Goal: Task Accomplishment & Management: Manage account settings

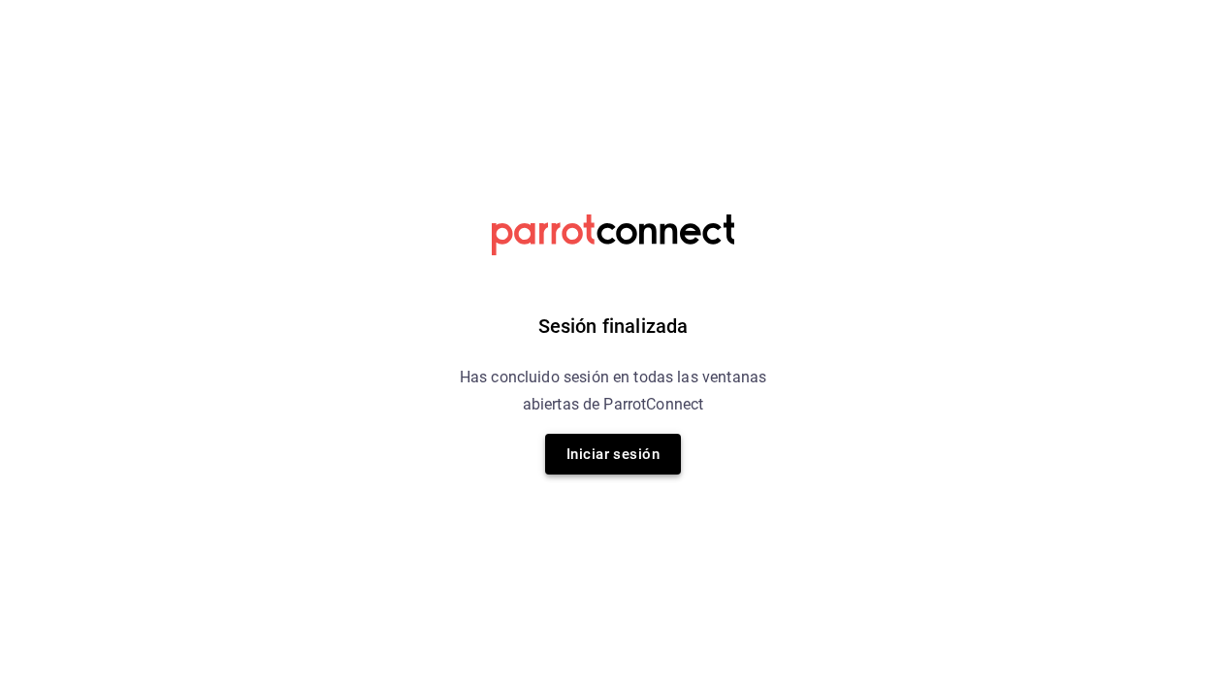
click at [587, 453] on button "Iniciar sesión" at bounding box center [613, 453] width 136 height 41
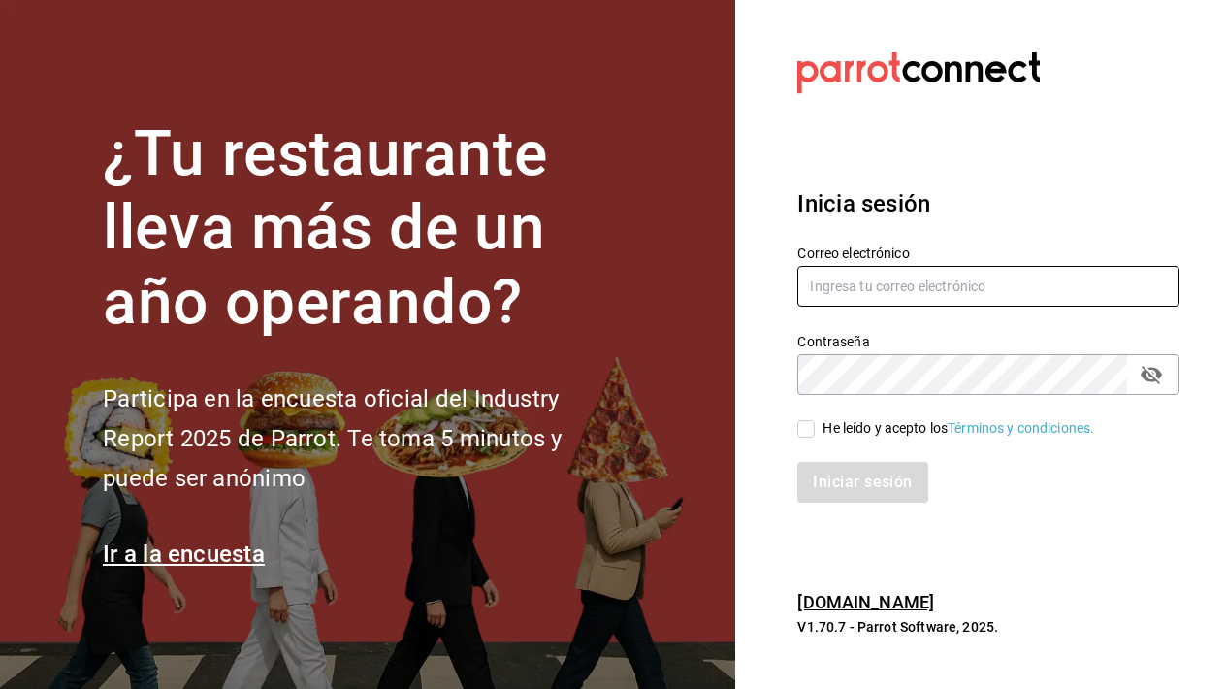
type input "adri.quintero@hotmail.com"
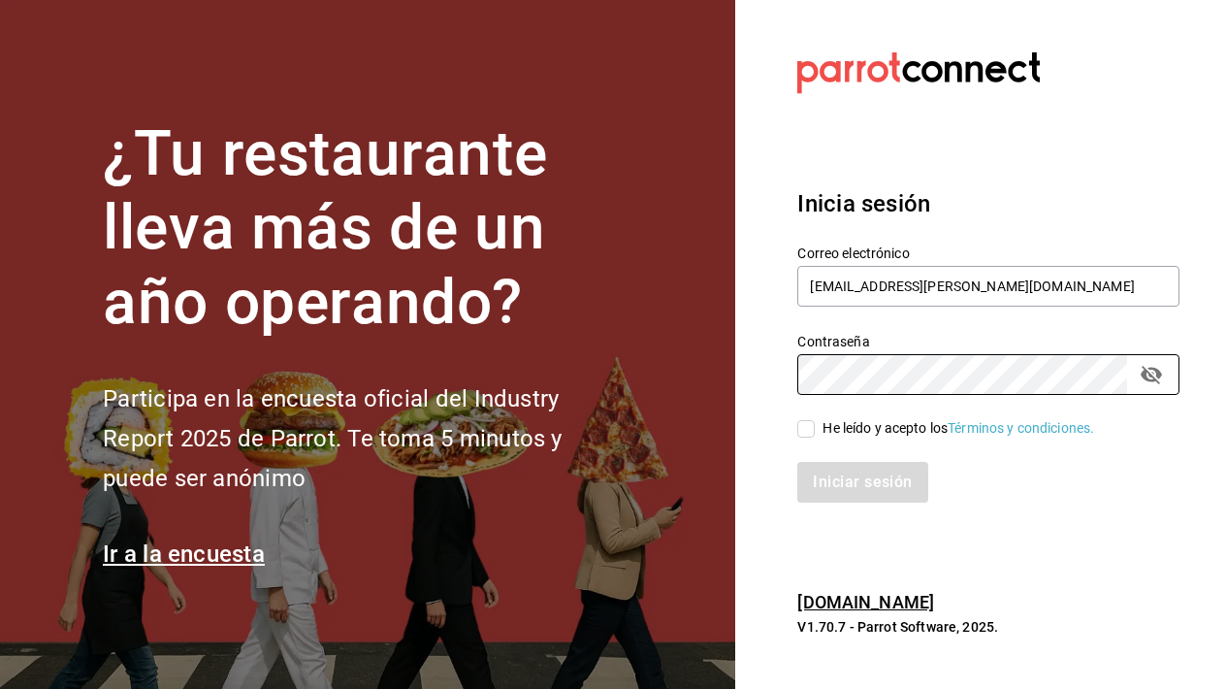
click at [812, 433] on input "He leído y acepto los Términos y condiciones." at bounding box center [805, 428] width 17 height 17
checkbox input "true"
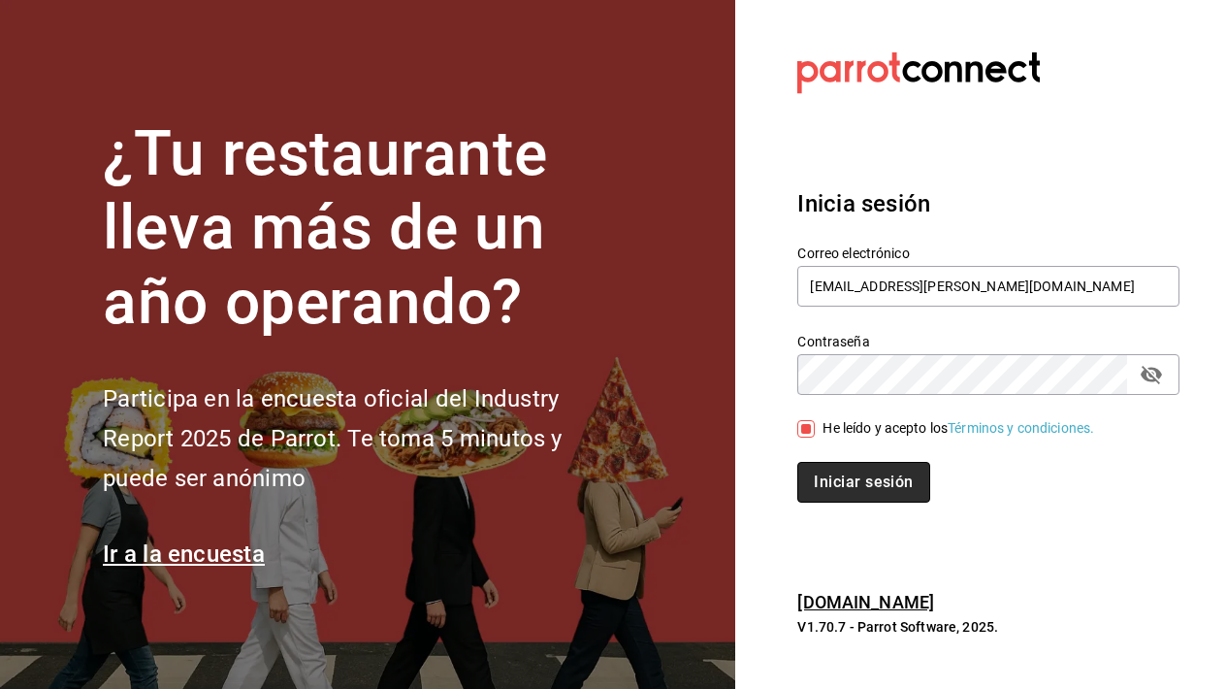
click at [852, 491] on button "Iniciar sesión" at bounding box center [863, 482] width 132 height 41
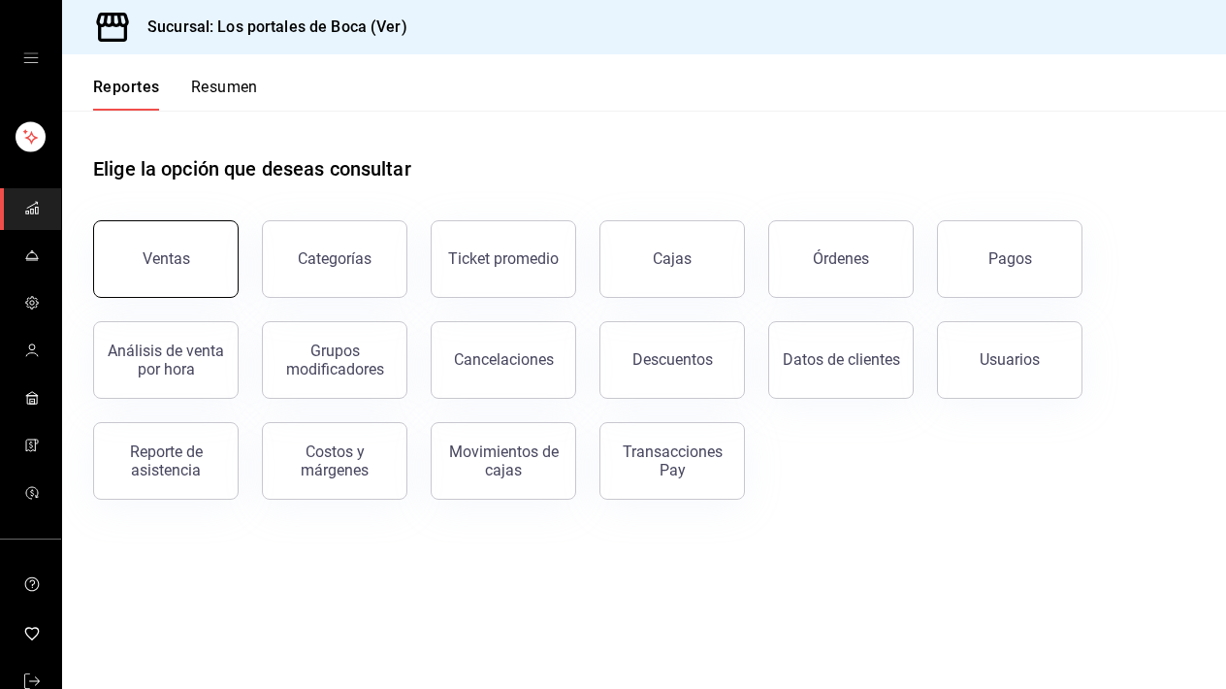
click at [160, 262] on div "Ventas" at bounding box center [167, 258] width 48 height 18
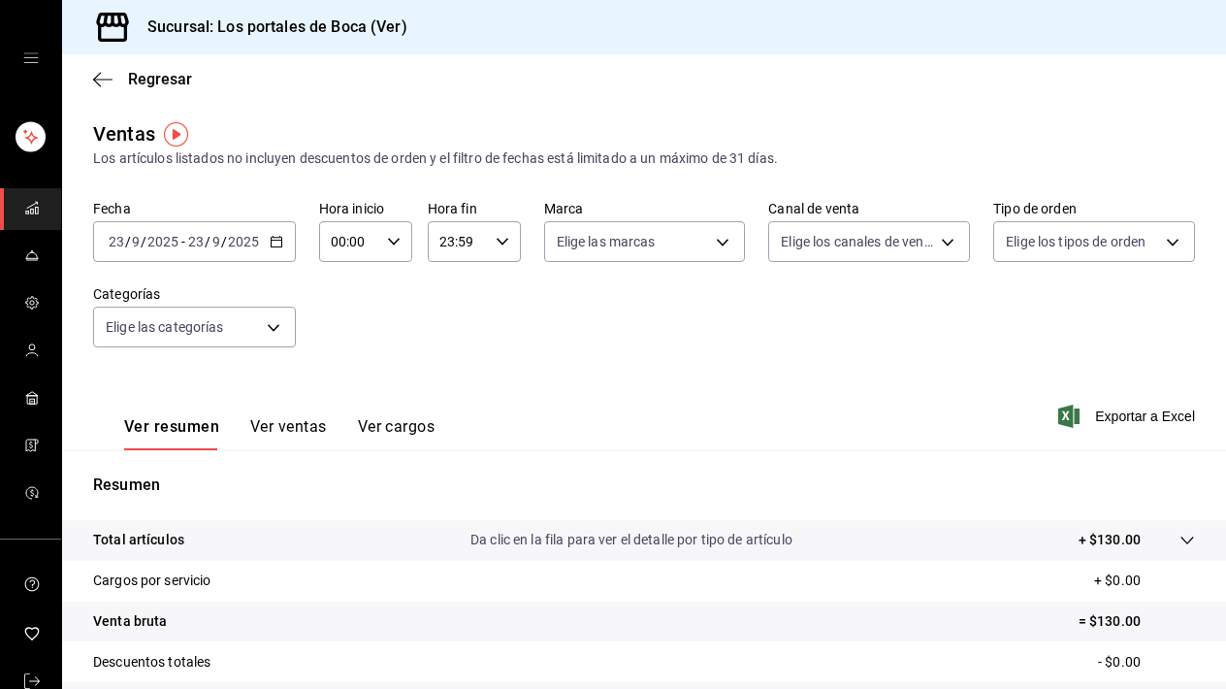
click at [273, 249] on div "2025-09-23 23 / 9 / 2025 - 2025-09-23 23 / 9 / 2025" at bounding box center [194, 241] width 203 height 41
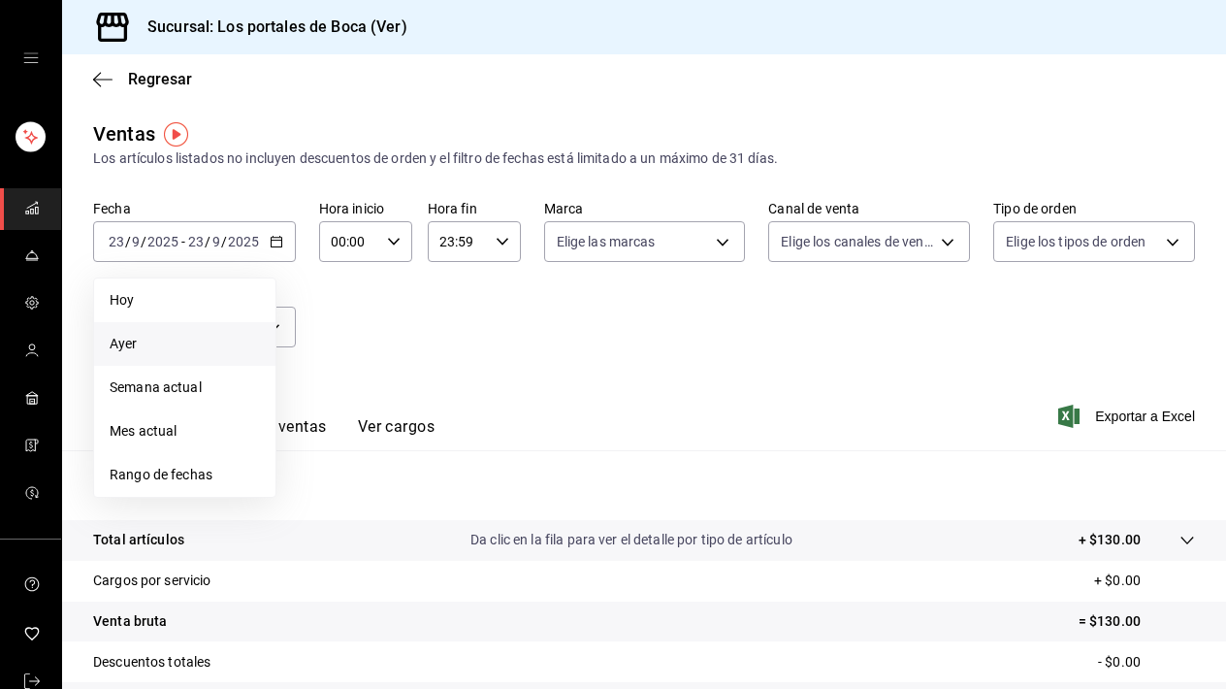
click at [205, 346] on span "Ayer" at bounding box center [185, 344] width 150 height 20
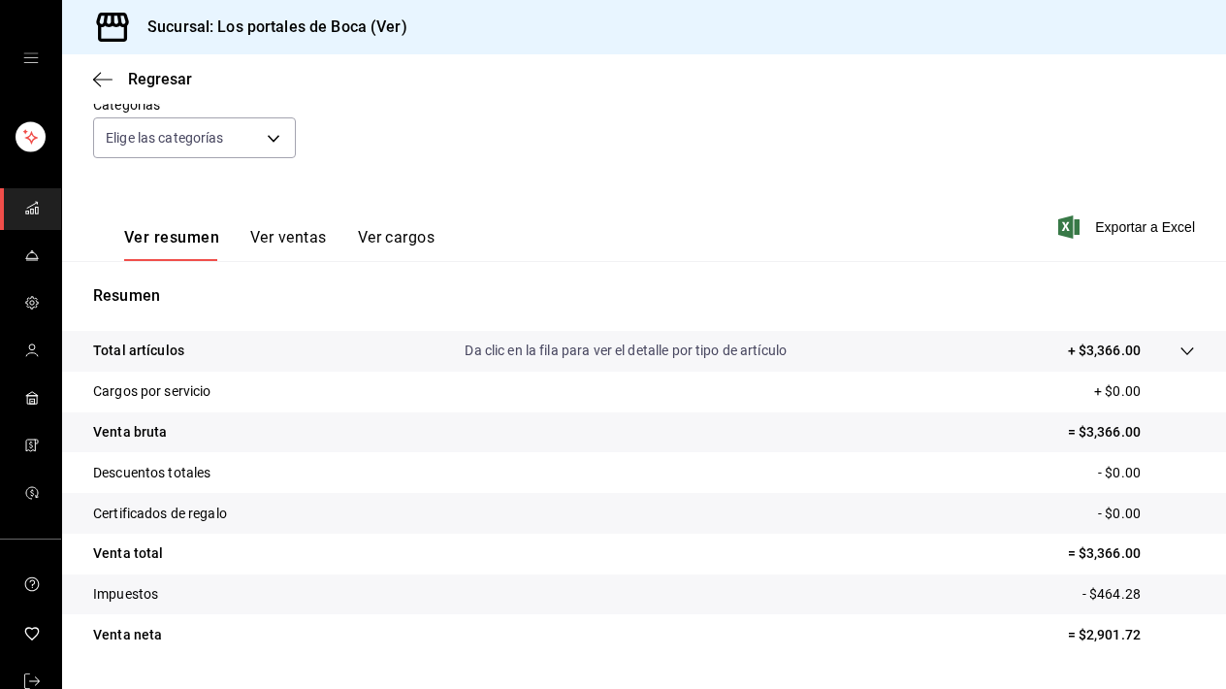
scroll to position [195, 0]
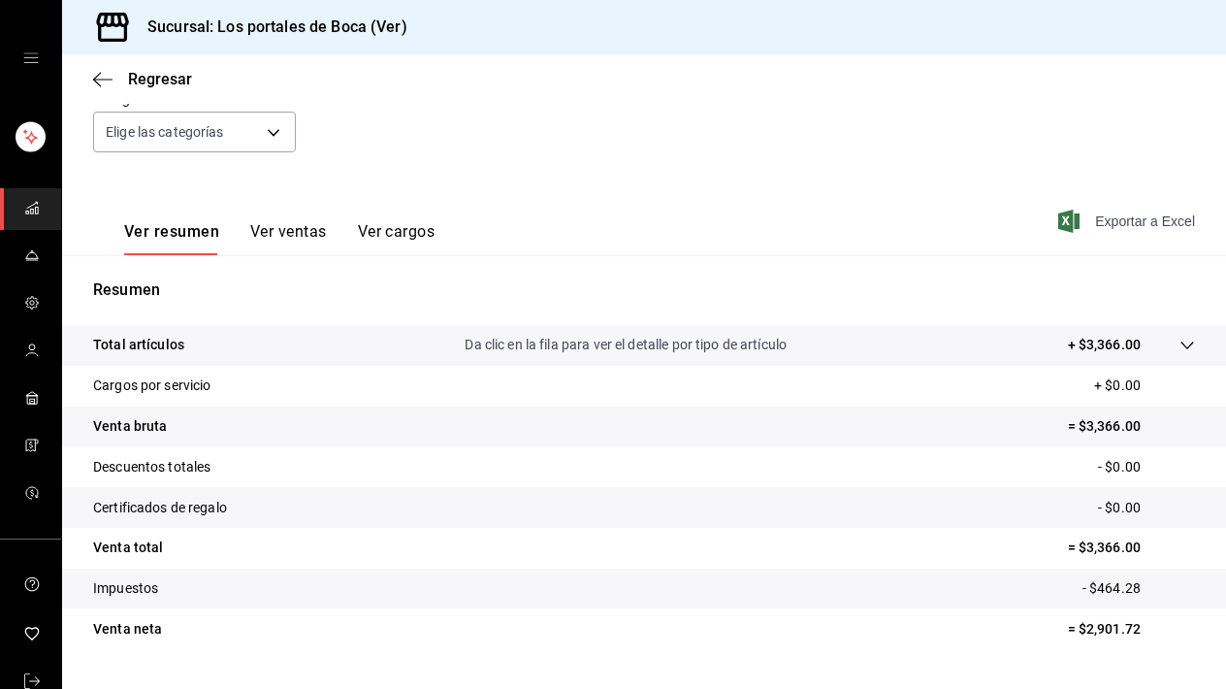
click at [1153, 226] on span "Exportar a Excel" at bounding box center [1128, 220] width 133 height 23
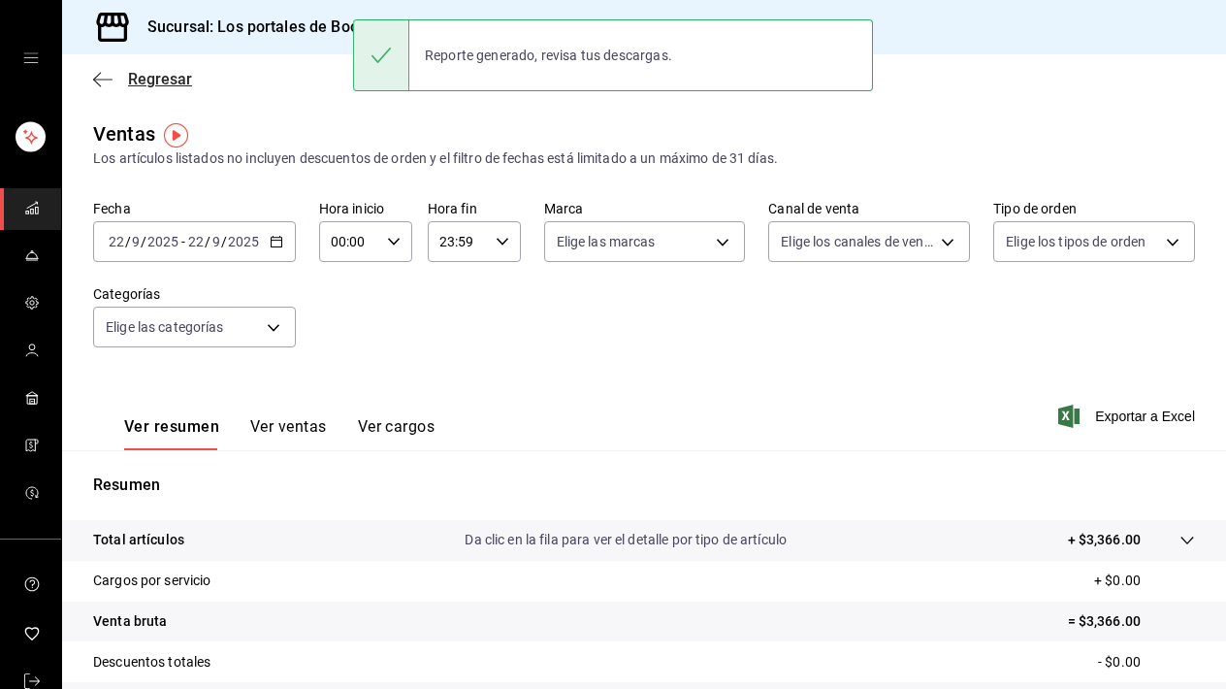
scroll to position [0, 0]
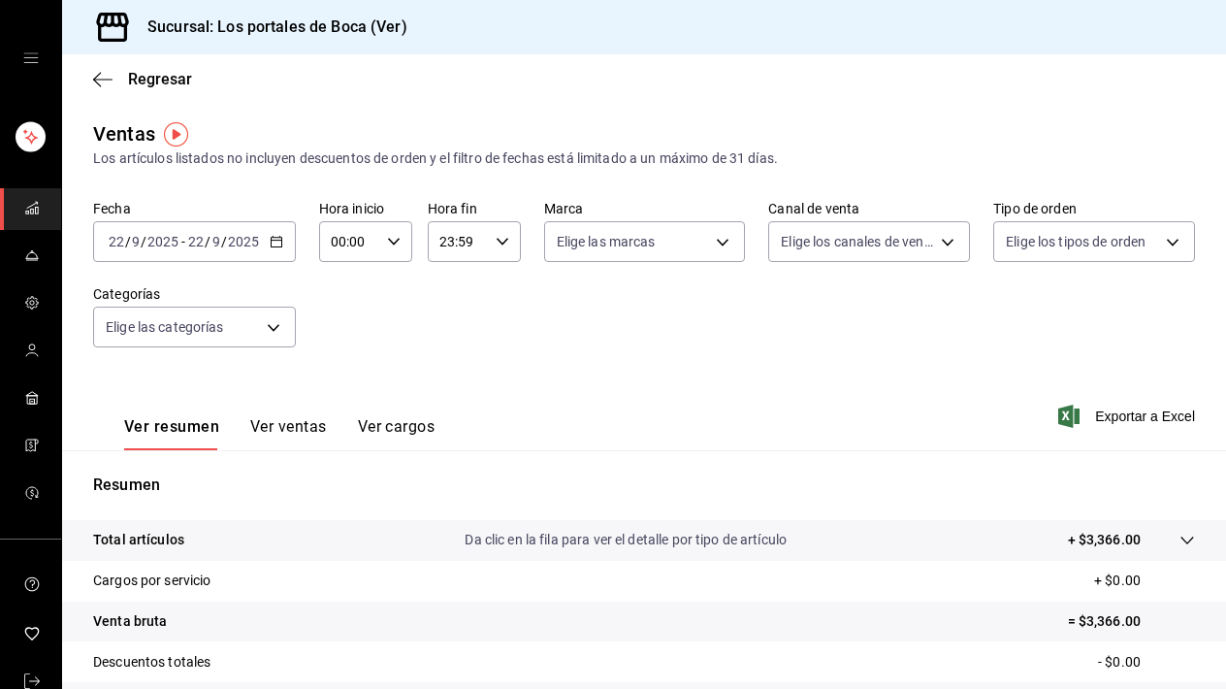
click at [24, 209] on icon "mailbox folders" at bounding box center [32, 208] width 16 height 16
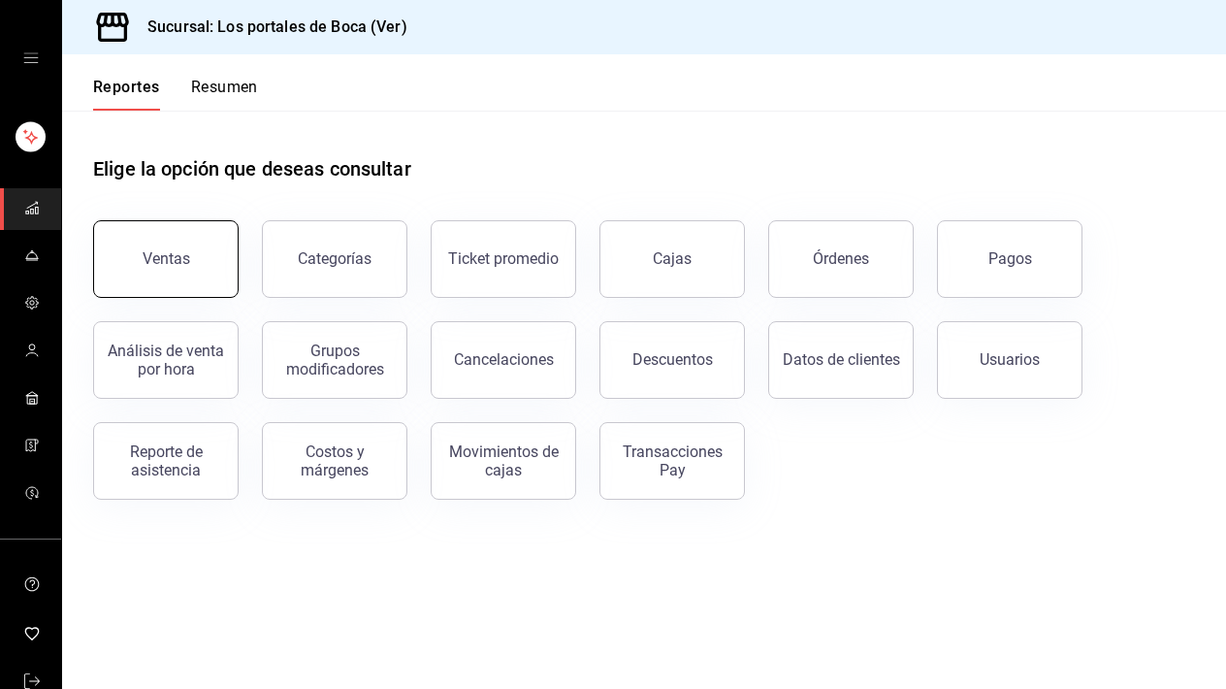
click at [188, 249] on button "Ventas" at bounding box center [165, 259] width 145 height 78
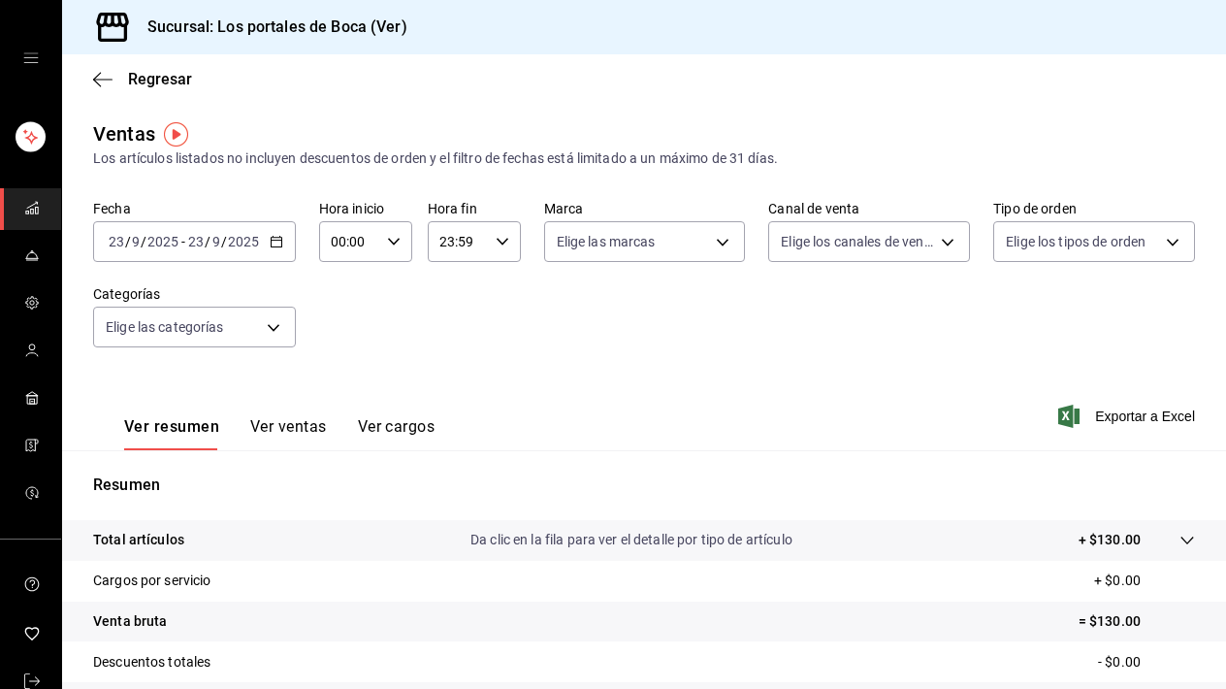
click at [254, 244] on input "2025" at bounding box center [243, 242] width 33 height 16
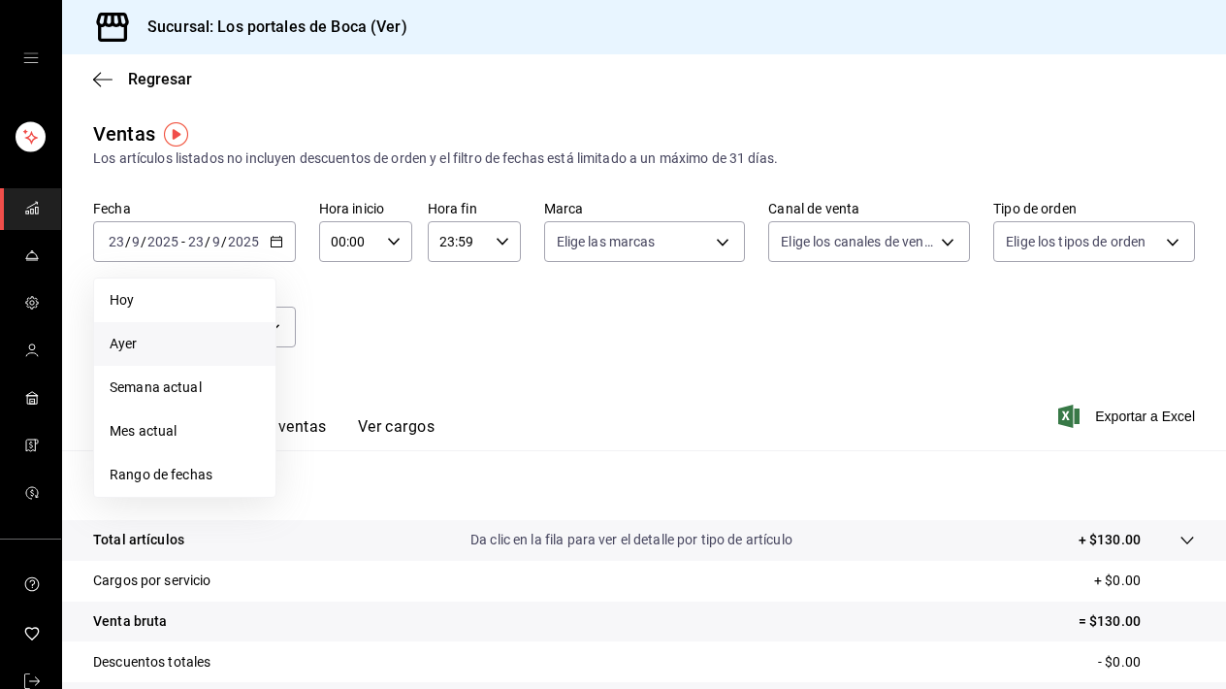
click at [175, 359] on li "Ayer" at bounding box center [184, 344] width 181 height 44
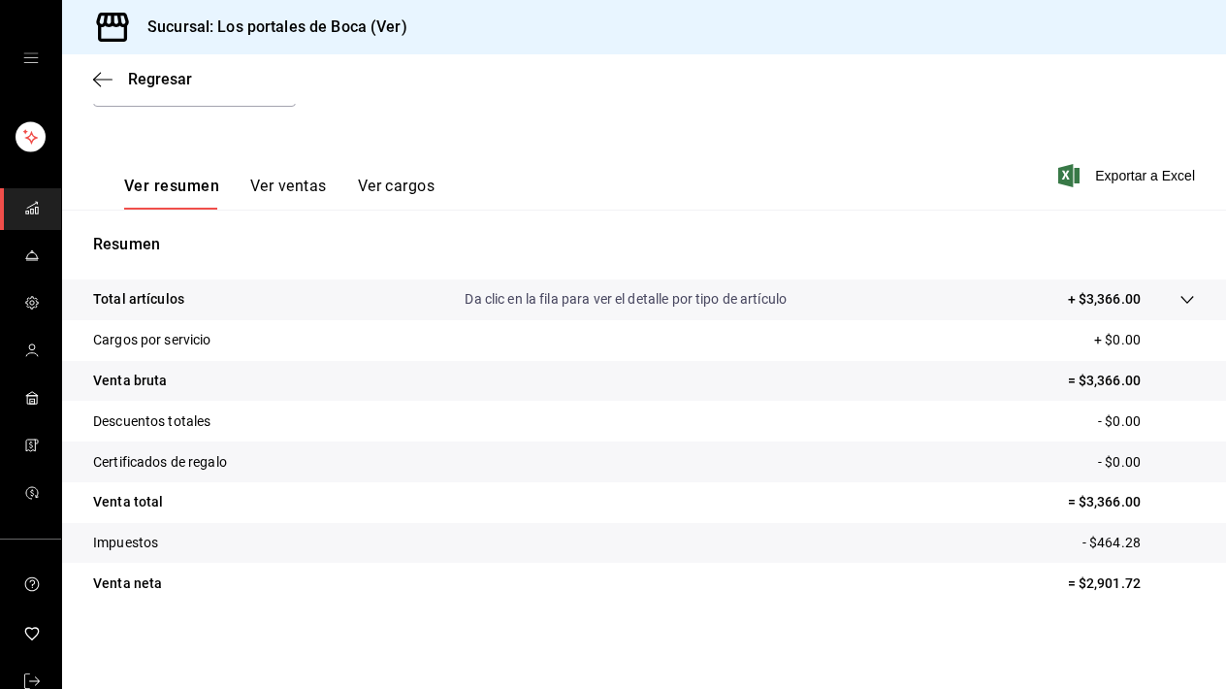
scroll to position [241, 0]
click at [1136, 164] on span "Exportar a Excel" at bounding box center [1128, 175] width 133 height 23
click at [89, 72] on div "Regresar" at bounding box center [644, 78] width 1164 height 49
click at [103, 75] on icon "button" at bounding box center [102, 79] width 19 height 17
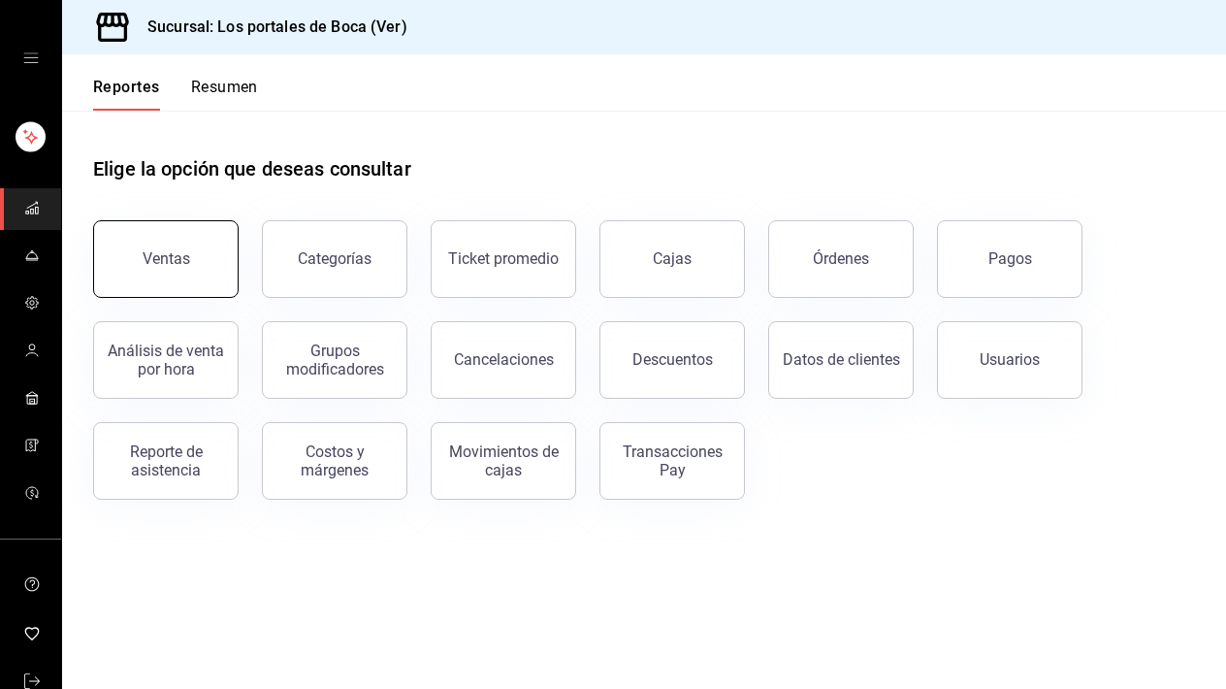
click at [177, 277] on button "Ventas" at bounding box center [165, 259] width 145 height 78
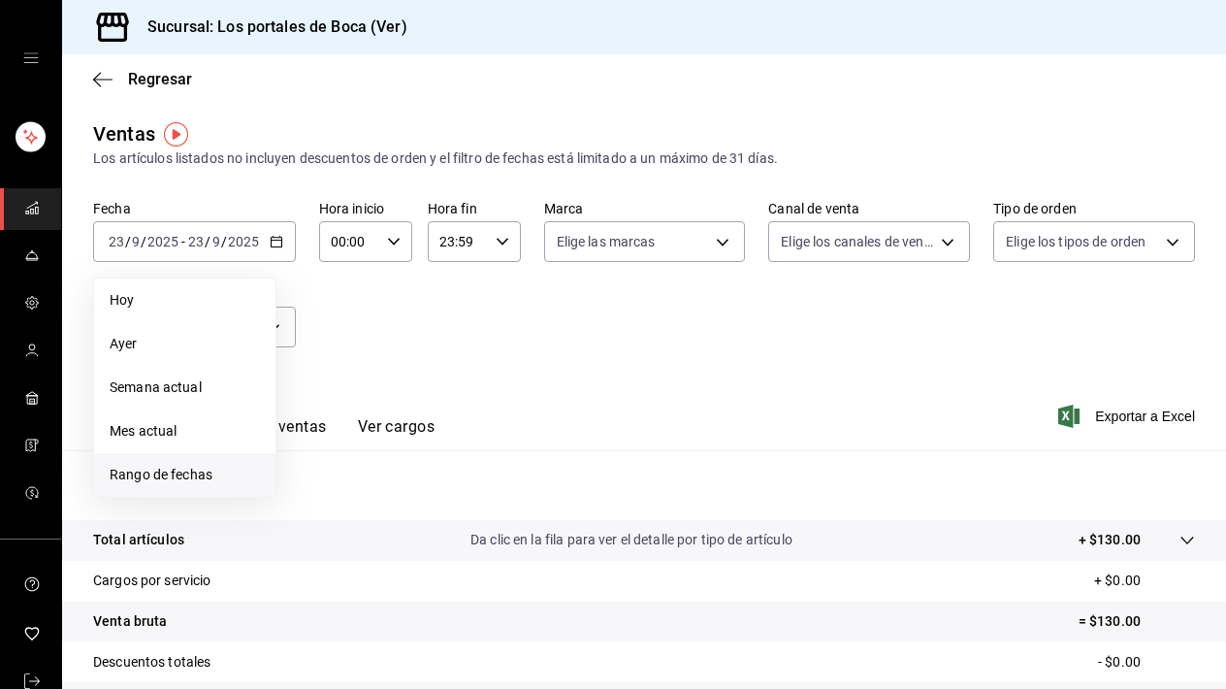
click at [206, 471] on span "Rango de fechas" at bounding box center [185, 475] width 150 height 20
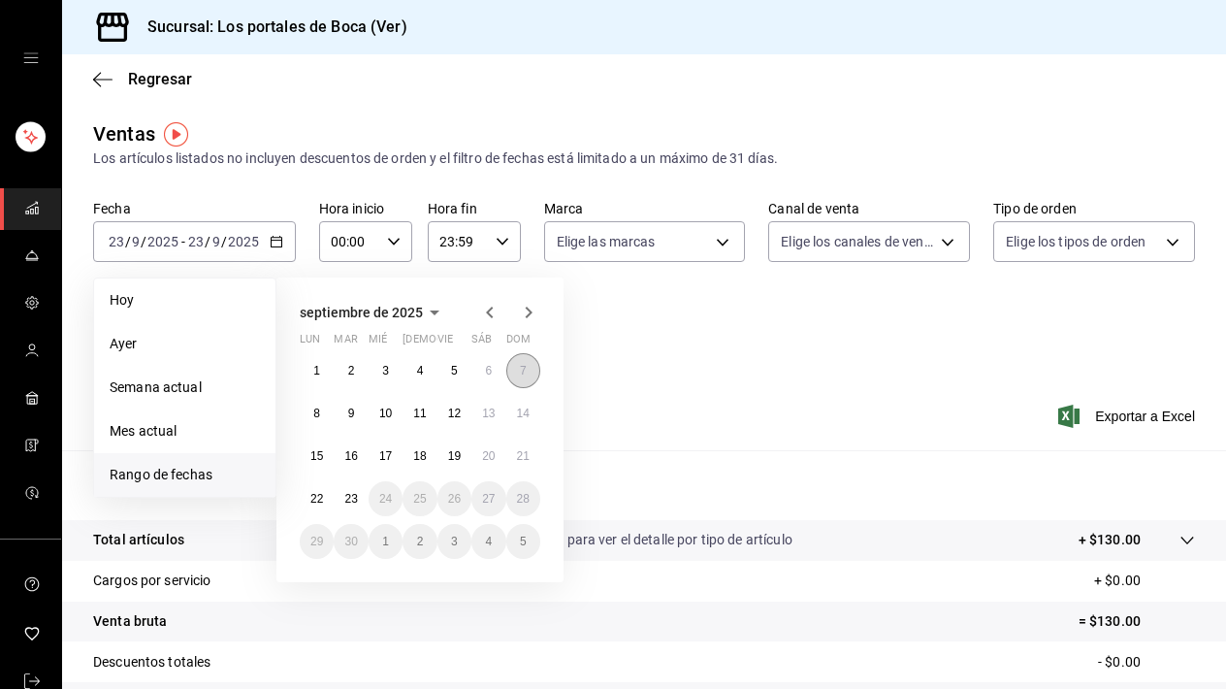
click at [526, 373] on abbr "7" at bounding box center [523, 371] width 7 height 14
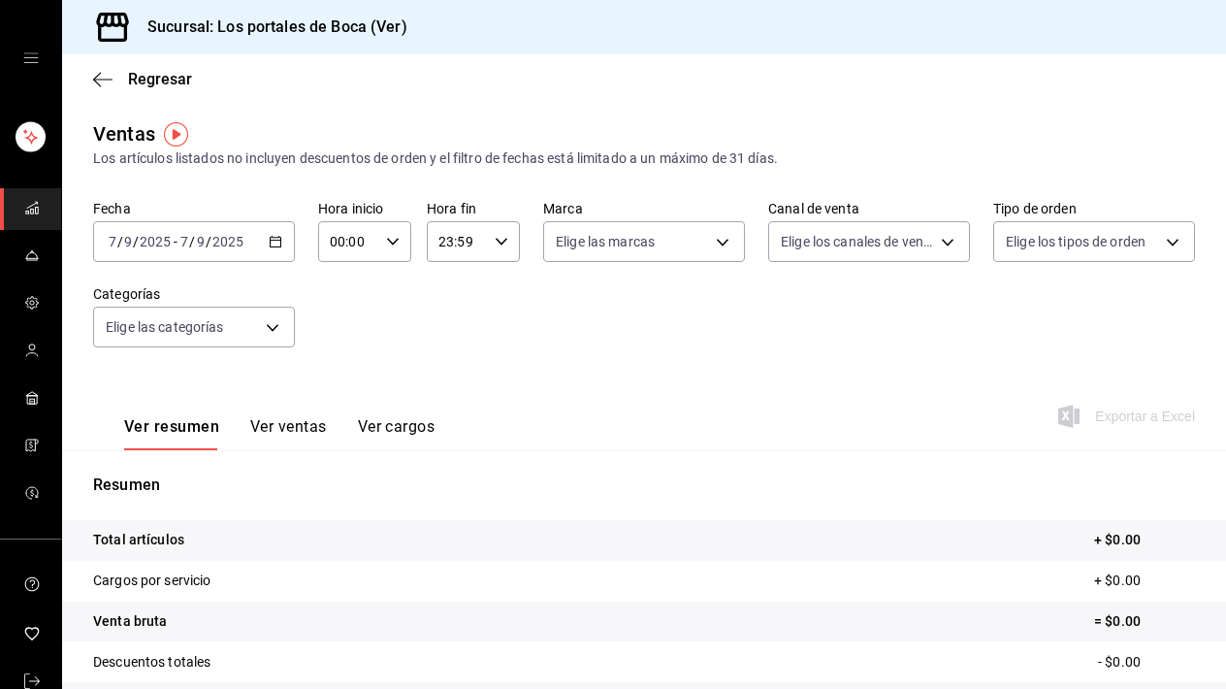
click at [279, 233] on div "2025-09-07 7 / 9 / 2025 - 2025-09-07 7 / 9 / 2025" at bounding box center [194, 241] width 202 height 41
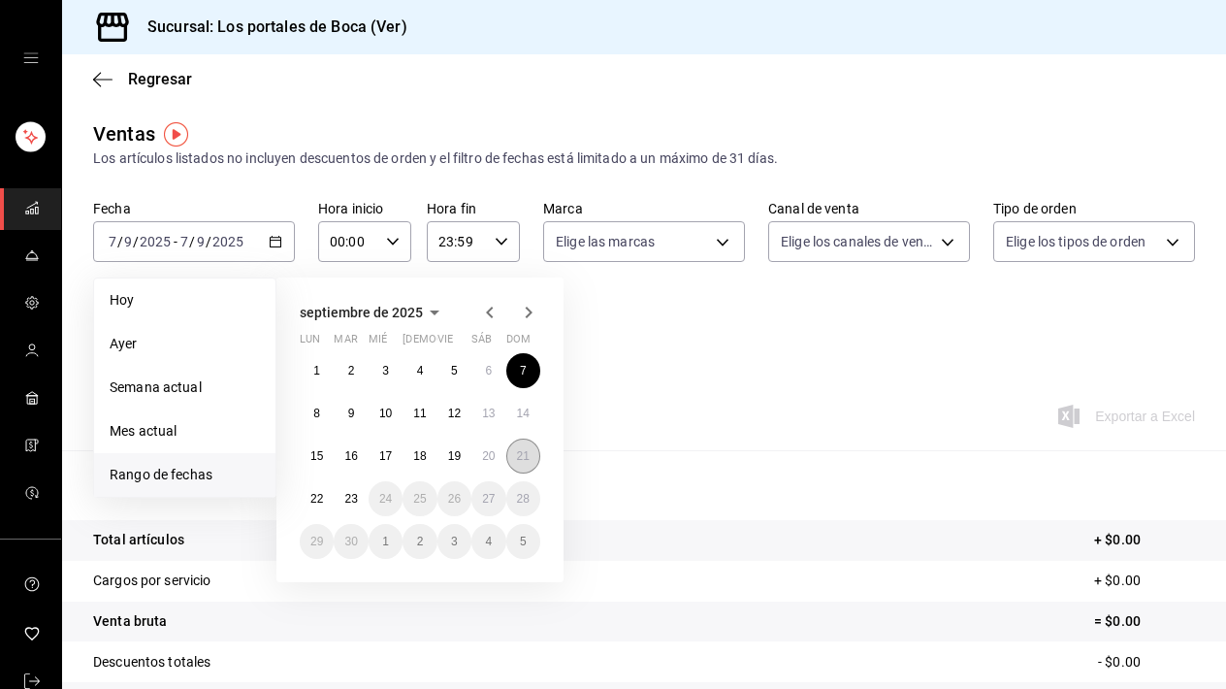
click at [528, 461] on abbr "21" at bounding box center [523, 456] width 13 height 14
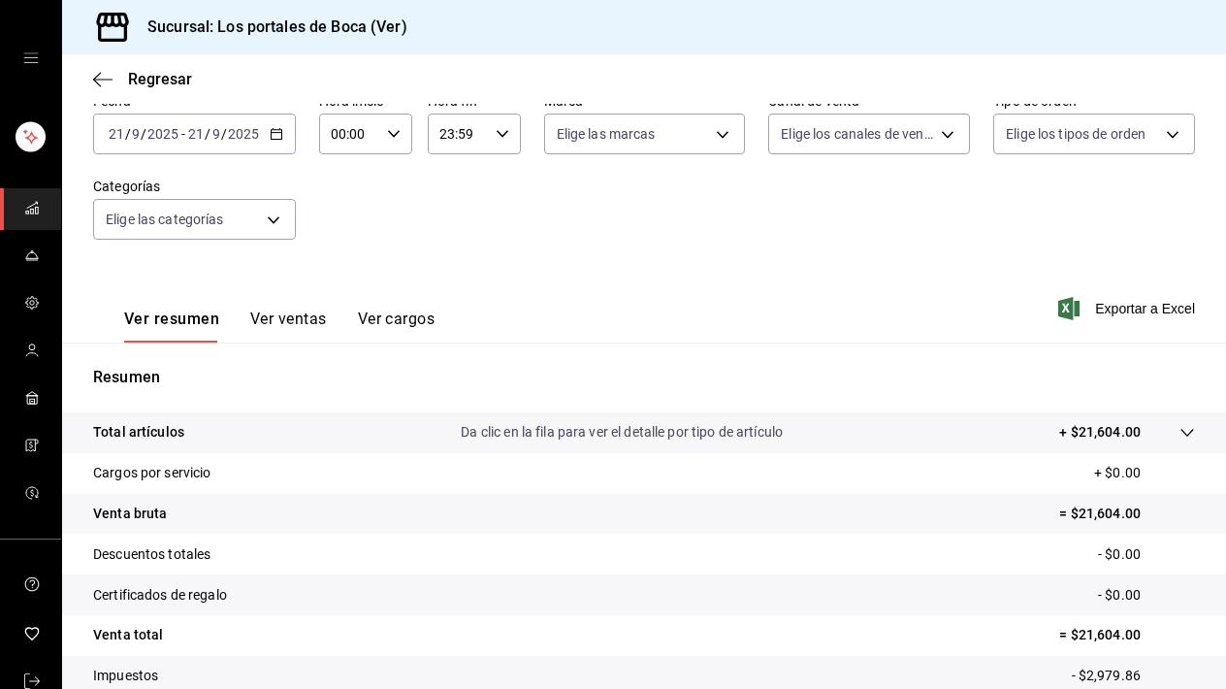
scroll to position [191, 0]
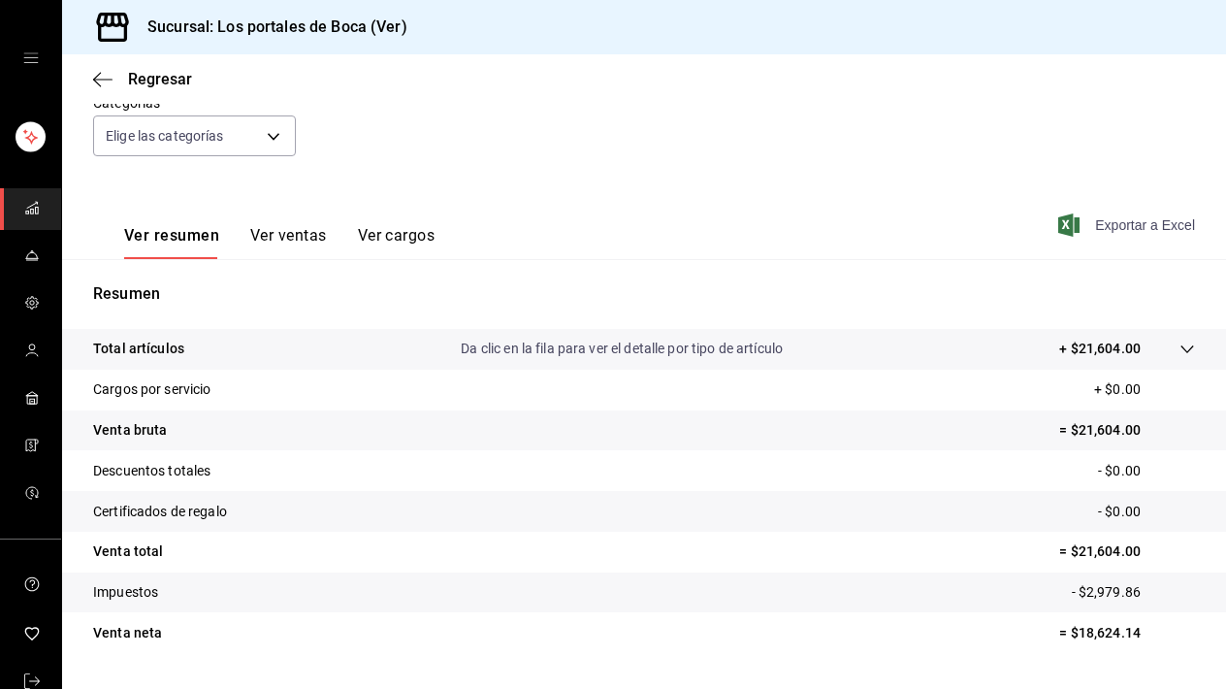
click at [1160, 218] on span "Exportar a Excel" at bounding box center [1128, 224] width 133 height 23
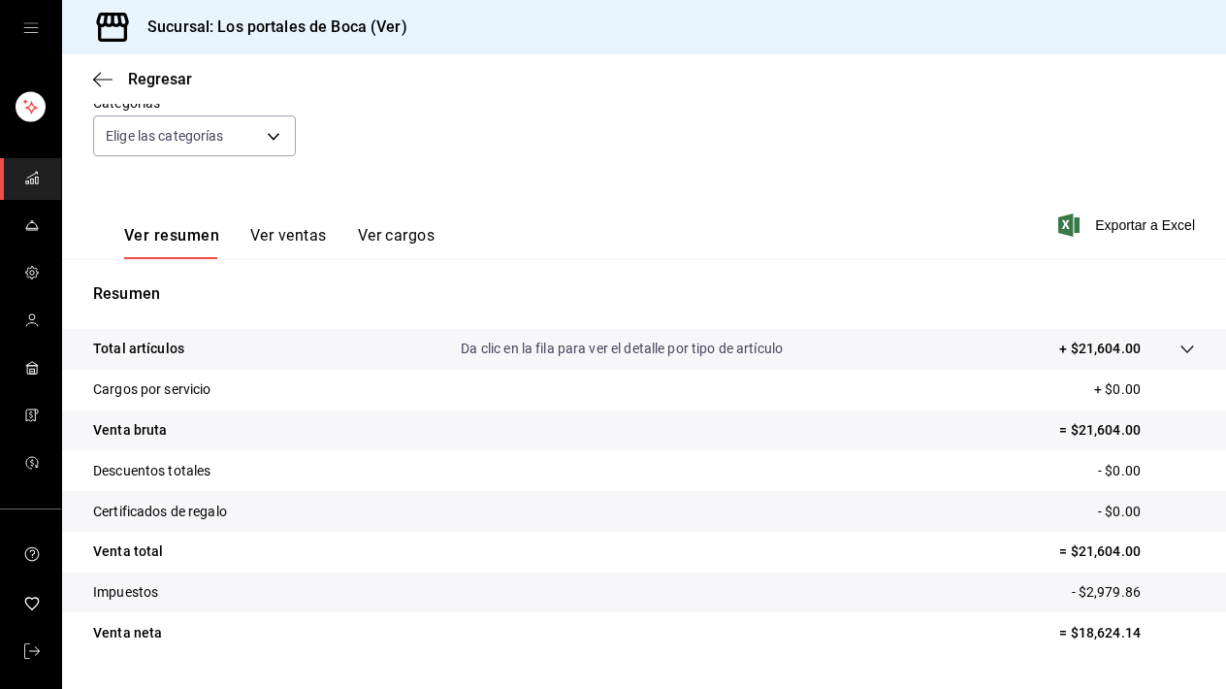
scroll to position [30, 0]
click at [30, 27] on icon "open drawer" at bounding box center [31, 28] width 16 height 16
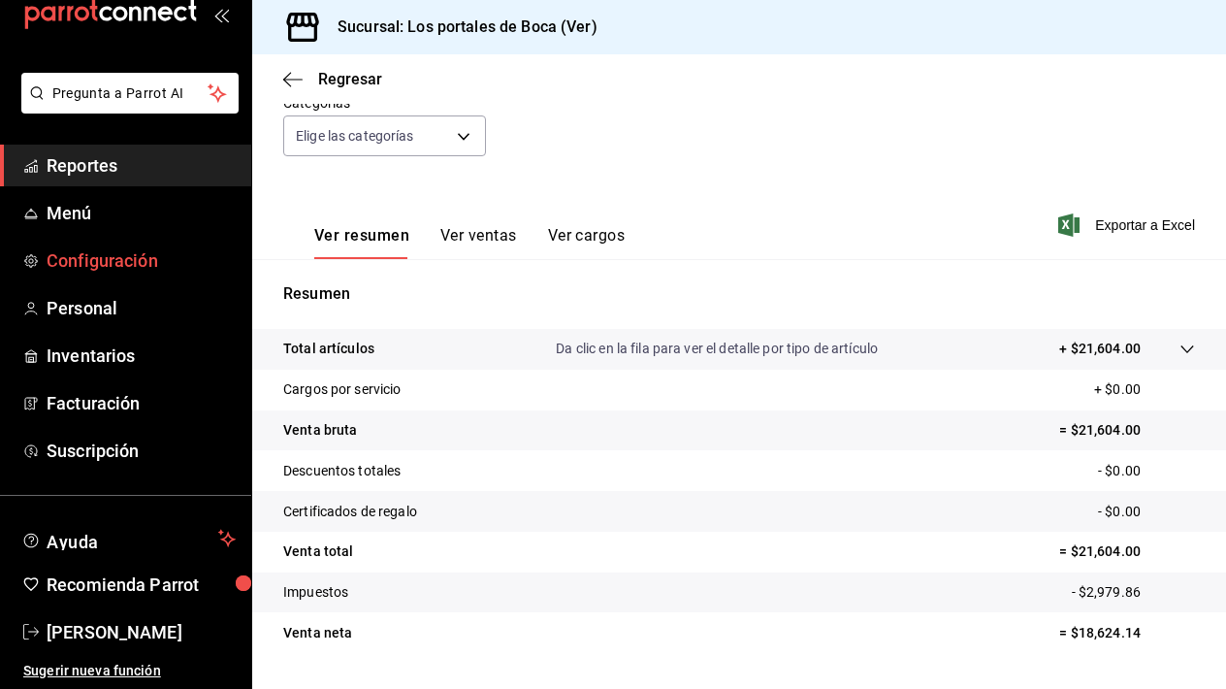
scroll to position [44, 0]
click at [98, 307] on span "Personal" at bounding box center [141, 308] width 189 height 26
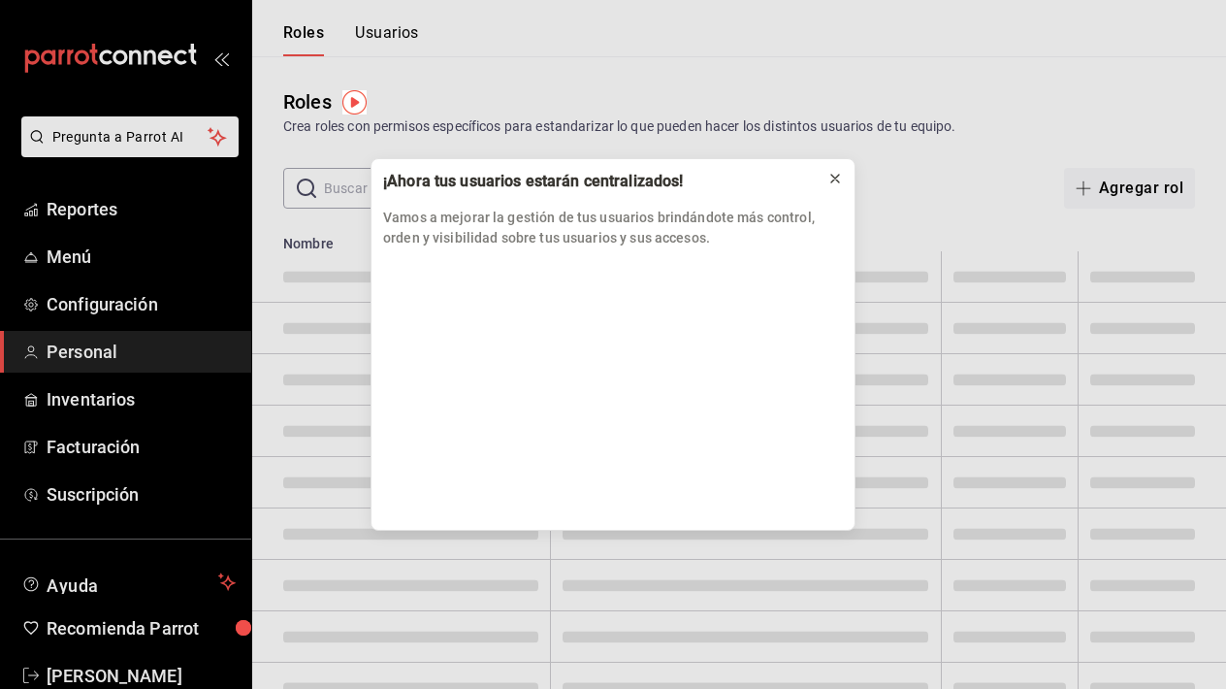
click at [837, 177] on icon at bounding box center [835, 179] width 8 height 8
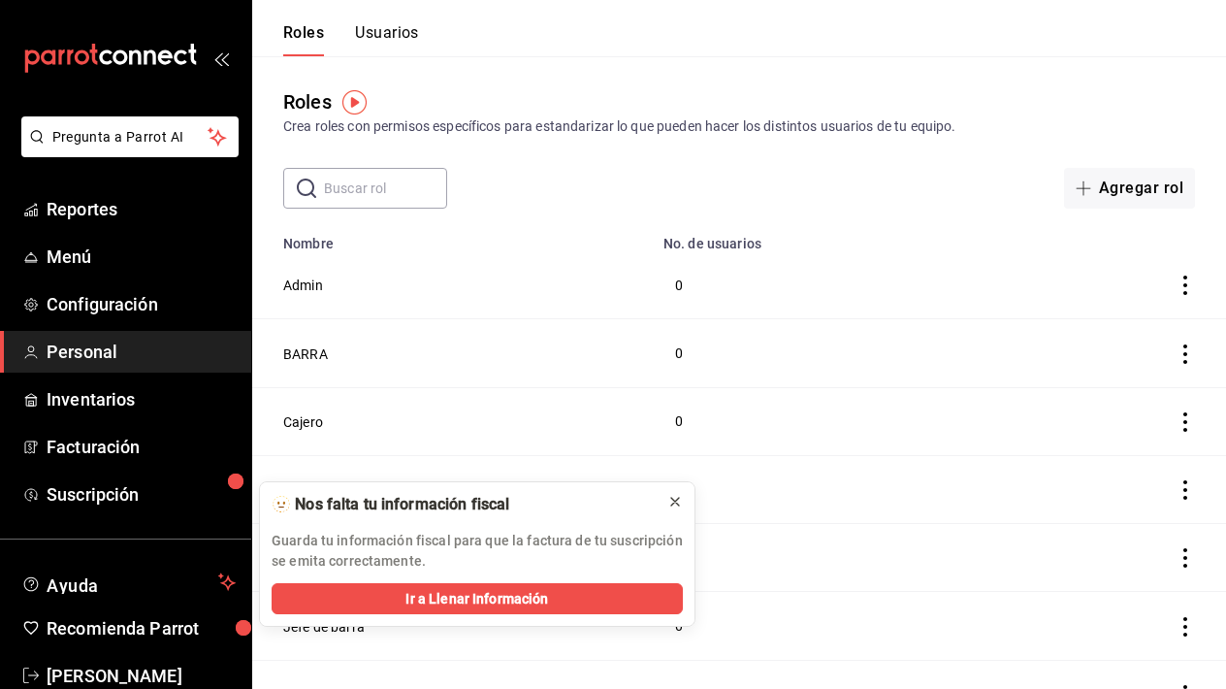
click at [677, 500] on icon at bounding box center [675, 502] width 16 height 16
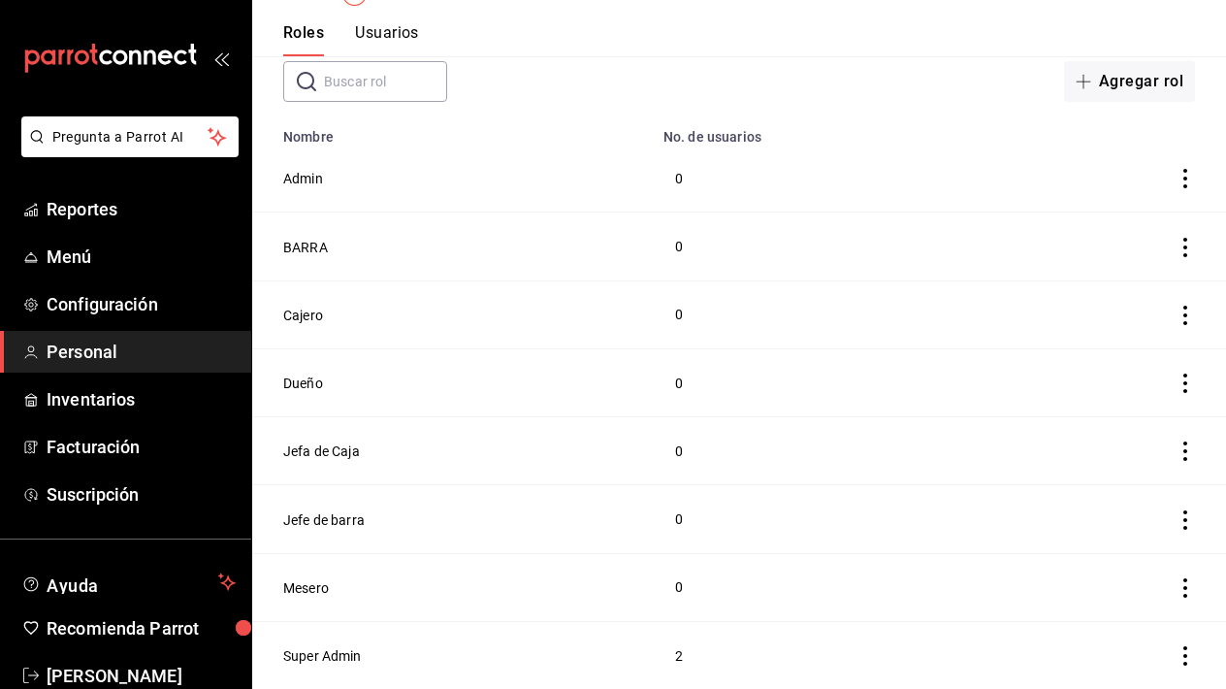
scroll to position [107, 0]
click at [82, 219] on span "Reportes" at bounding box center [141, 209] width 189 height 26
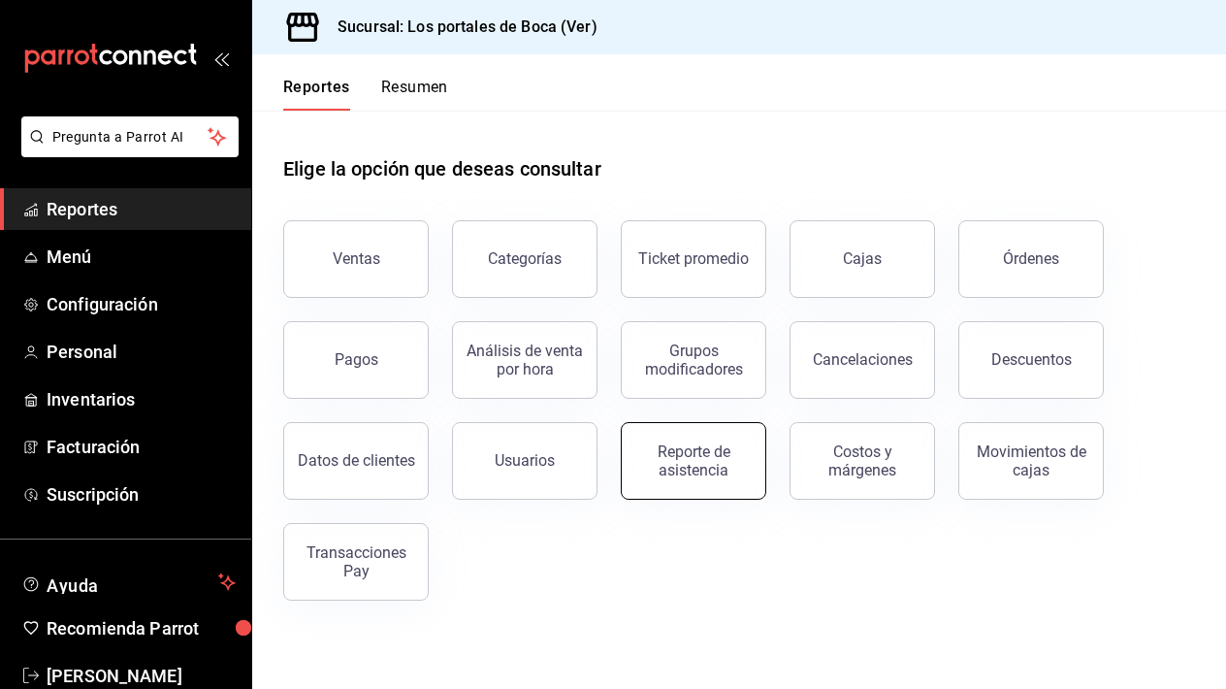
click at [651, 467] on div "Reporte de asistencia" at bounding box center [693, 460] width 120 height 37
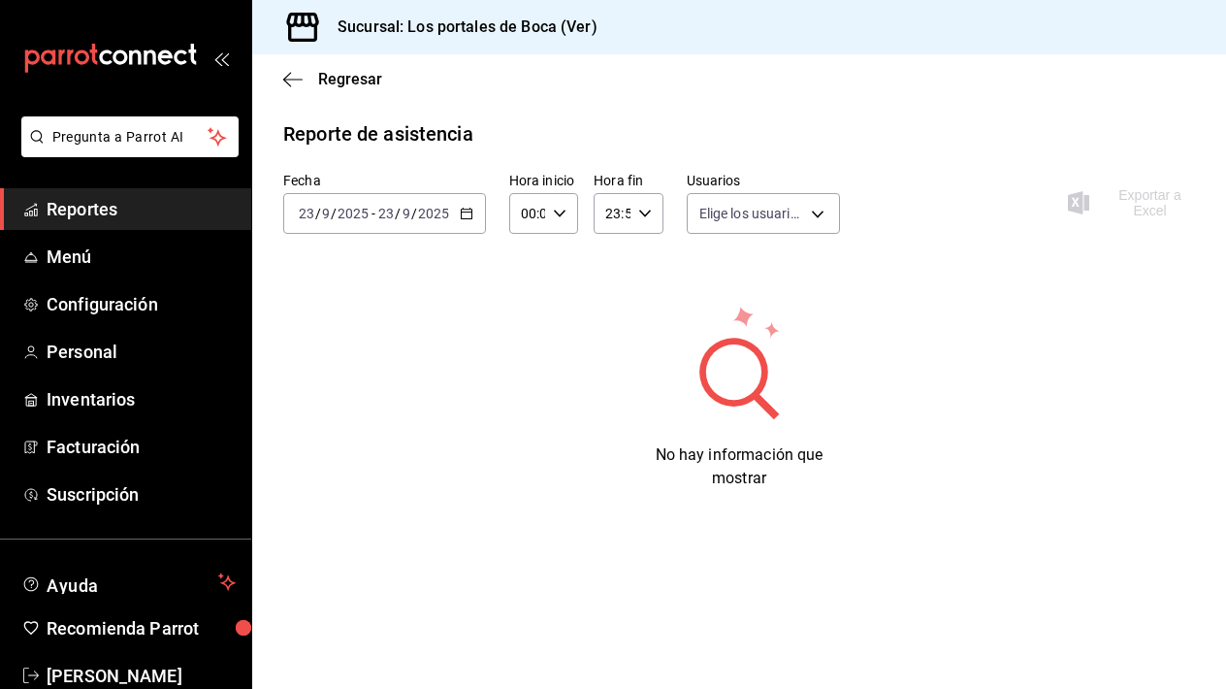
type input "09f4ca2d-ac8c-4623-8708-ae4ec9db9ad9,8e8caf5b-081e-477d-ada5-212ac0e88a74,910b8…"
click at [465, 222] on div "2025-09-23 23 / 9 / 2025 - 2025-09-23 23 / 9 / 2025" at bounding box center [384, 213] width 203 height 41
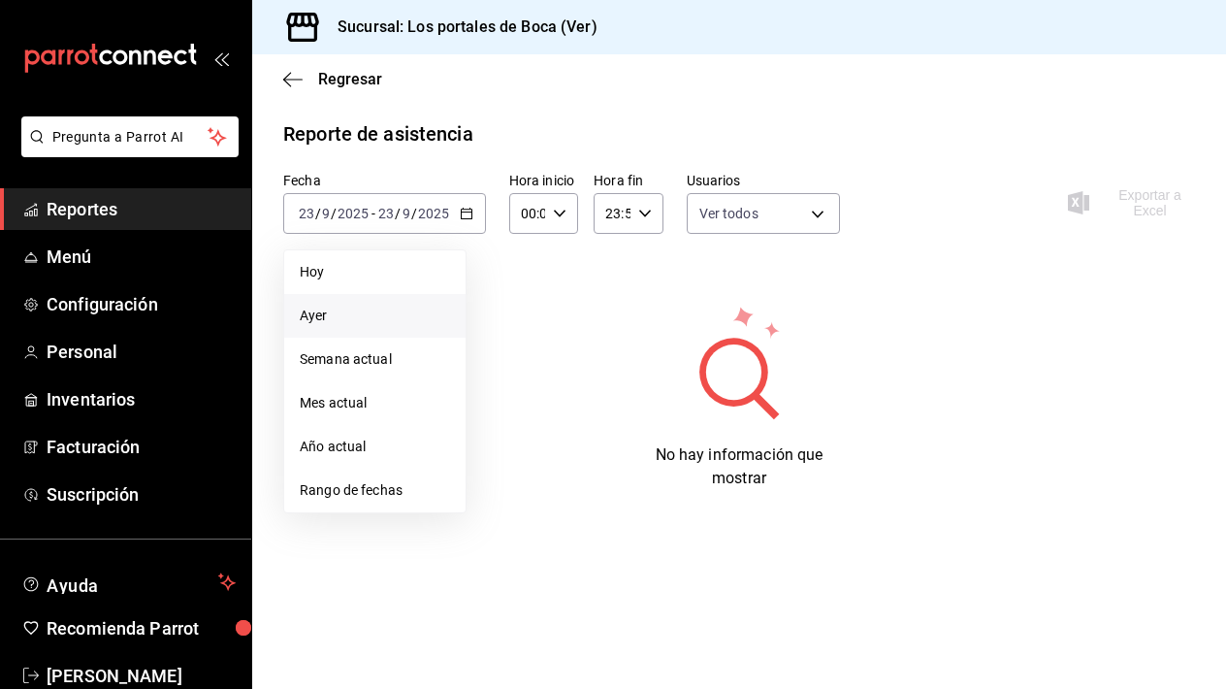
click at [392, 296] on li "Ayer" at bounding box center [374, 316] width 181 height 44
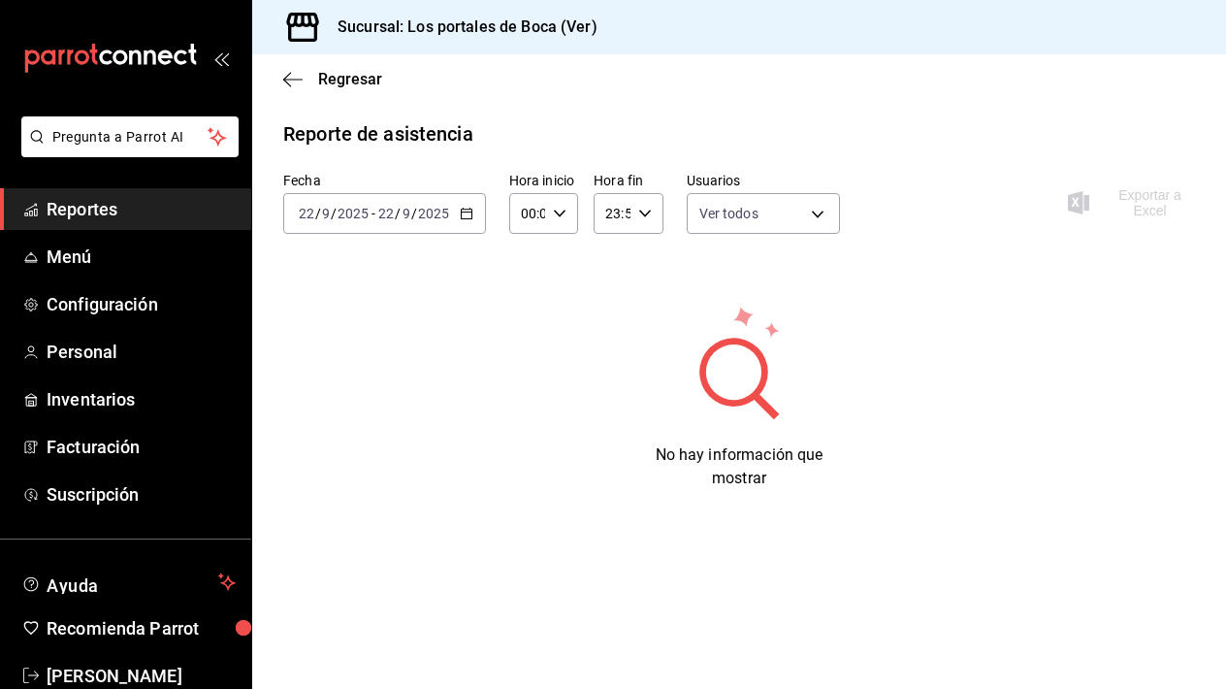
click at [435, 211] on input "2025" at bounding box center [433, 214] width 33 height 16
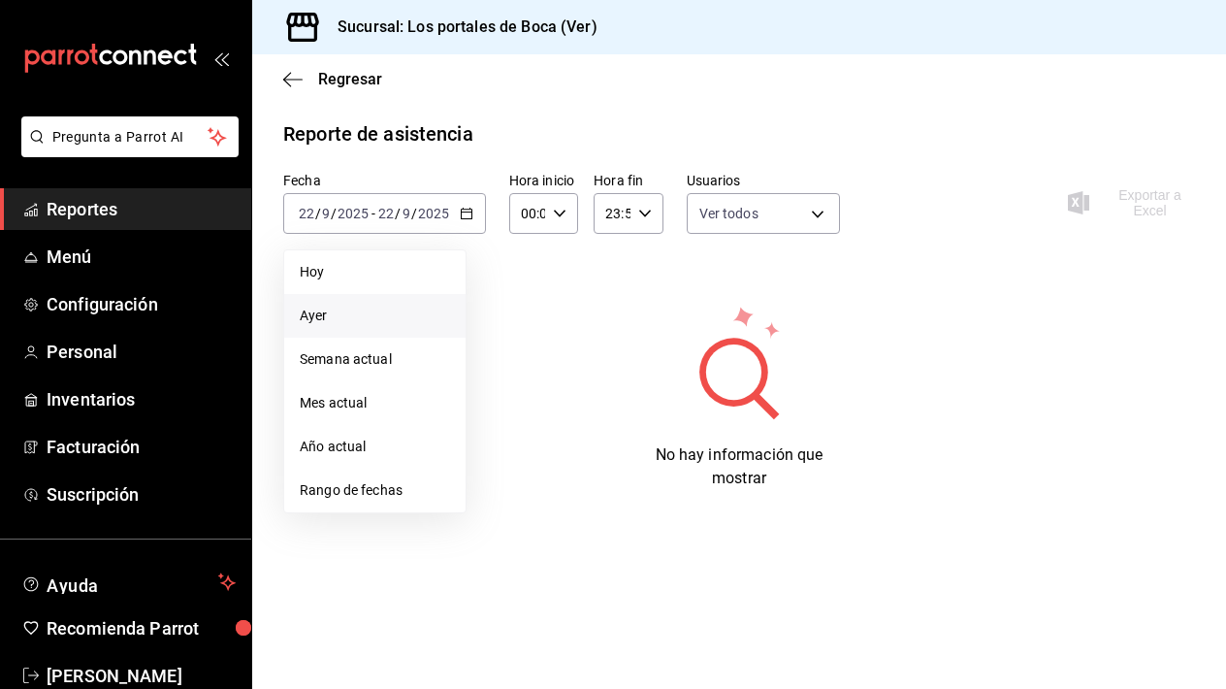
click at [352, 294] on li "Ayer" at bounding box center [374, 316] width 181 height 44
click at [405, 267] on span "Hoy" at bounding box center [375, 272] width 150 height 20
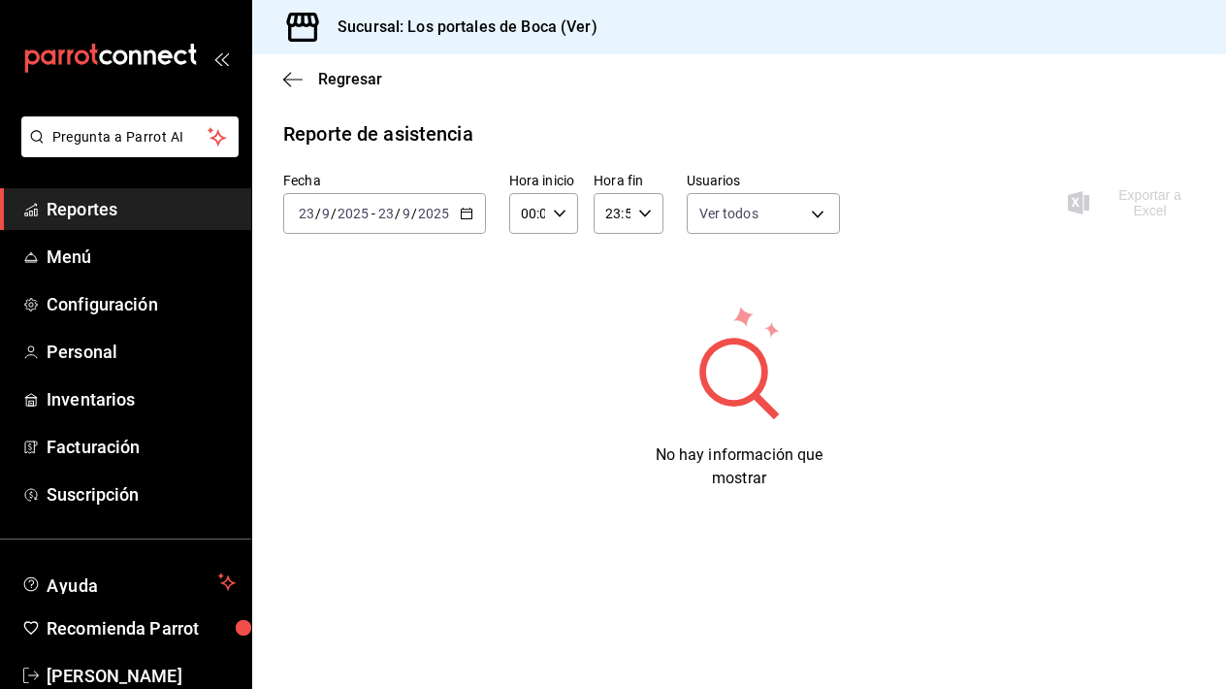
click at [181, 201] on span "Reportes" at bounding box center [141, 209] width 189 height 26
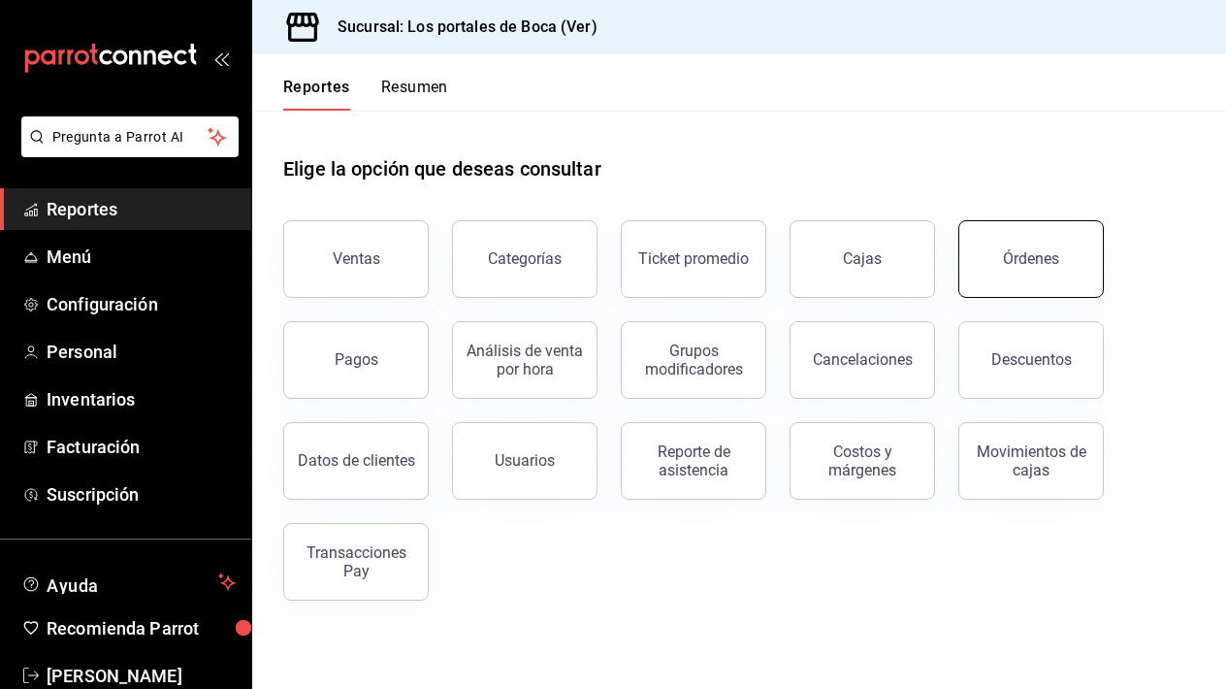
click at [1043, 290] on button "Órdenes" at bounding box center [1030, 259] width 145 height 78
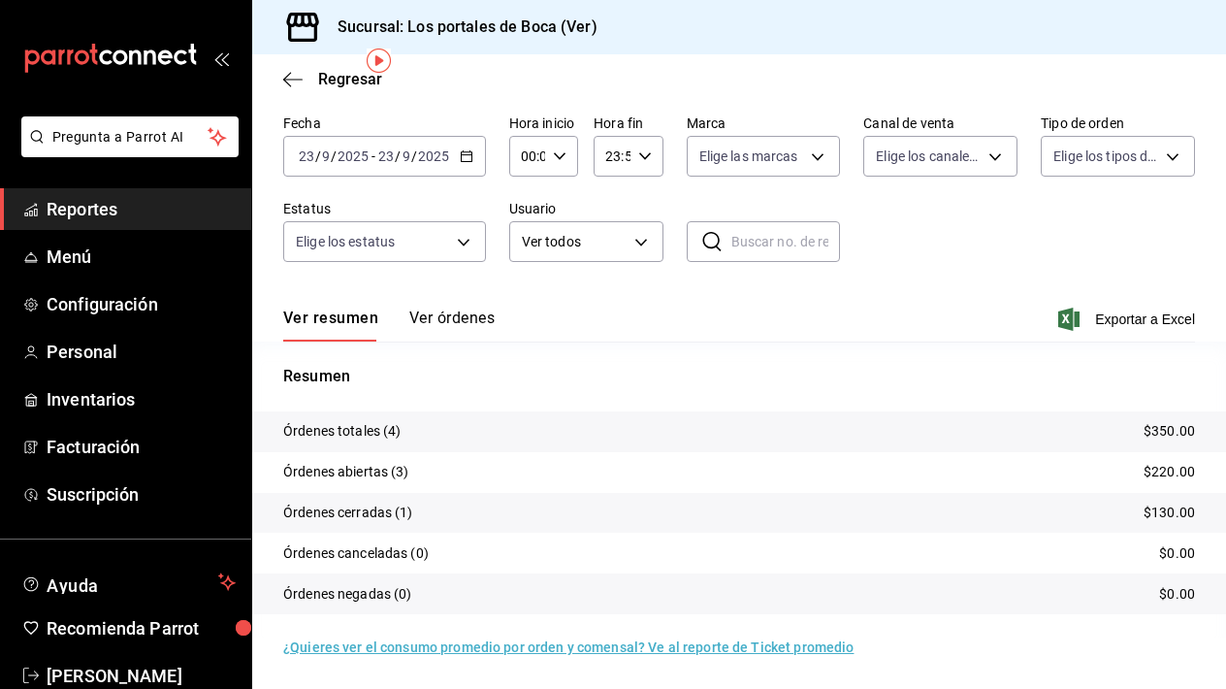
scroll to position [73, 0]
click at [473, 297] on div "Ver resumen Ver órdenes Exportar a Excel" at bounding box center [739, 313] width 912 height 56
click at [454, 319] on button "Ver órdenes" at bounding box center [451, 324] width 85 height 33
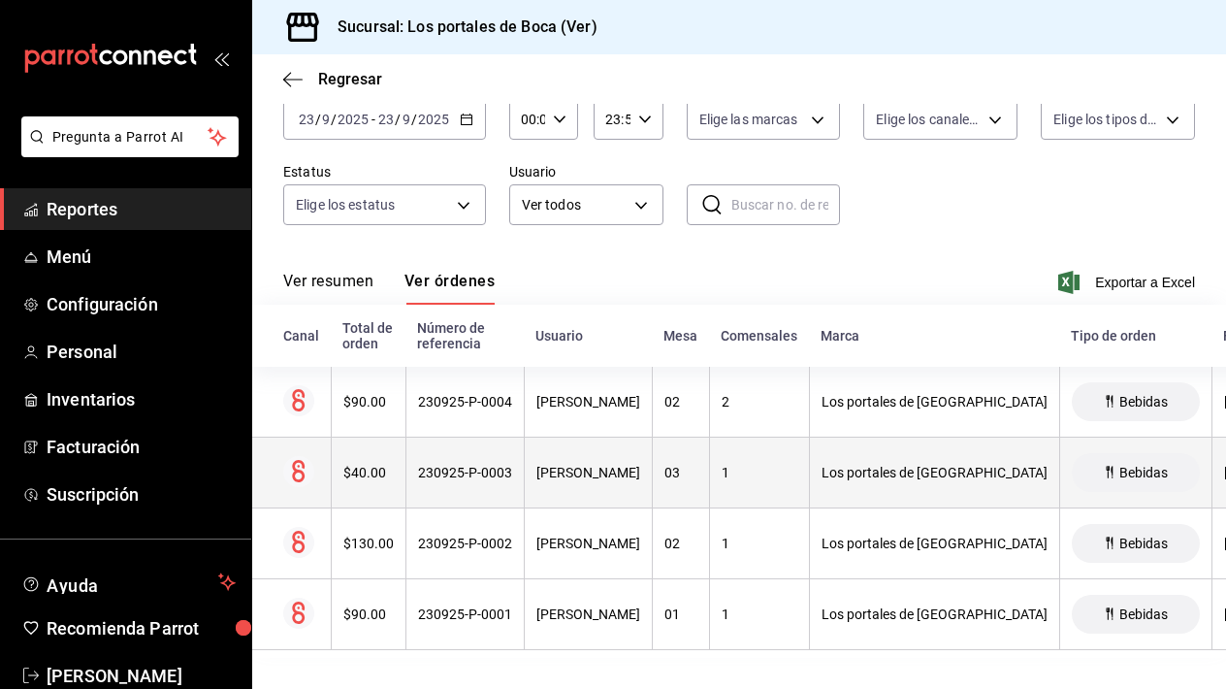
scroll to position [110, 0]
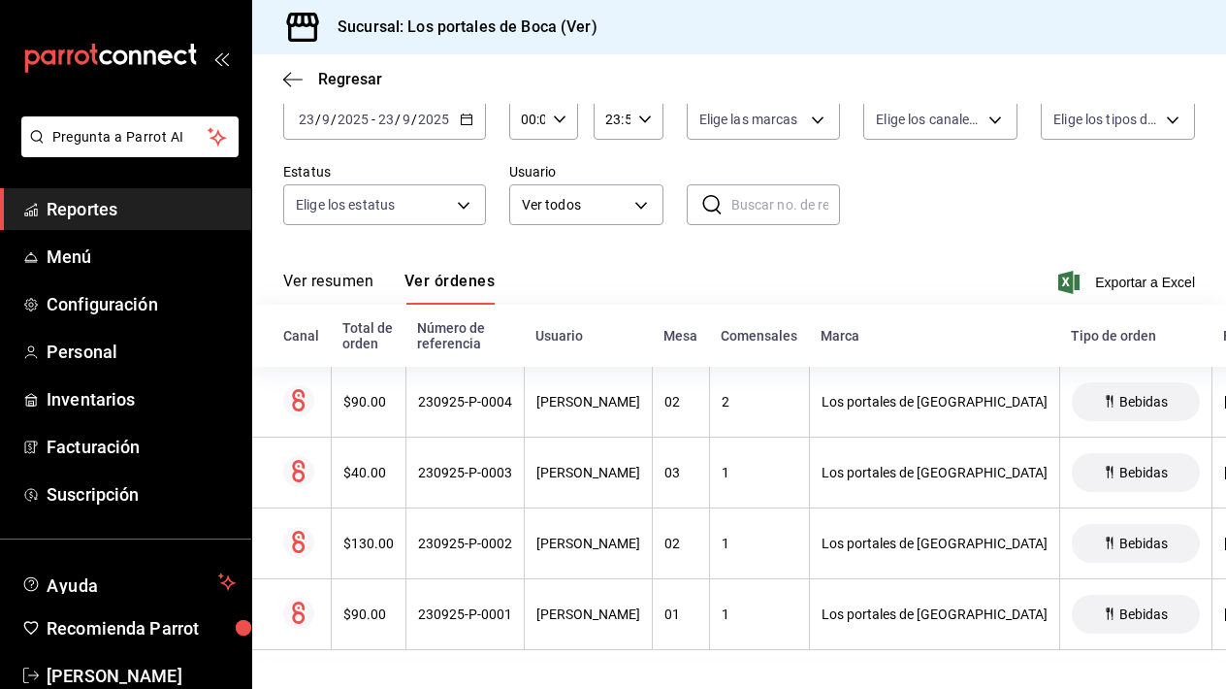
click at [681, 340] on div "Mesa" at bounding box center [680, 336] width 34 height 16
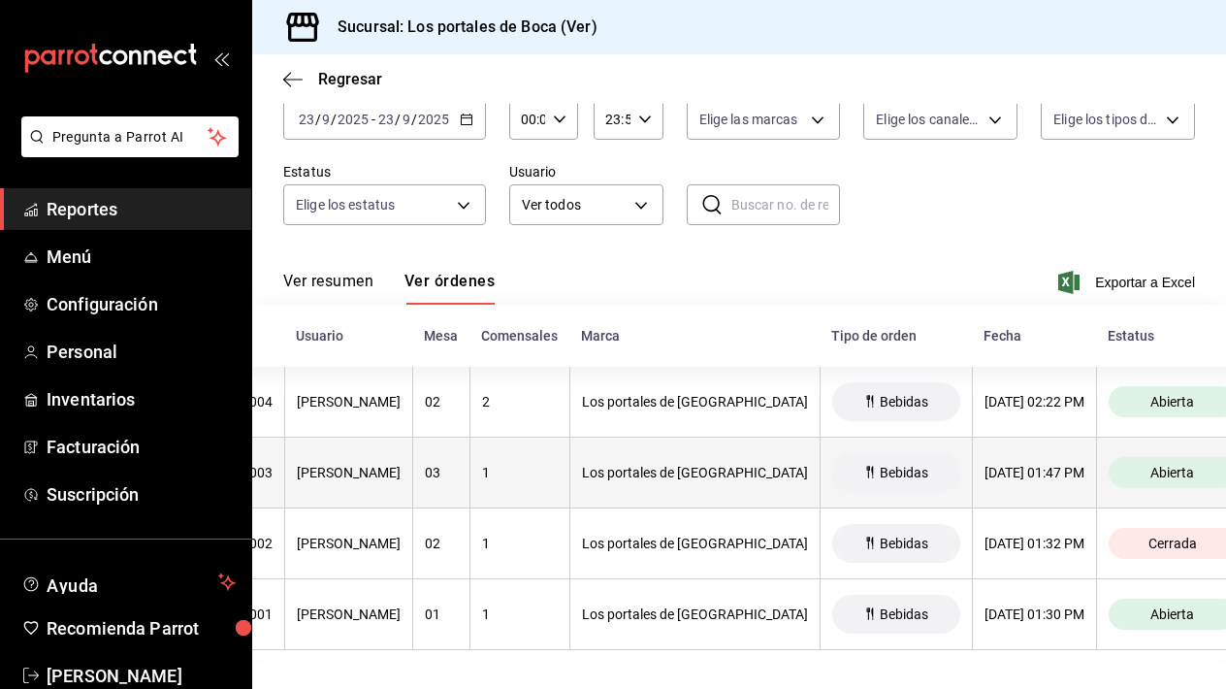
scroll to position [0, 235]
click at [877, 467] on span "Bebidas" at bounding box center [909, 473] width 64 height 16
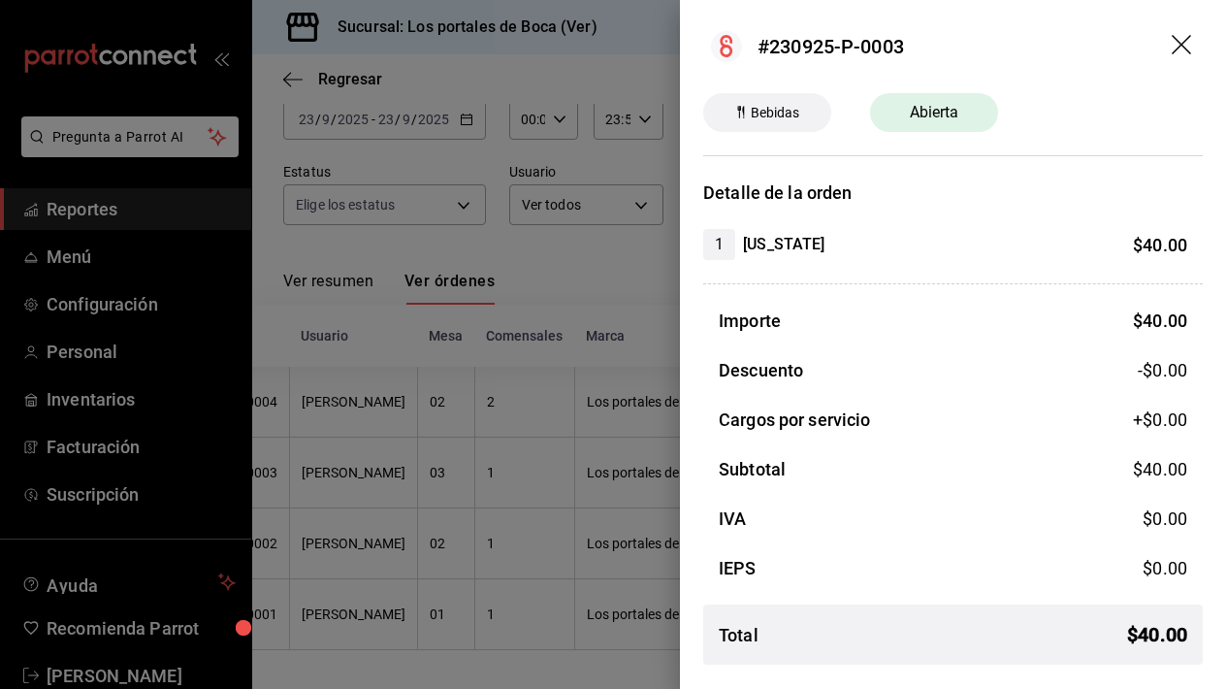
click at [1182, 53] on icon "drag" at bounding box center [1183, 46] width 23 height 23
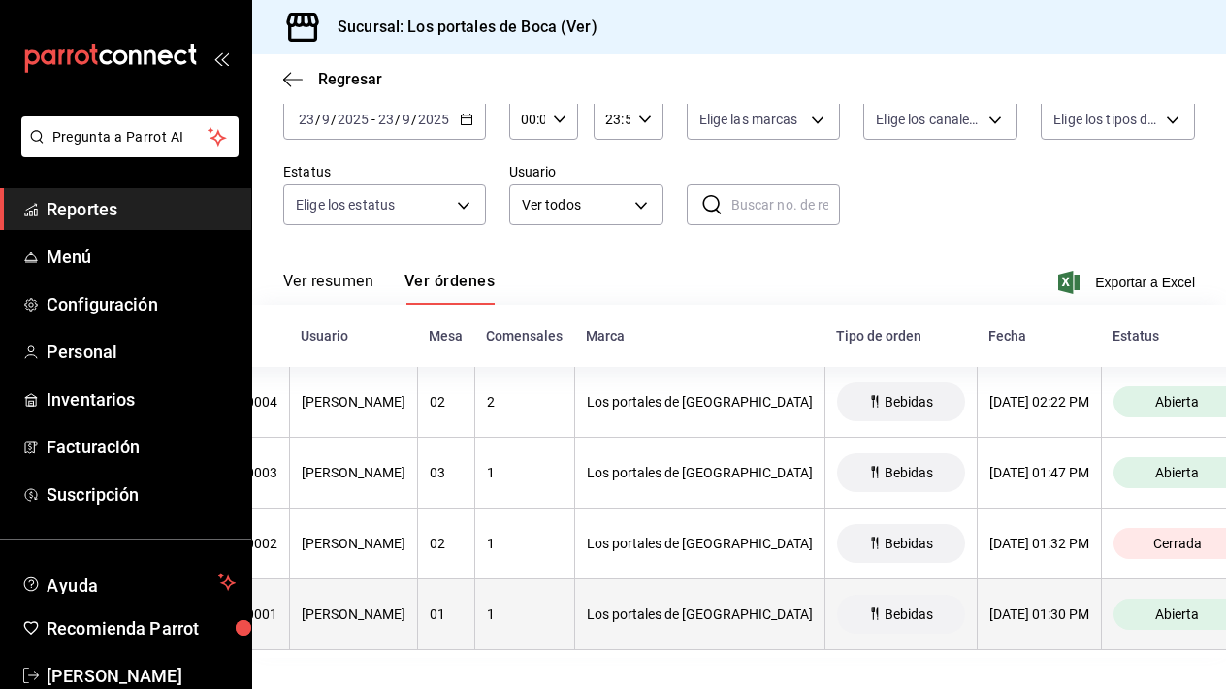
click at [877, 612] on span "Bebidas" at bounding box center [909, 614] width 64 height 16
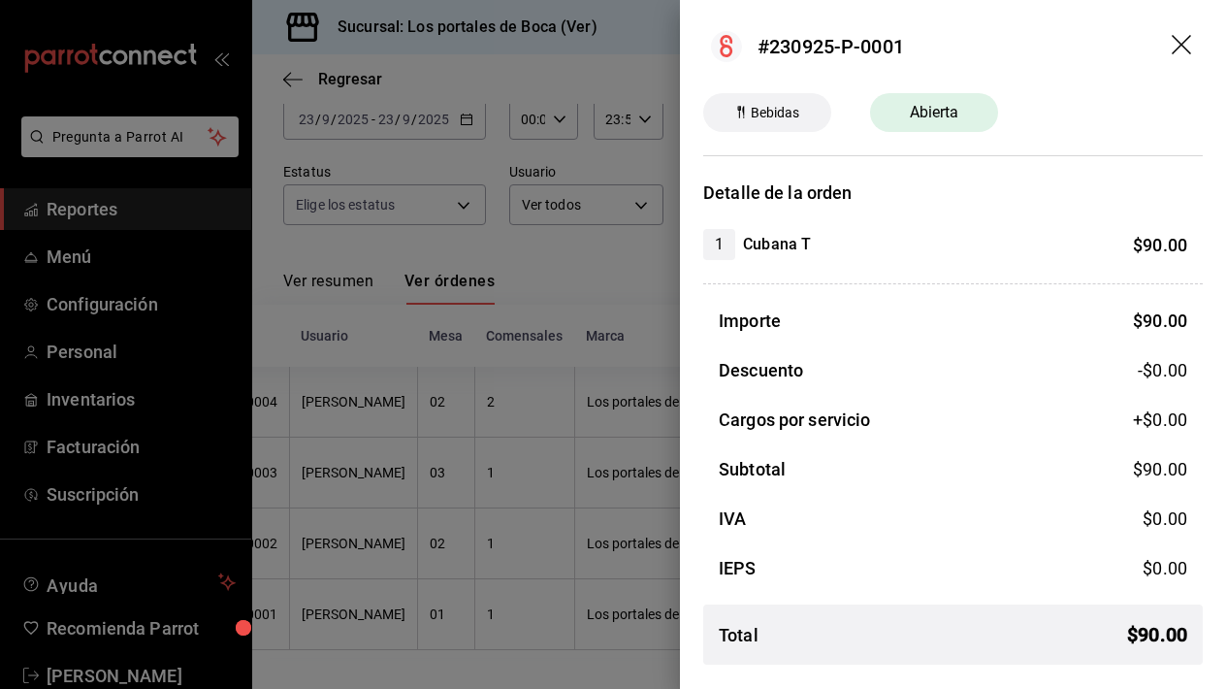
click at [1180, 45] on icon "drag" at bounding box center [1181, 44] width 19 height 19
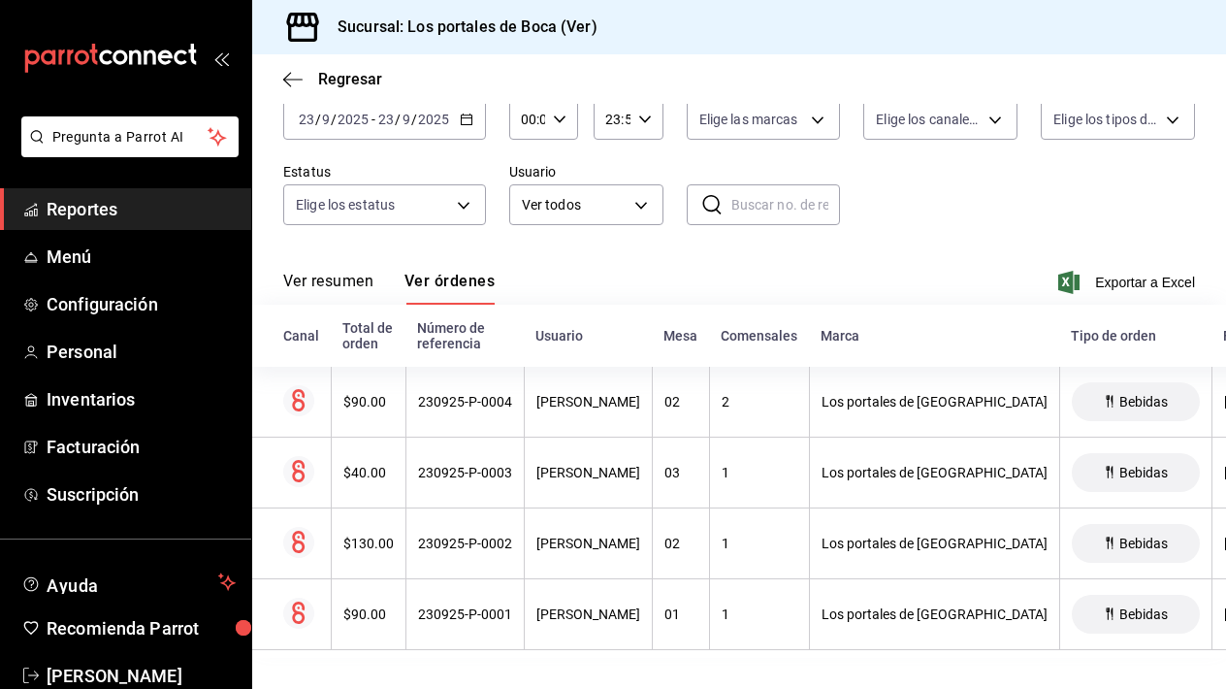
scroll to position [0, 0]
click at [339, 282] on button "Ver resumen" at bounding box center [328, 288] width 90 height 33
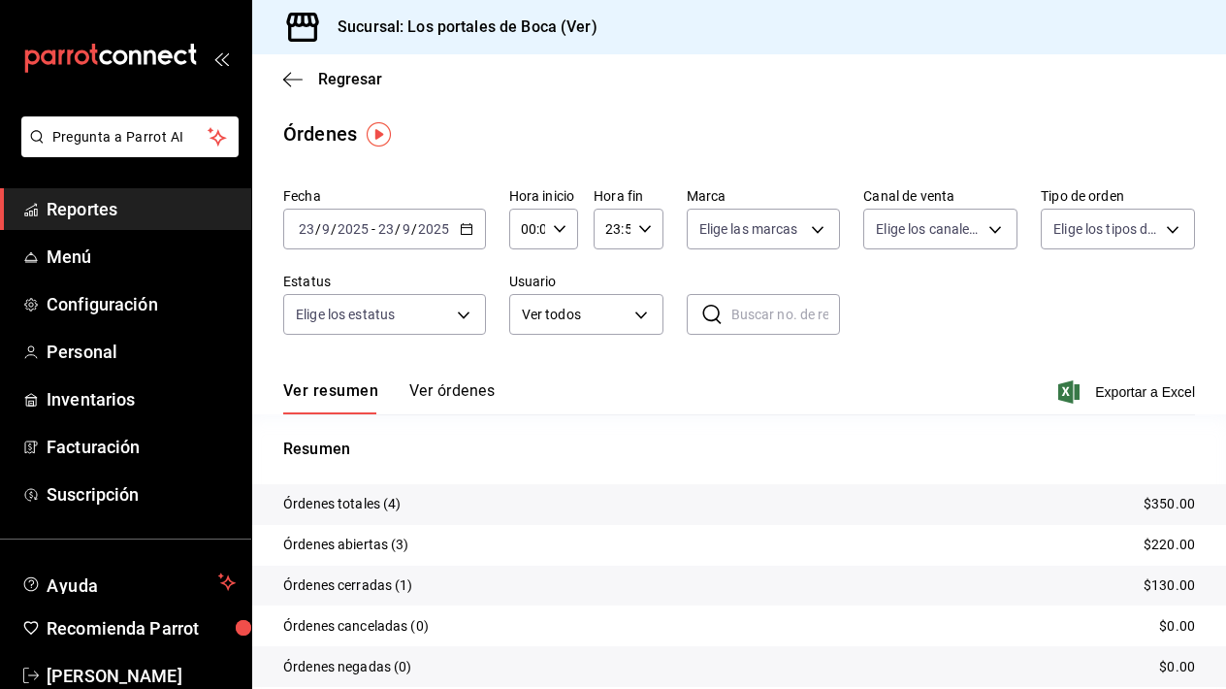
click at [146, 218] on span "Reportes" at bounding box center [141, 209] width 189 height 26
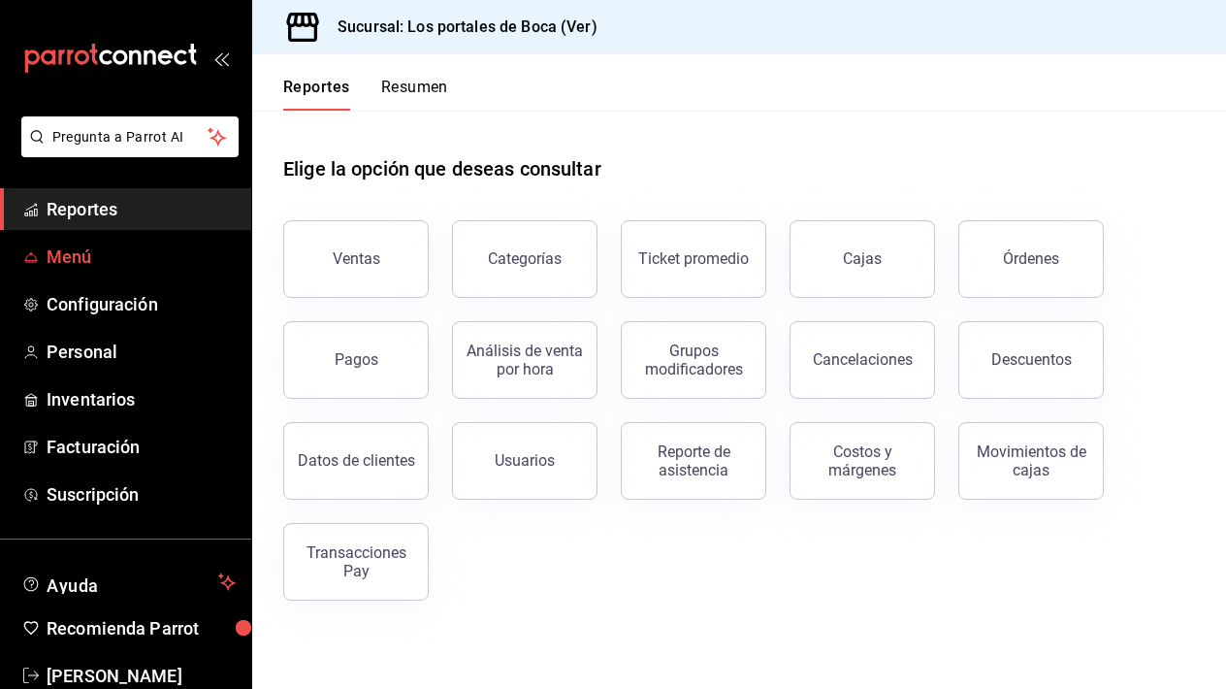
click at [76, 267] on span "Menú" at bounding box center [141, 256] width 189 height 26
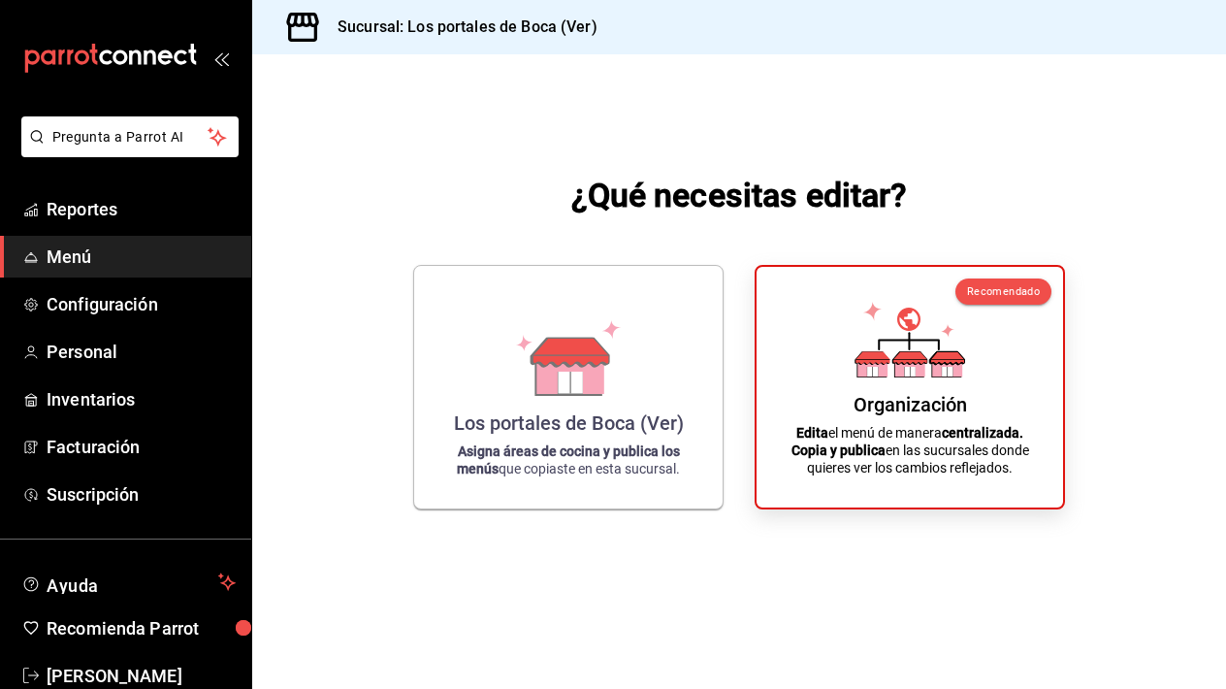
click at [91, 231] on ul "Reportes Menú Configuración Personal Inventarios Facturación Suscripción" at bounding box center [125, 351] width 251 height 327
click at [106, 210] on span "Reportes" at bounding box center [141, 209] width 189 height 26
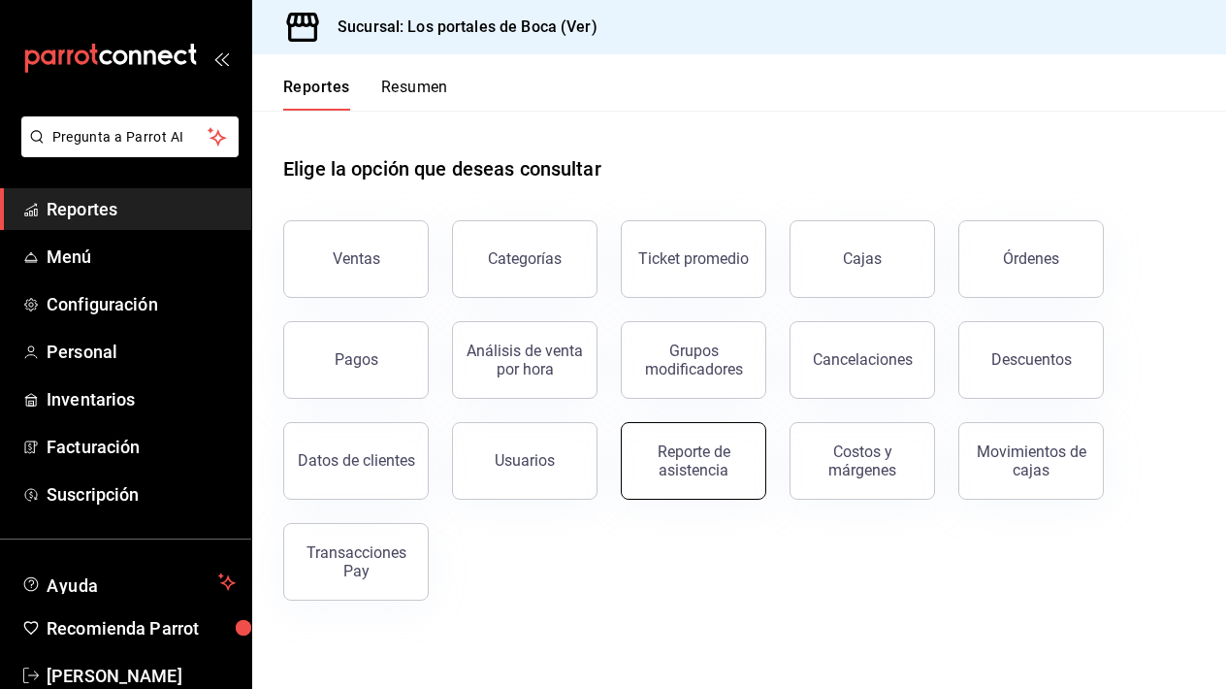
click at [685, 449] on div "Reporte de asistencia" at bounding box center [693, 460] width 120 height 37
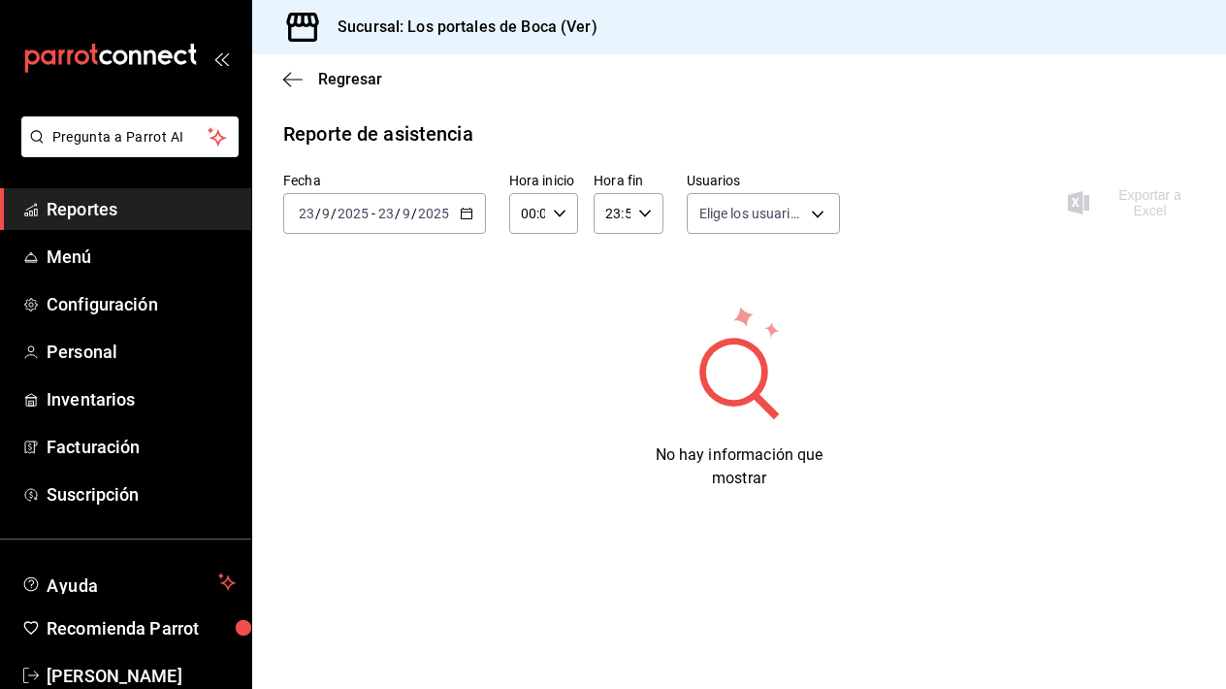
type input "09f4ca2d-ac8c-4623-8708-ae4ec9db9ad9,8e8caf5b-081e-477d-ada5-212ac0e88a74,910b8…"
click at [427, 208] on input "2025" at bounding box center [433, 214] width 33 height 16
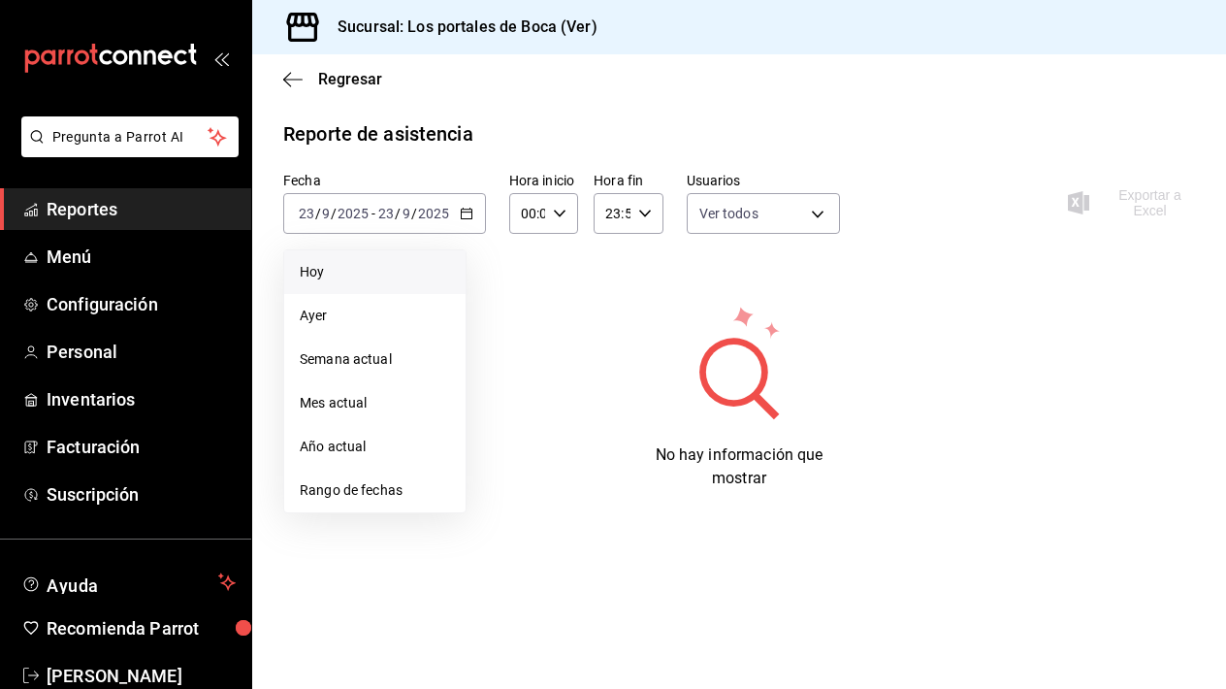
click at [387, 276] on span "Hoy" at bounding box center [375, 272] width 150 height 20
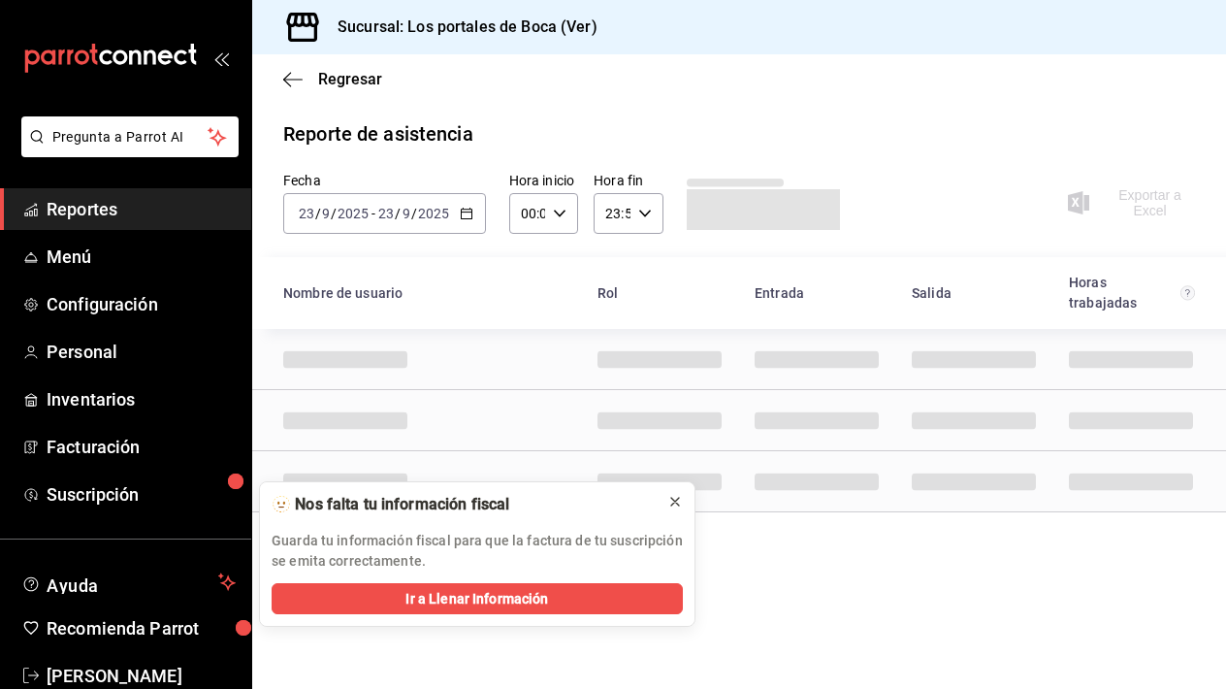
click at [678, 498] on icon at bounding box center [675, 502] width 16 height 16
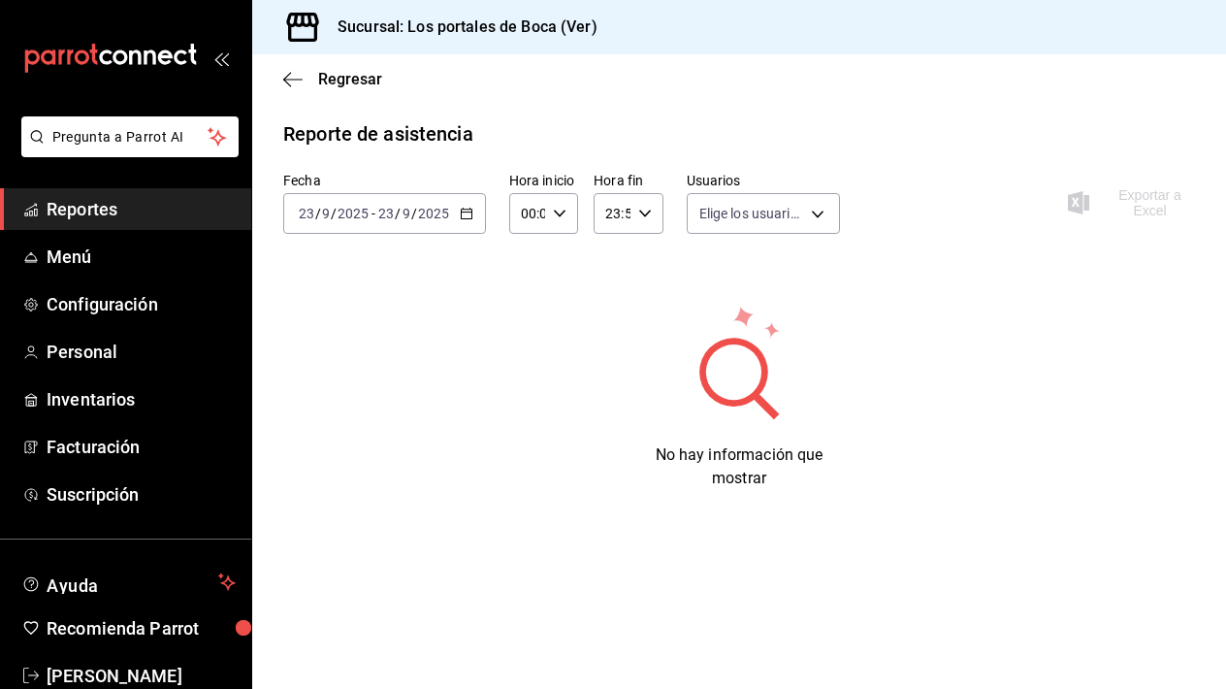
type input "09f4ca2d-ac8c-4623-8708-ae4ec9db9ad9,8e8caf5b-081e-477d-ada5-212ac0e88a74,910b8…"
click at [138, 209] on span "Reportes" at bounding box center [141, 209] width 189 height 26
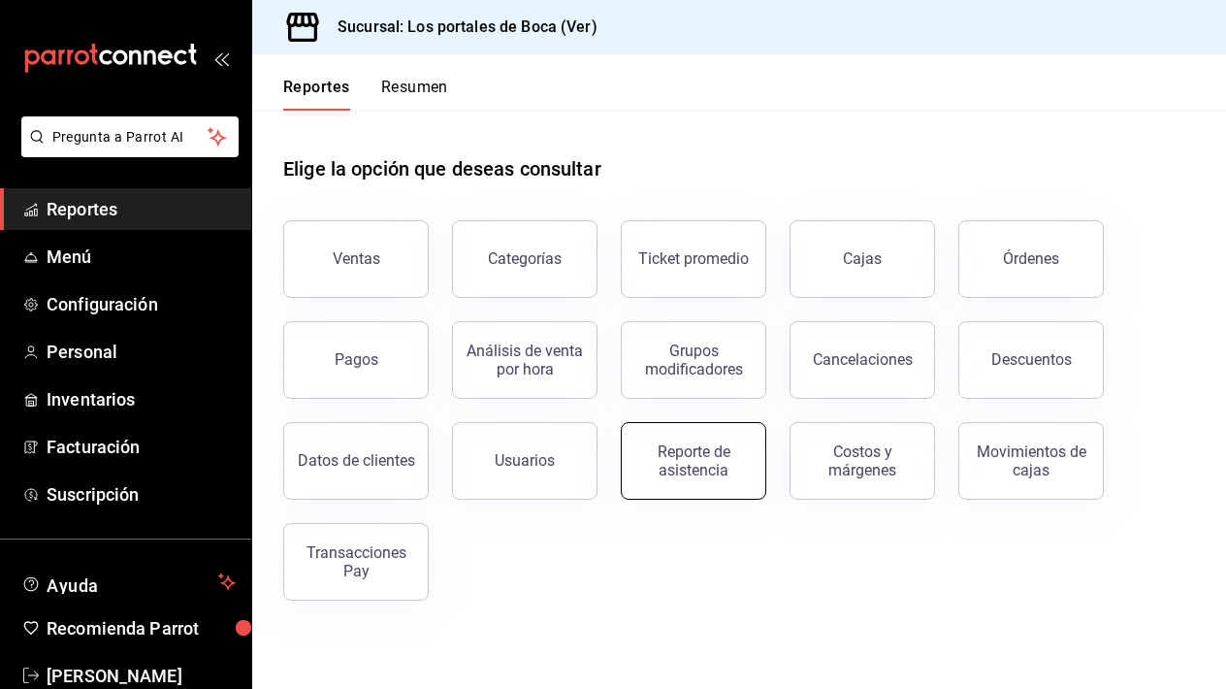
click at [729, 483] on button "Reporte de asistencia" at bounding box center [693, 461] width 145 height 78
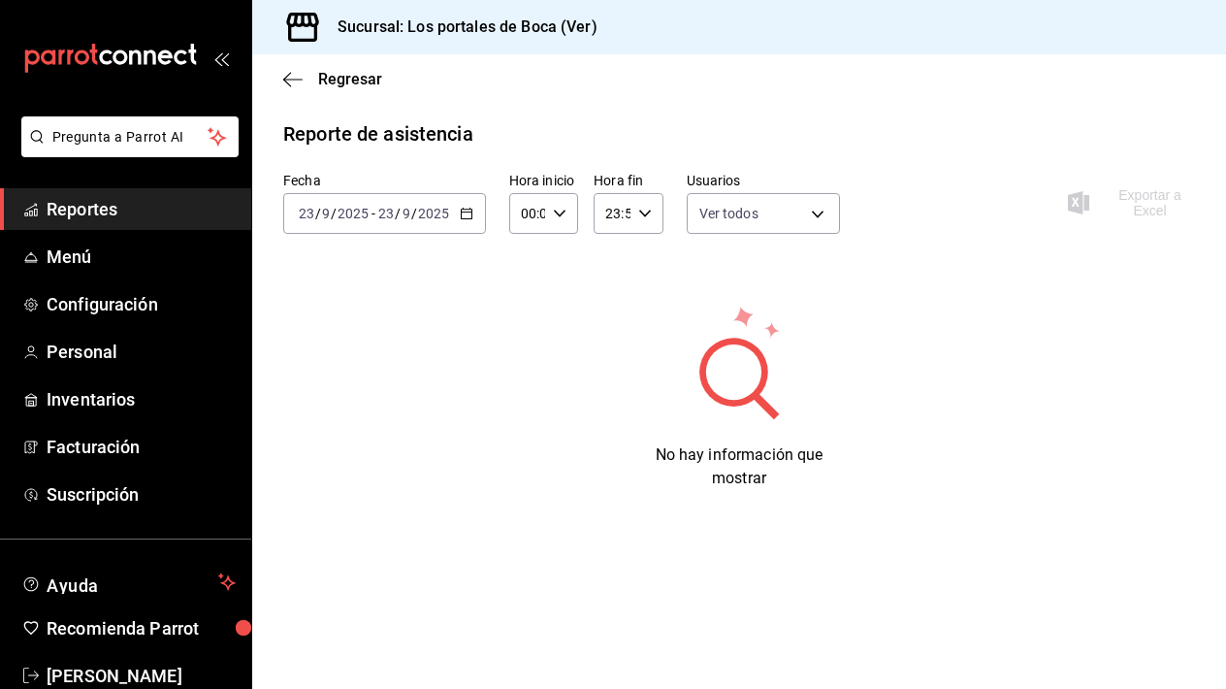
click at [68, 281] on ul "Reportes Menú Configuración Personal Inventarios Facturación Suscripción" at bounding box center [125, 351] width 251 height 327
click at [95, 349] on span "Personal" at bounding box center [141, 351] width 189 height 26
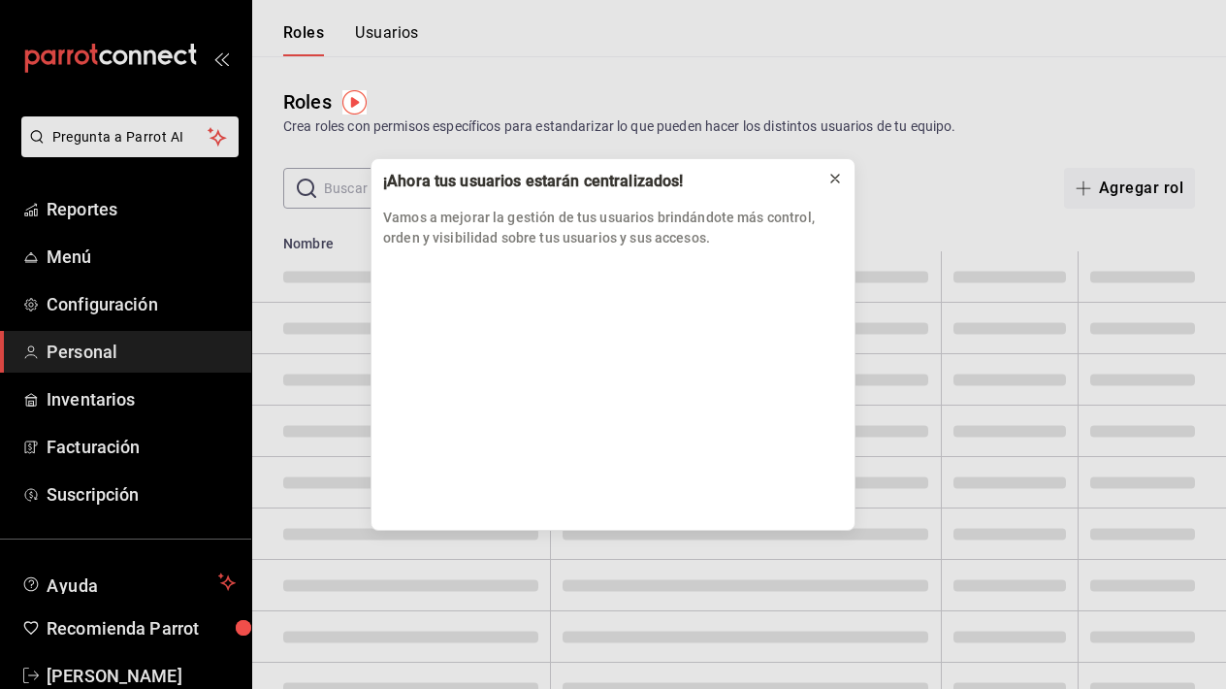
click at [844, 184] on button at bounding box center [834, 178] width 31 height 31
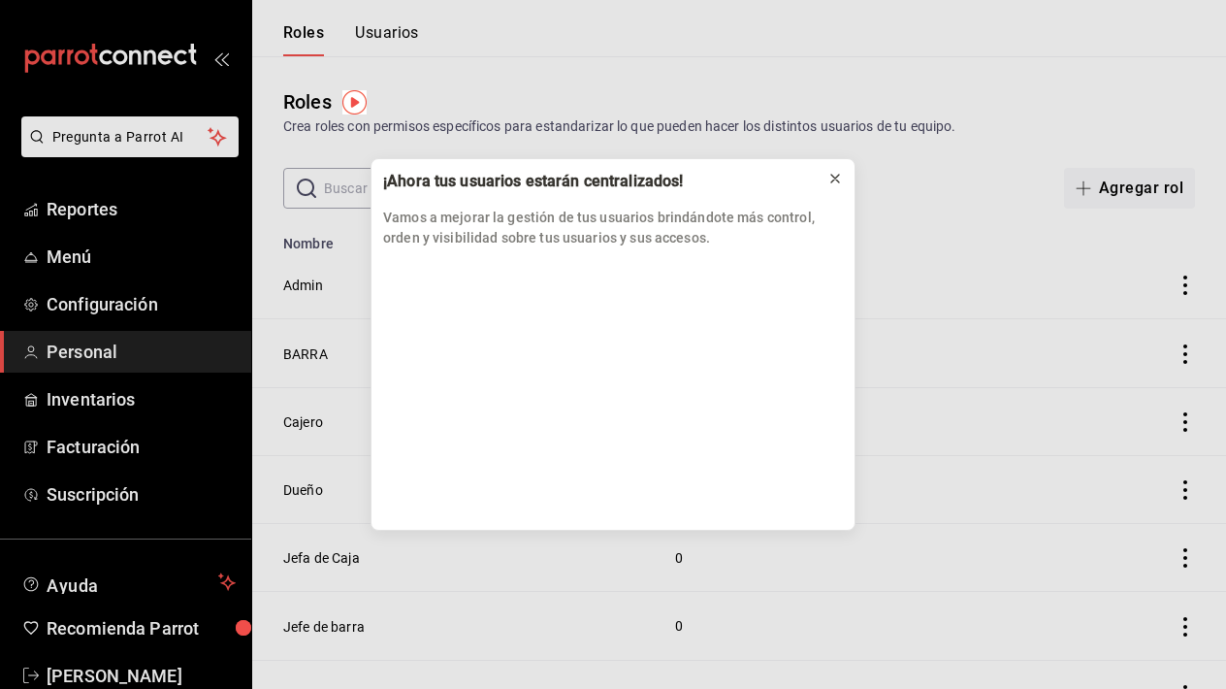
click at [832, 172] on icon at bounding box center [835, 179] width 16 height 16
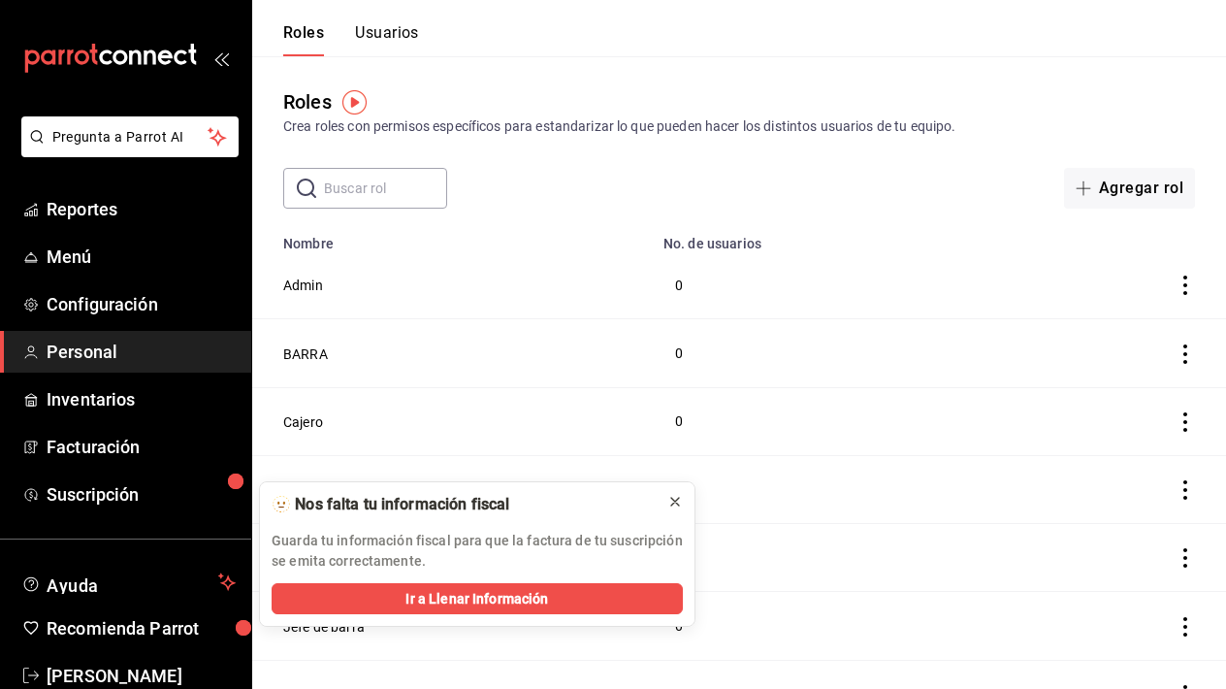
click at [675, 506] on icon at bounding box center [675, 502] width 16 height 16
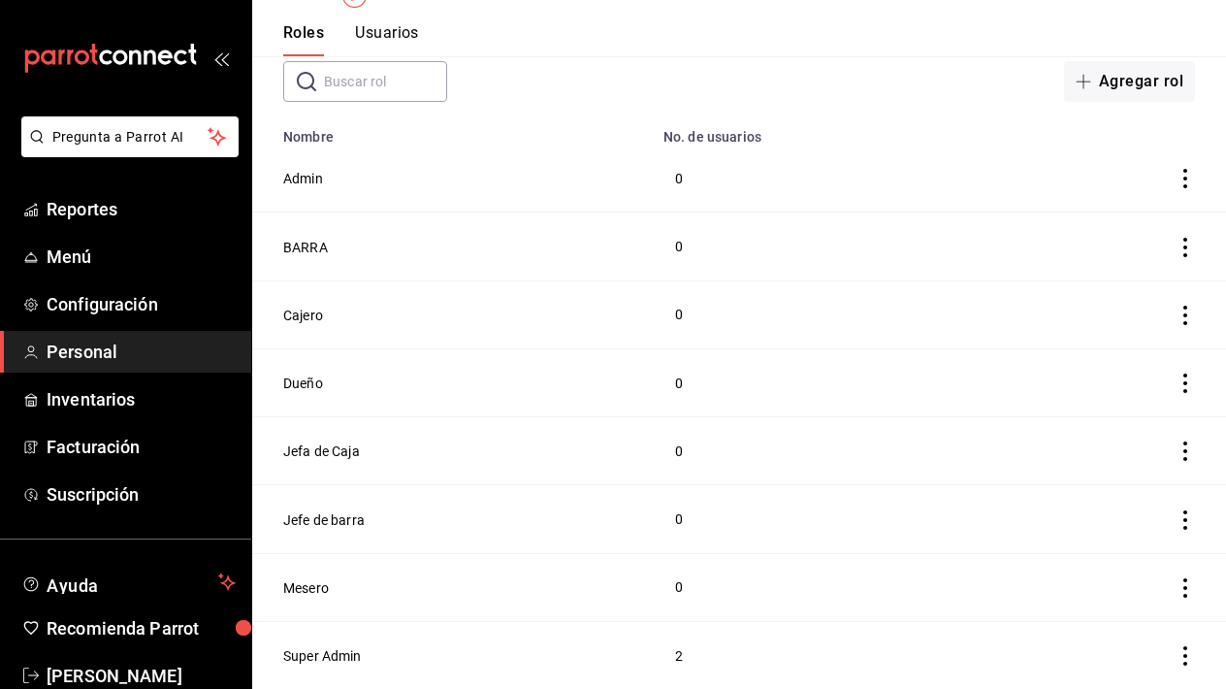
scroll to position [107, 0]
click at [347, 654] on button "Super Admin" at bounding box center [322, 655] width 79 height 19
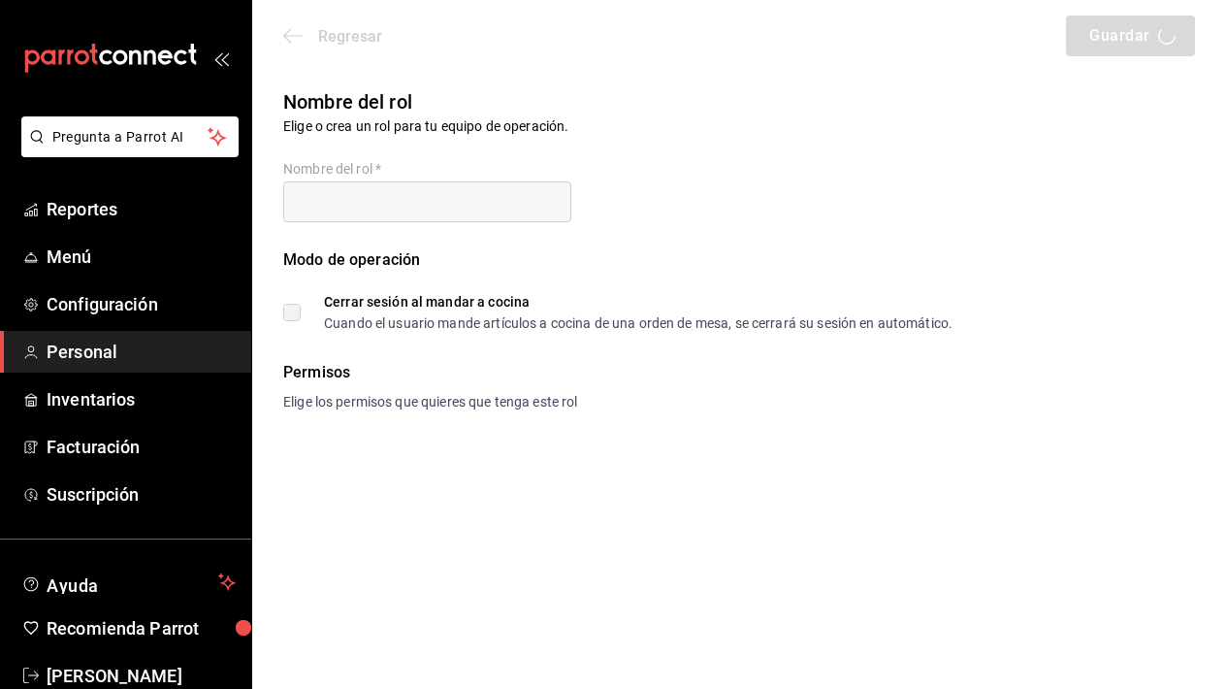
type input "Super Admin"
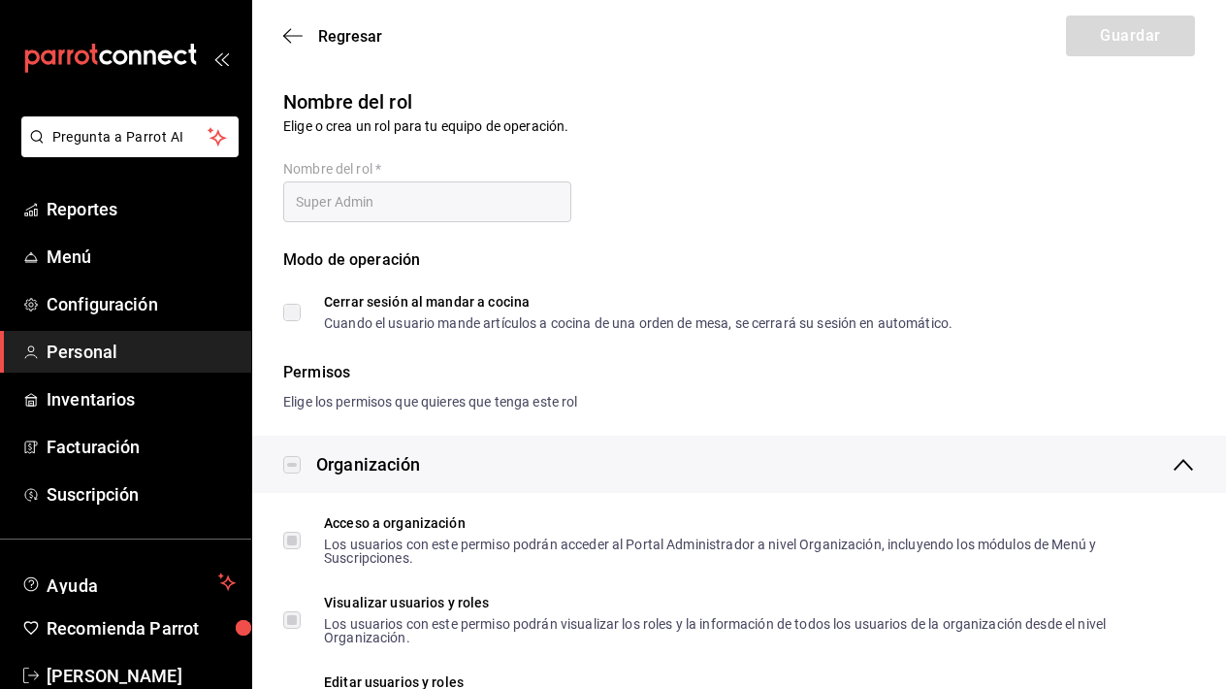
click at [297, 16] on div "Regresar Guardar" at bounding box center [739, 36] width 974 height 72
click at [297, 38] on icon "button" at bounding box center [292, 35] width 19 height 17
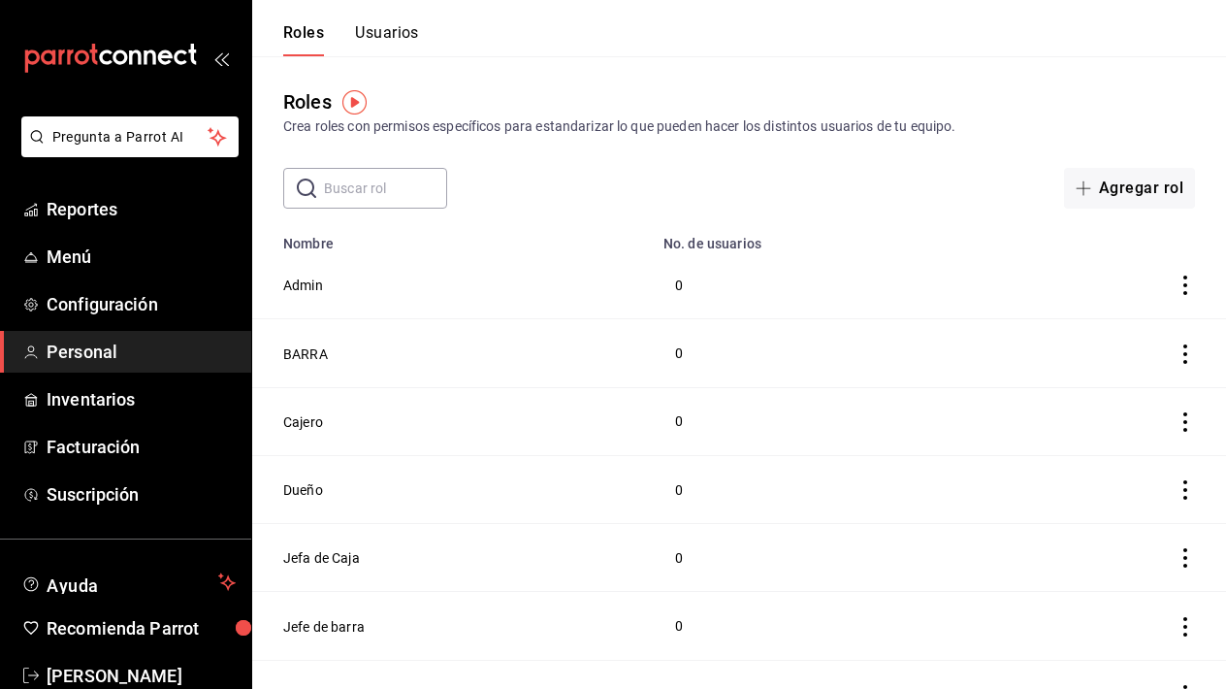
click at [407, 36] on button "Usuarios" at bounding box center [387, 39] width 64 height 33
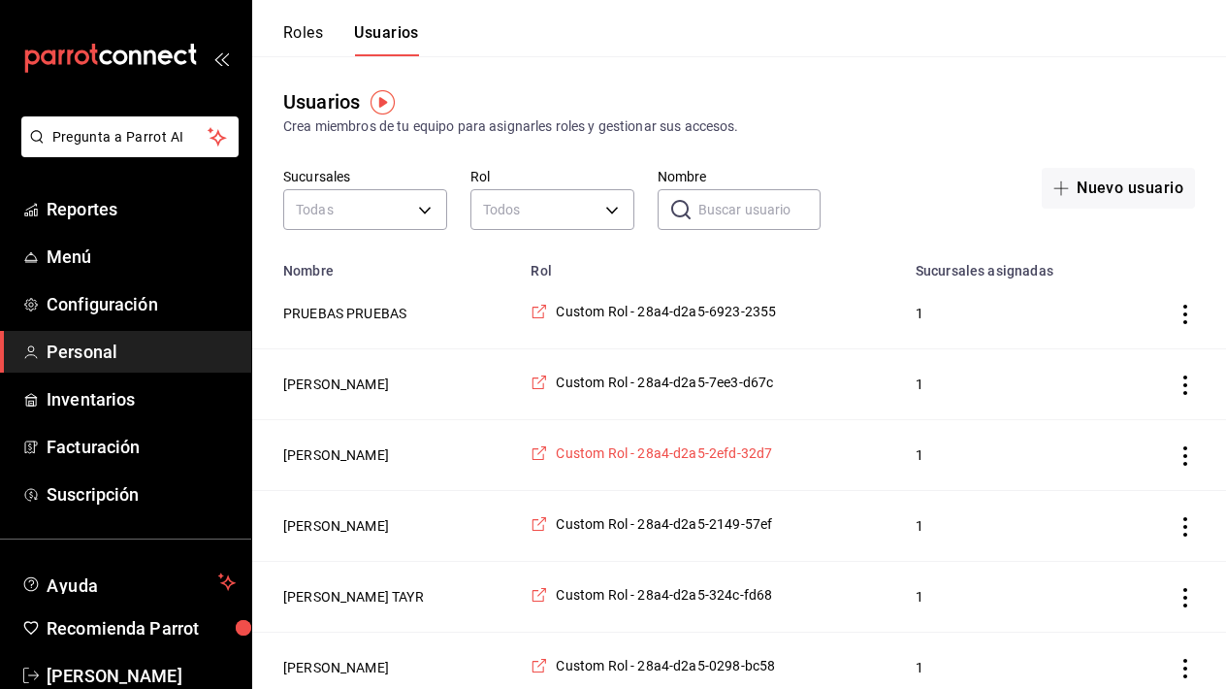
click at [659, 458] on span "Custom Rol - 28a4-d2a5-2efd-32d7" at bounding box center [664, 452] width 216 height 19
click at [319, 41] on button "Roles" at bounding box center [303, 39] width 40 height 33
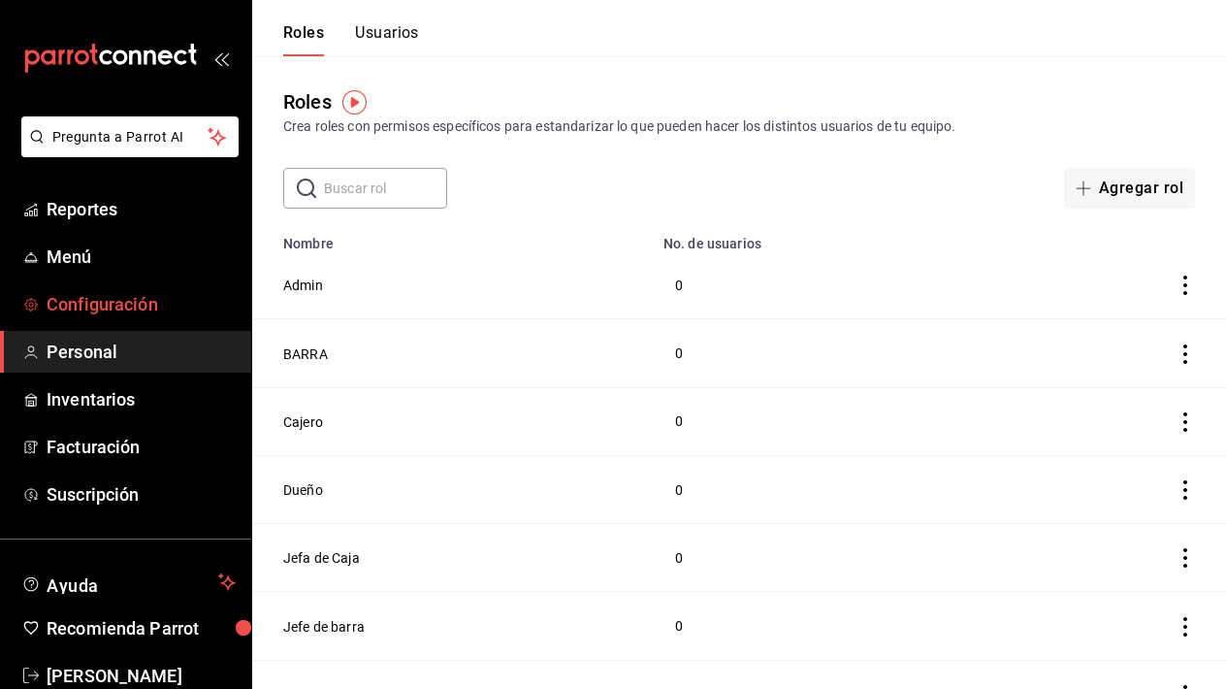
click at [98, 296] on span "Configuración" at bounding box center [141, 304] width 189 height 26
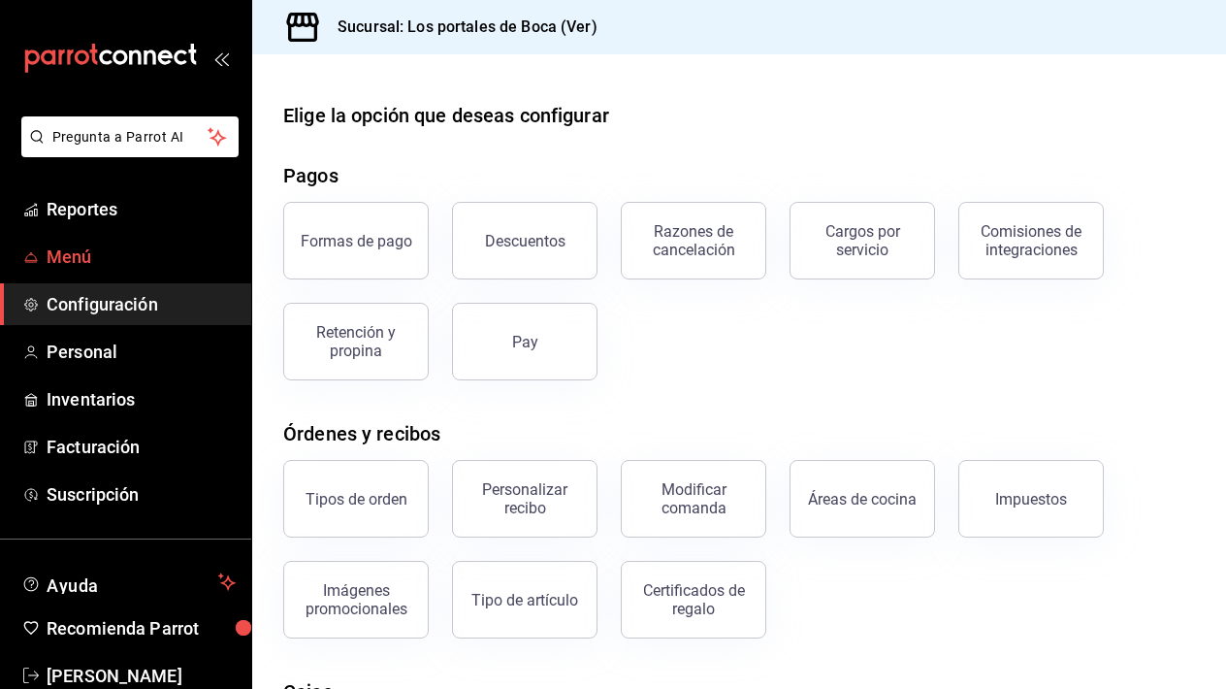
click at [65, 252] on span "Menú" at bounding box center [141, 256] width 189 height 26
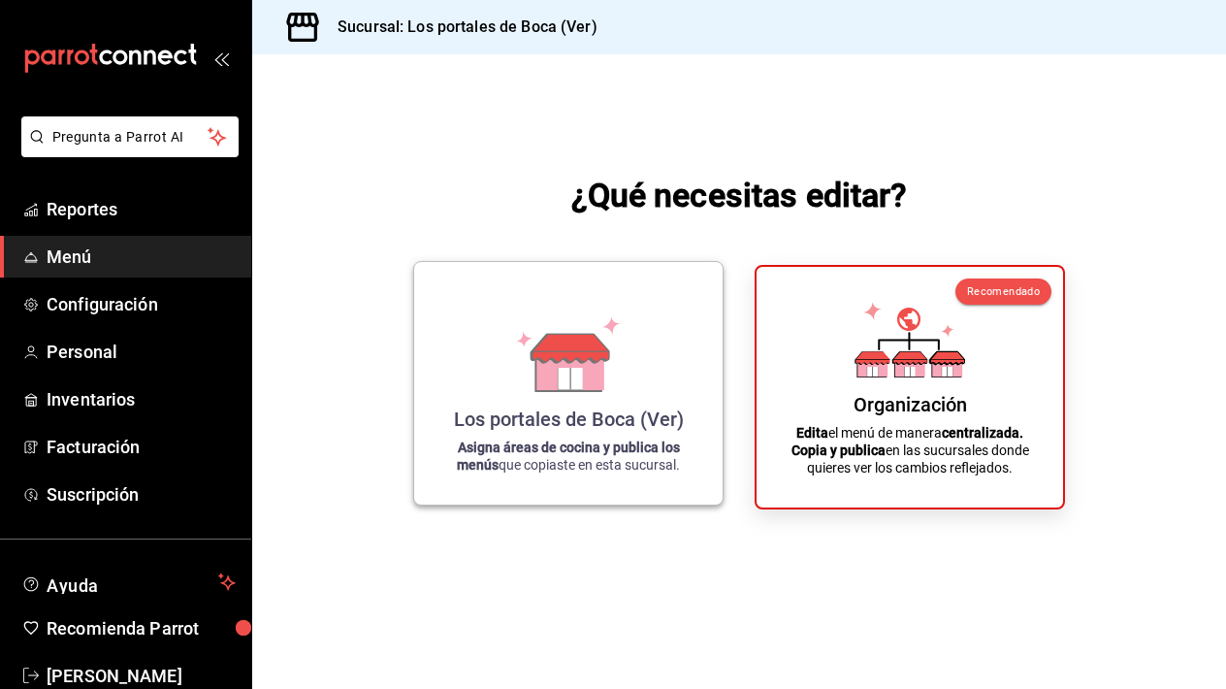
click at [658, 394] on div "Los portales de Boca (Ver) Asigna áreas de cocina y publica los menús que copia…" at bounding box center [568, 382] width 262 height 211
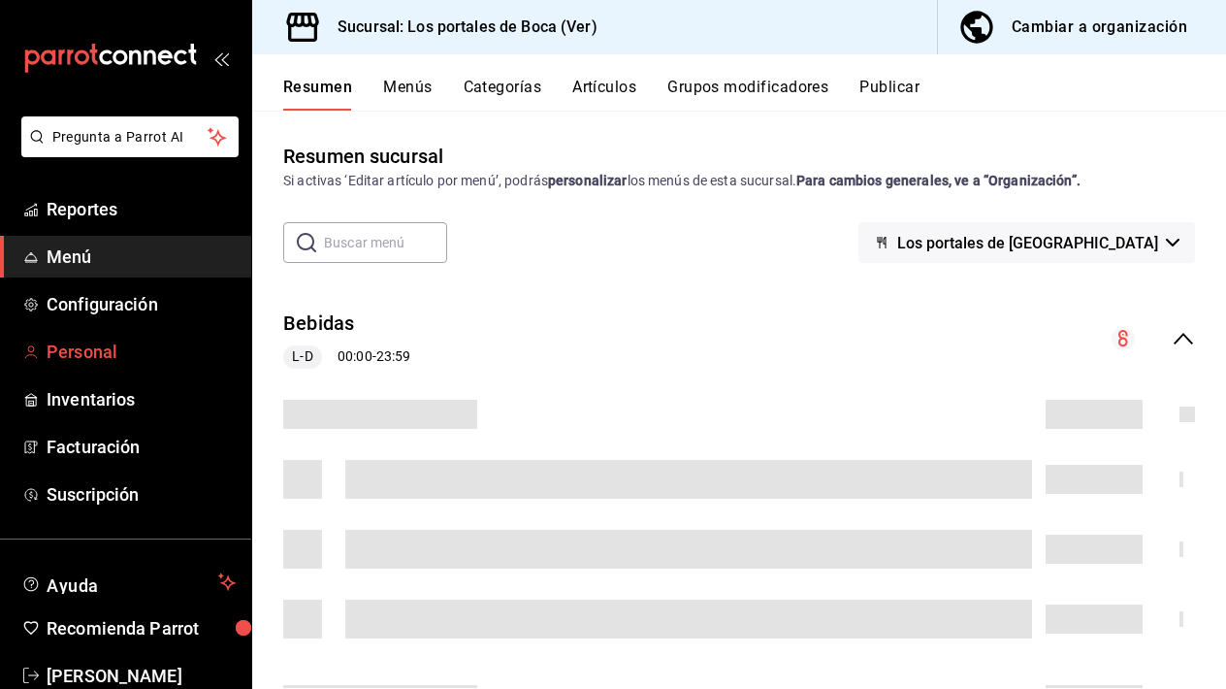
click at [96, 339] on span "Personal" at bounding box center [141, 351] width 189 height 26
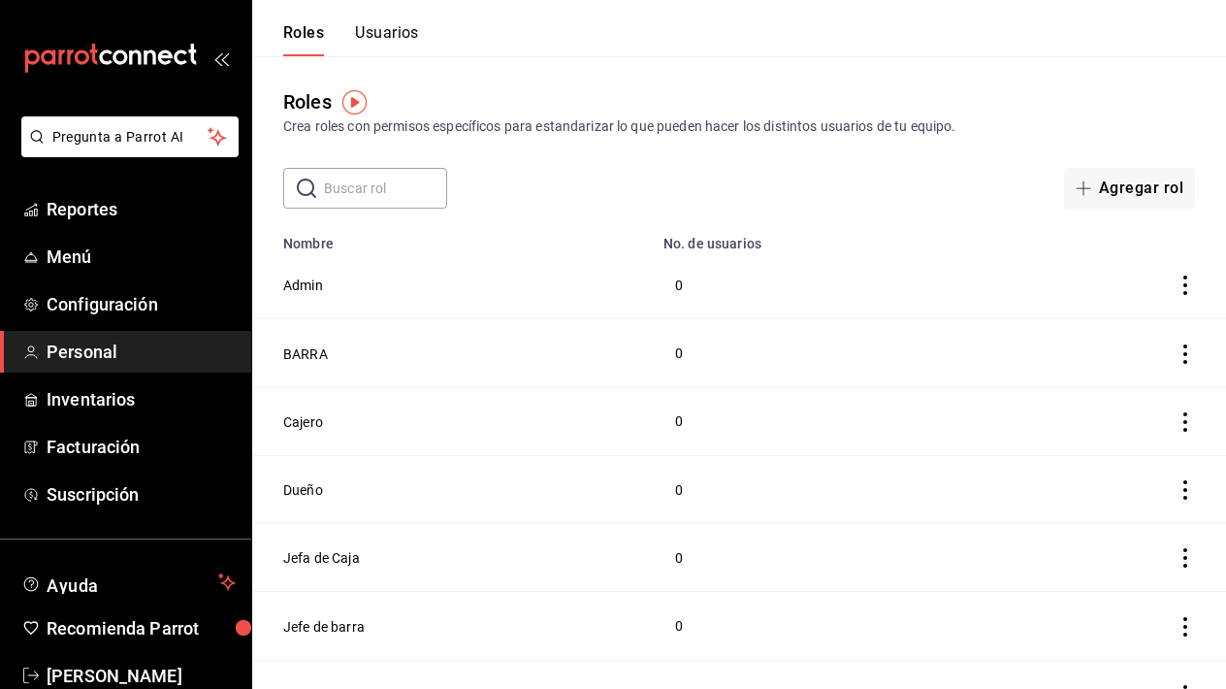
click at [393, 25] on button "Usuarios" at bounding box center [387, 39] width 64 height 33
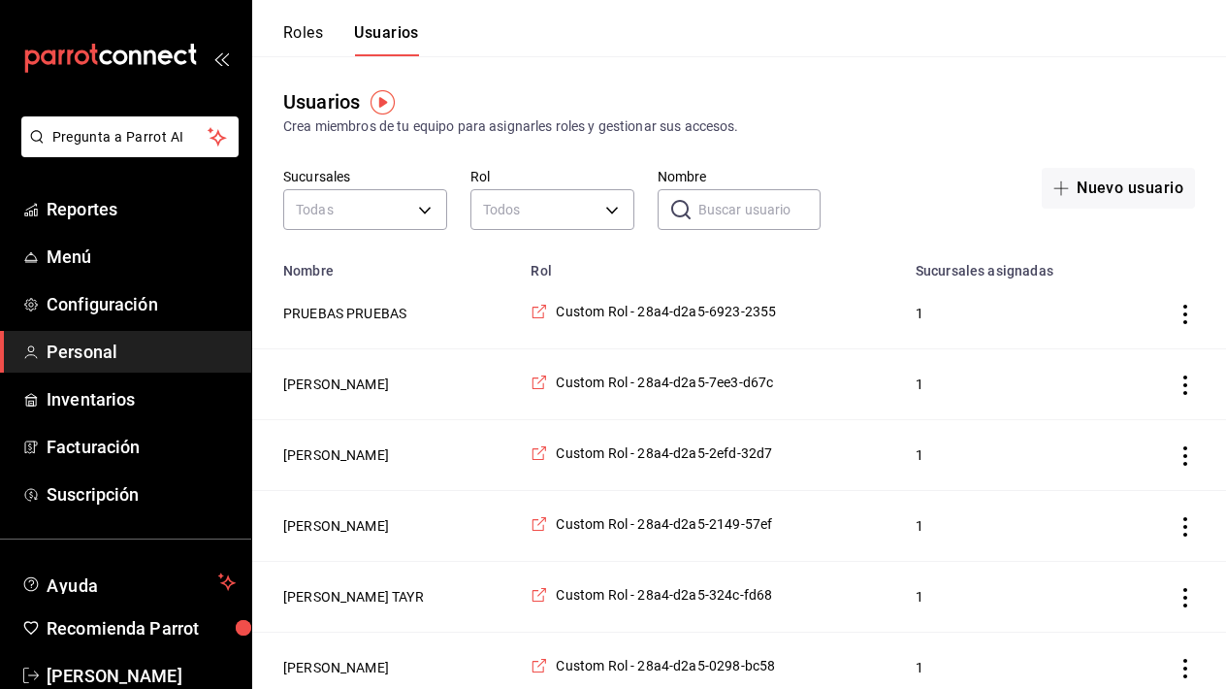
click at [309, 32] on button "Roles" at bounding box center [303, 39] width 40 height 33
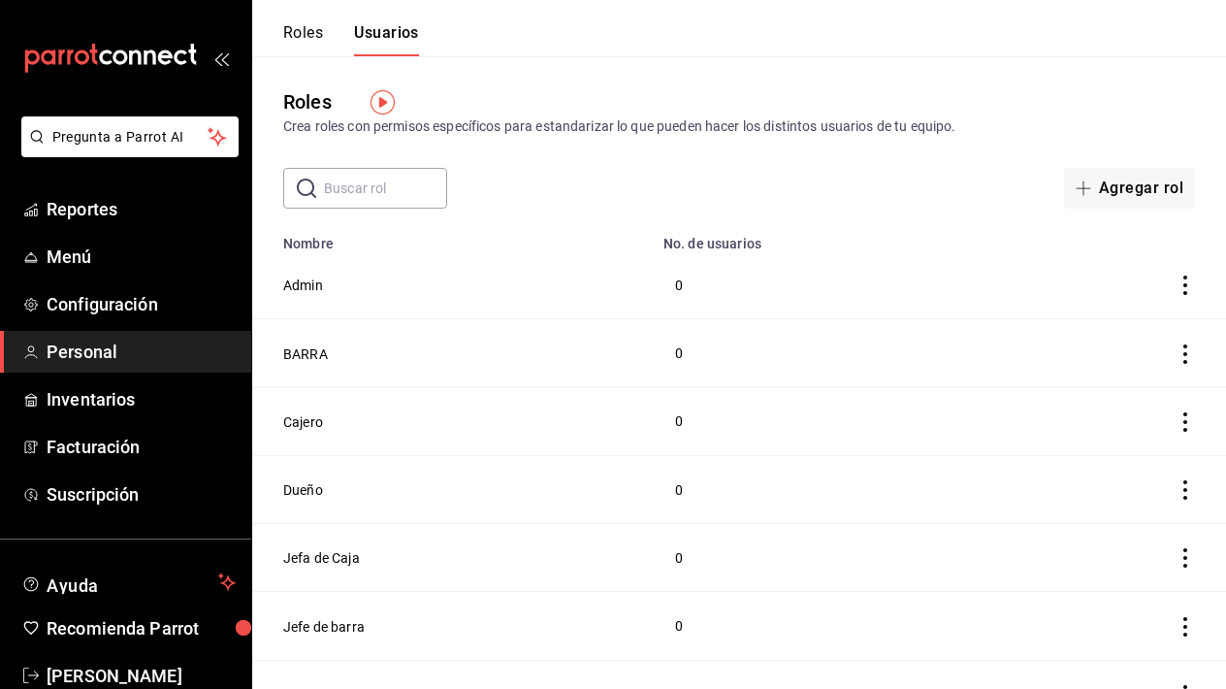
click at [309, 32] on button "Roles" at bounding box center [303, 39] width 40 height 33
click at [111, 224] on link "Reportes" at bounding box center [125, 209] width 251 height 42
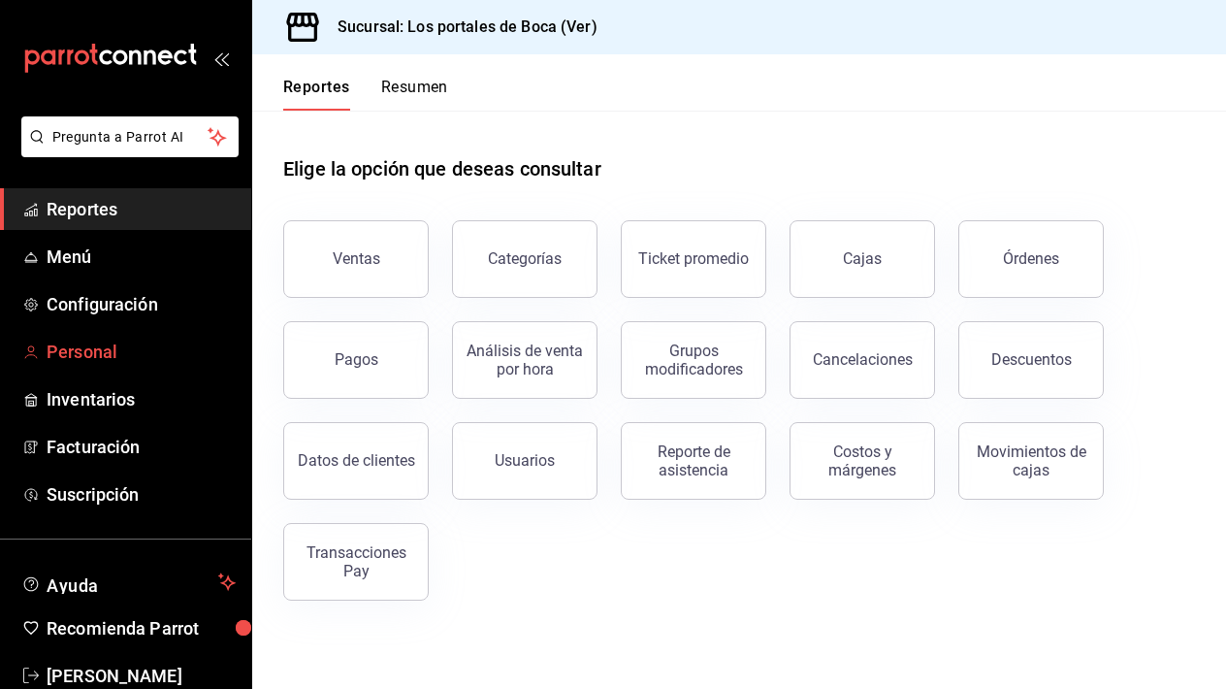
click at [102, 349] on span "Personal" at bounding box center [141, 351] width 189 height 26
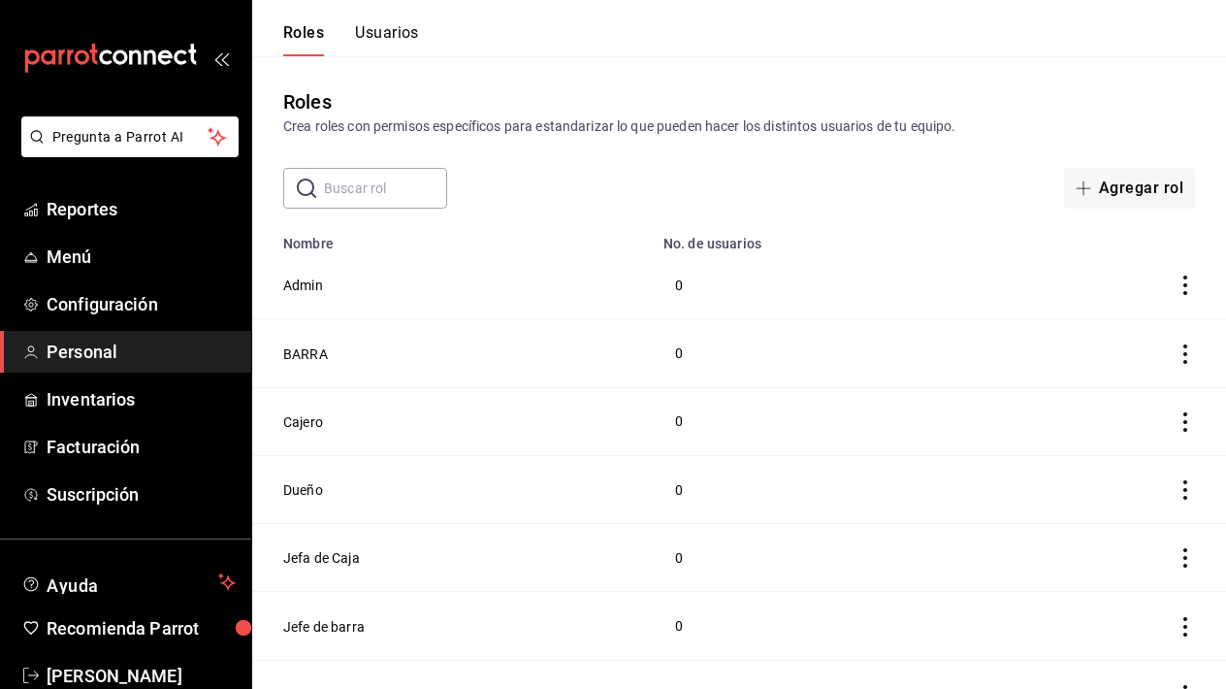
click at [102, 349] on span "Personal" at bounding box center [141, 351] width 189 height 26
click at [392, 45] on button "Usuarios" at bounding box center [387, 39] width 64 height 33
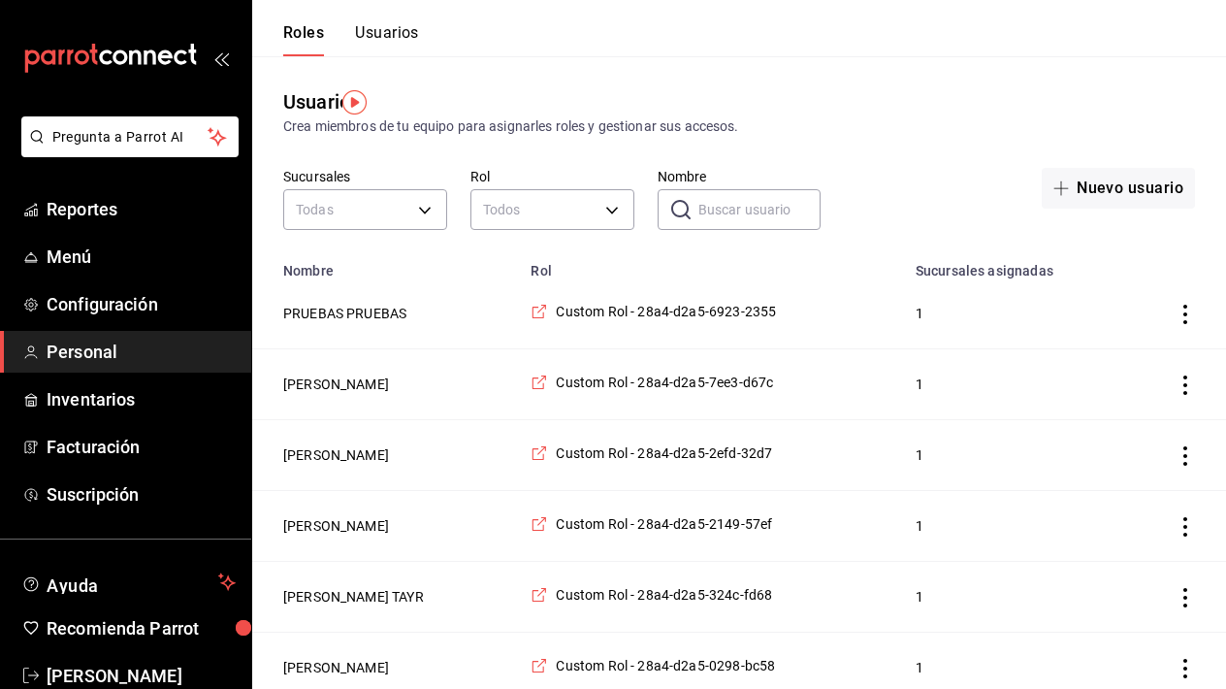
click at [392, 45] on button "Usuarios" at bounding box center [387, 39] width 64 height 33
click at [316, 46] on button "Roles" at bounding box center [303, 39] width 40 height 33
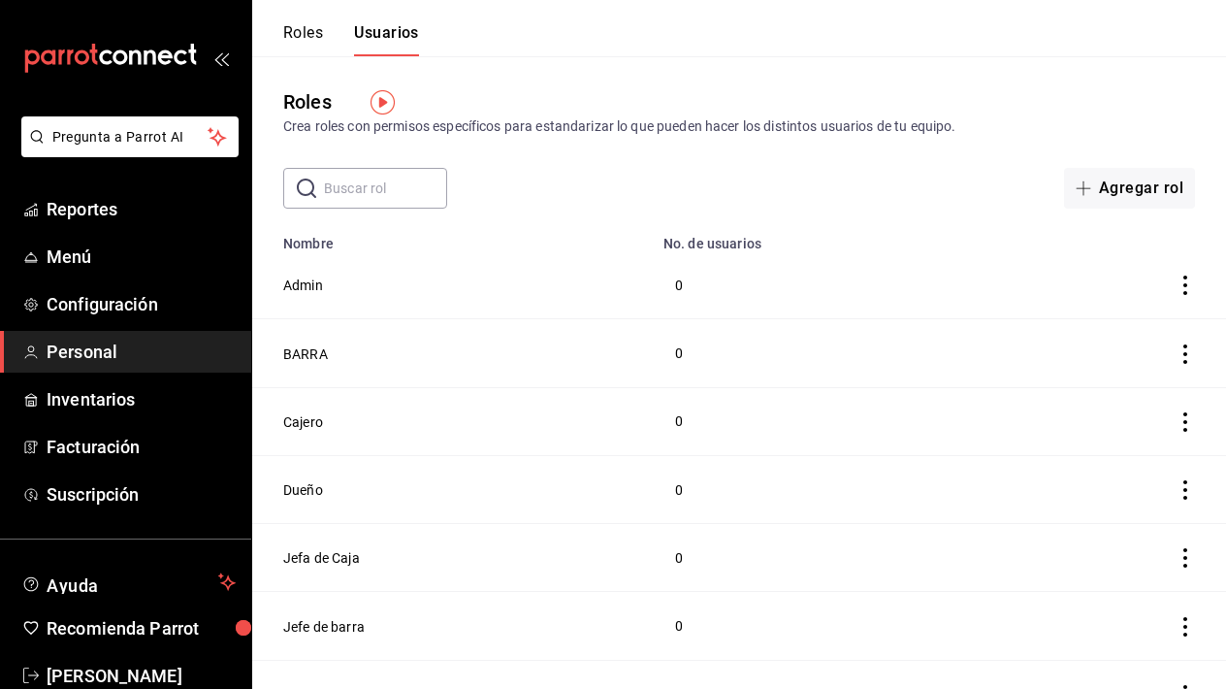
click at [316, 46] on button "Roles" at bounding box center [303, 39] width 40 height 33
click at [115, 220] on span "Reportes" at bounding box center [141, 209] width 189 height 26
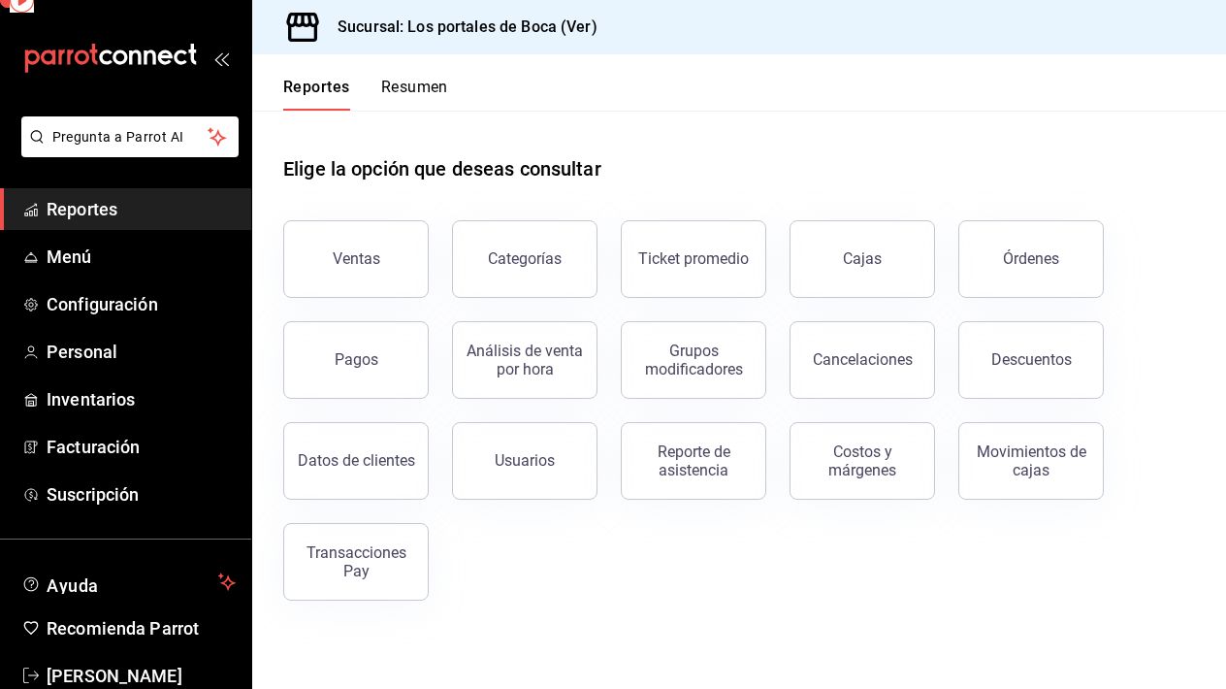
click at [115, 220] on span "Reportes" at bounding box center [141, 209] width 189 height 26
click at [701, 471] on div "Reporte de asistencia" at bounding box center [693, 460] width 120 height 37
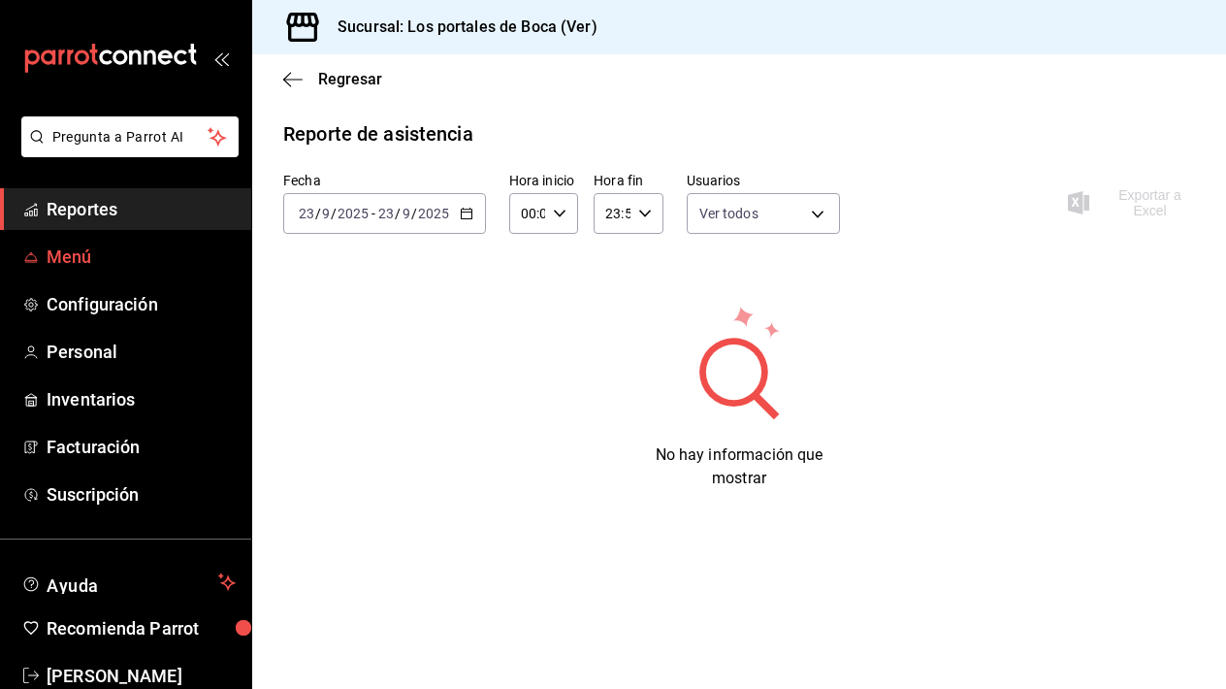
click at [83, 247] on span "Menú" at bounding box center [141, 256] width 189 height 26
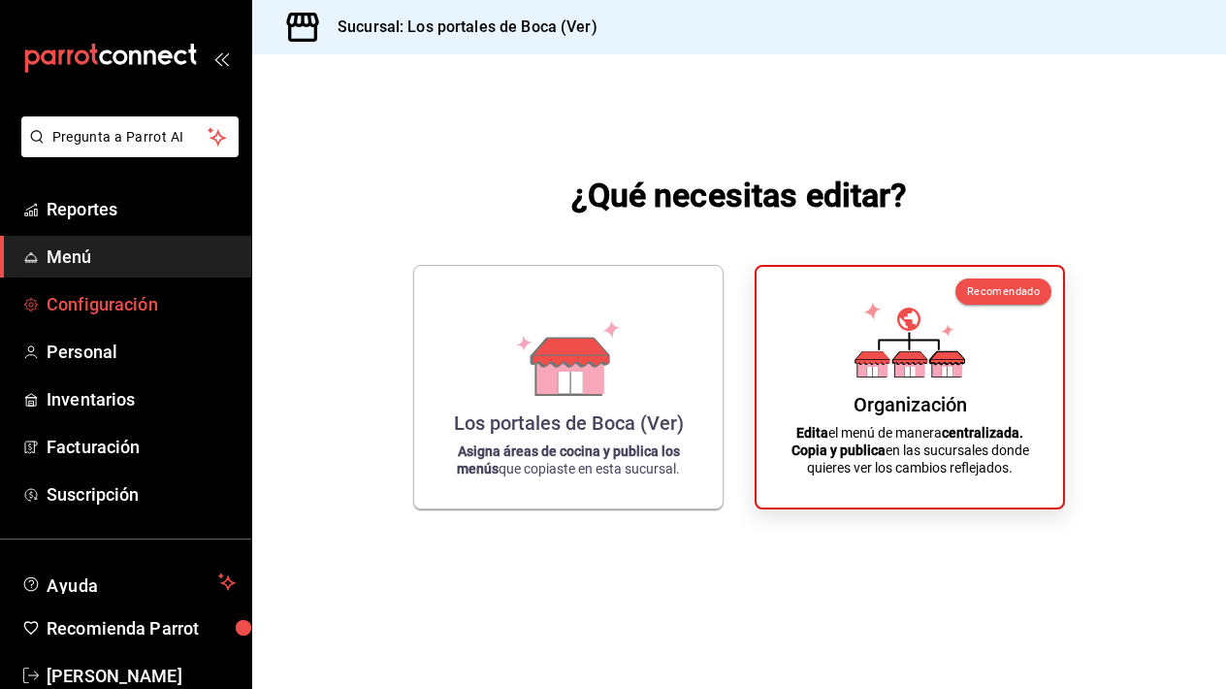
click at [99, 289] on link "Configuración" at bounding box center [125, 304] width 251 height 42
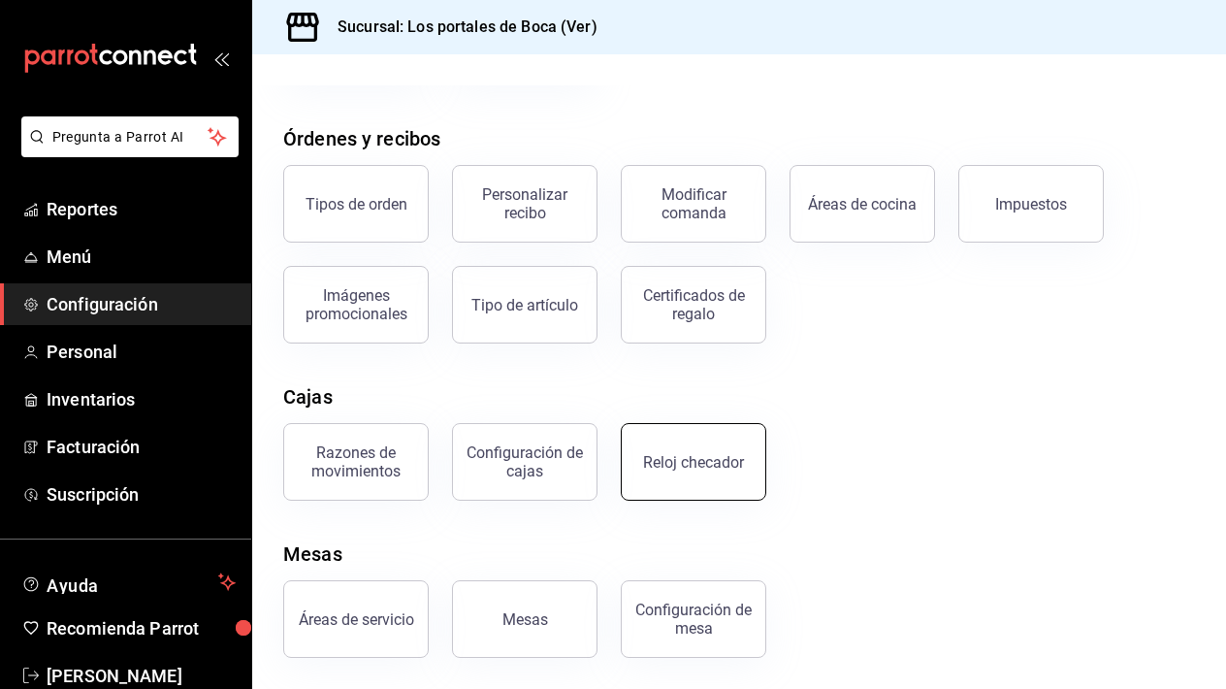
click at [666, 439] on button "Reloj checador" at bounding box center [693, 462] width 145 height 78
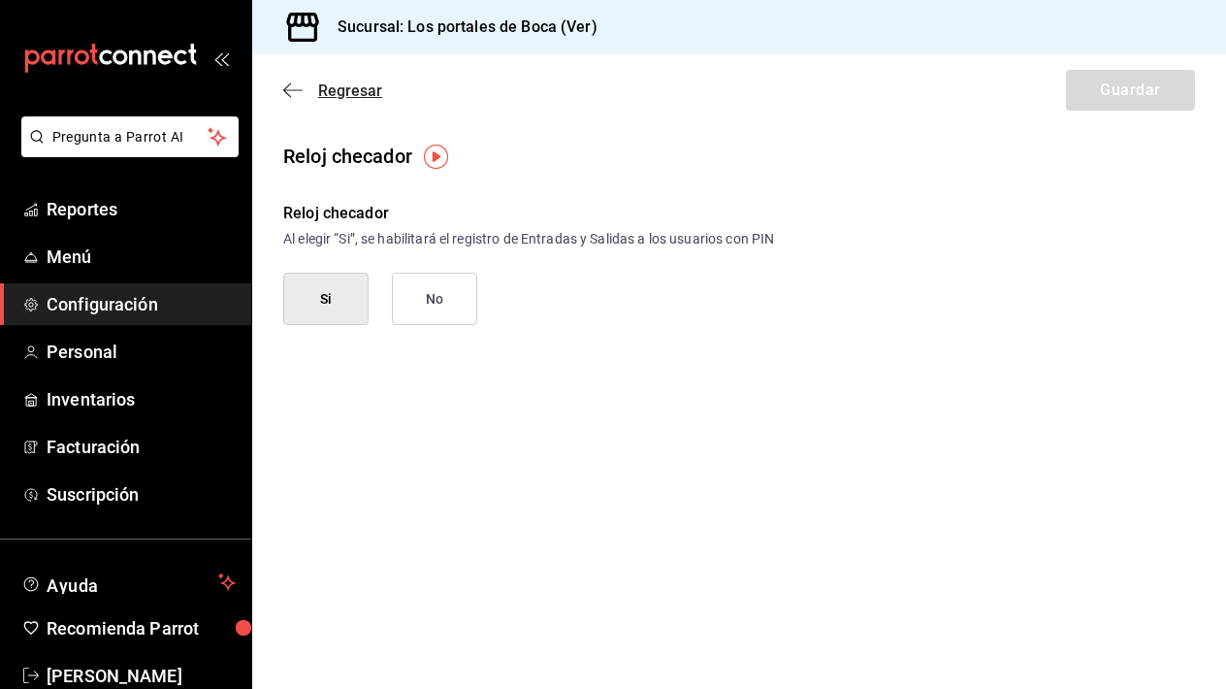
click at [301, 89] on icon "button" at bounding box center [292, 89] width 19 height 17
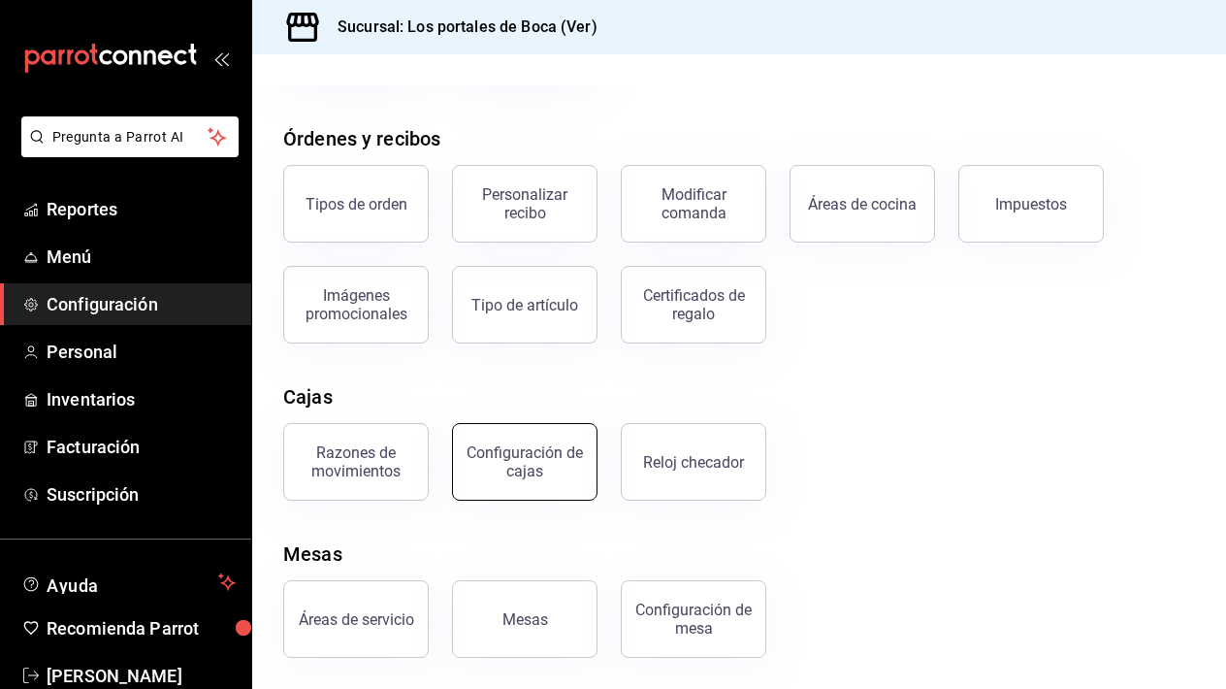
click at [531, 466] on div "Configuración de cajas" at bounding box center [525, 461] width 120 height 37
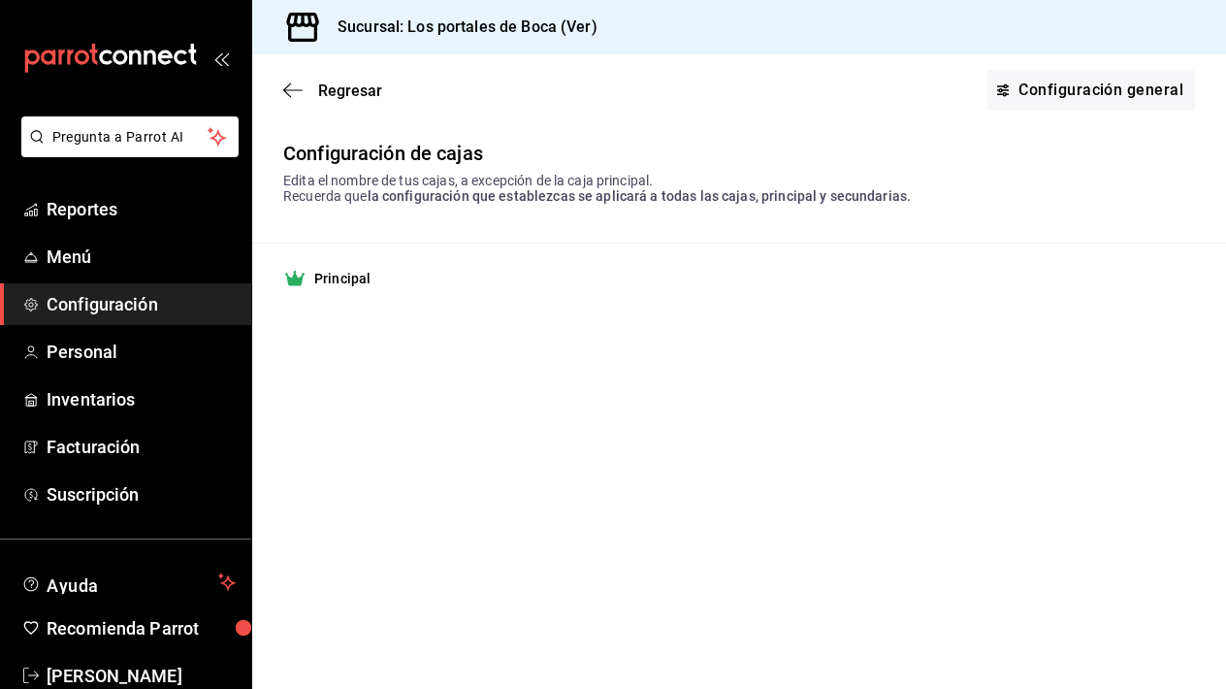
click at [297, 108] on div "Regresar Configuración general" at bounding box center [739, 90] width 974 height 72
click at [294, 88] on icon "button" at bounding box center [292, 89] width 19 height 17
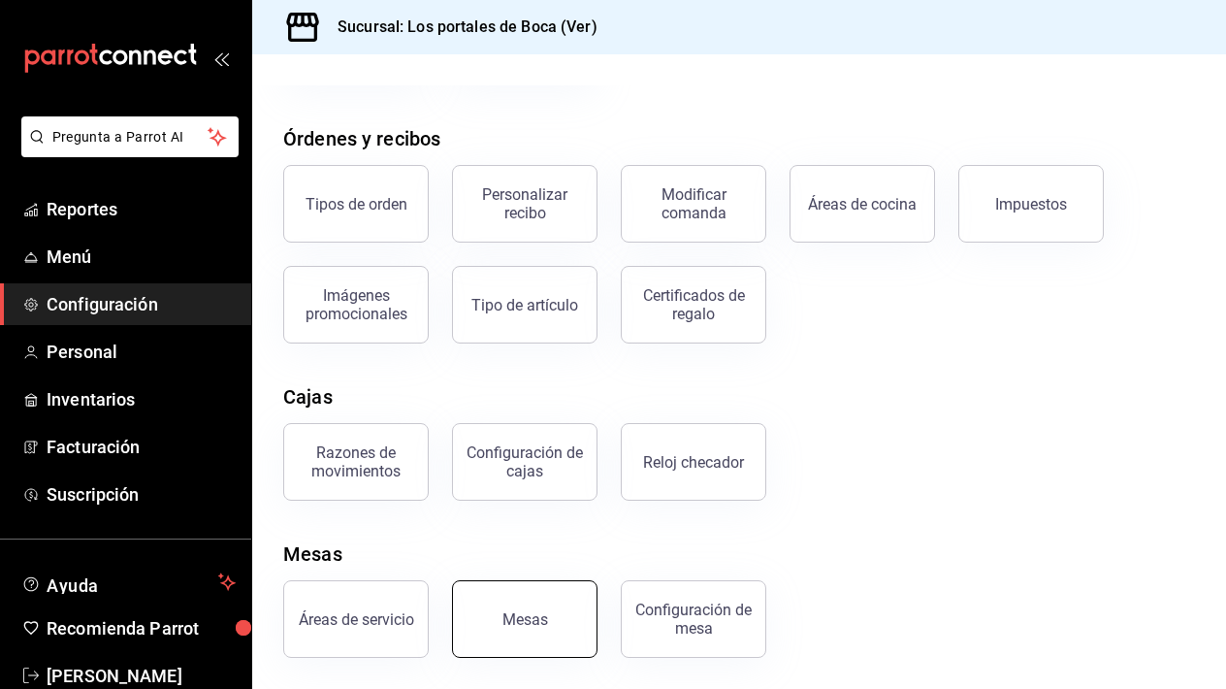
scroll to position [295, 0]
click at [385, 622] on div "Áreas de servicio" at bounding box center [356, 619] width 115 height 18
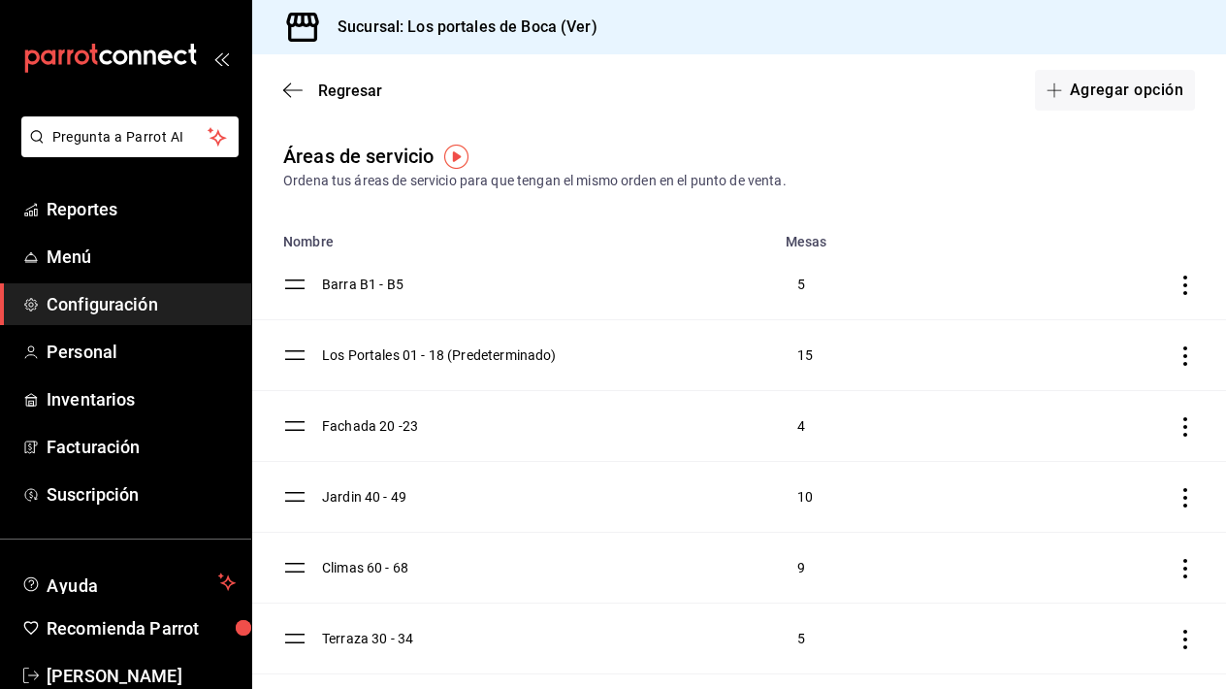
click at [275, 92] on div "Regresar Agregar opción" at bounding box center [739, 90] width 974 height 72
click at [312, 89] on span "Regresar" at bounding box center [332, 90] width 99 height 18
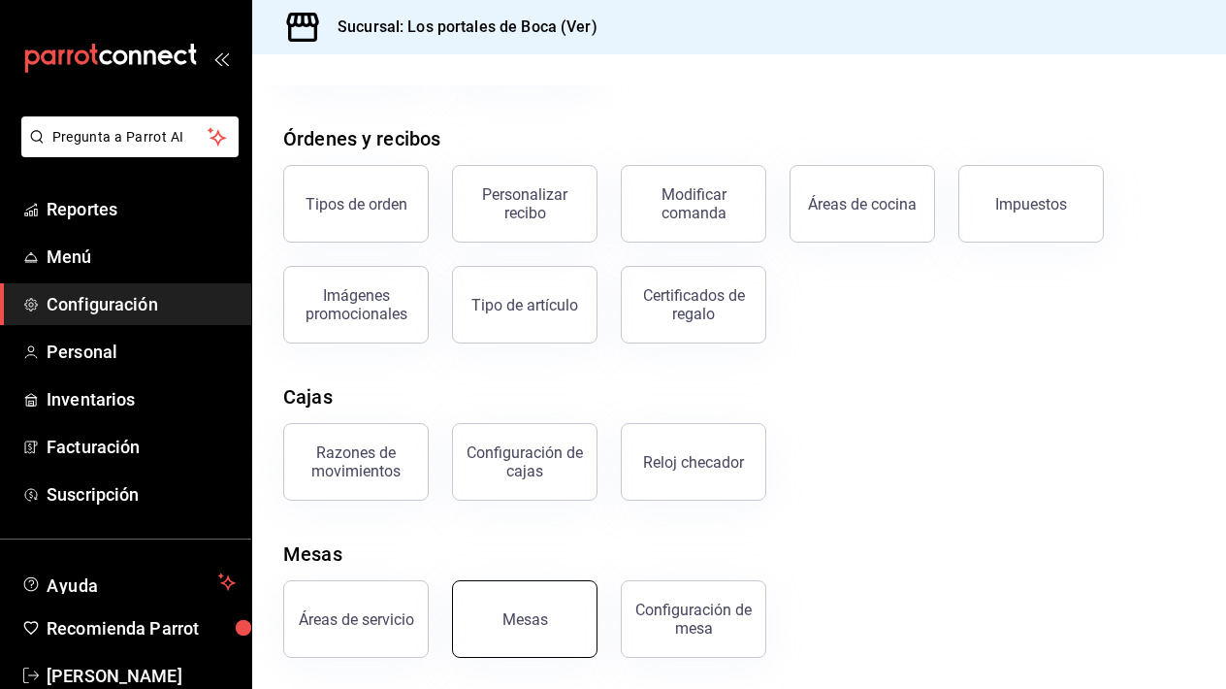
scroll to position [298, 0]
click at [541, 594] on button "Mesas" at bounding box center [524, 619] width 145 height 78
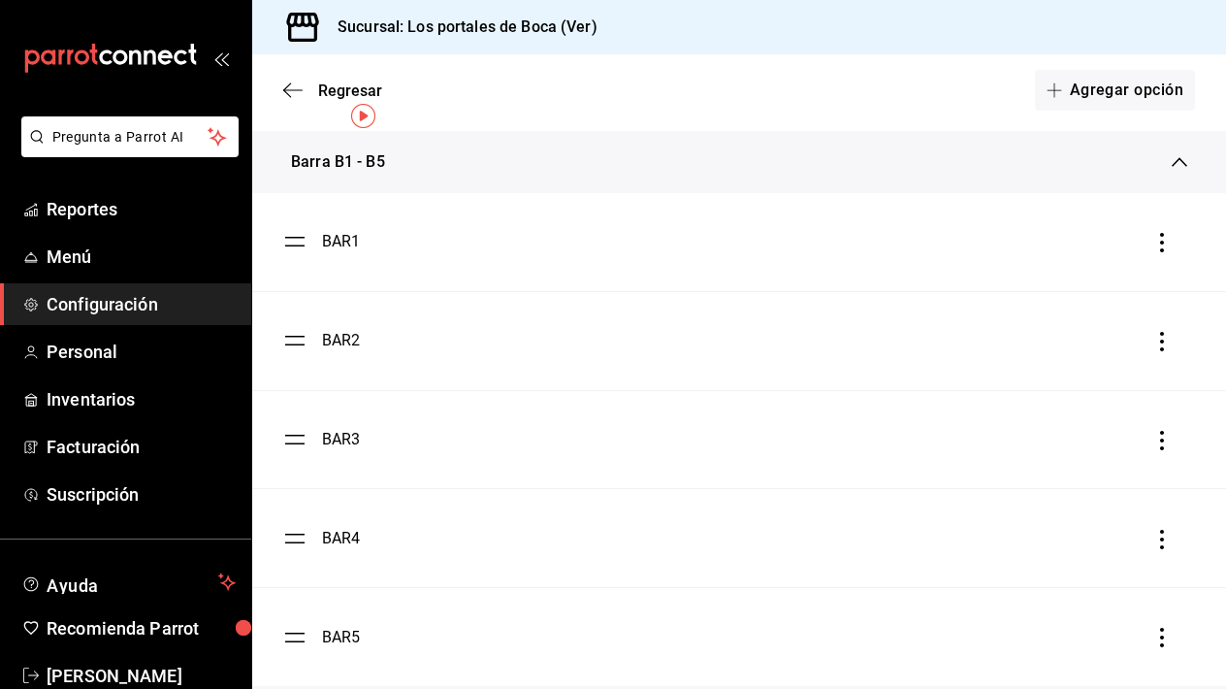
scroll to position [127, 0]
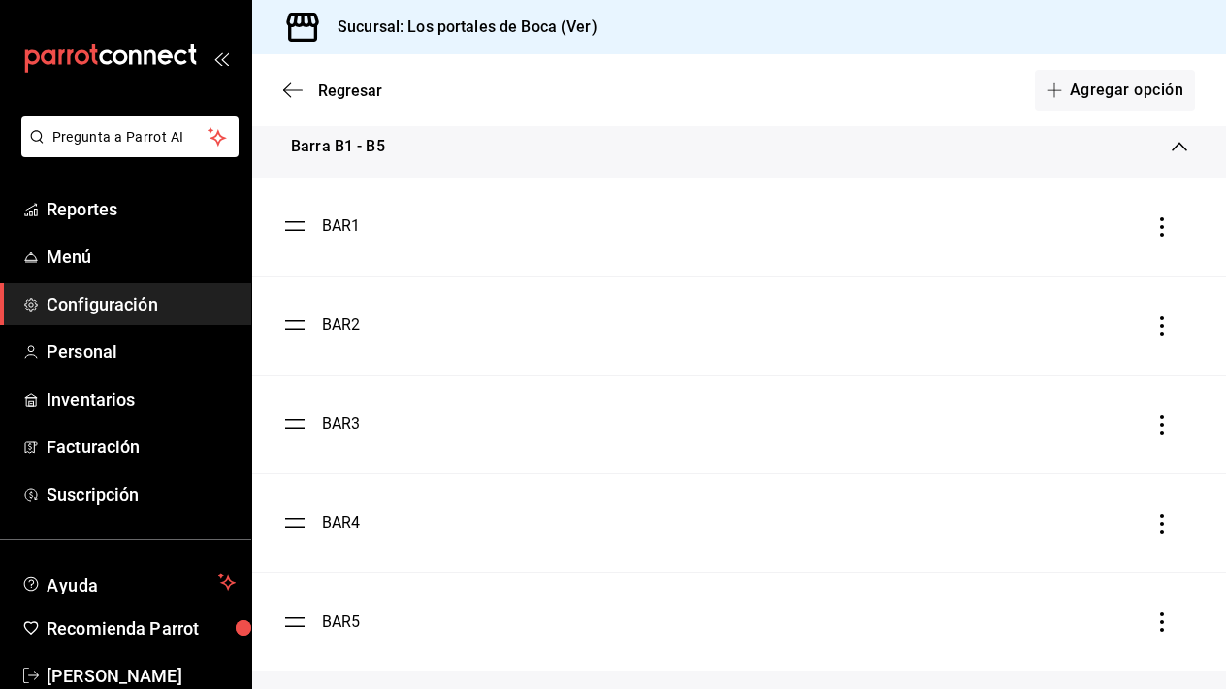
click at [439, 154] on div "Barra B1 - B5" at bounding box center [731, 146] width 881 height 23
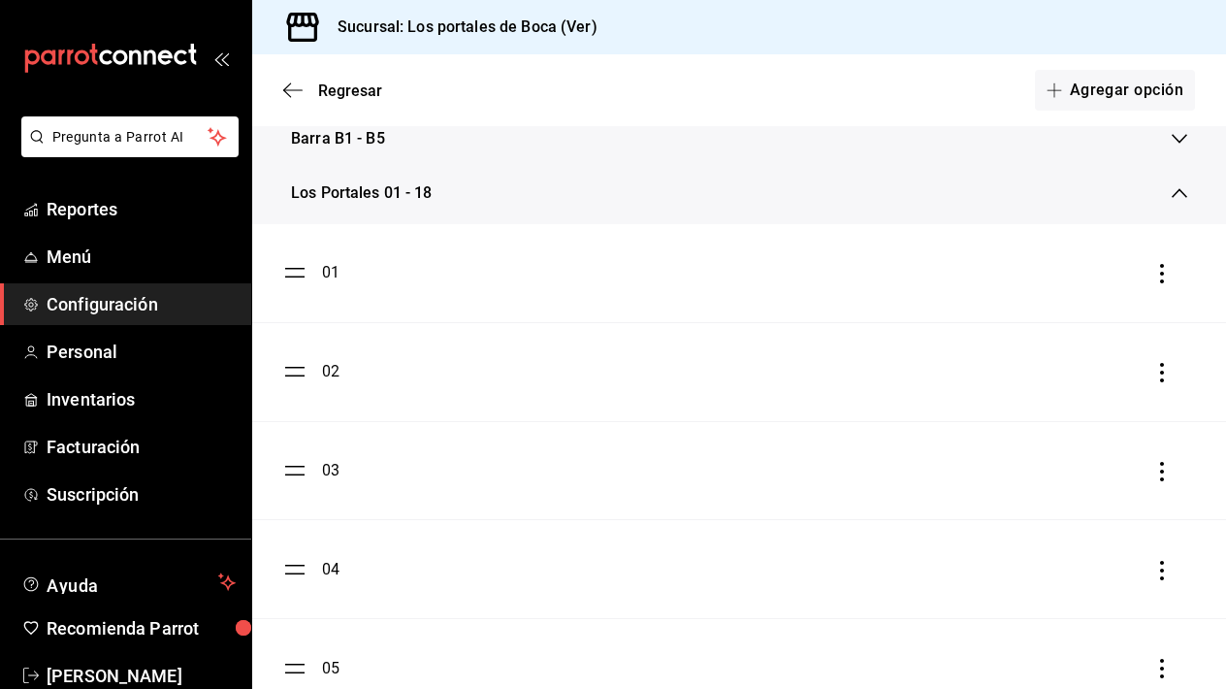
click at [473, 194] on div "Los Portales 01 - 18" at bounding box center [731, 192] width 881 height 23
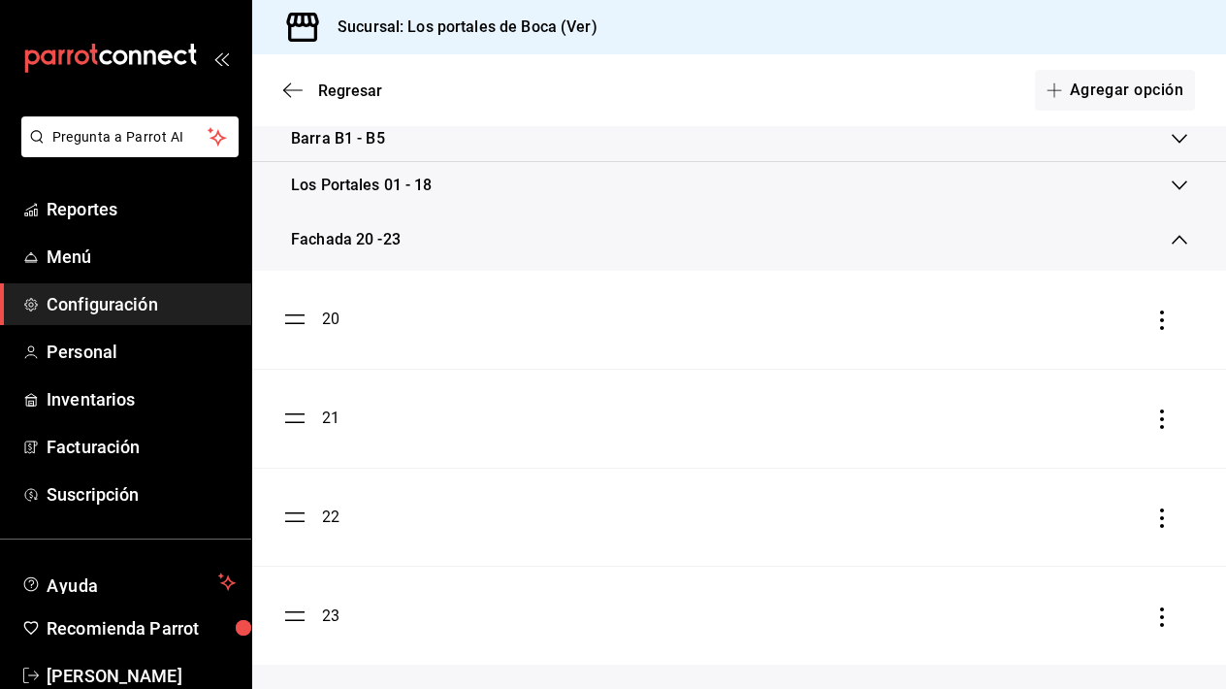
click at [473, 194] on div "Los Portales 01 - 18" at bounding box center [731, 185] width 881 height 23
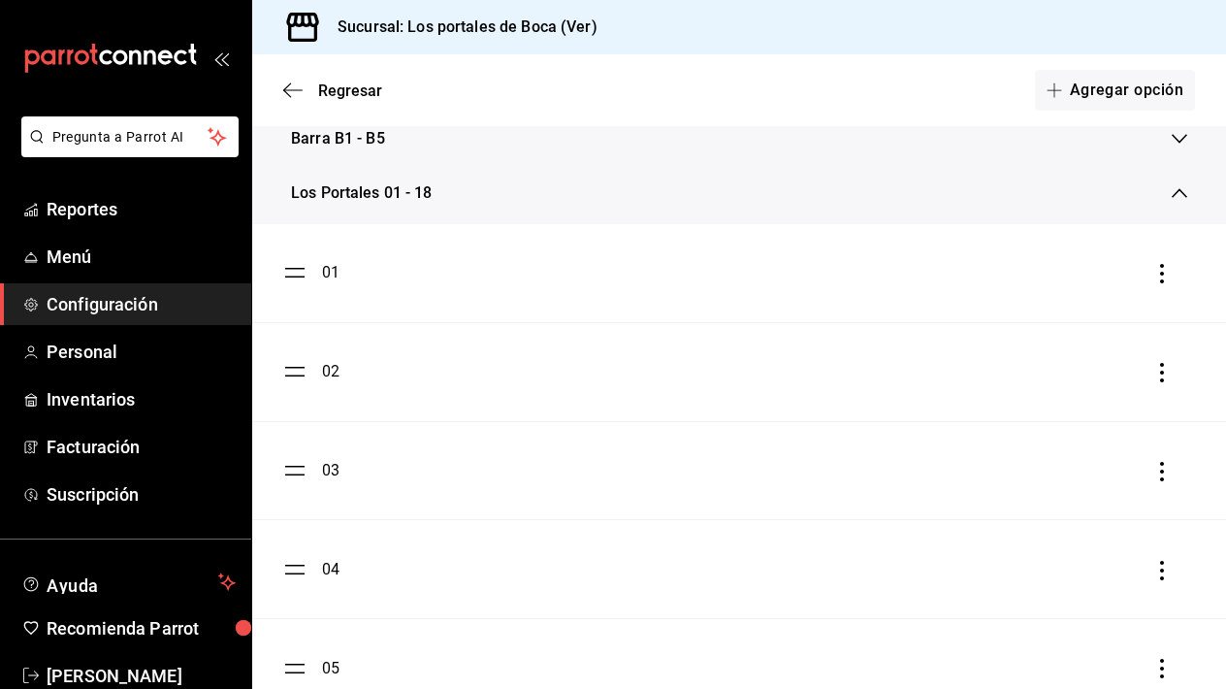
scroll to position [209, 0]
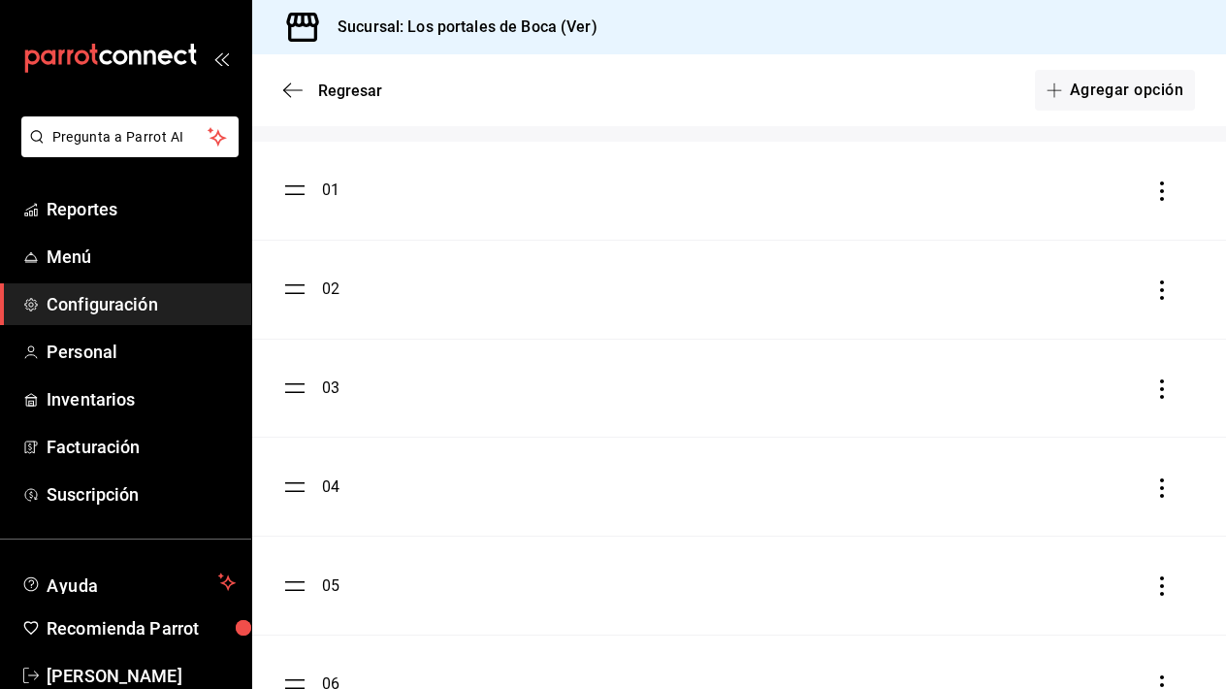
click at [306, 491] on div "04" at bounding box center [311, 486] width 56 height 23
click at [333, 485] on div "04" at bounding box center [330, 486] width 17 height 23
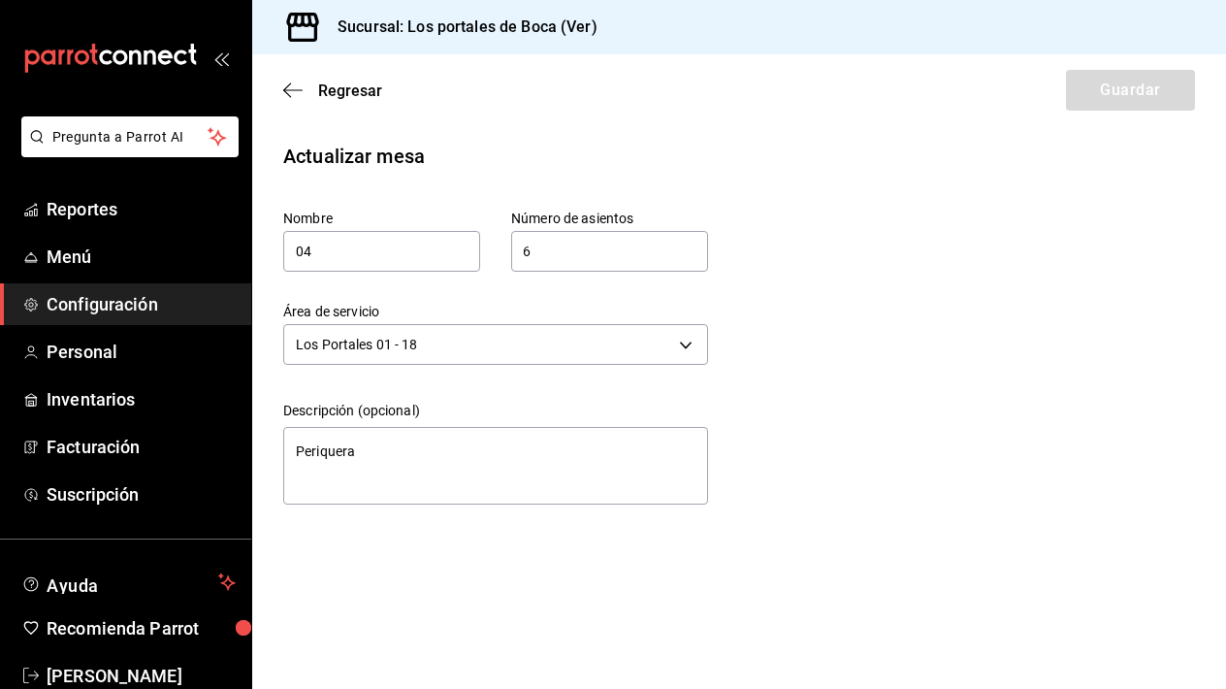
type textarea "x"
click at [300, 90] on icon "button" at bounding box center [292, 89] width 19 height 1
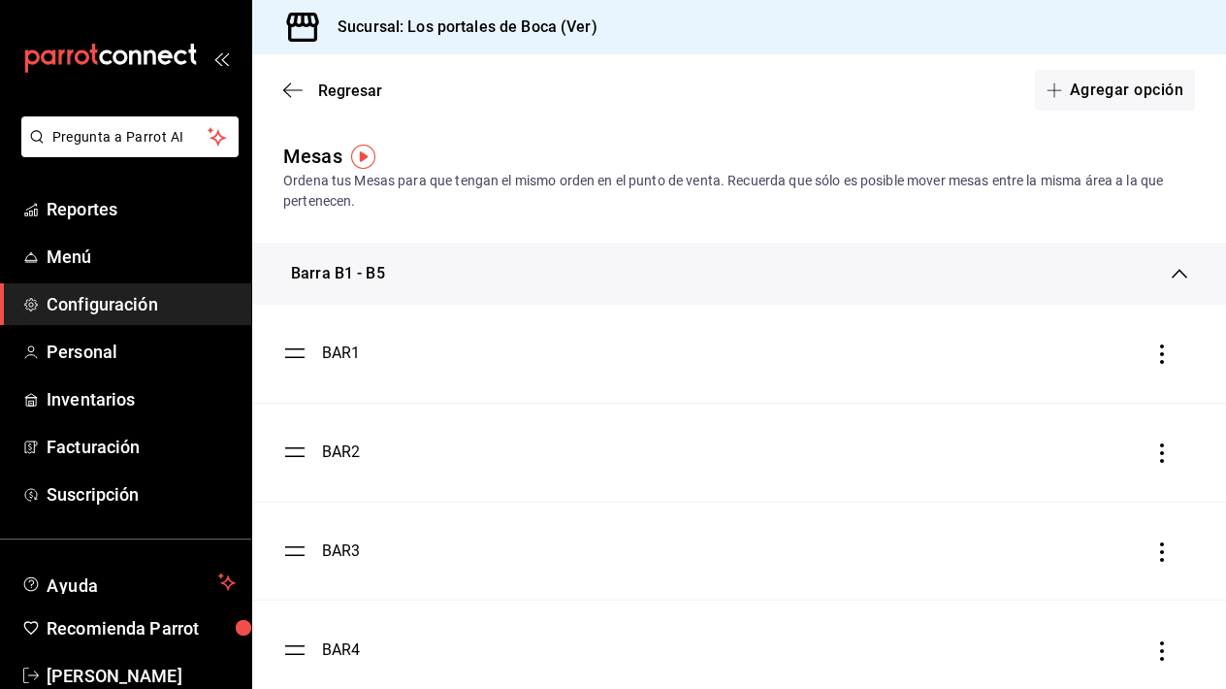
click at [401, 275] on div "Barra B1 - B5" at bounding box center [731, 273] width 881 height 23
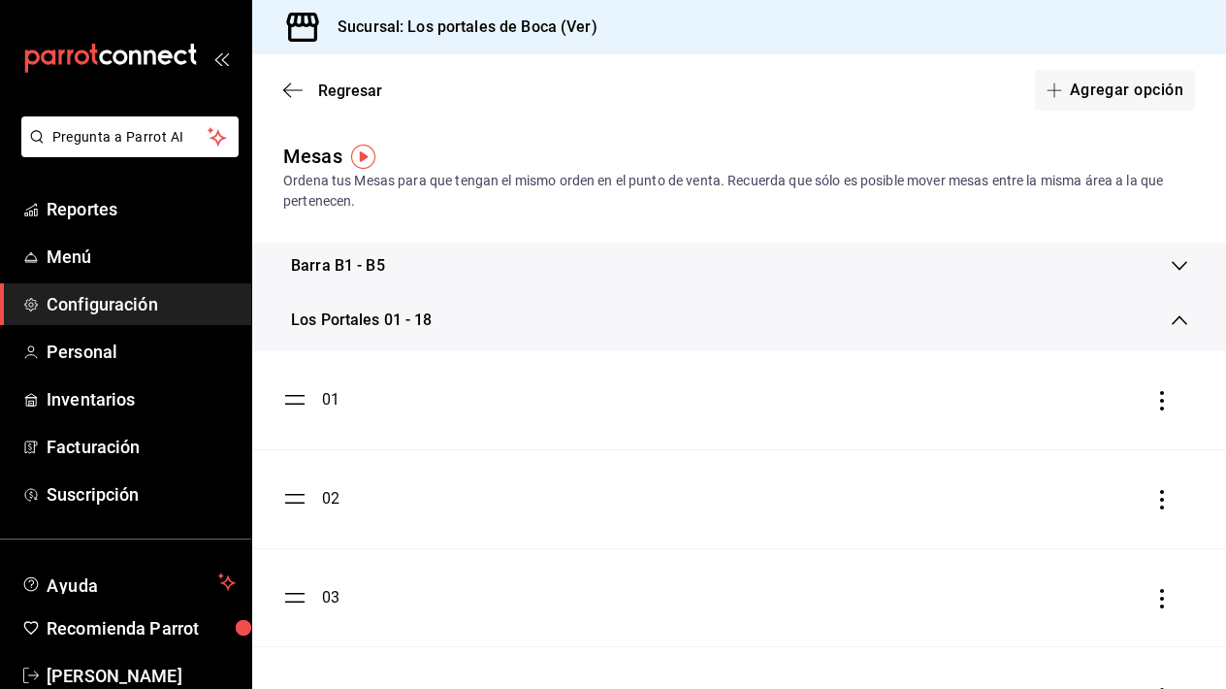
click at [324, 594] on div "03" at bounding box center [330, 597] width 17 height 23
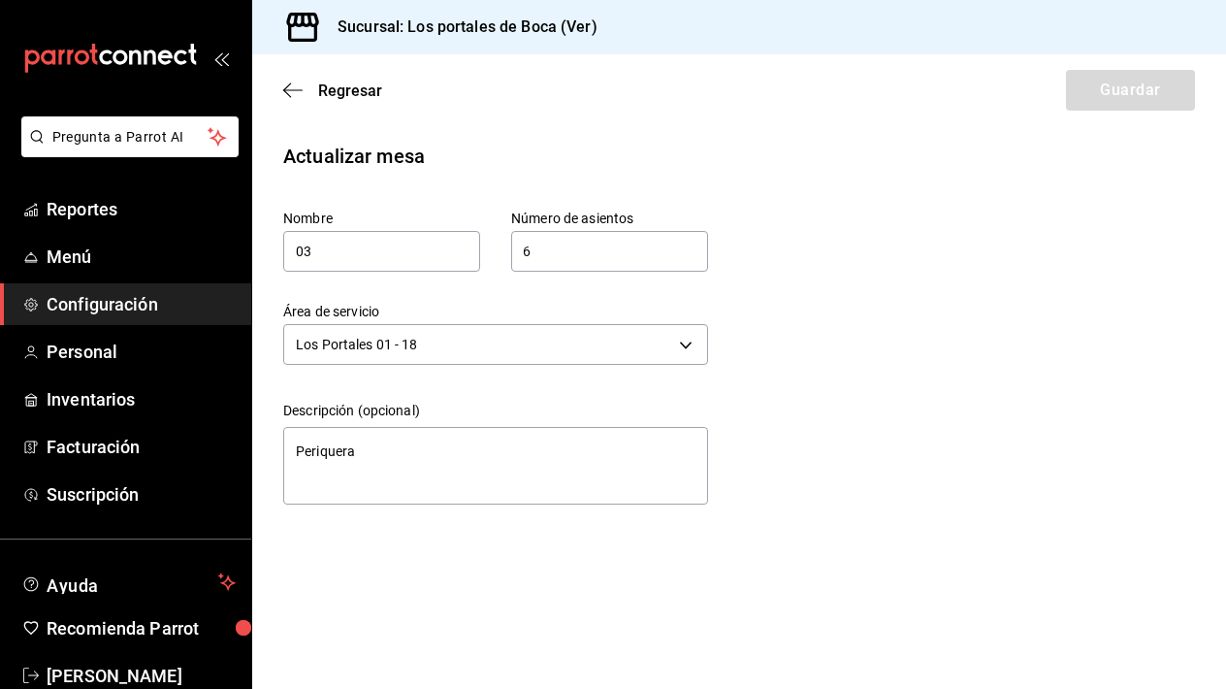
type textarea "x"
click at [296, 89] on icon "button" at bounding box center [292, 89] width 19 height 17
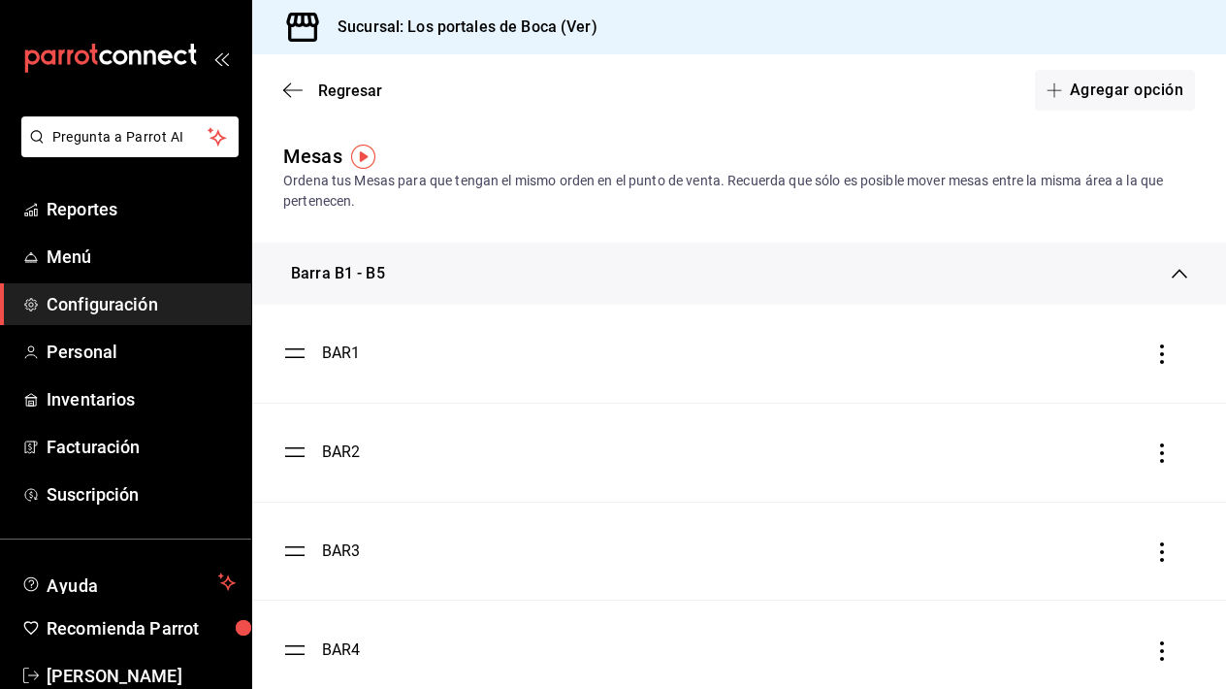
click at [349, 280] on div "Barra B1 - B5" at bounding box center [338, 273] width 94 height 23
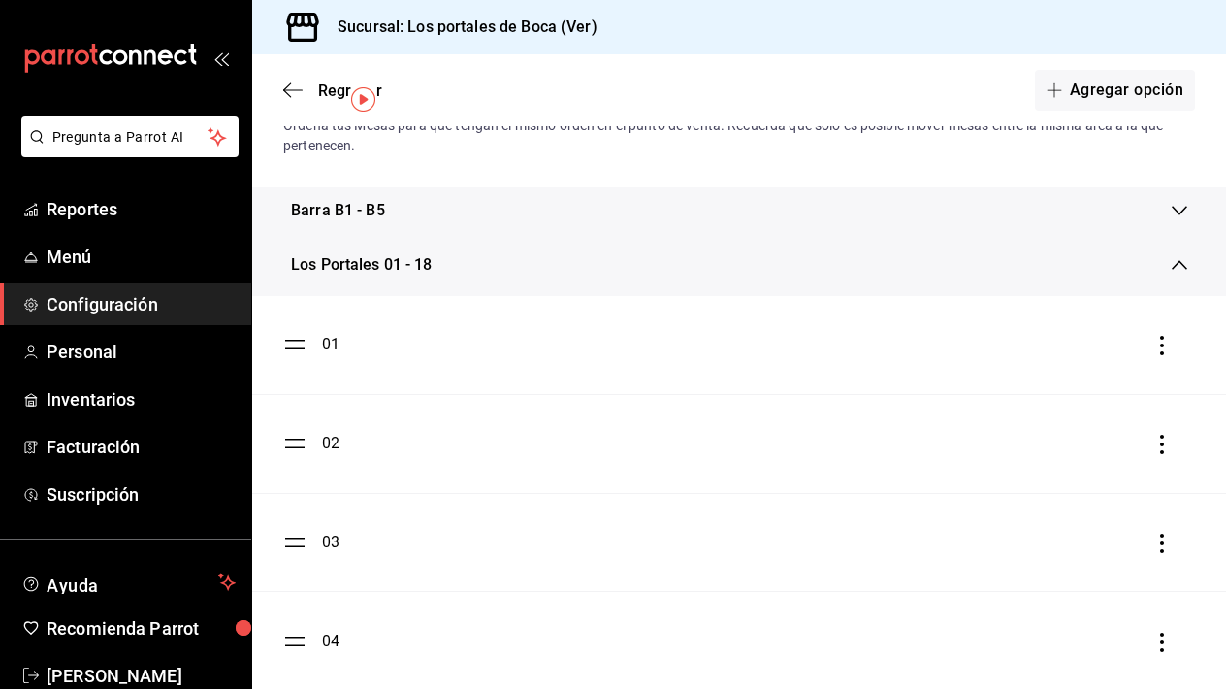
scroll to position [57, 0]
click at [320, 633] on div "04" at bounding box center [311, 638] width 56 height 23
click at [332, 643] on div "04" at bounding box center [330, 638] width 17 height 23
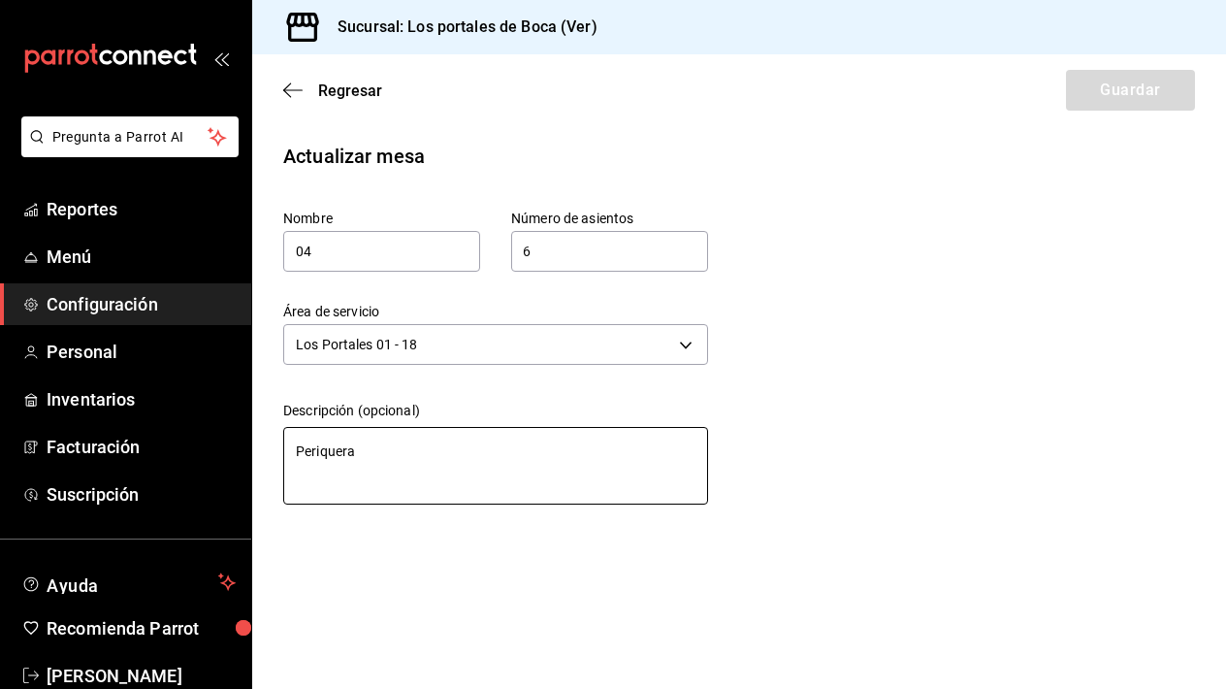
type textarea "x"
click at [298, 94] on icon "button" at bounding box center [292, 89] width 19 height 17
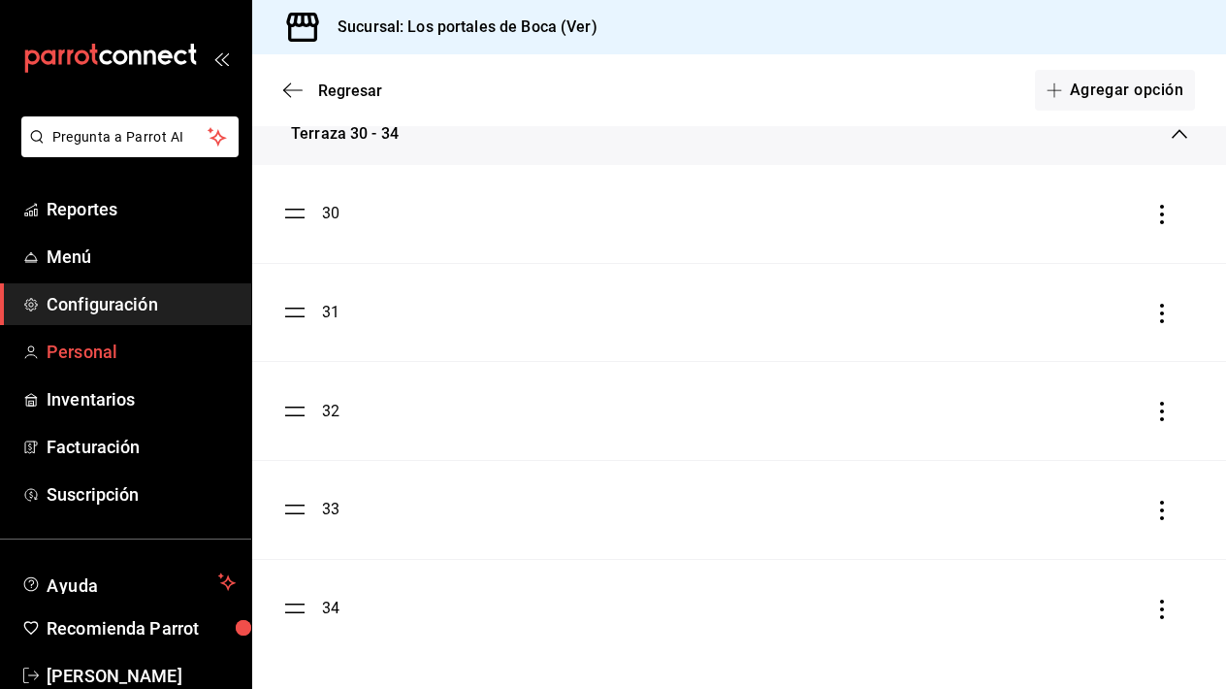
scroll to position [5146, 0]
click at [65, 283] on link "Configuración" at bounding box center [125, 304] width 251 height 42
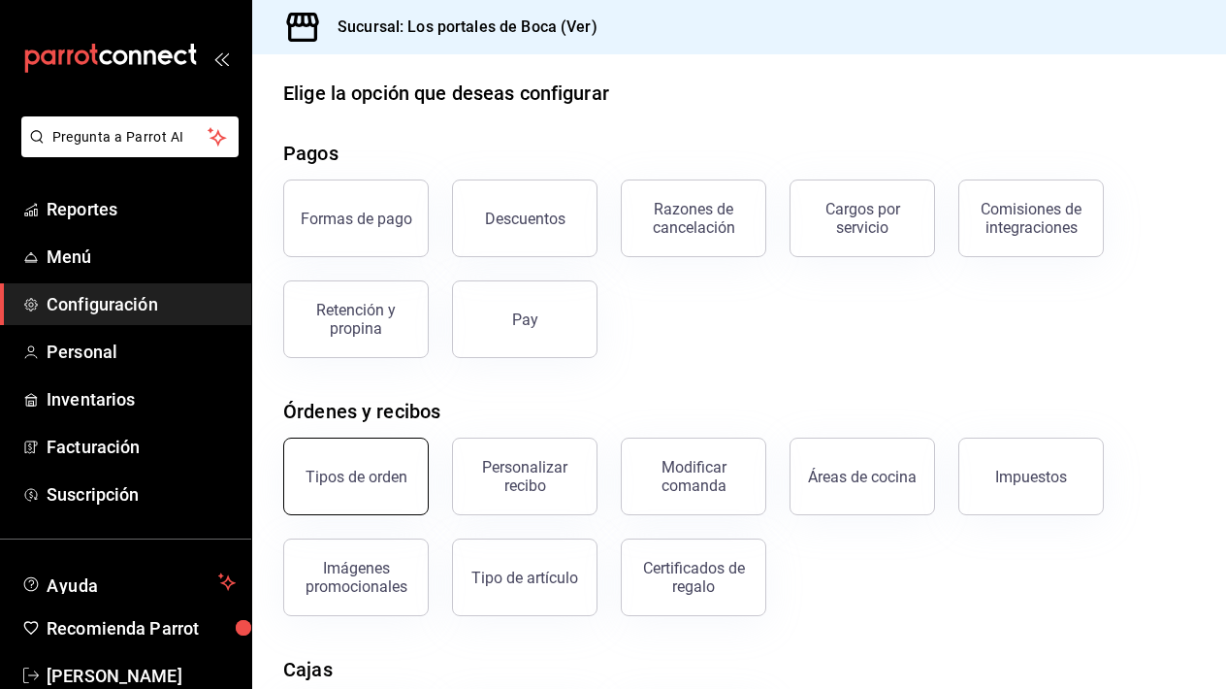
scroll to position [23, 0]
click at [91, 206] on span "Reportes" at bounding box center [141, 209] width 189 height 26
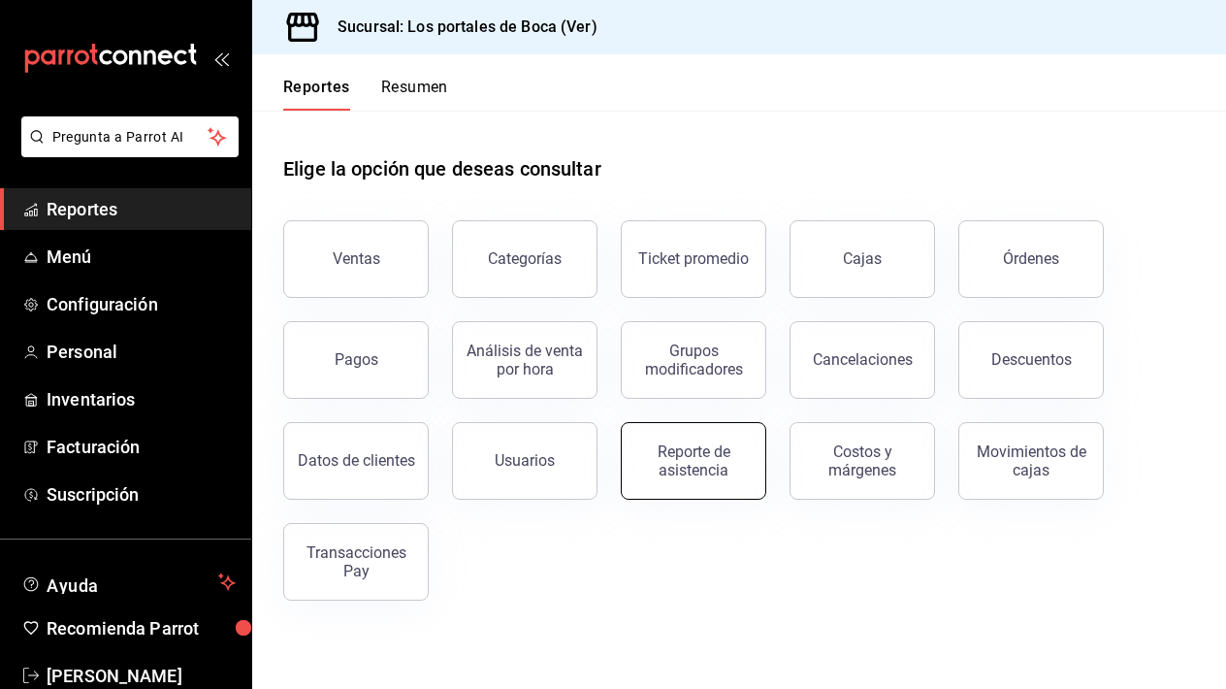
click at [675, 474] on div "Reporte de asistencia" at bounding box center [693, 460] width 120 height 37
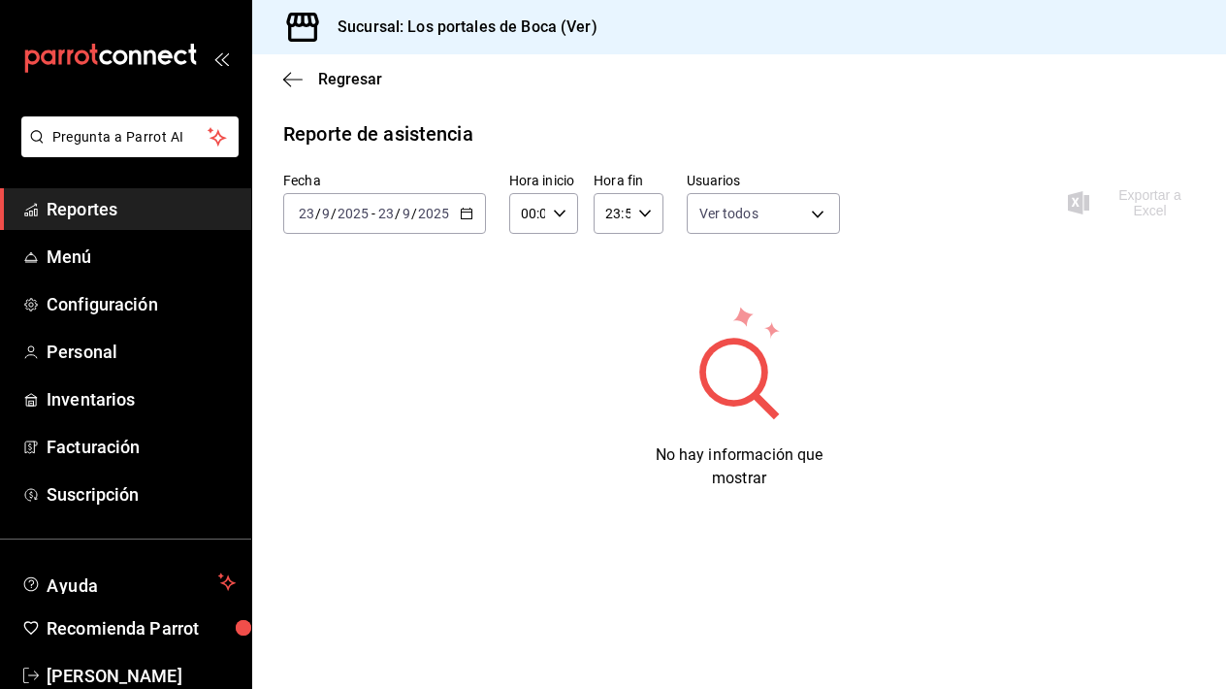
click at [461, 212] on \(Stroke\) "button" at bounding box center [466, 211] width 11 height 1
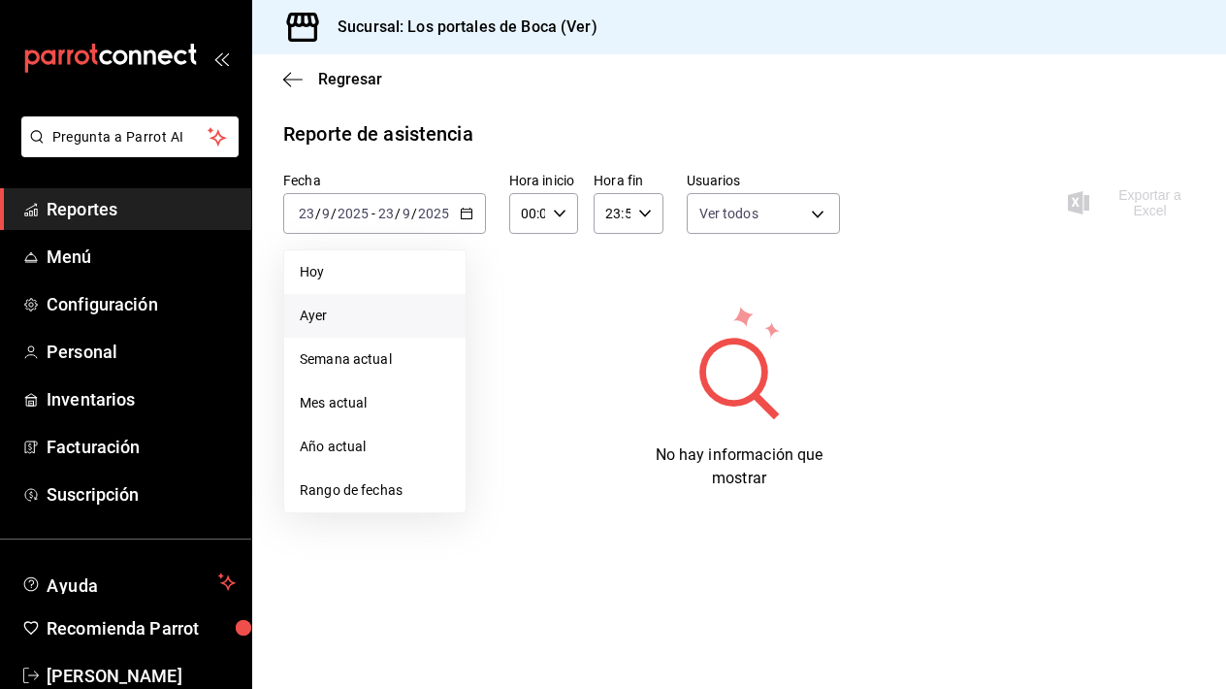
click at [391, 333] on li "Ayer" at bounding box center [374, 316] width 181 height 44
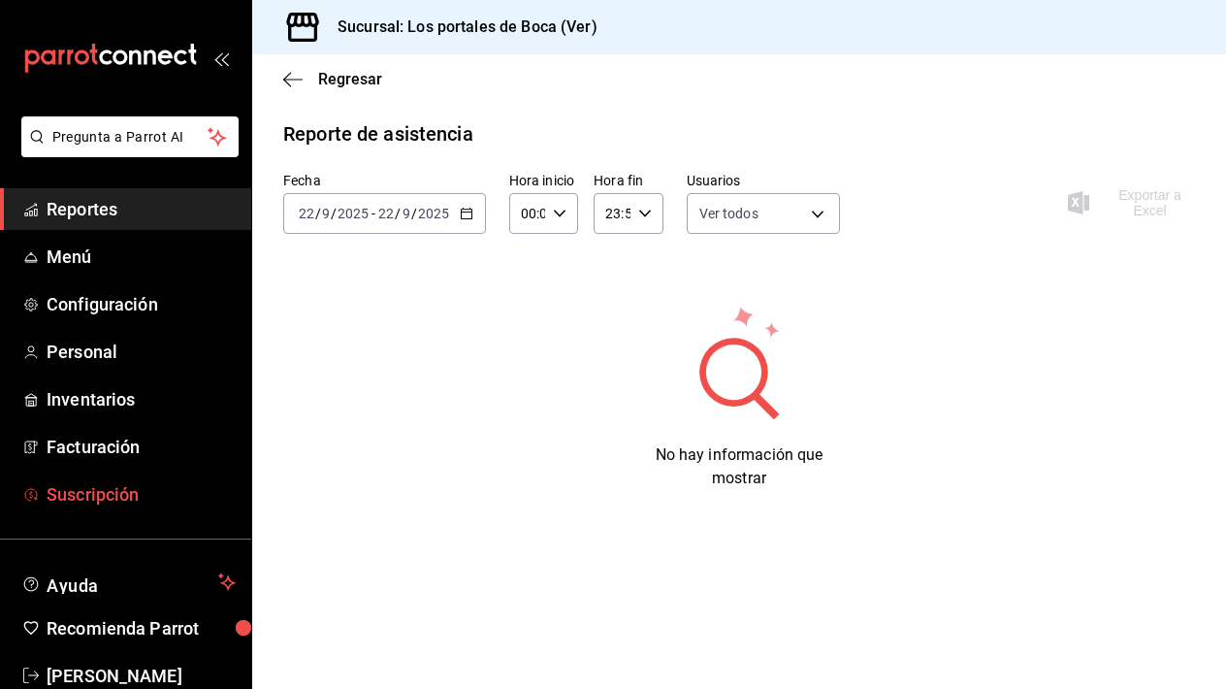
click at [89, 503] on span "Suscripción" at bounding box center [141, 494] width 189 height 26
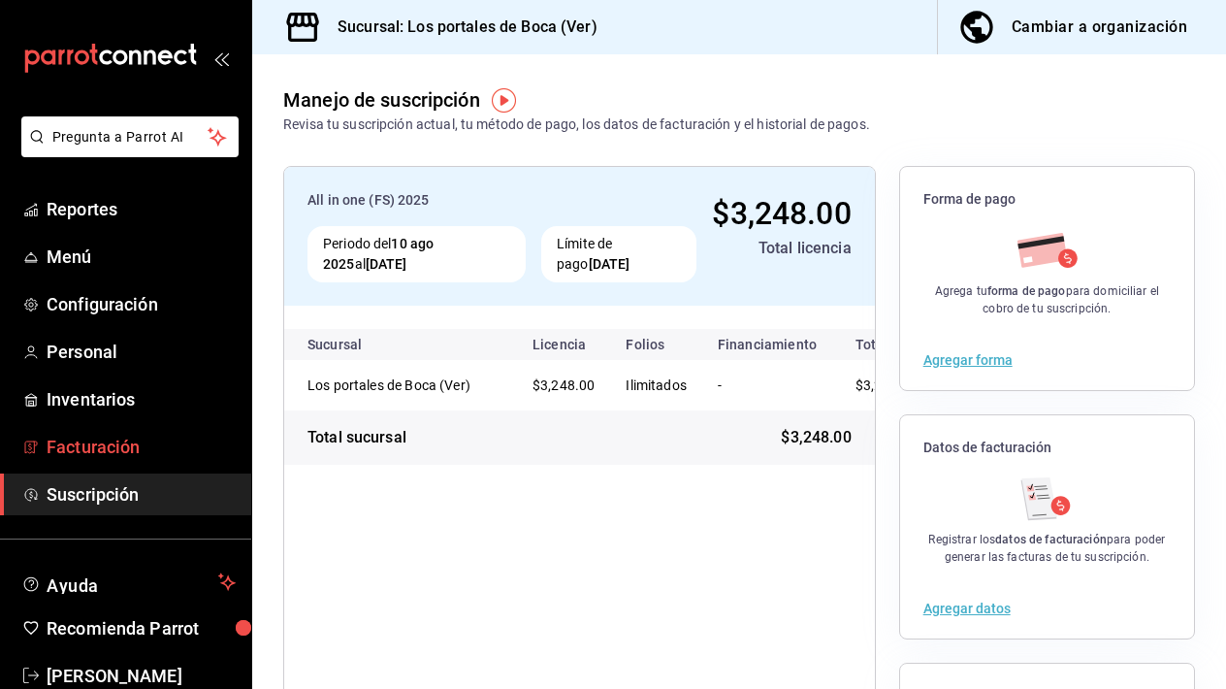
click at [124, 453] on span "Facturación" at bounding box center [141, 446] width 189 height 26
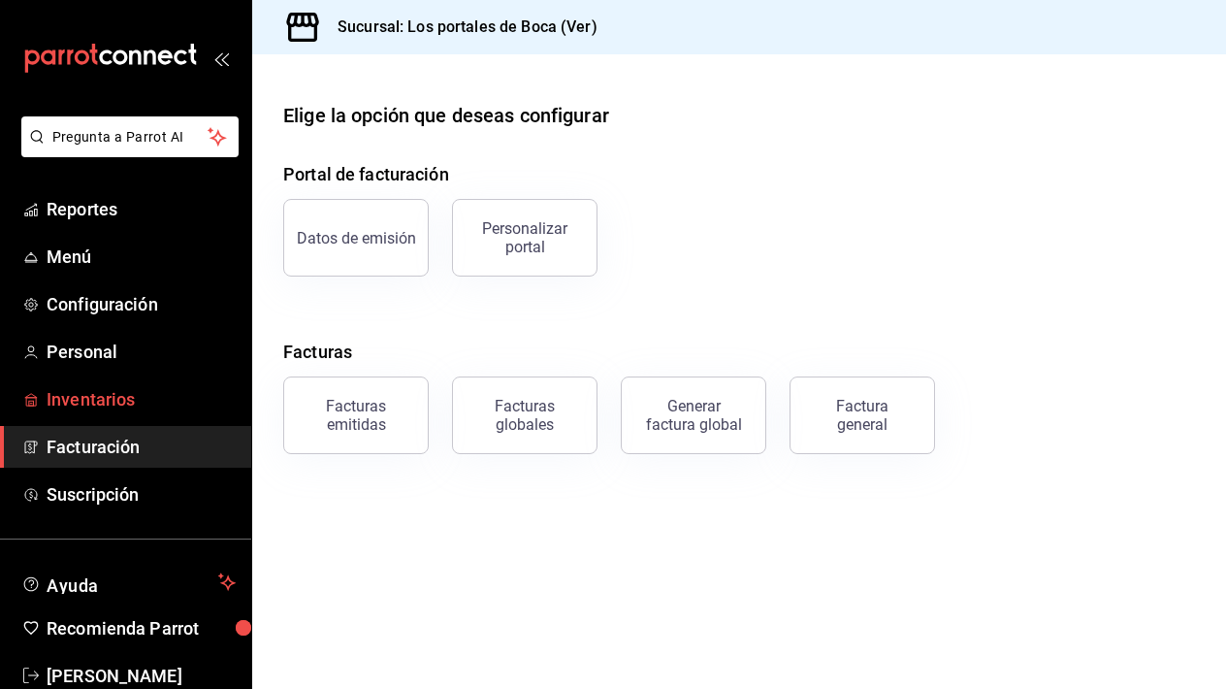
click at [133, 406] on span "Inventarios" at bounding box center [141, 399] width 189 height 26
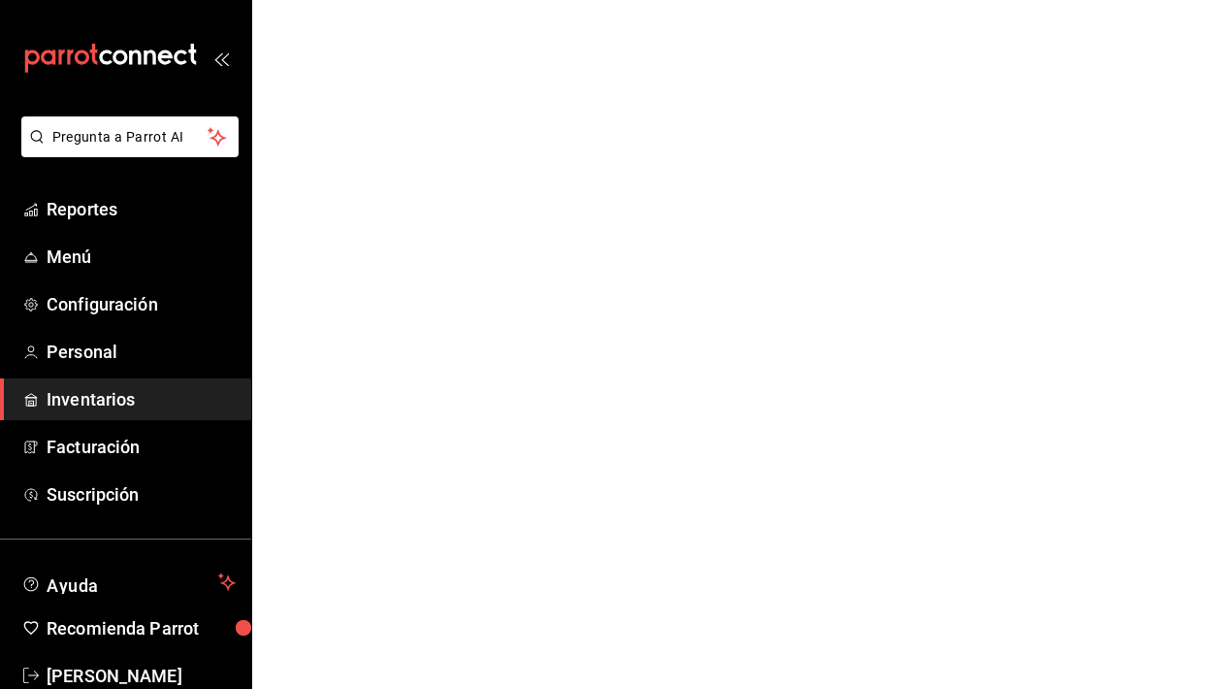
click at [133, 406] on span "Inventarios" at bounding box center [141, 399] width 189 height 26
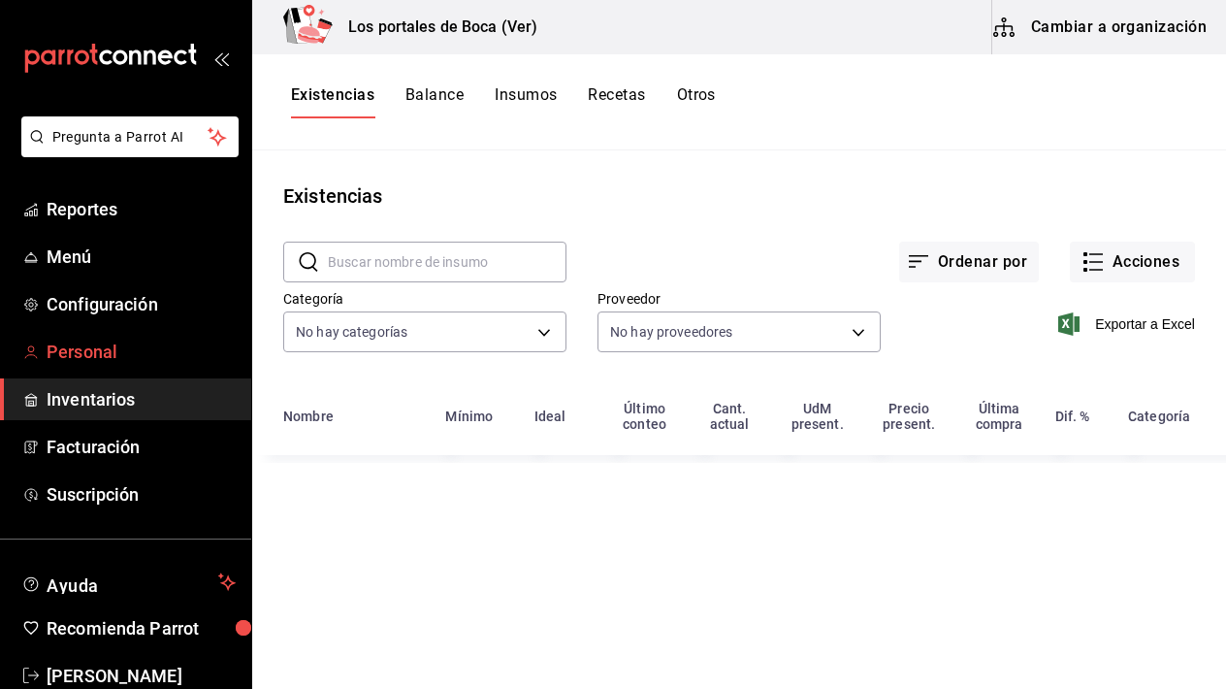
click at [85, 359] on span "Personal" at bounding box center [141, 351] width 189 height 26
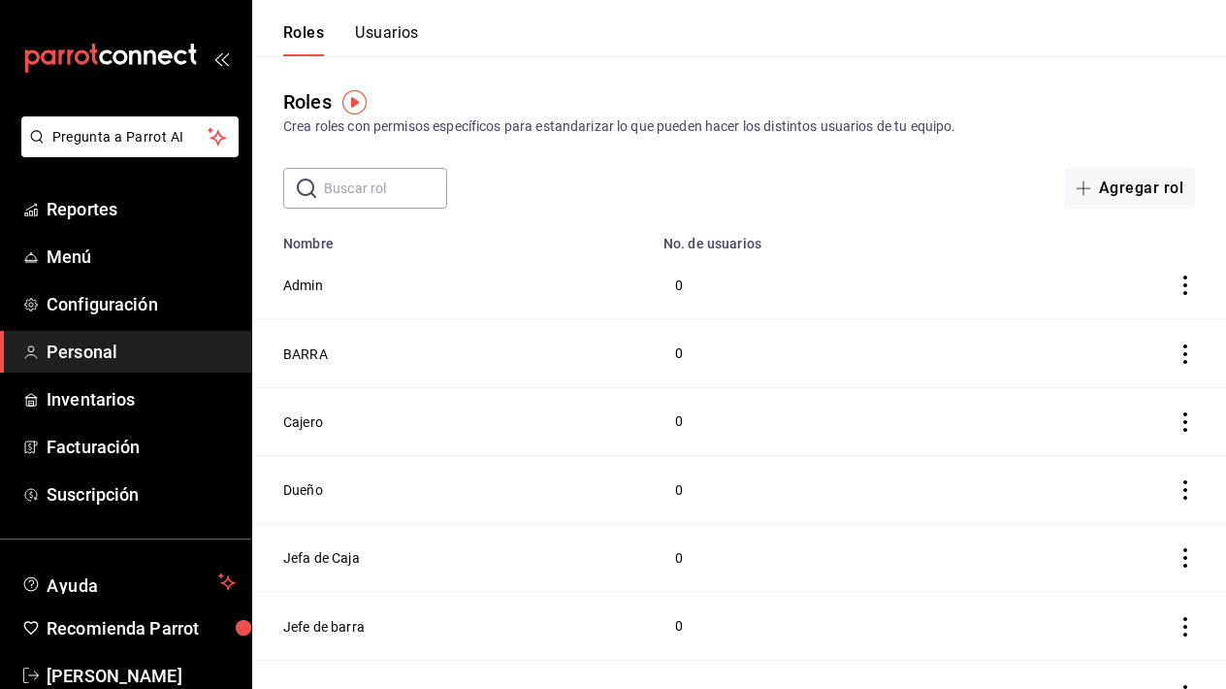
click at [85, 359] on span "Personal" at bounding box center [141, 351] width 189 height 26
click at [397, 34] on button "Usuarios" at bounding box center [387, 39] width 64 height 33
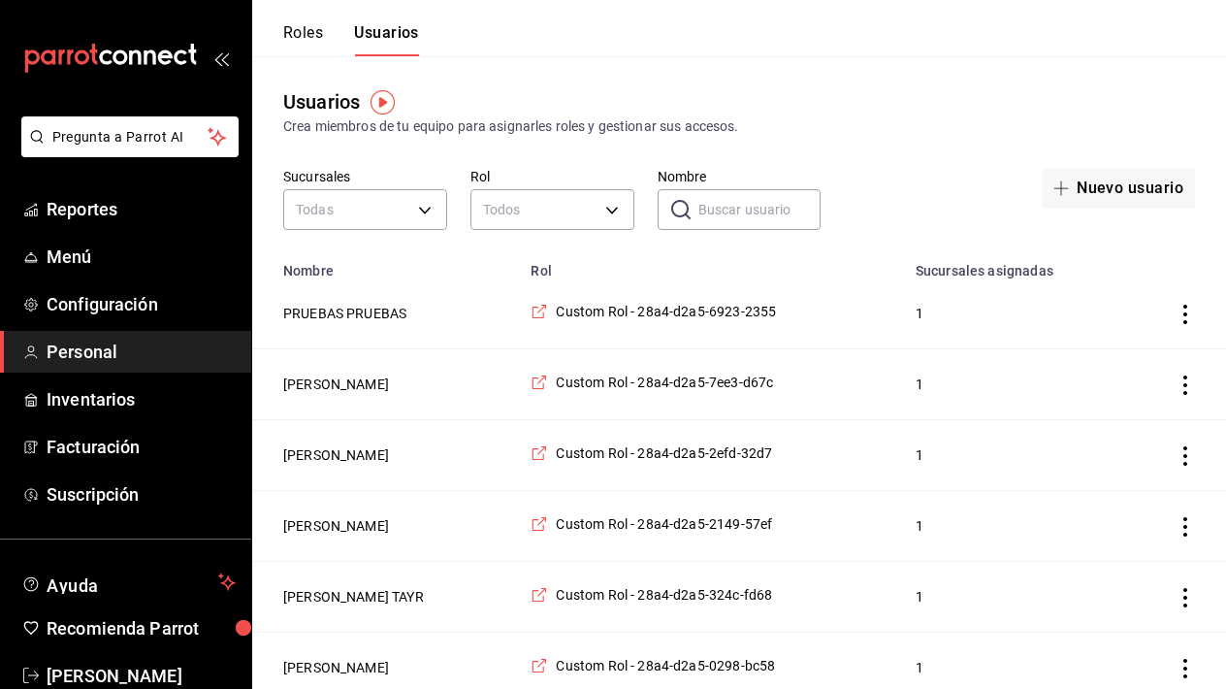
click at [1178, 312] on icon "actions" at bounding box center [1184, 314] width 19 height 19
click at [1054, 246] on div at bounding box center [613, 344] width 1226 height 689
click at [112, 218] on span "Reportes" at bounding box center [141, 209] width 189 height 26
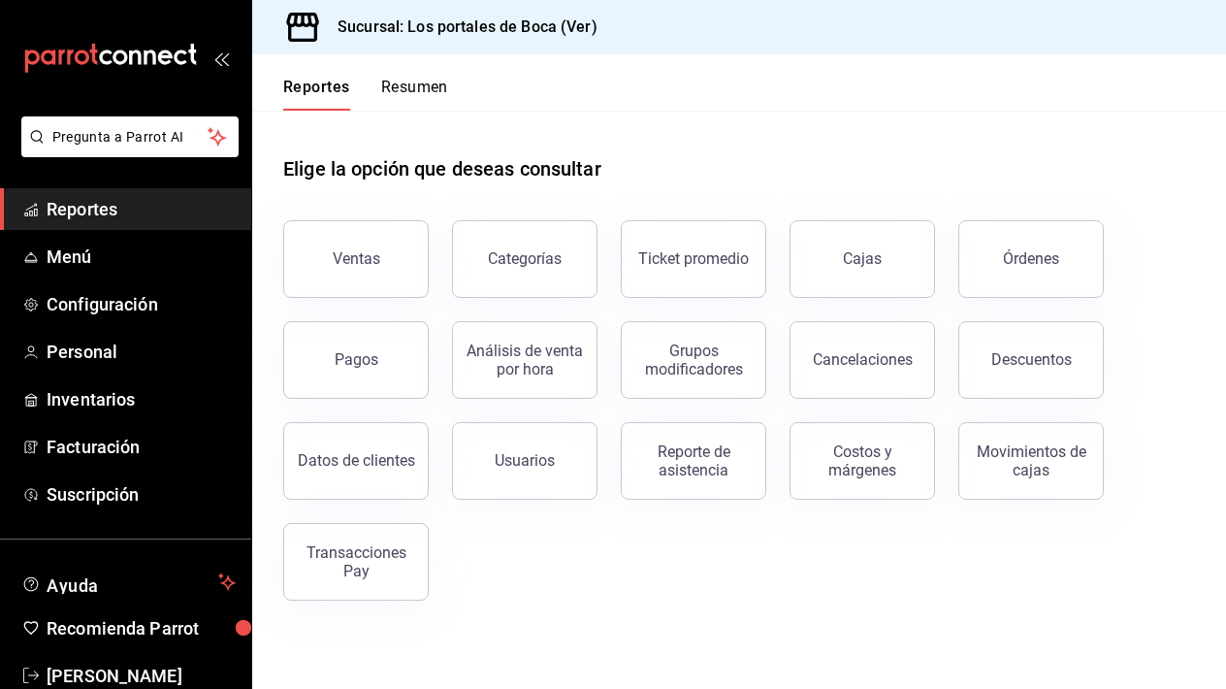
click at [368, 96] on div "Reportes Resumen" at bounding box center [365, 94] width 165 height 33
click at [398, 91] on button "Resumen" at bounding box center [414, 94] width 67 height 33
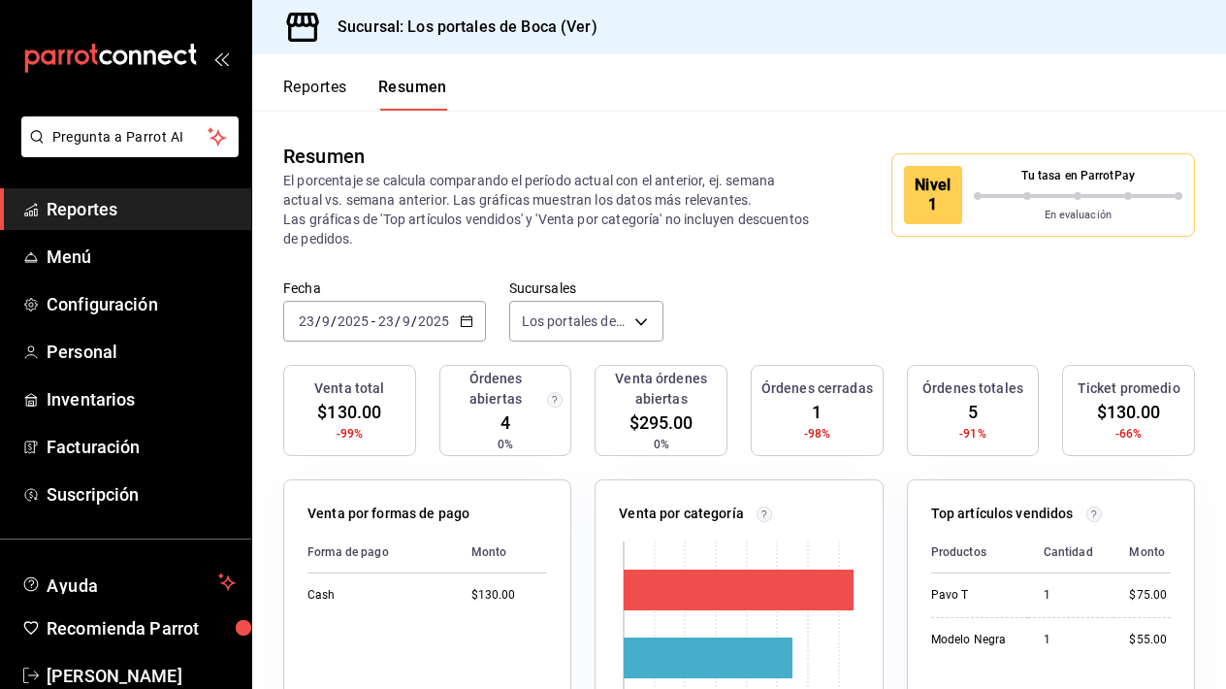
click at [126, 46] on icon "mailbox folders" at bounding box center [110, 58] width 175 height 29
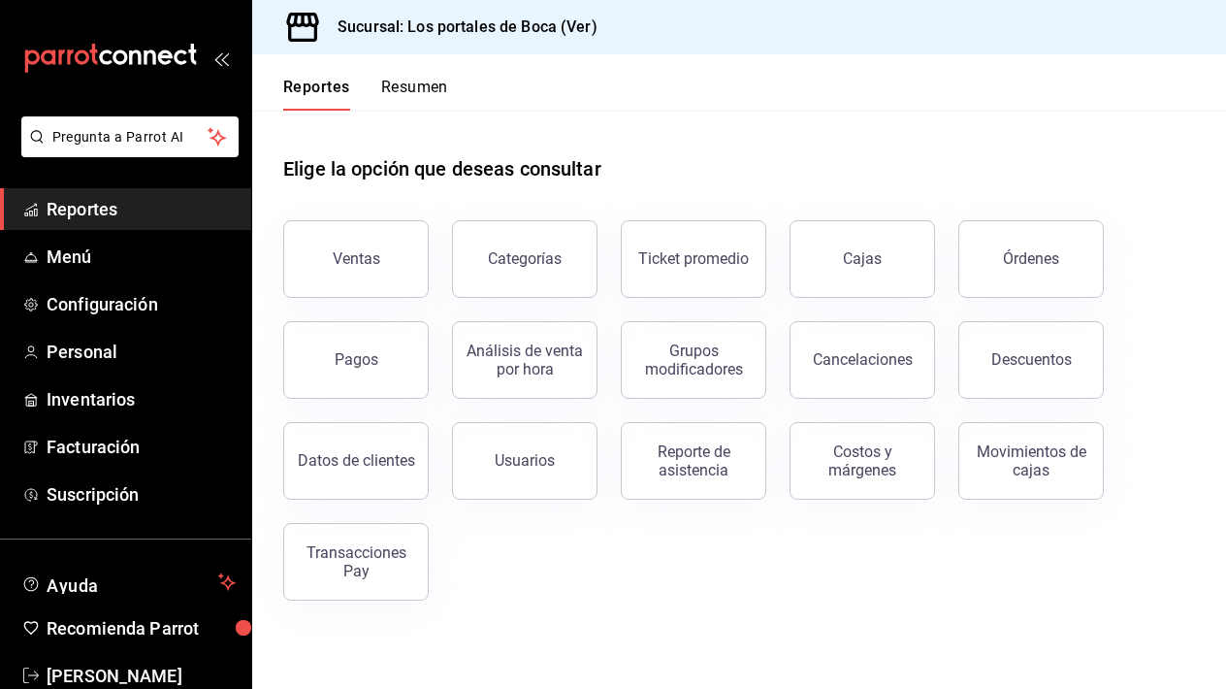
click at [140, 67] on icon "mailbox folders" at bounding box center [110, 58] width 175 height 29
click at [93, 261] on span "Menú" at bounding box center [141, 256] width 189 height 26
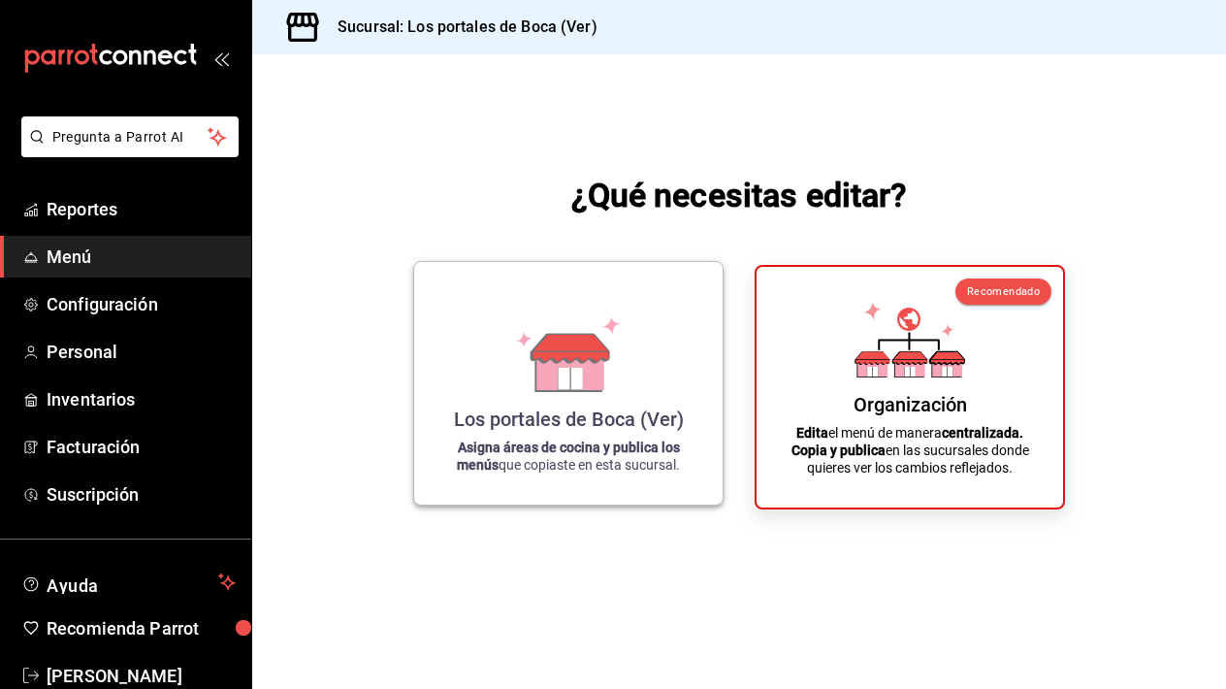
click at [694, 401] on div "Los portales de Boca (Ver) Asigna áreas de cocina y publica los menús que copia…" at bounding box center [568, 382] width 262 height 211
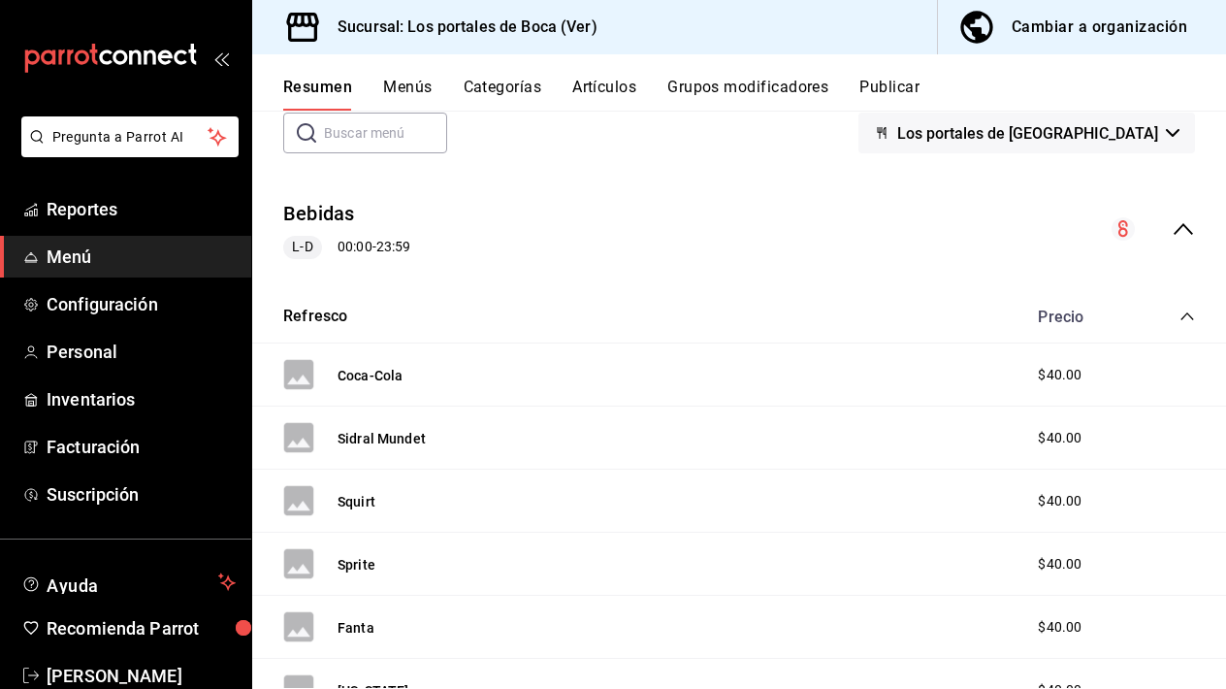
scroll to position [126, 0]
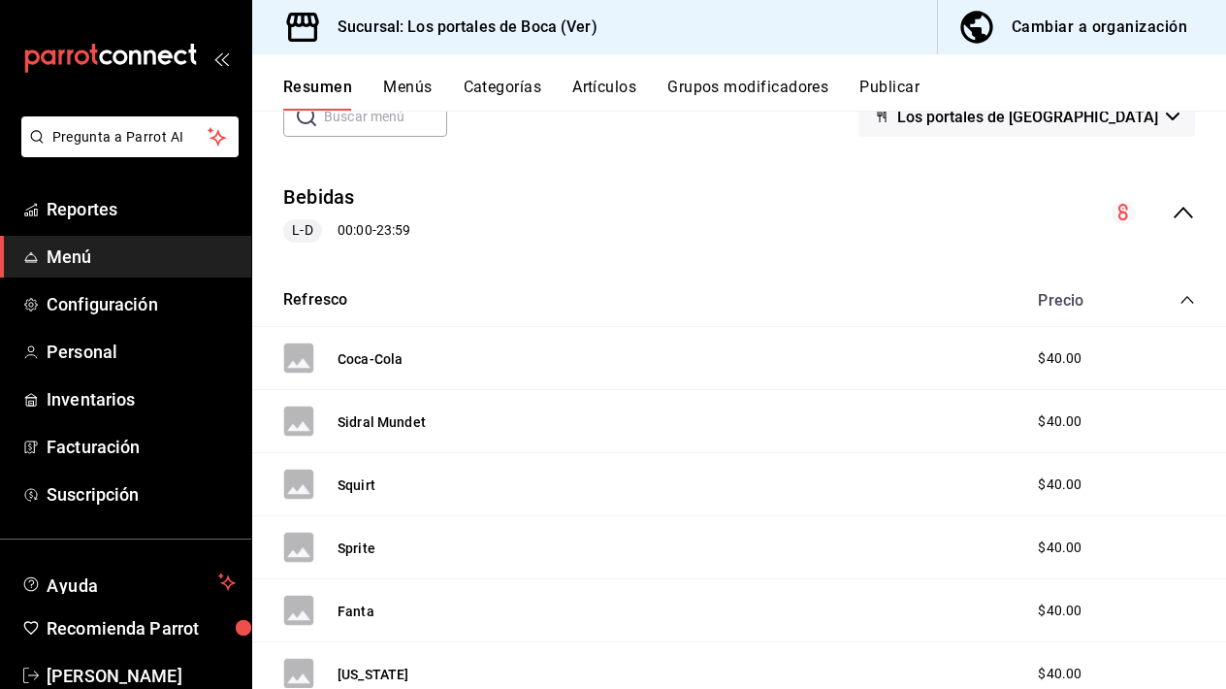
click at [1178, 299] on div "Precio" at bounding box center [1106, 300] width 177 height 18
click at [1180, 209] on icon "collapse-menu-row" at bounding box center [1182, 213] width 19 height 12
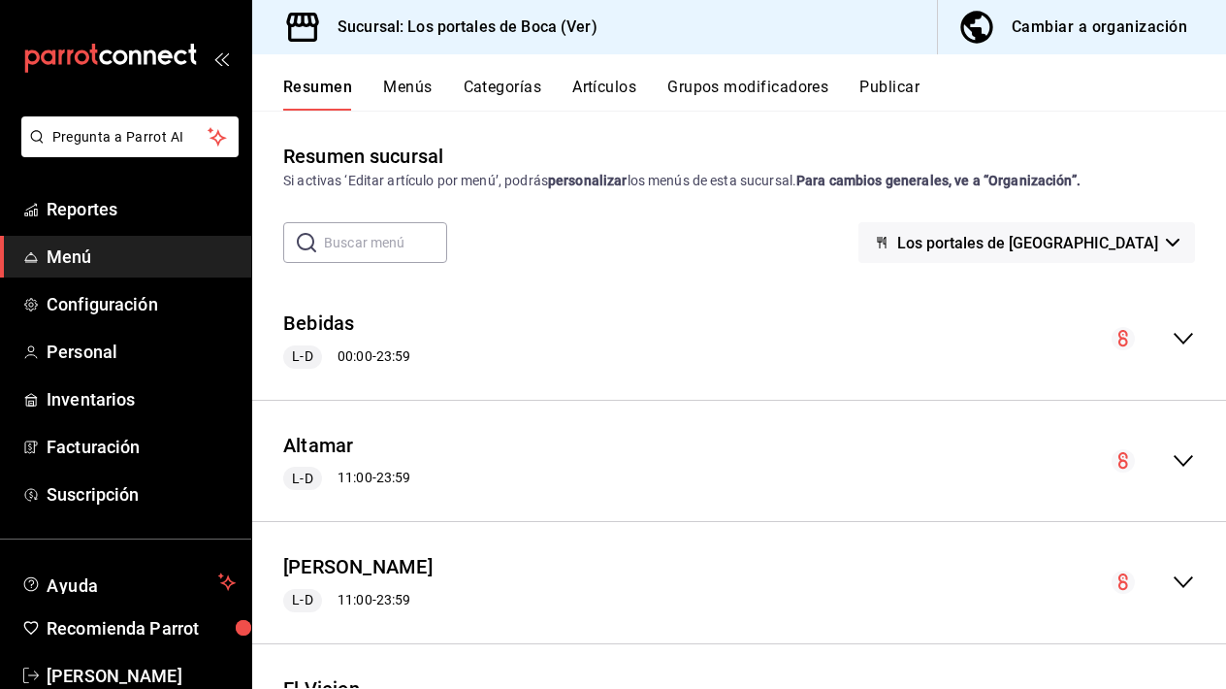
scroll to position [0, 0]
click at [385, 88] on button "Menús" at bounding box center [407, 94] width 48 height 33
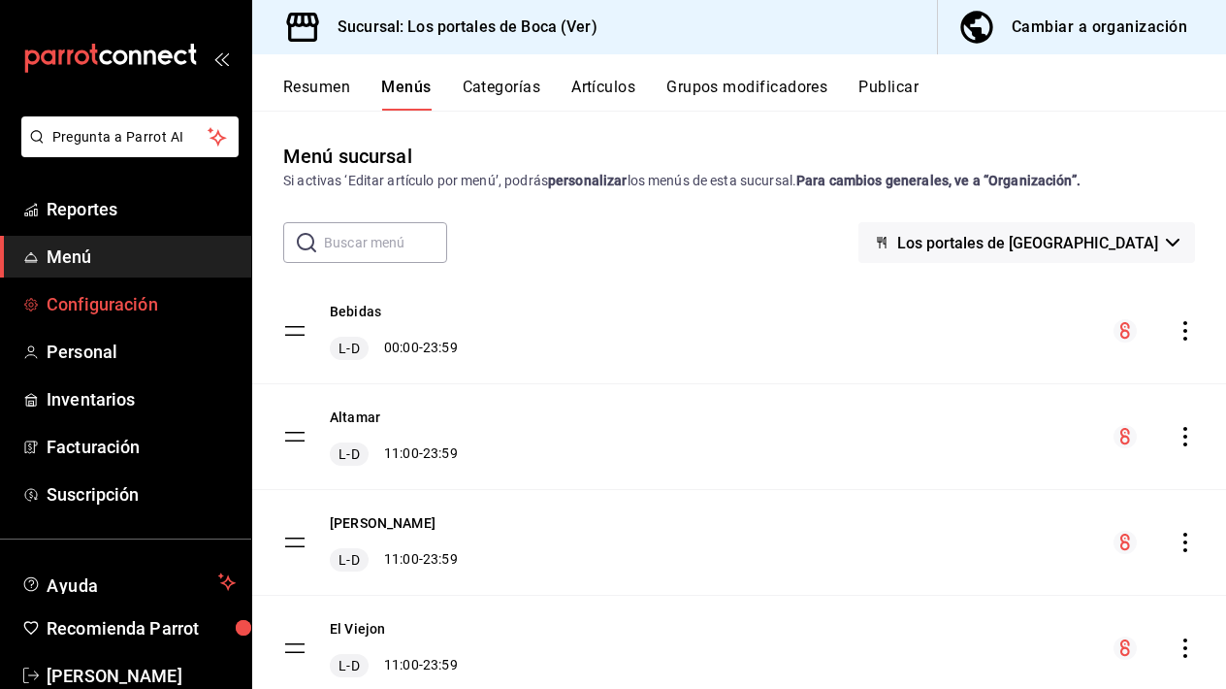
click at [127, 306] on span "Configuración" at bounding box center [141, 304] width 189 height 26
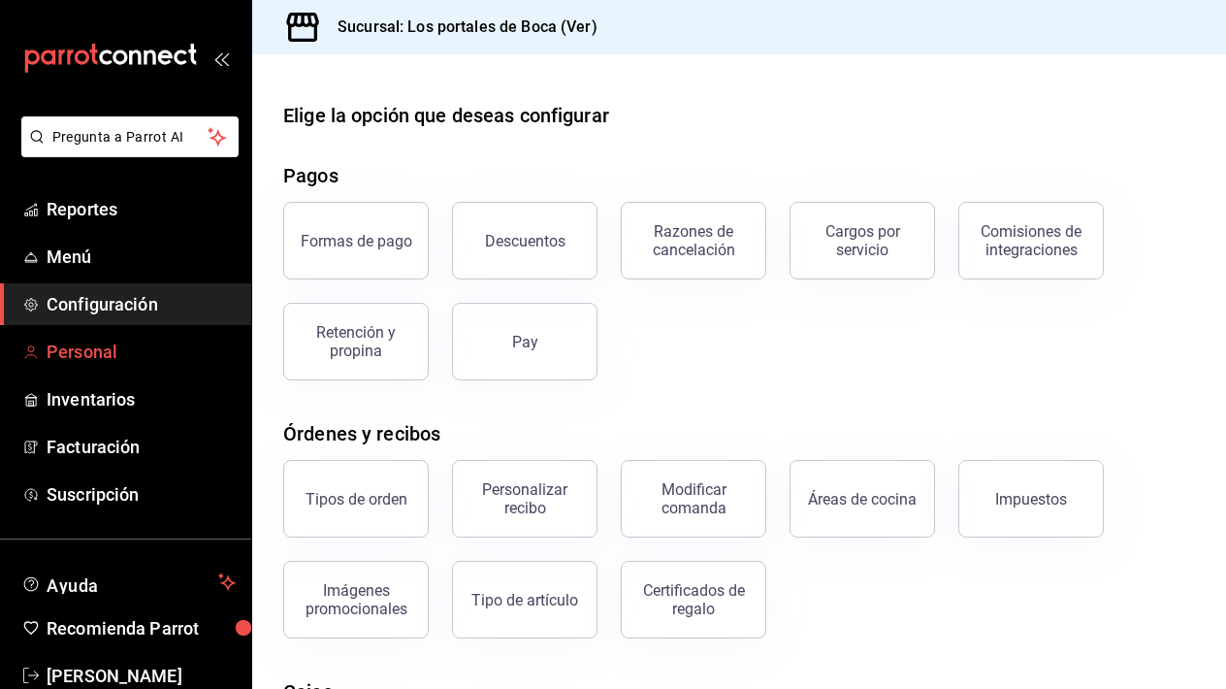
click at [121, 361] on span "Personal" at bounding box center [141, 351] width 189 height 26
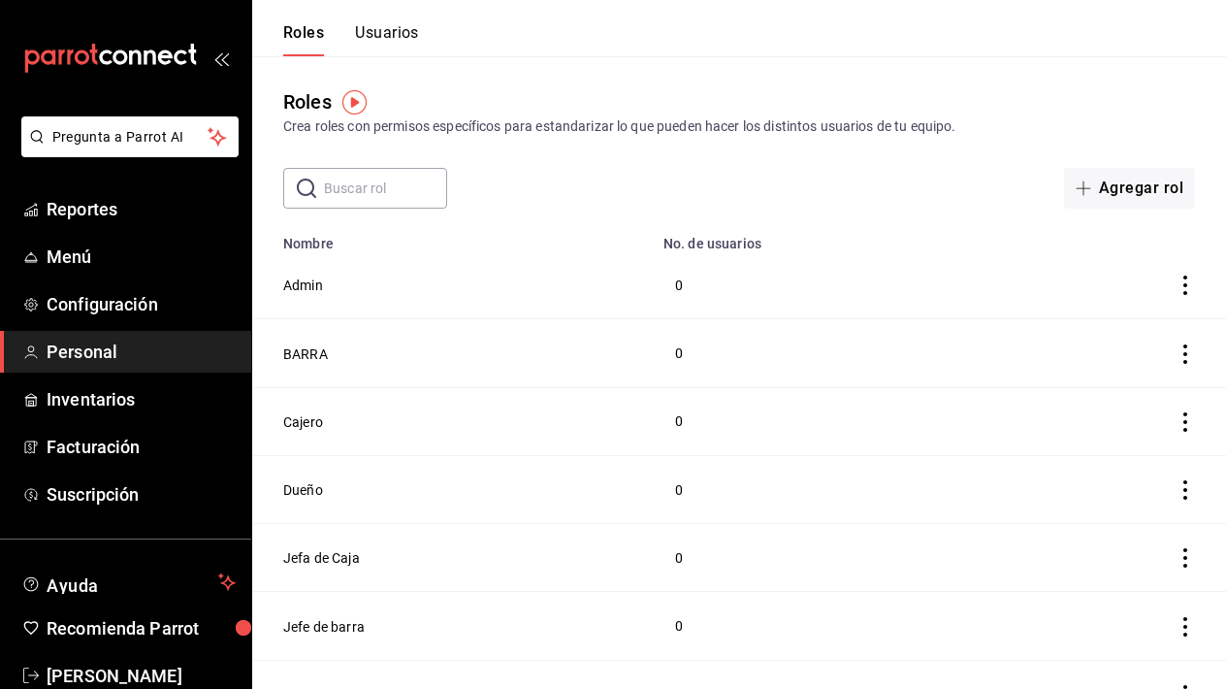
click at [398, 42] on button "Usuarios" at bounding box center [387, 39] width 64 height 33
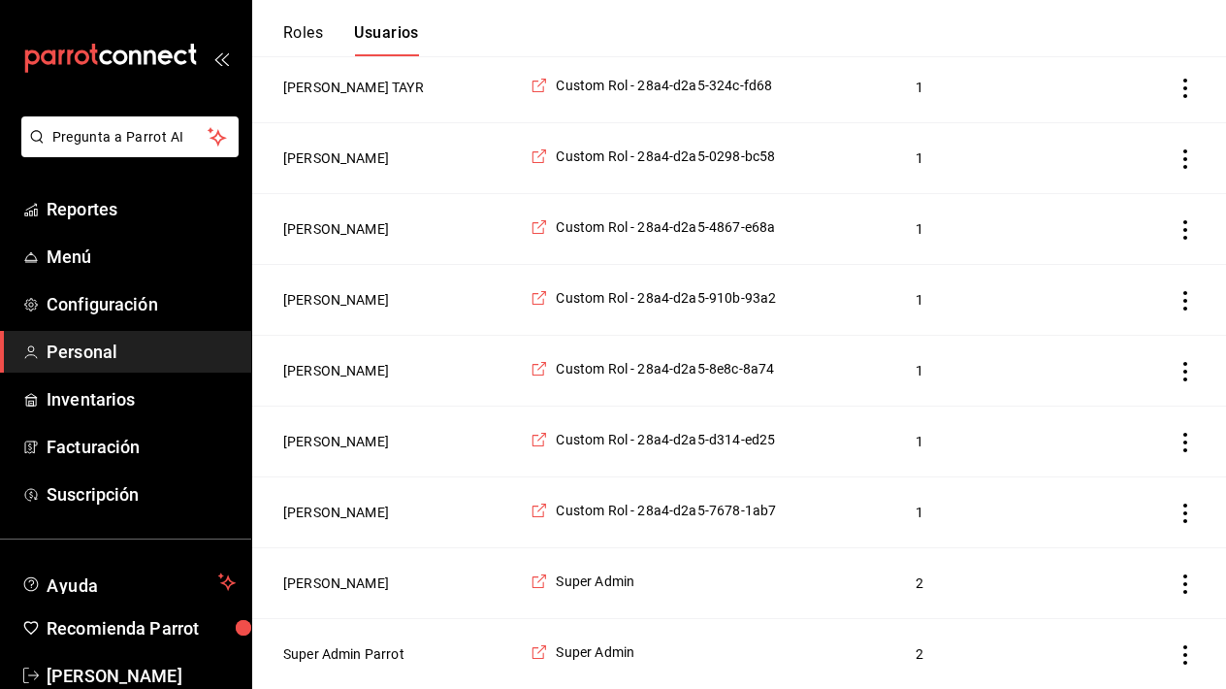
scroll to position [509, 0]
click at [656, 367] on span "Custom Rol - 28a4-d2a5-8e8c-8a74" at bounding box center [665, 368] width 218 height 19
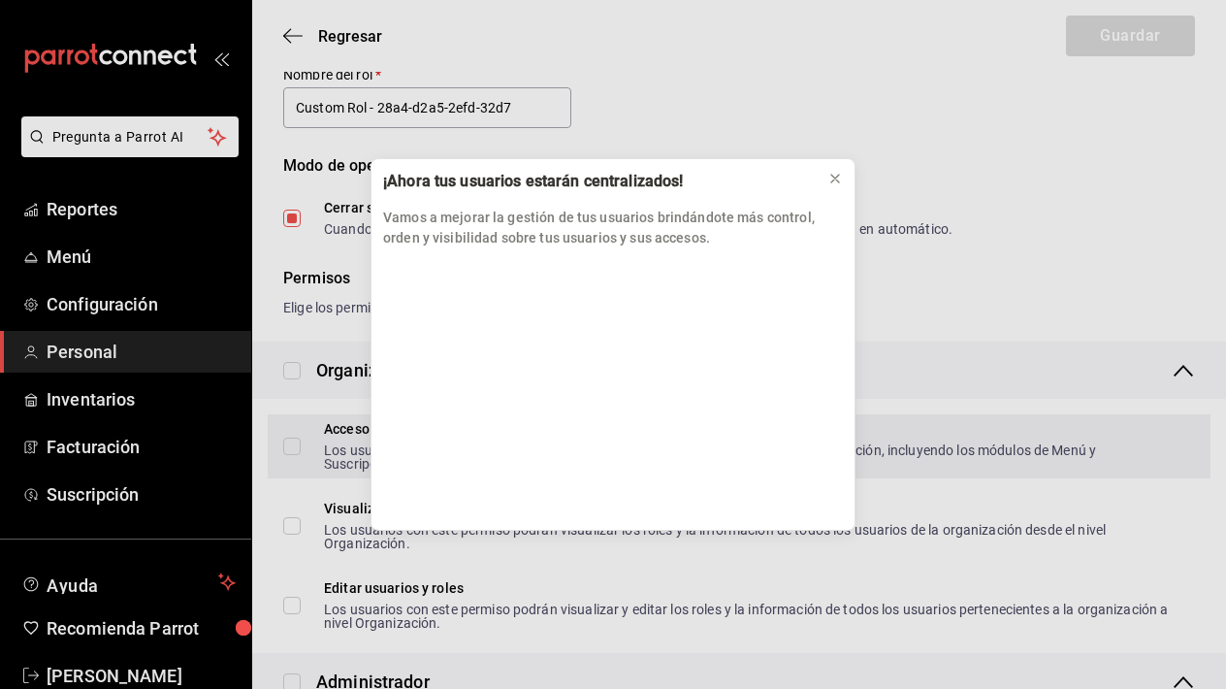
scroll to position [2851, 0]
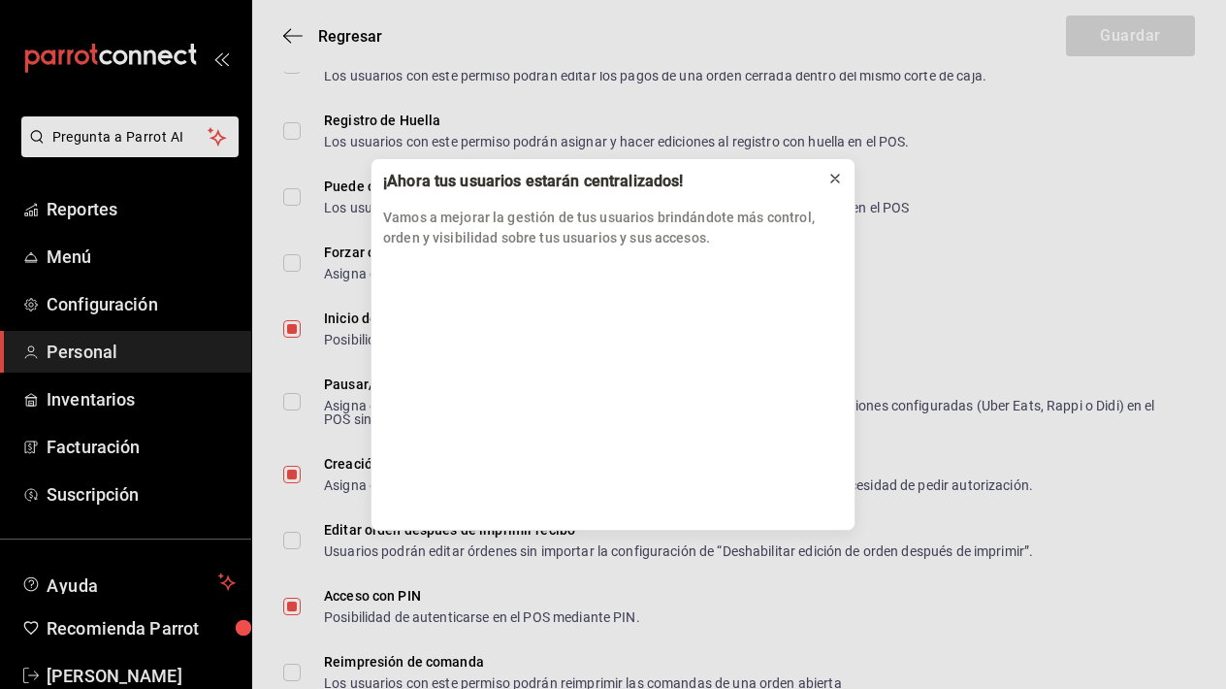
click at [841, 180] on icon at bounding box center [835, 179] width 16 height 16
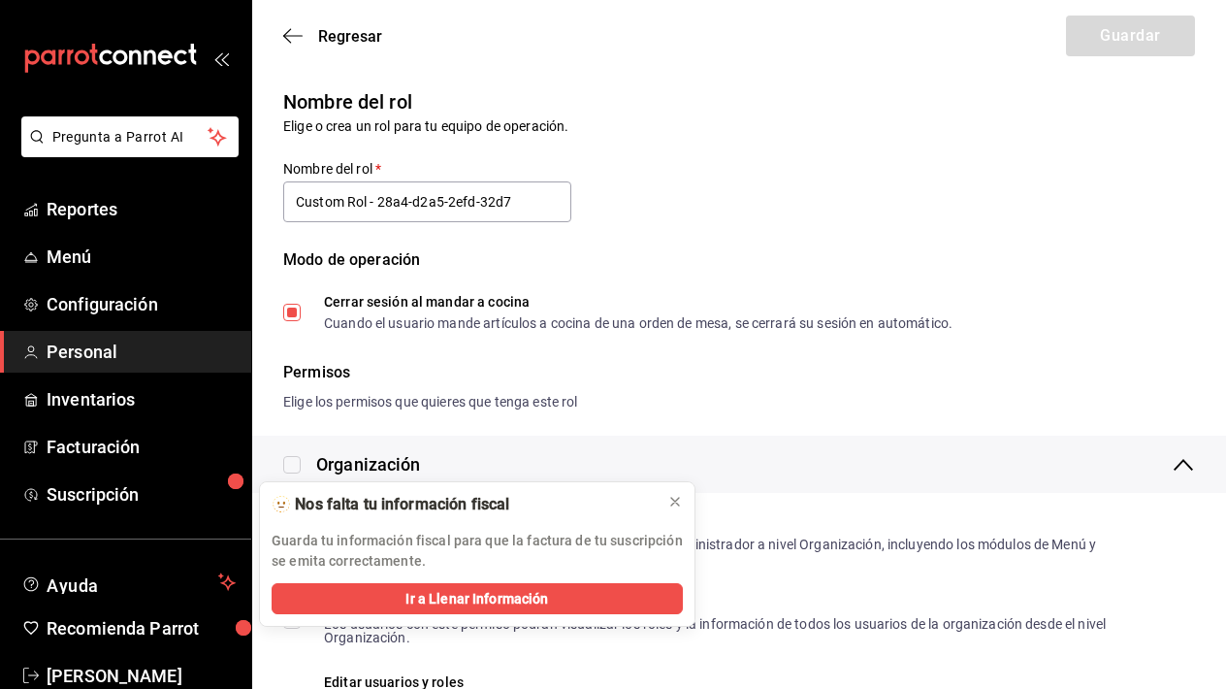
scroll to position [0, 0]
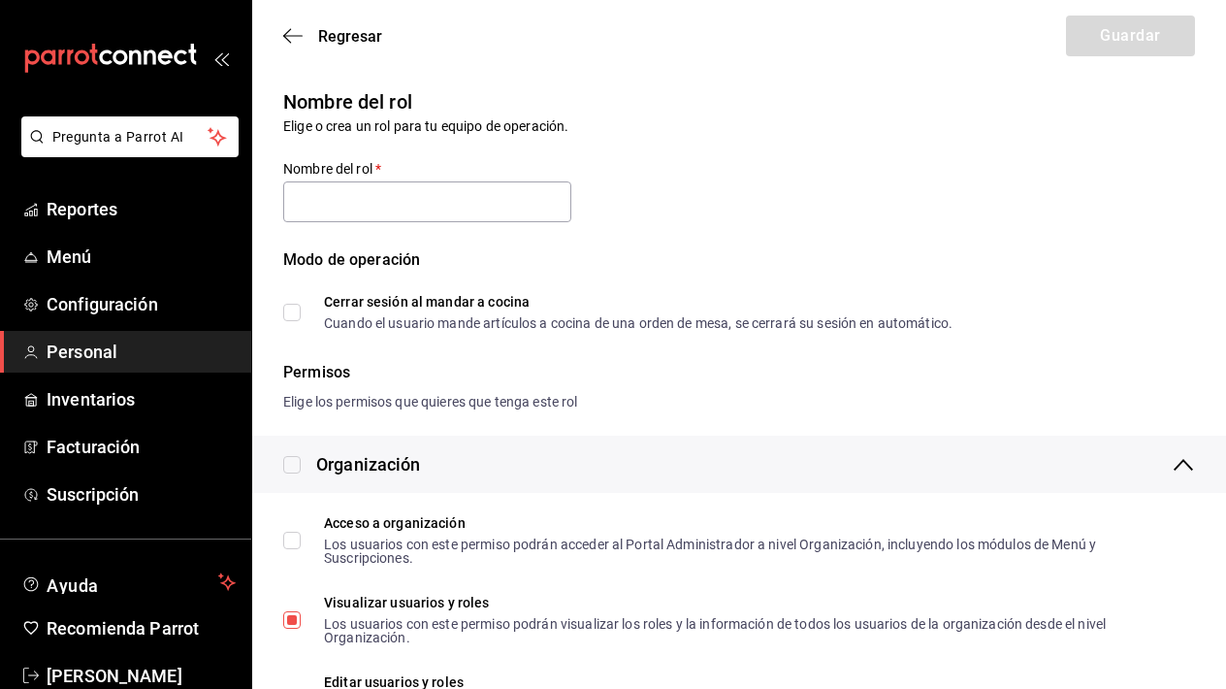
type input "Custom Rol - 28a4-d2a5-8e8c-8a74"
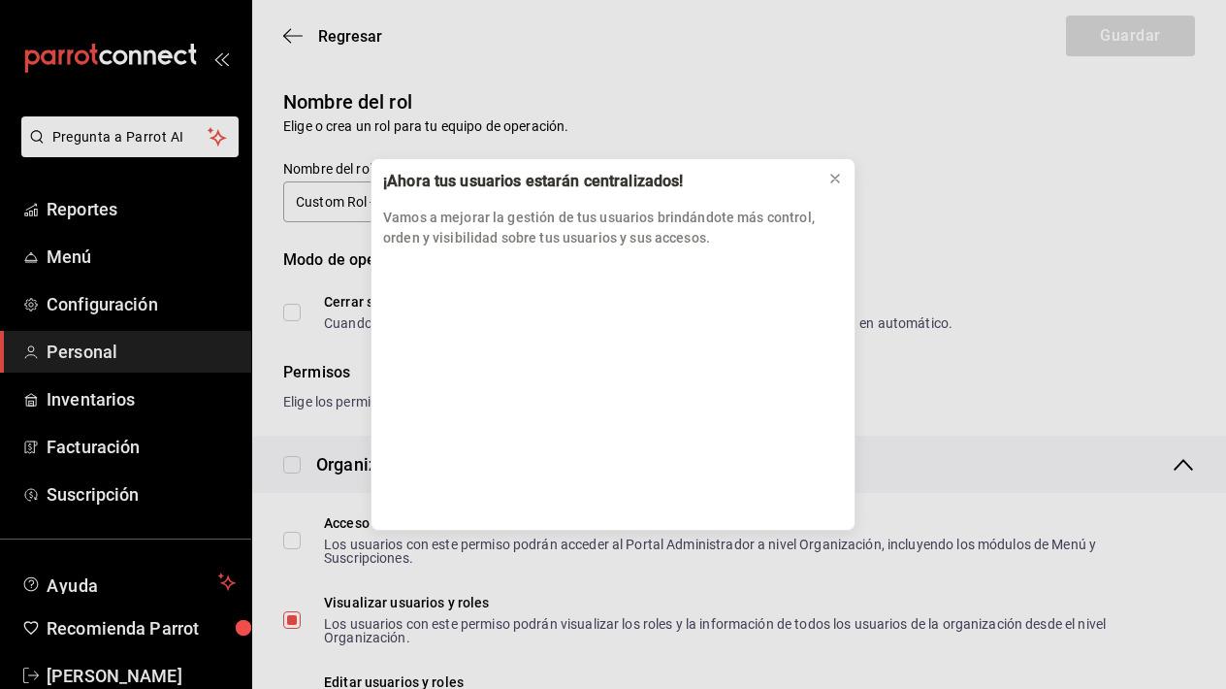
scroll to position [73, 0]
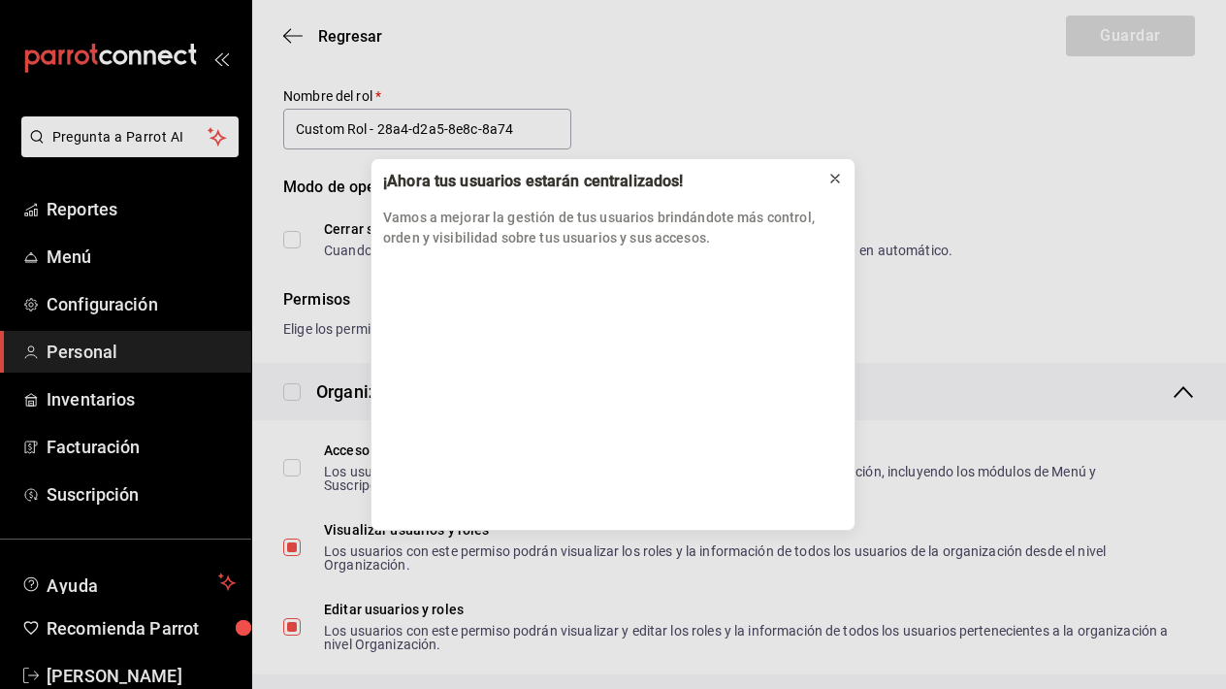
click at [841, 180] on icon at bounding box center [835, 179] width 16 height 16
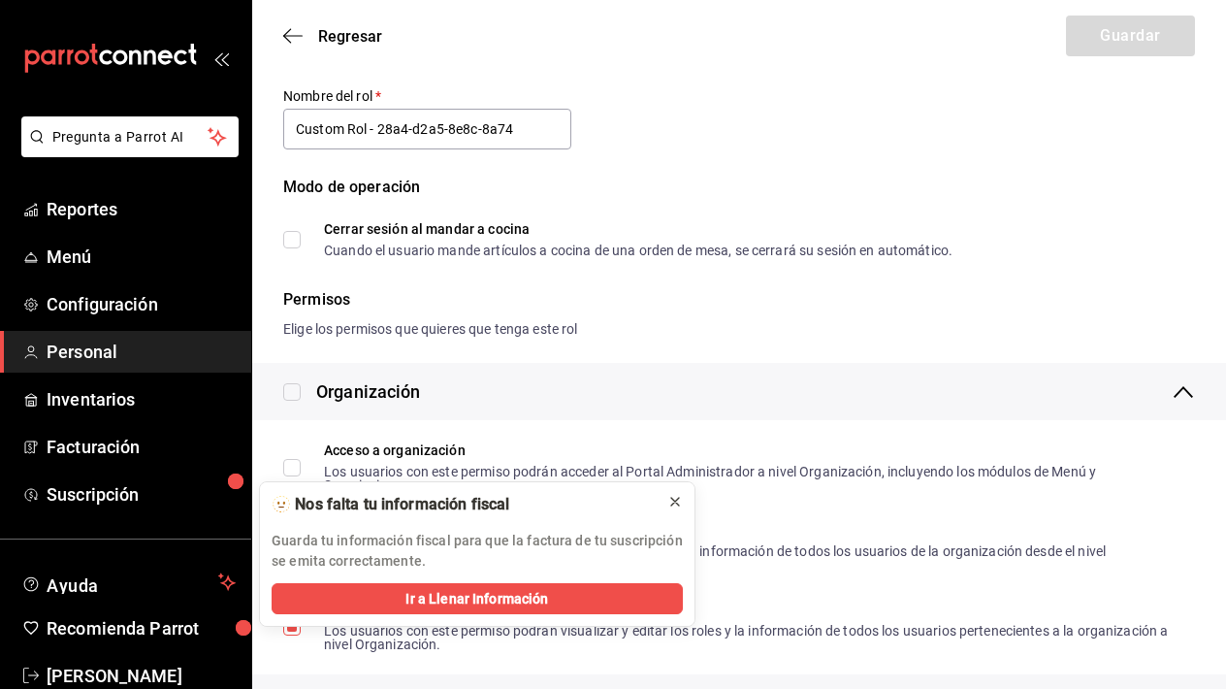
click at [673, 506] on icon at bounding box center [675, 502] width 16 height 16
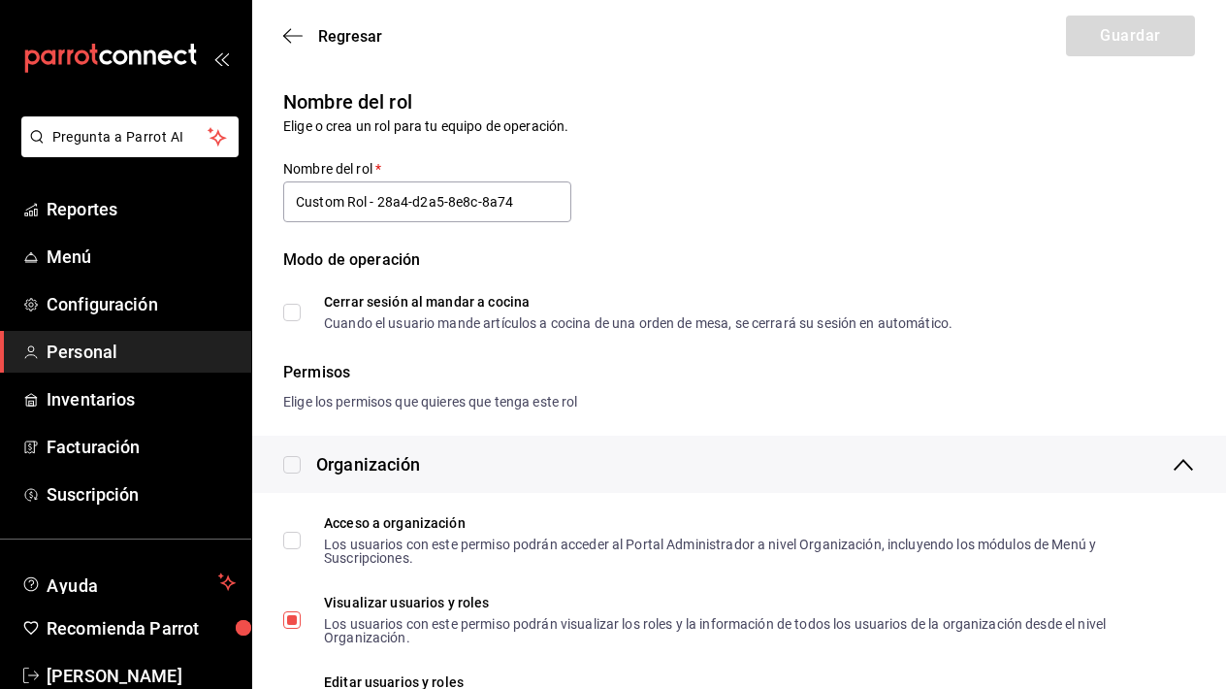
scroll to position [0, 0]
click at [297, 28] on icon "button" at bounding box center [292, 35] width 19 height 17
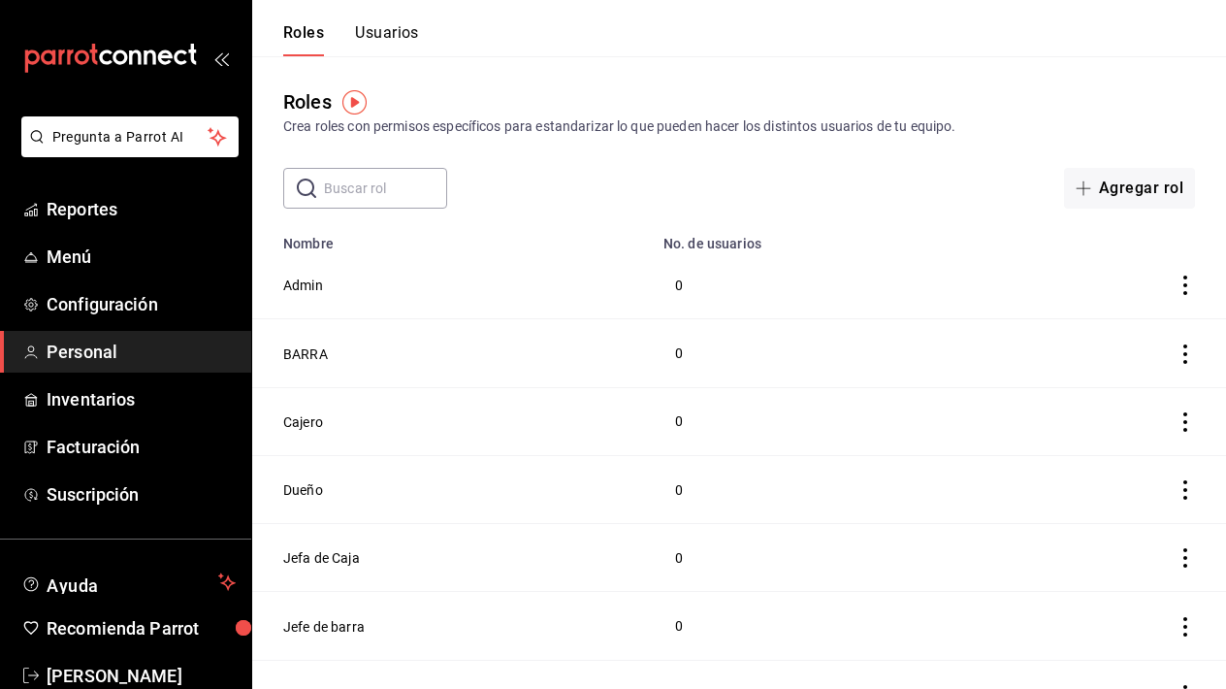
click at [398, 34] on button "Usuarios" at bounding box center [387, 39] width 64 height 33
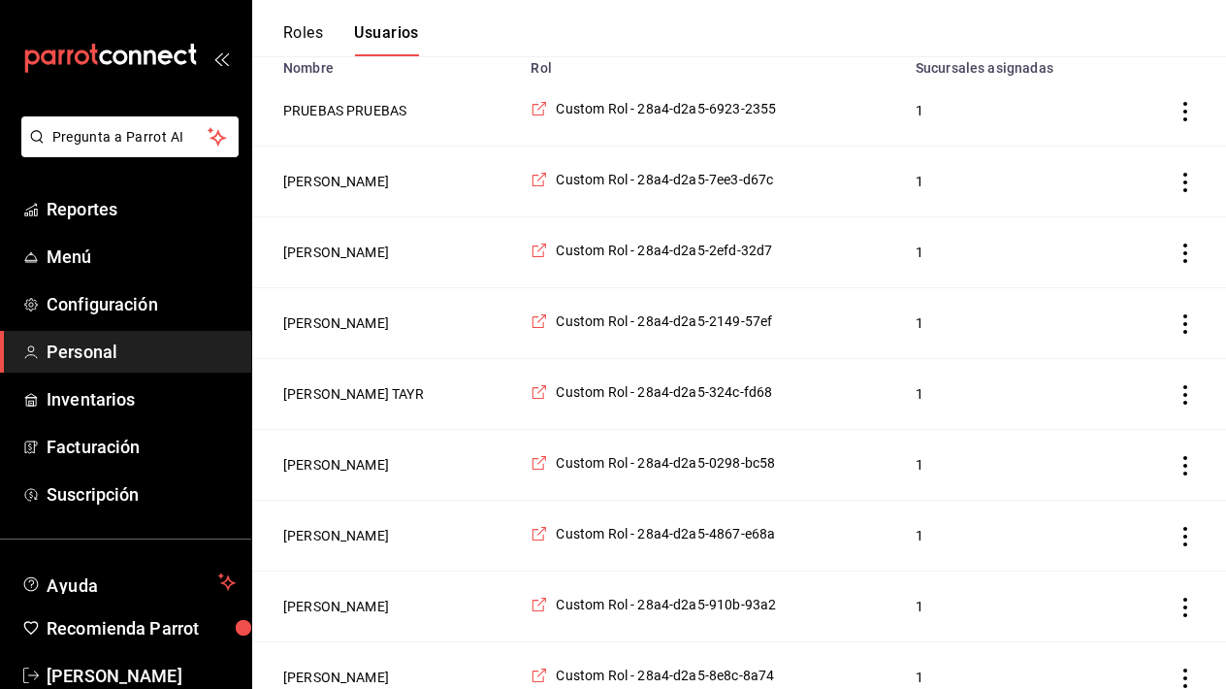
scroll to position [206, 0]
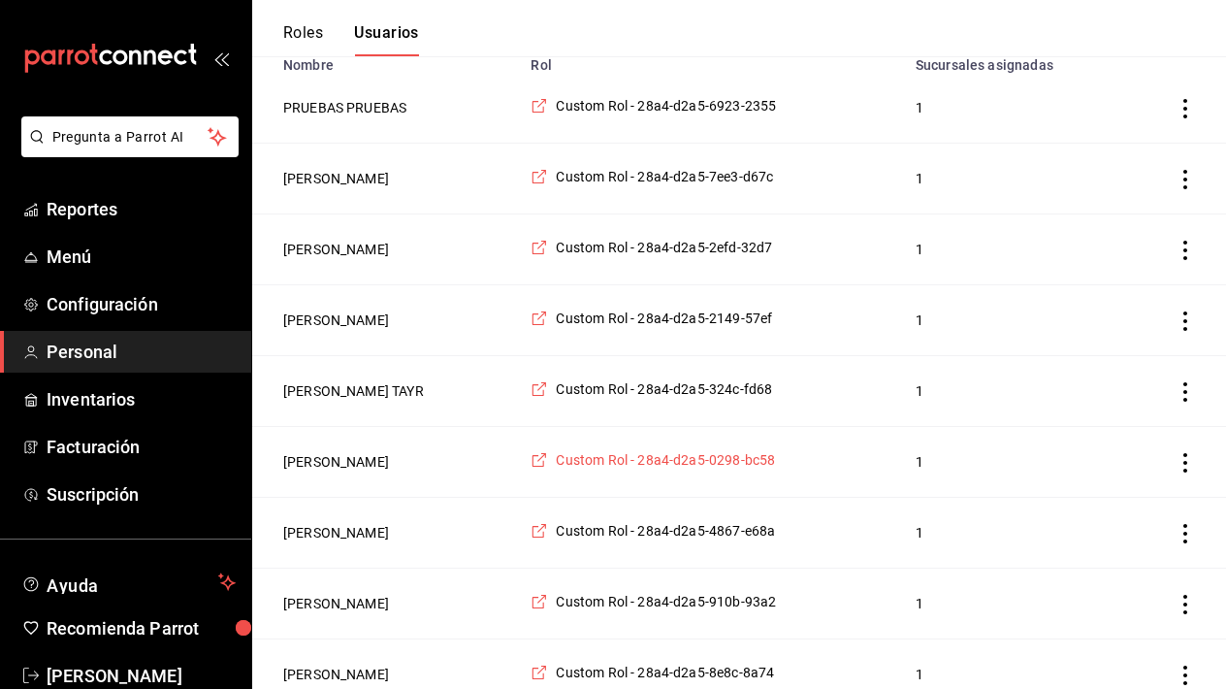
click at [678, 460] on span "Custom Rol - 28a4-d2a5-0298-bc58" at bounding box center [665, 459] width 219 height 19
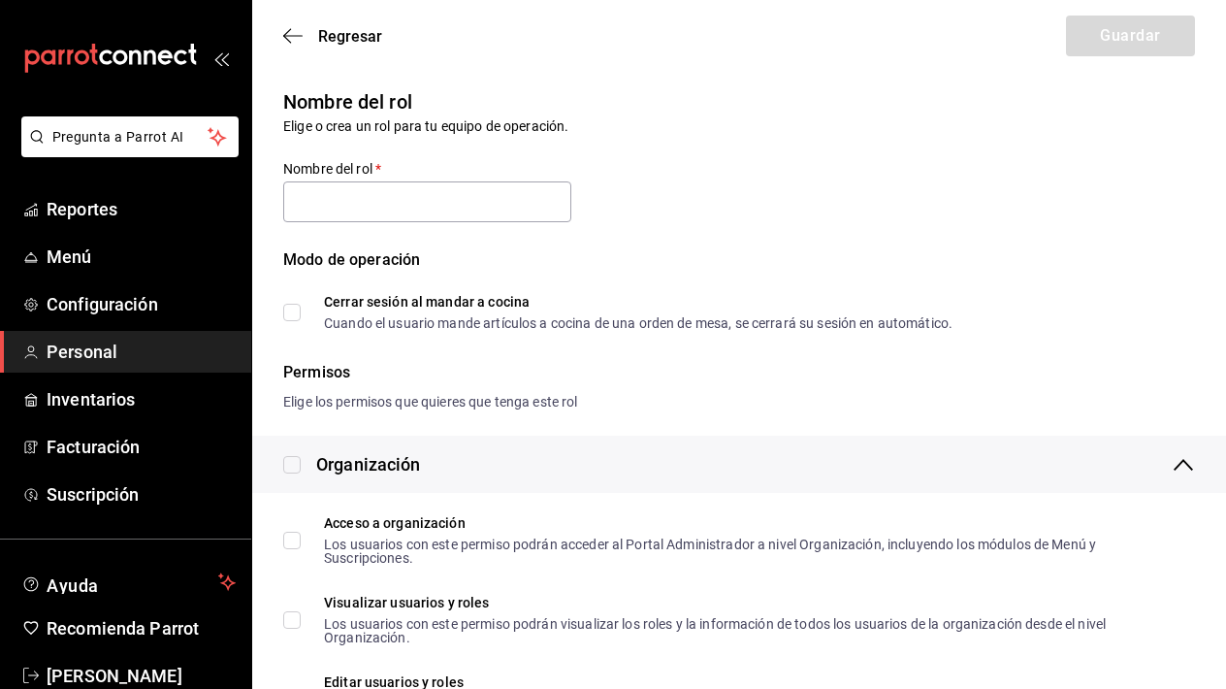
type input "Custom Rol - 28a4-d2a5-0298-bc58"
checkbox input "true"
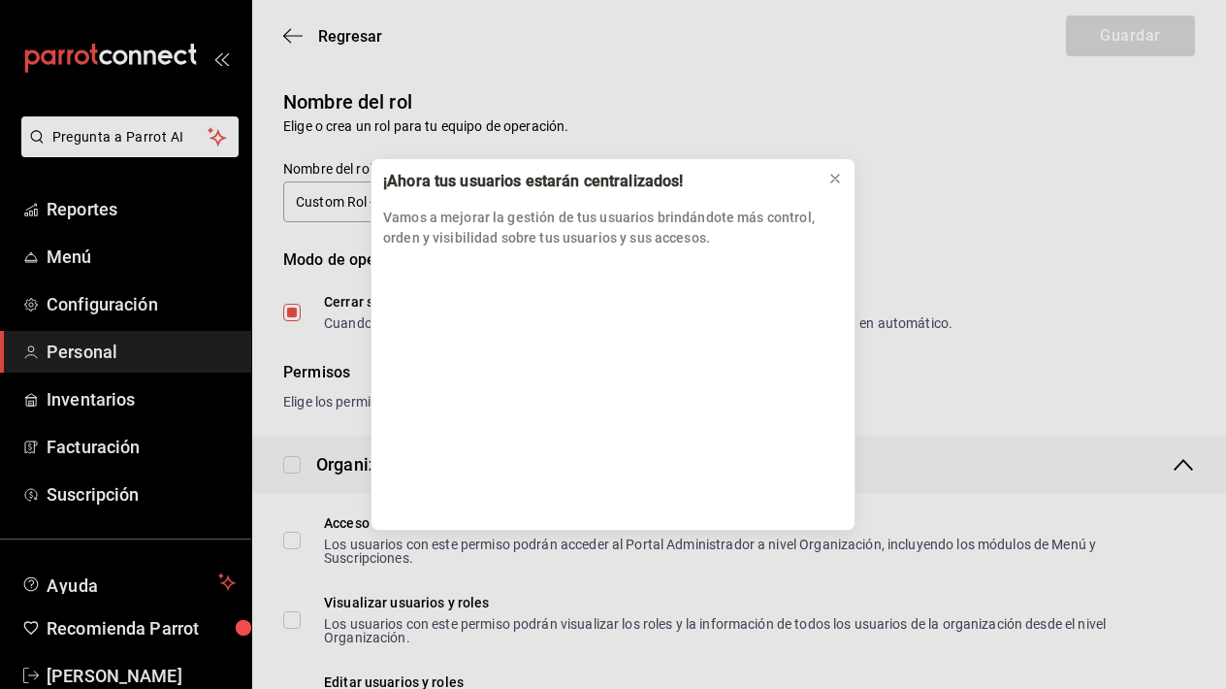
scroll to position [203, 0]
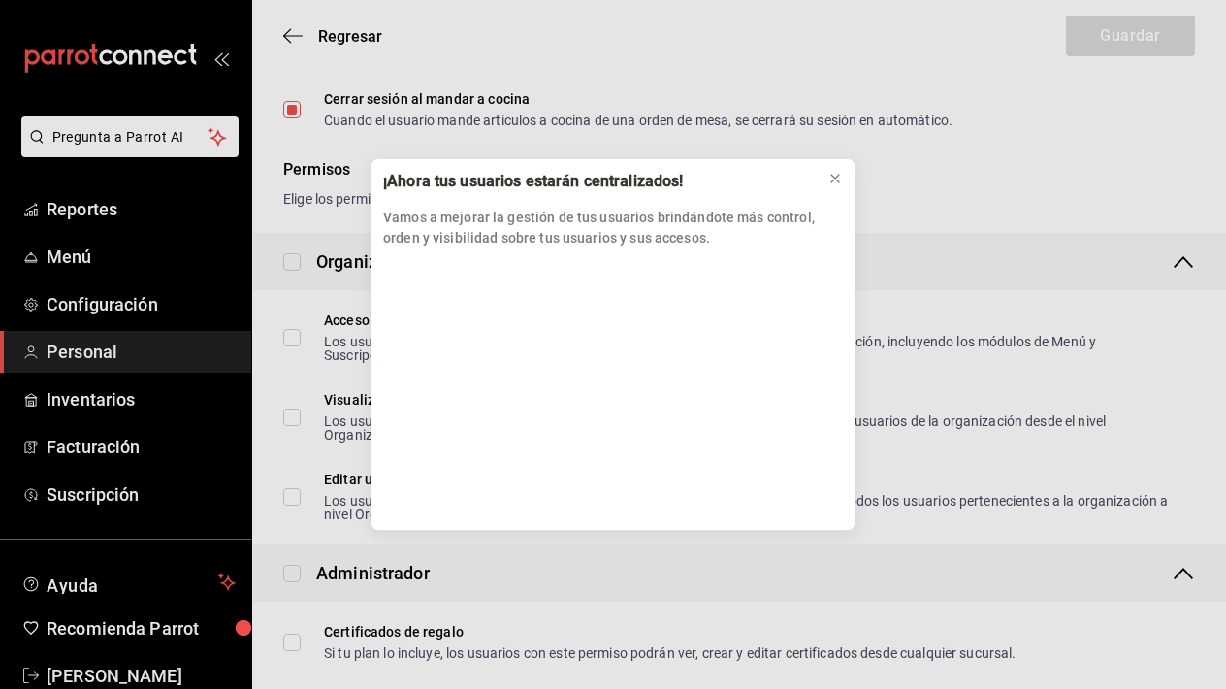
click at [960, 214] on div "¡Ahora tus usuarios estarán centralizados! Vamos a mejorar la gestión de tus us…" at bounding box center [613, 344] width 1226 height 689
click at [837, 185] on icon at bounding box center [835, 179] width 16 height 16
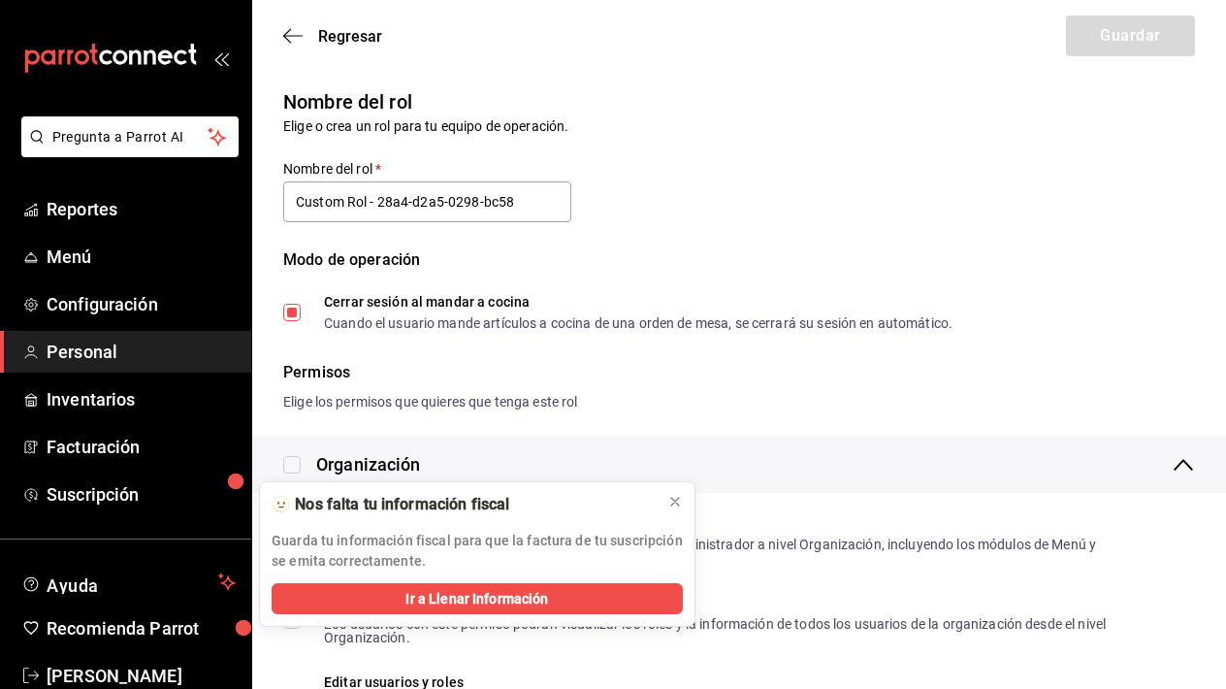
scroll to position [0, 0]
click at [347, 47] on div "Regresar Guardar" at bounding box center [739, 36] width 974 height 72
click at [349, 37] on span "Regresar" at bounding box center [350, 36] width 64 height 18
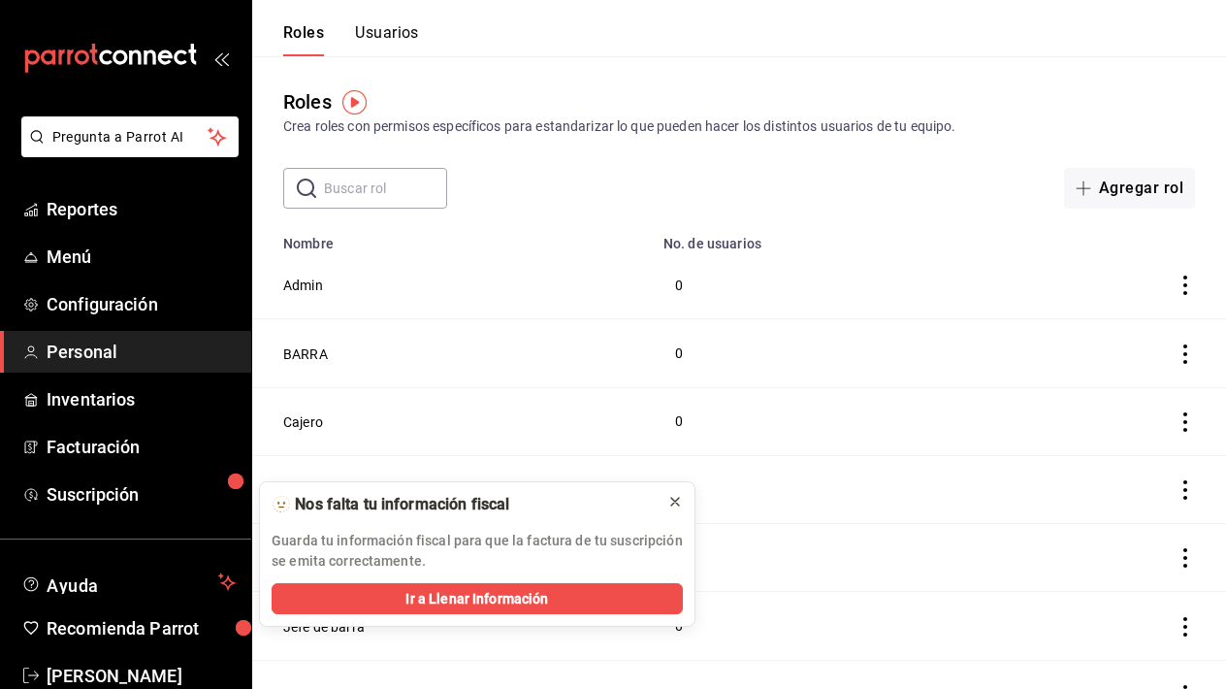
click at [675, 498] on icon at bounding box center [675, 502] width 16 height 16
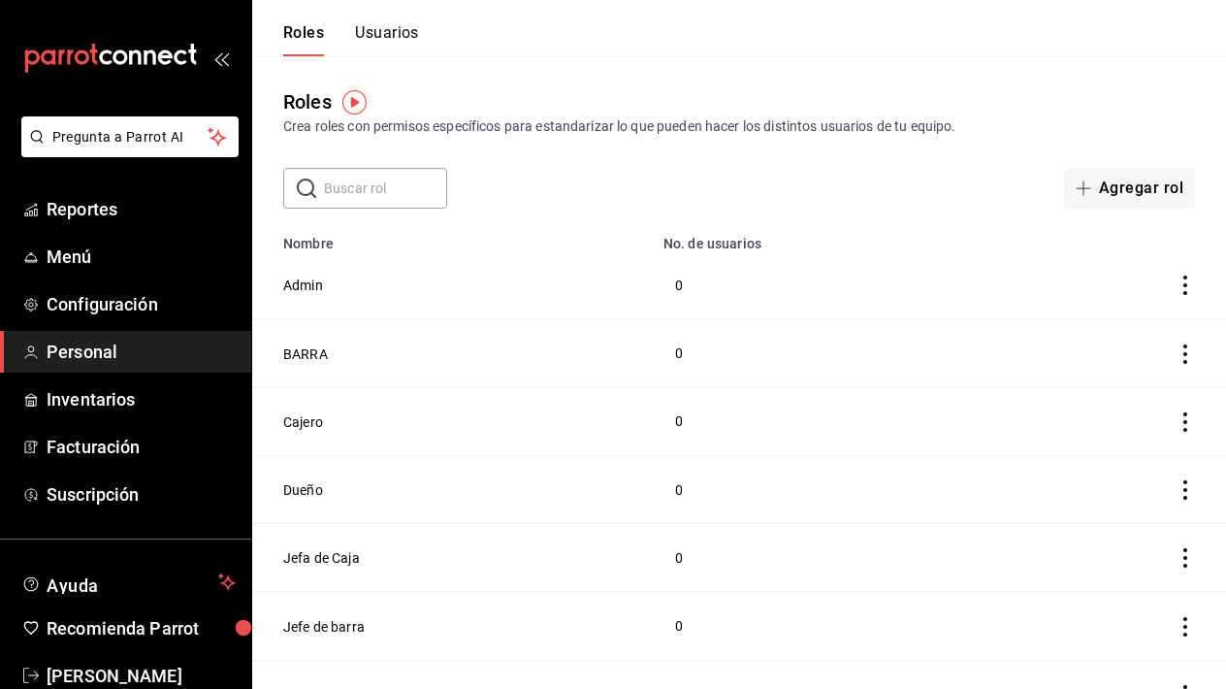
click at [401, 38] on button "Usuarios" at bounding box center [387, 39] width 64 height 33
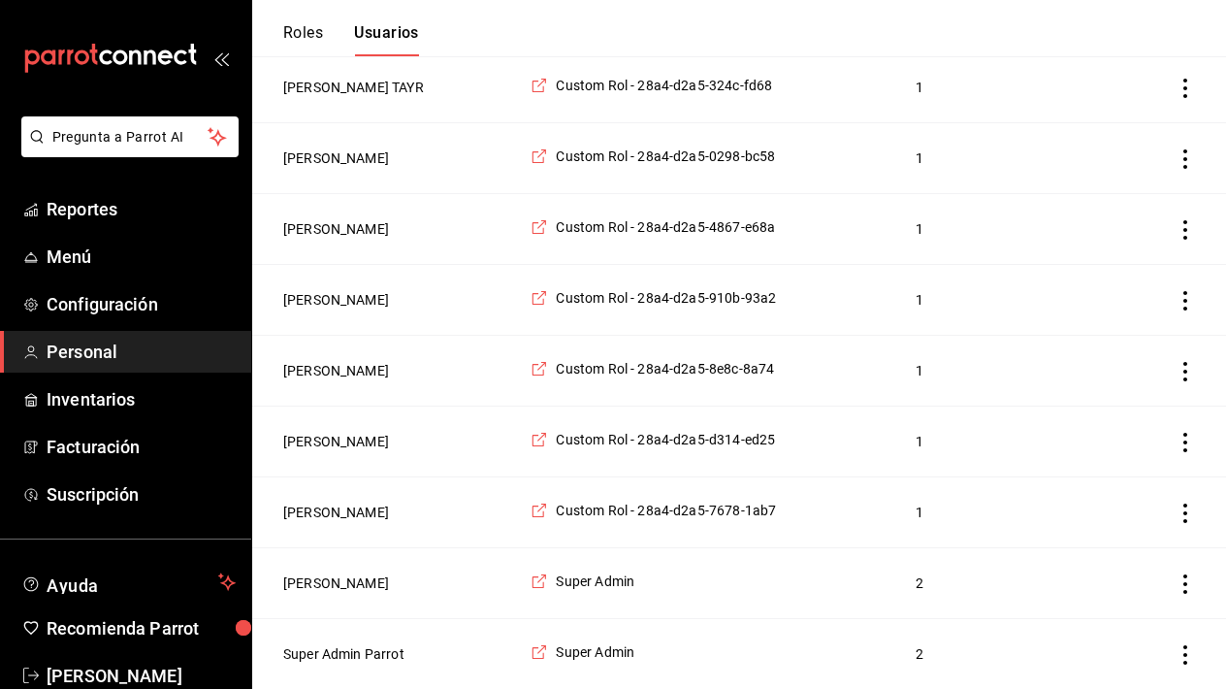
scroll to position [509, 0]
click at [646, 437] on span "Custom Rol - 28a4-d2a5-d314-ed25" at bounding box center [665, 439] width 219 height 19
click at [1023, 1] on header "Roles Usuarios" at bounding box center [739, 28] width 974 height 56
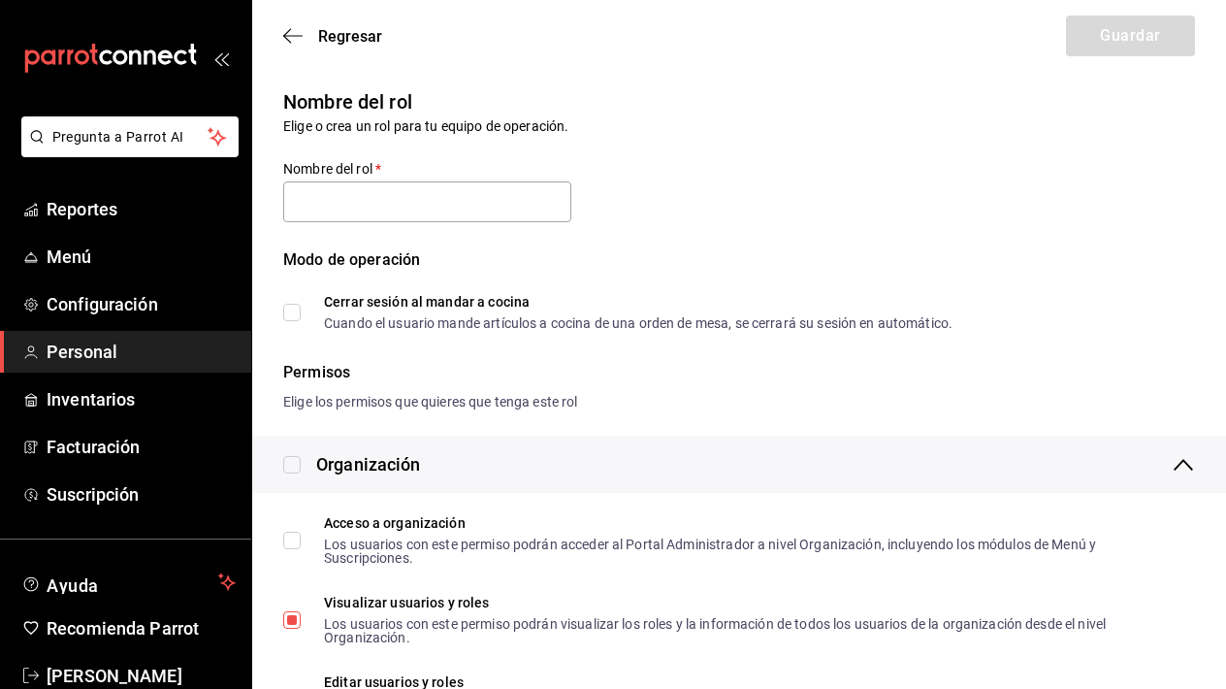
type input "Custom Rol - 28a4-d2a5-d314-ed25"
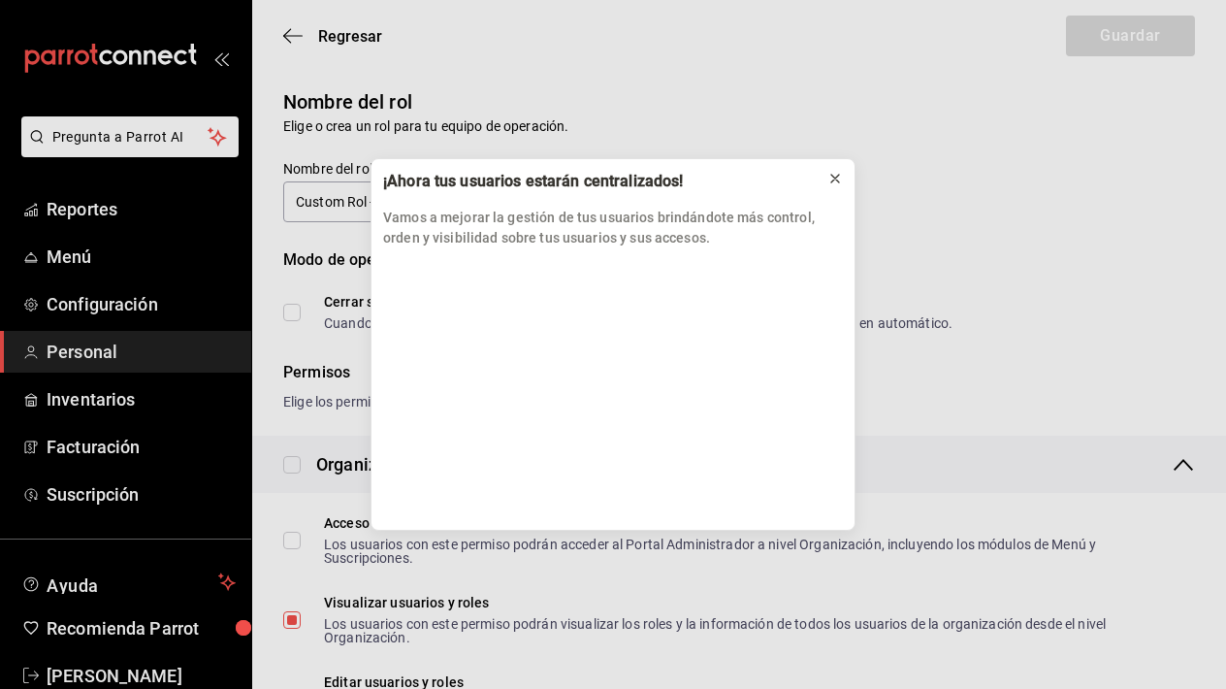
click at [833, 177] on icon at bounding box center [835, 179] width 16 height 16
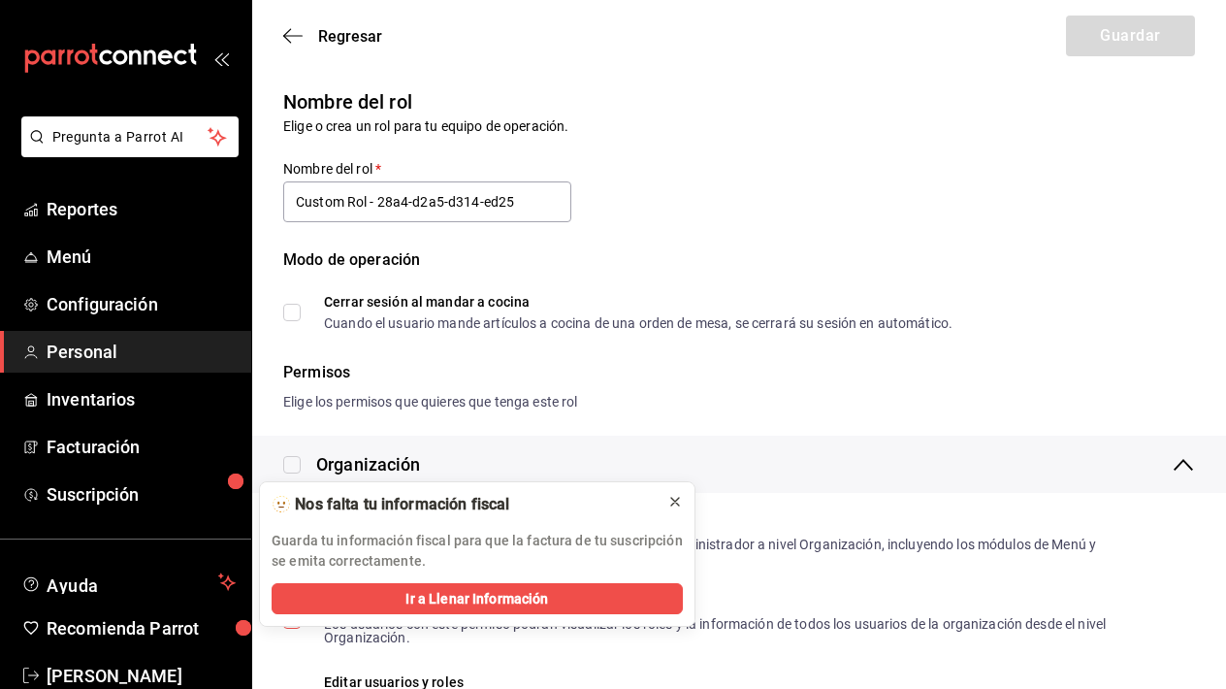
click at [675, 503] on icon at bounding box center [675, 502] width 16 height 16
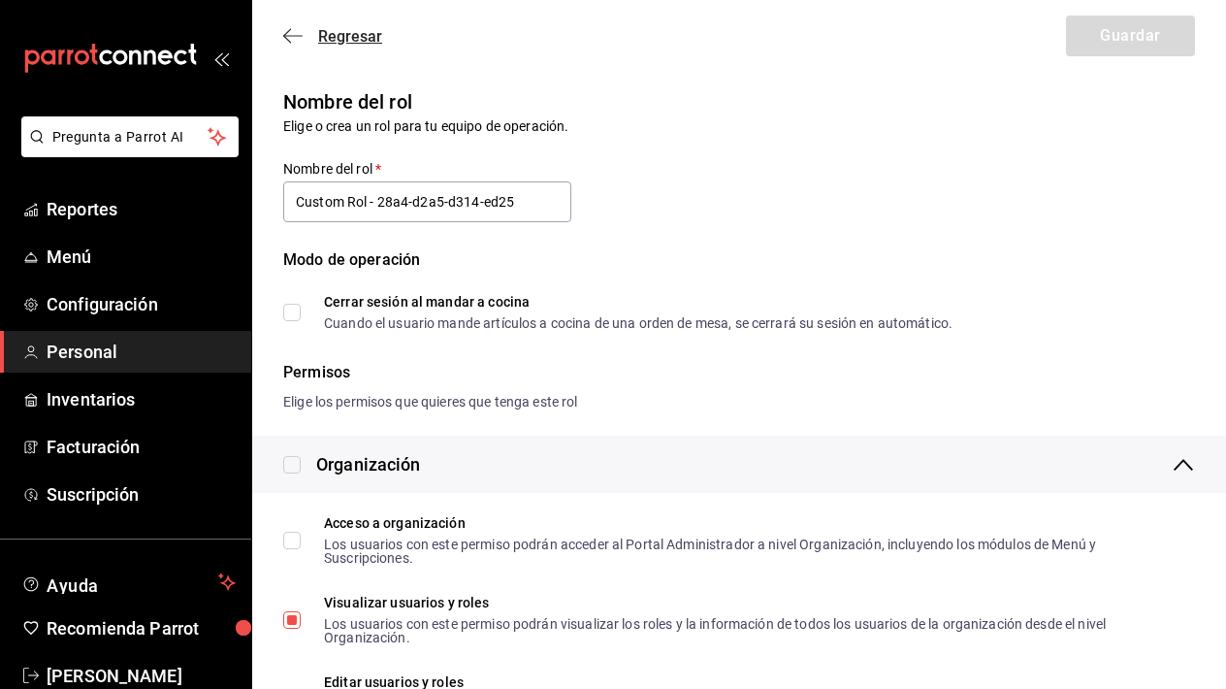
click at [342, 33] on span "Regresar" at bounding box center [350, 36] width 64 height 18
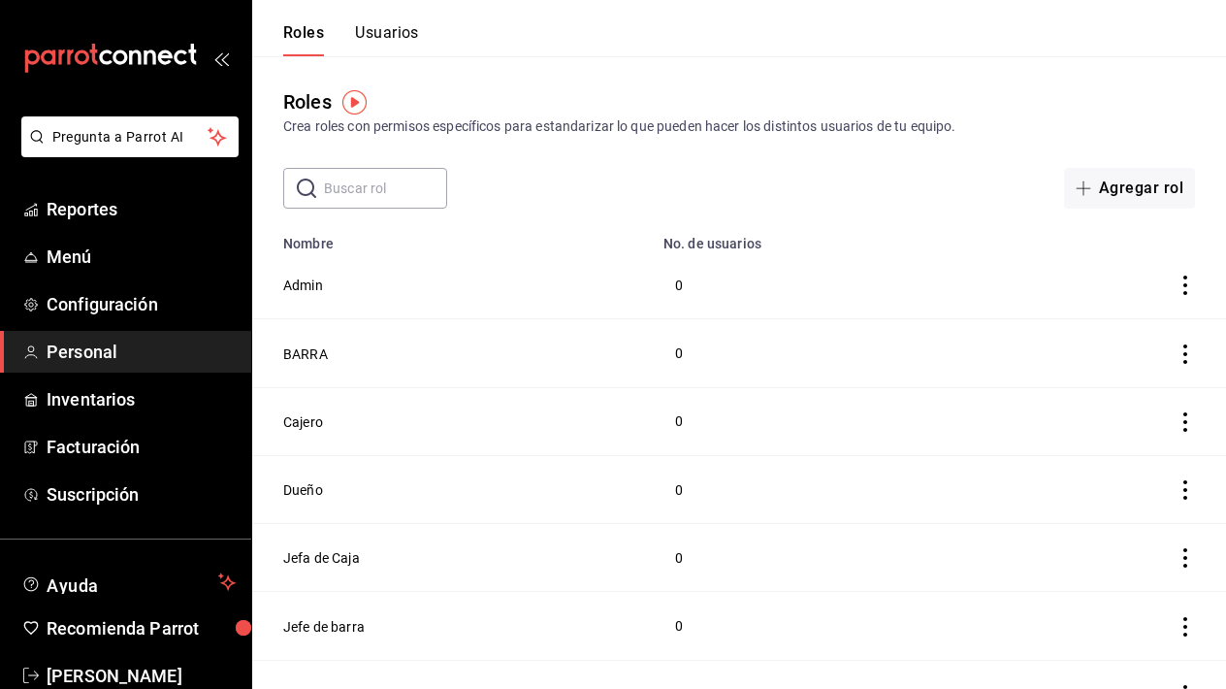
click at [401, 37] on button "Usuarios" at bounding box center [387, 39] width 64 height 33
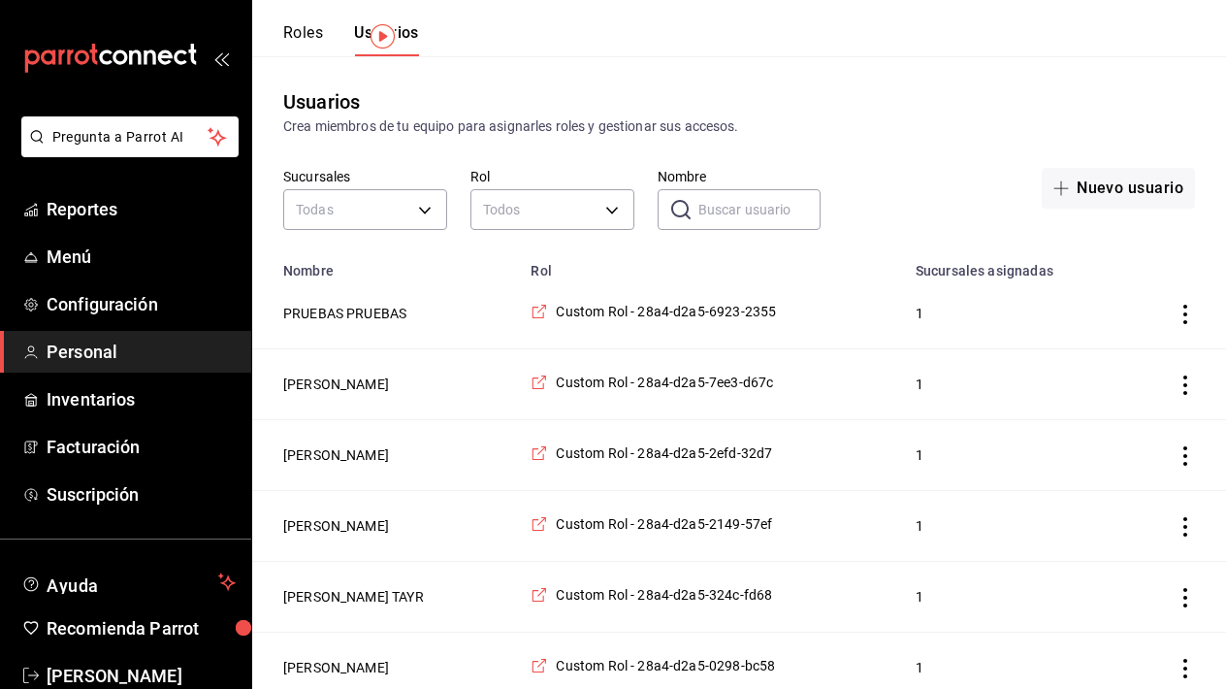
scroll to position [80, 0]
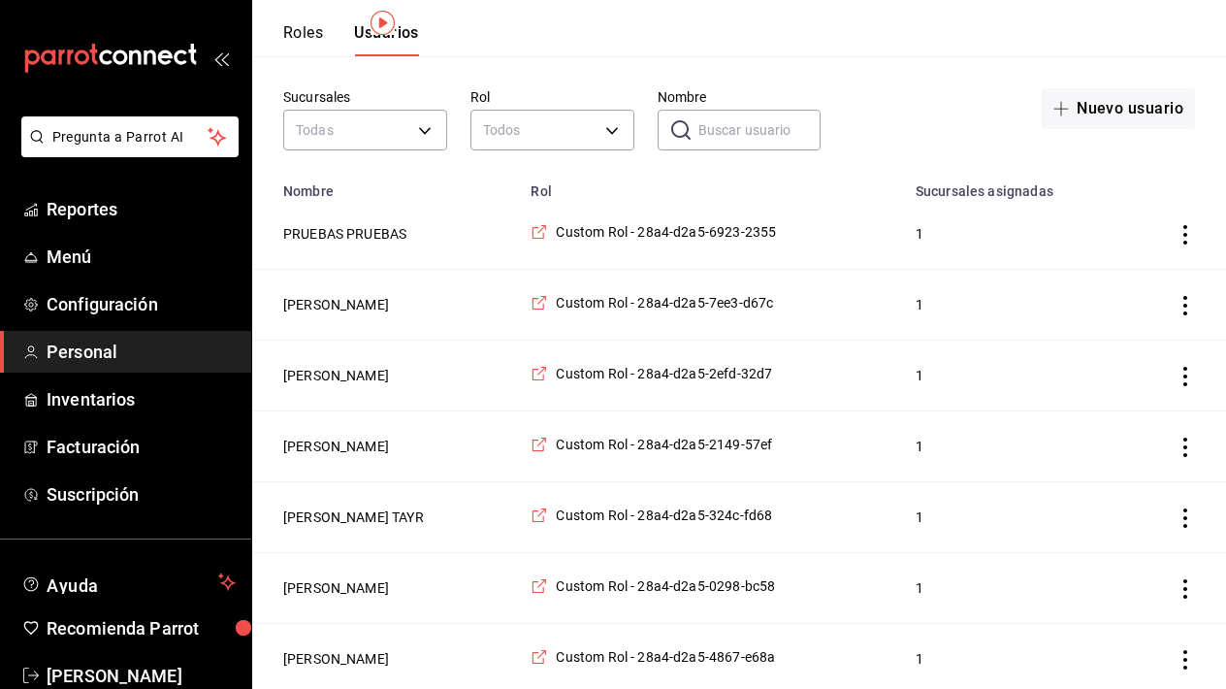
click at [744, 313] on td "Custom Rol - 28a4-d2a5-7ee3-d67c" at bounding box center [711, 305] width 384 height 71
click at [746, 297] on span "Custom Rol - 28a4-d2a5-7ee3-d67c" at bounding box center [664, 302] width 217 height 19
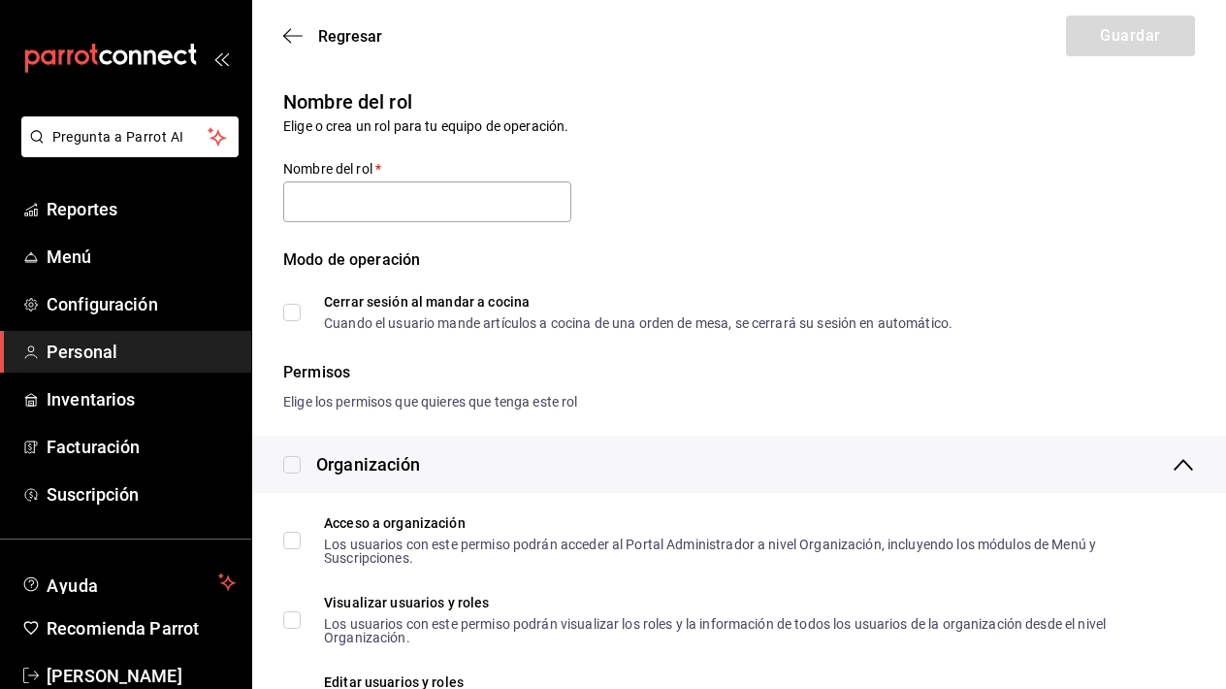
type input "Custom Rol - 28a4-d2a5-7ee3-d67c"
checkbox input "true"
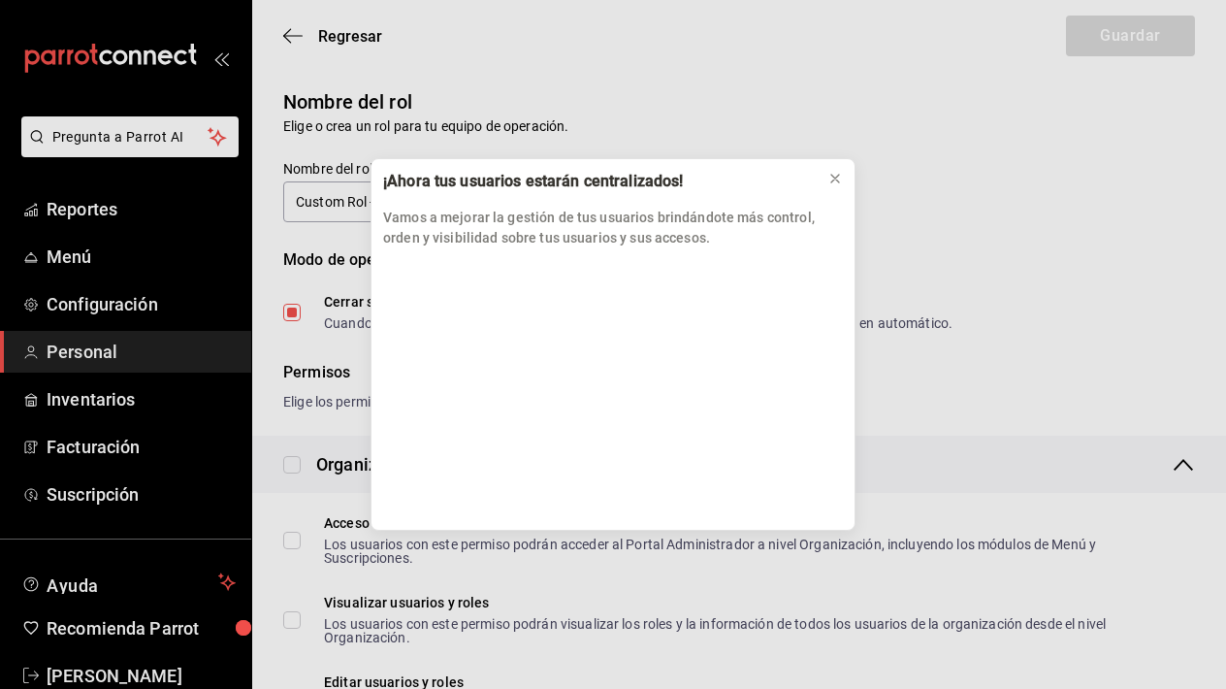
scroll to position [37, 0]
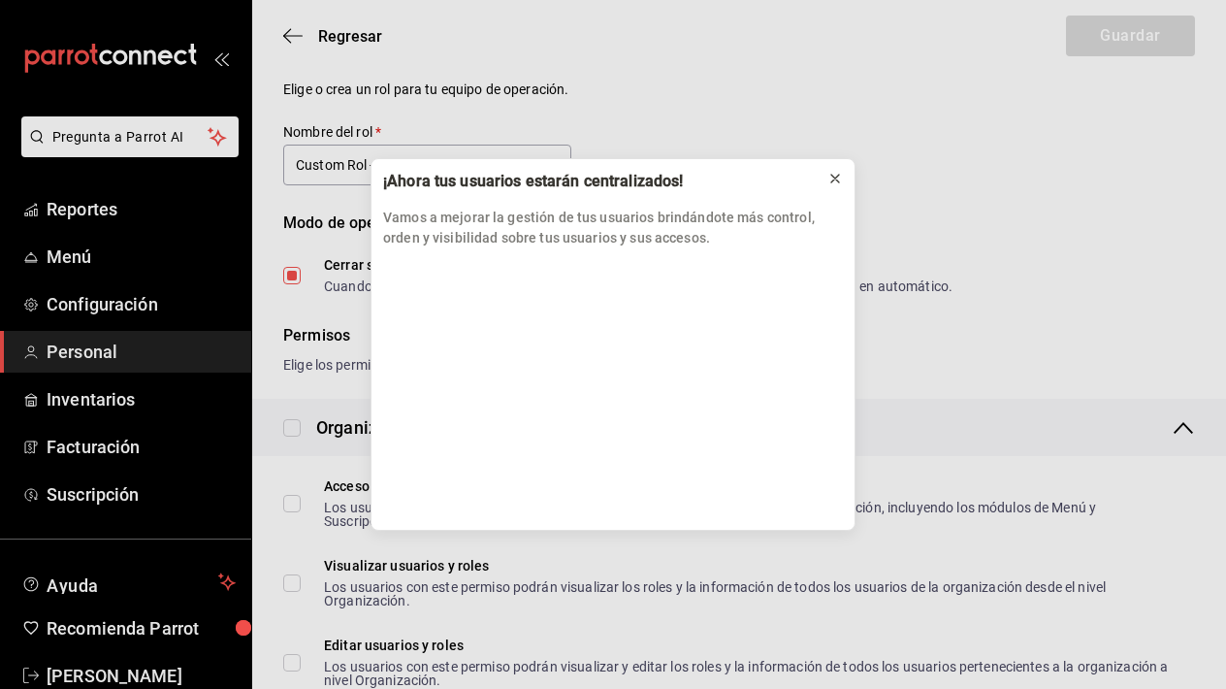
click at [834, 186] on div at bounding box center [835, 178] width 16 height 19
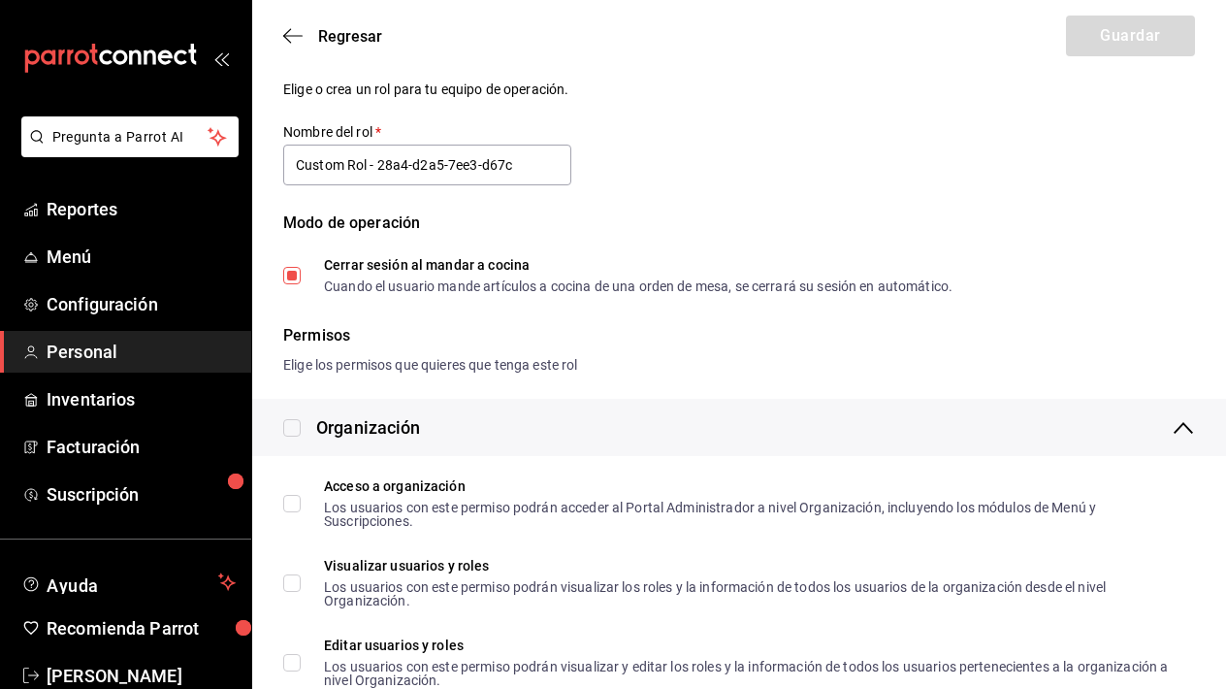
click at [833, 182] on div "Nombre del rol Elige o crea un rol para tu equipo de operación. Nombre del rol …" at bounding box center [727, 160] width 935 height 266
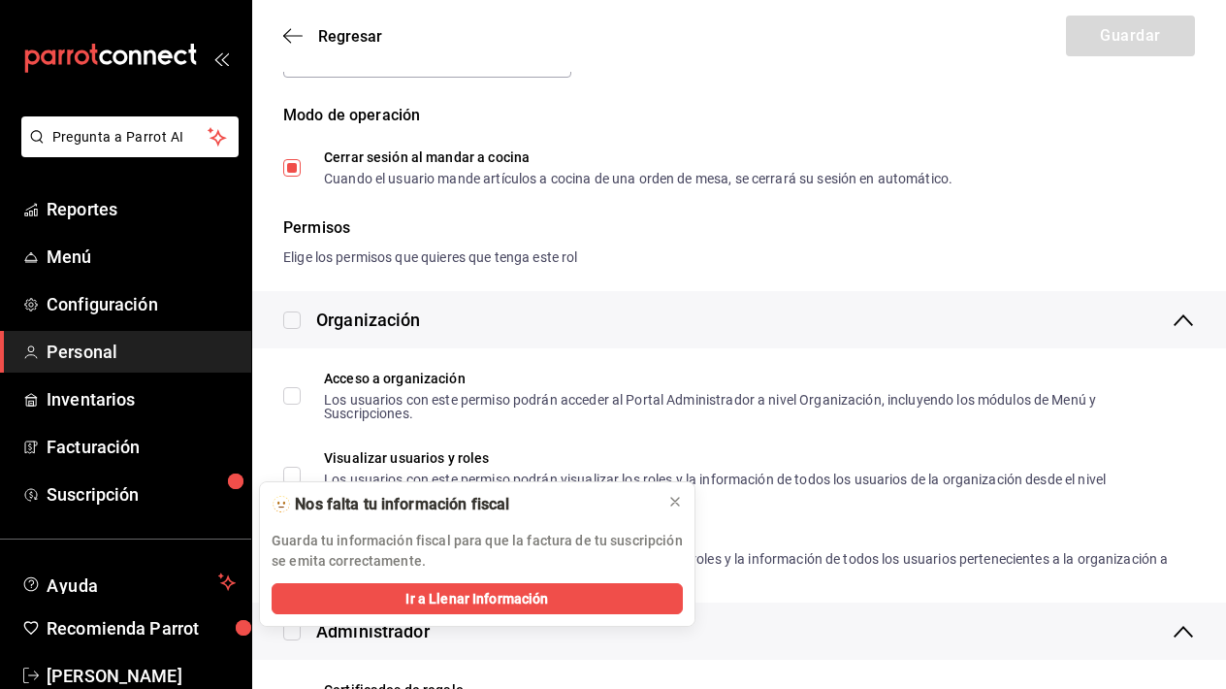
scroll to position [148, 0]
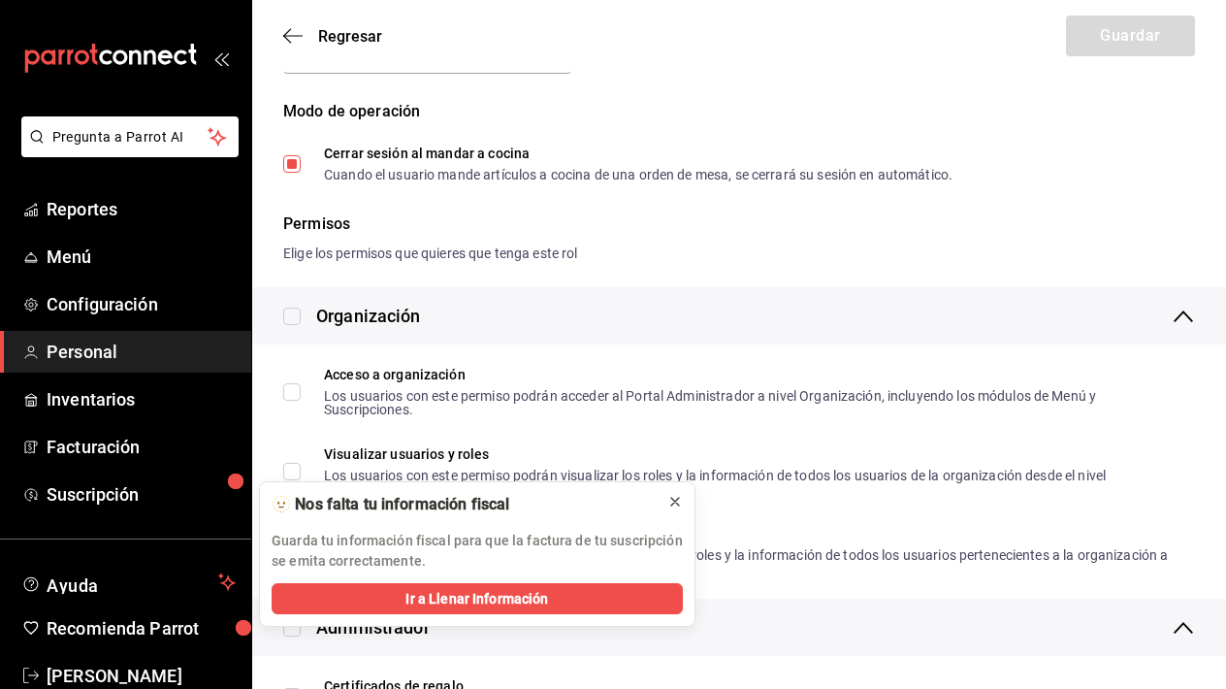
click at [681, 495] on icon at bounding box center [675, 502] width 16 height 16
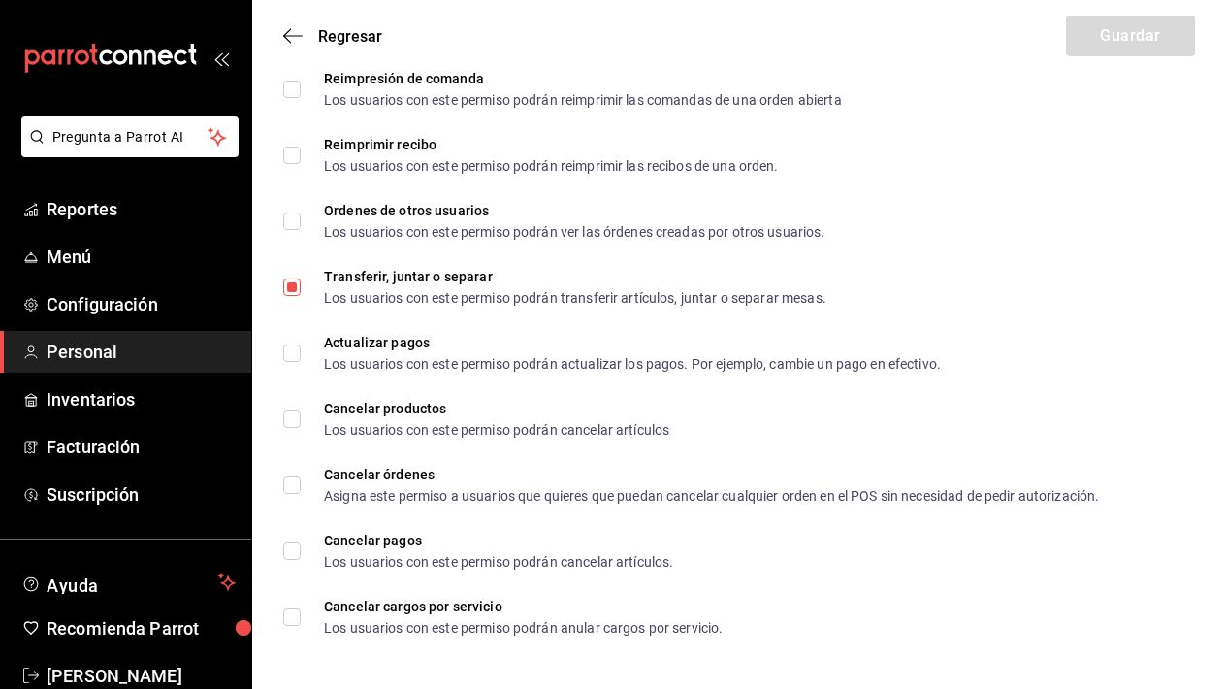
scroll to position [3434, 0]
click at [285, 42] on icon "button" at bounding box center [292, 35] width 19 height 17
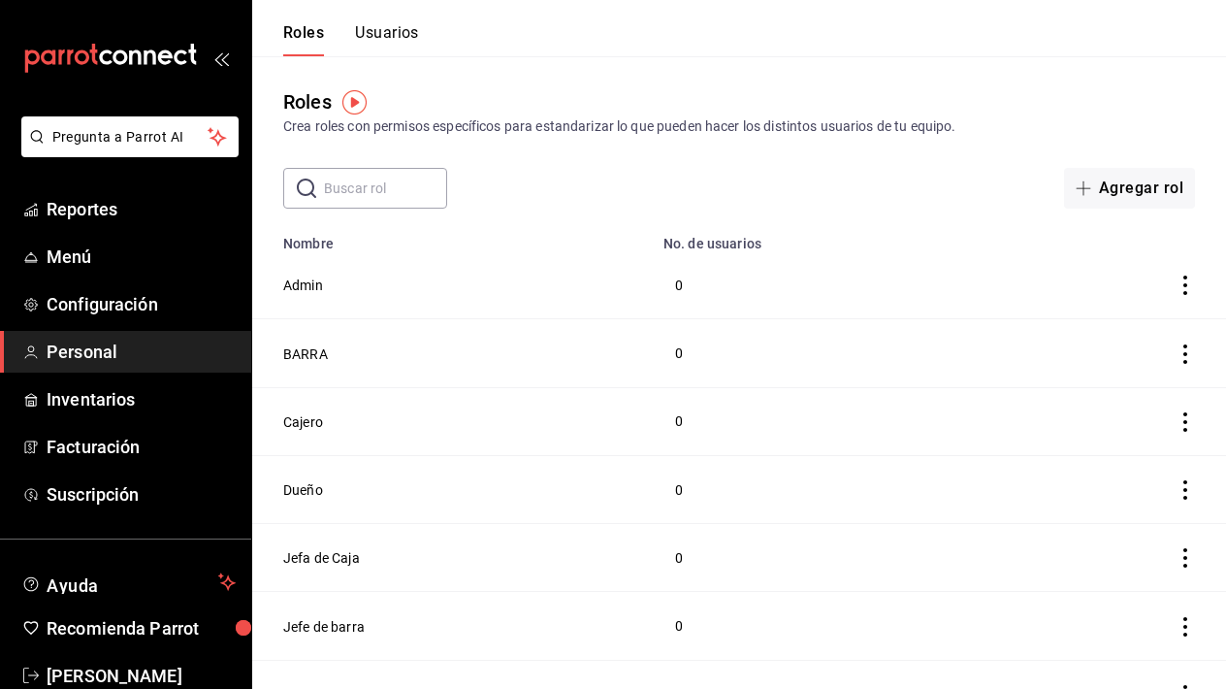
click at [388, 29] on button "Usuarios" at bounding box center [387, 39] width 64 height 33
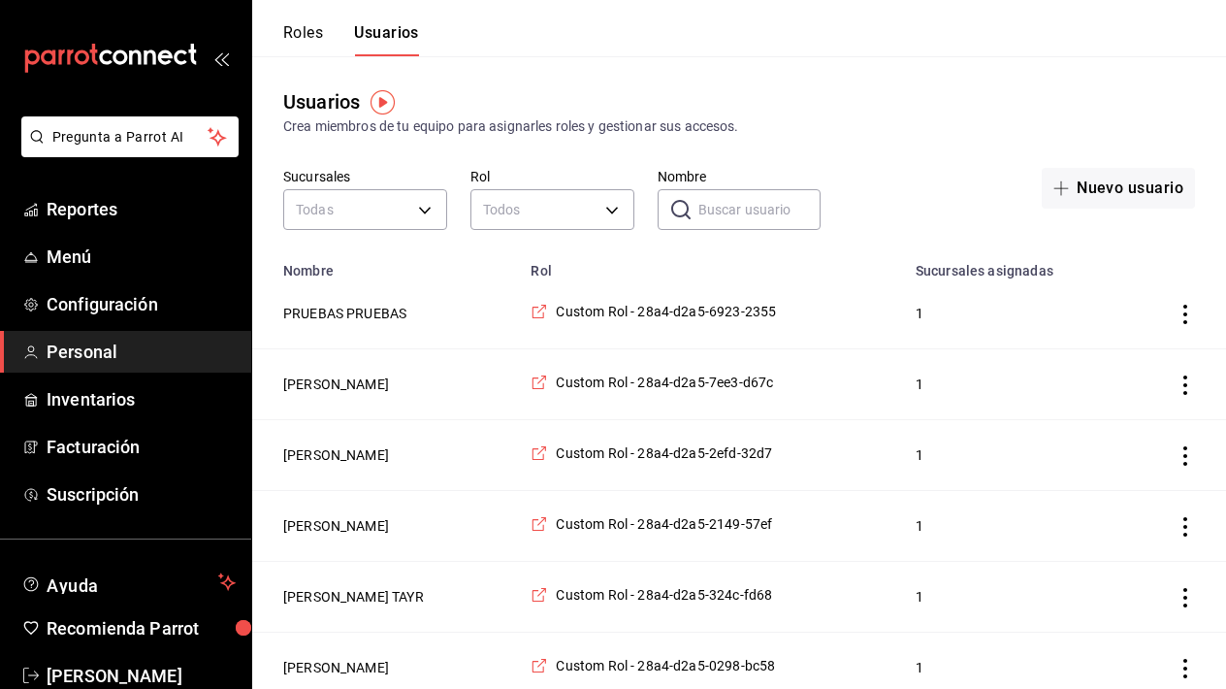
click at [1190, 391] on icon "actions" at bounding box center [1184, 384] width 19 height 19
click at [1099, 411] on span "Eliminar" at bounding box center [1114, 412] width 49 height 16
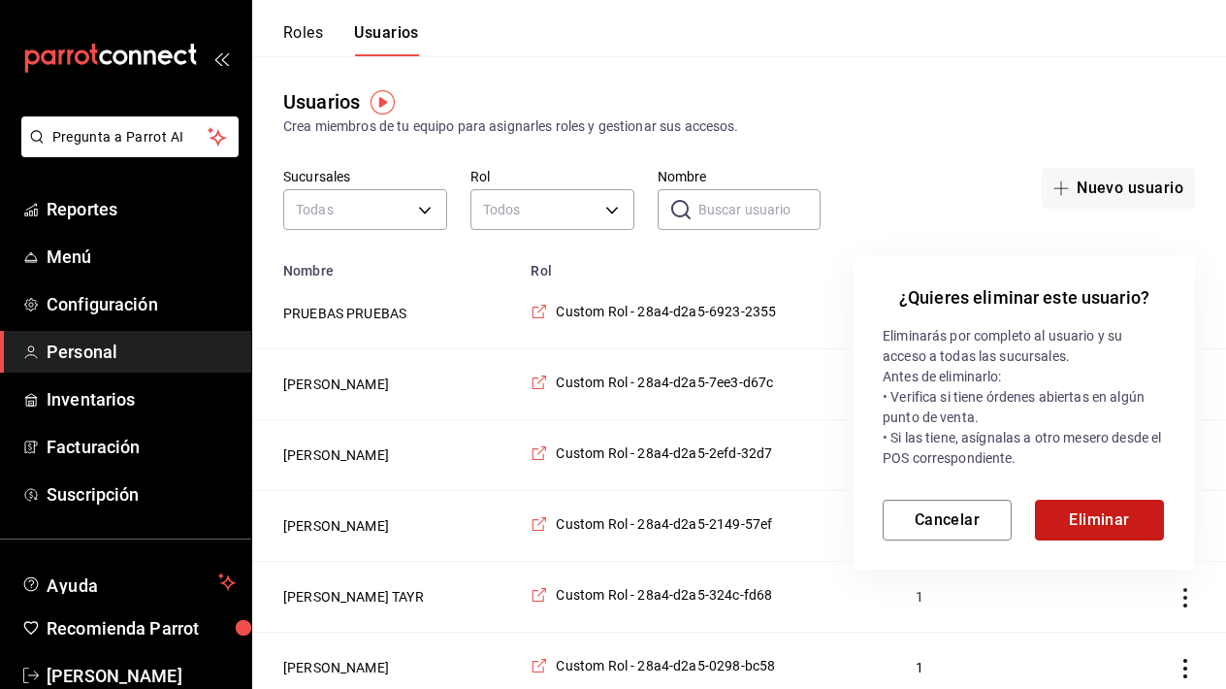
click at [1090, 519] on button "Eliminar" at bounding box center [1099, 519] width 129 height 41
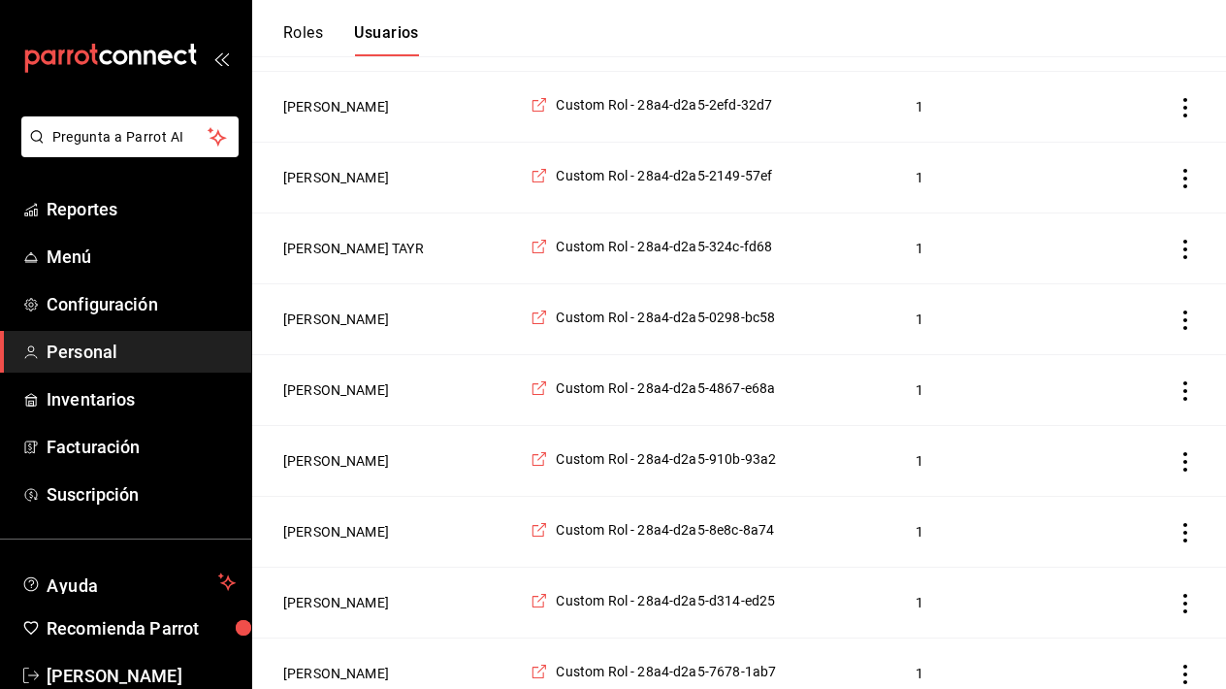
scroll to position [275, 0]
click at [1184, 389] on icon "actions" at bounding box center [1184, 392] width 19 height 19
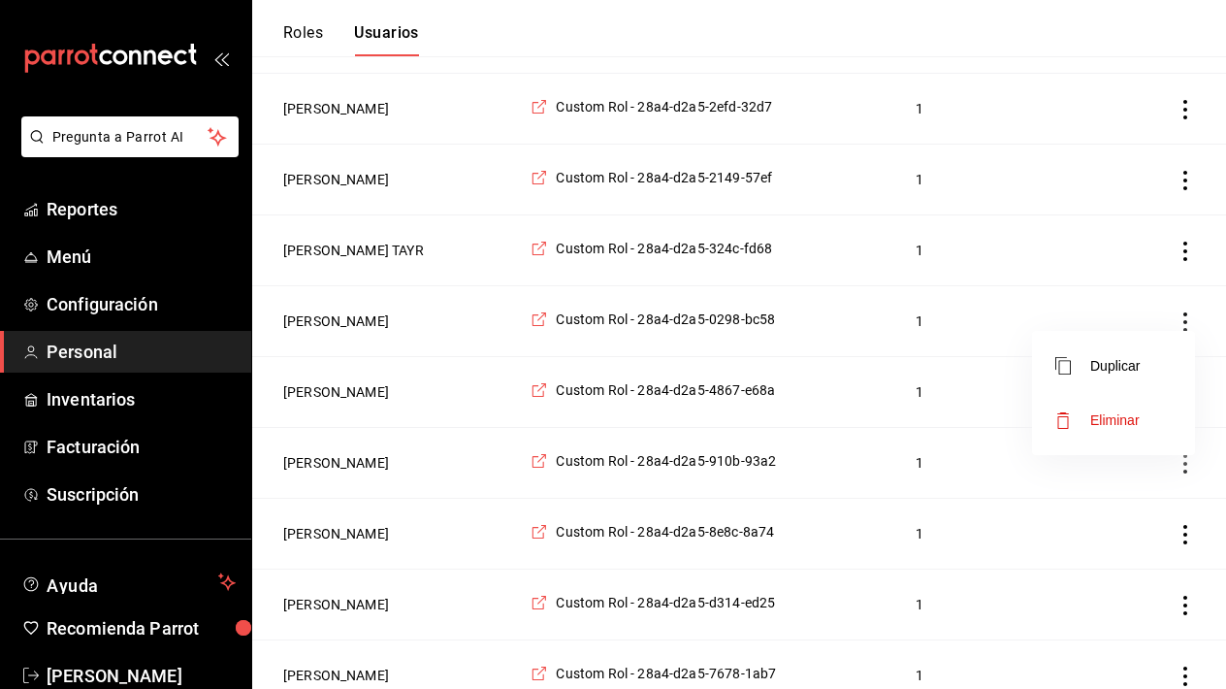
click at [1123, 423] on span "Eliminar" at bounding box center [1114, 420] width 49 height 16
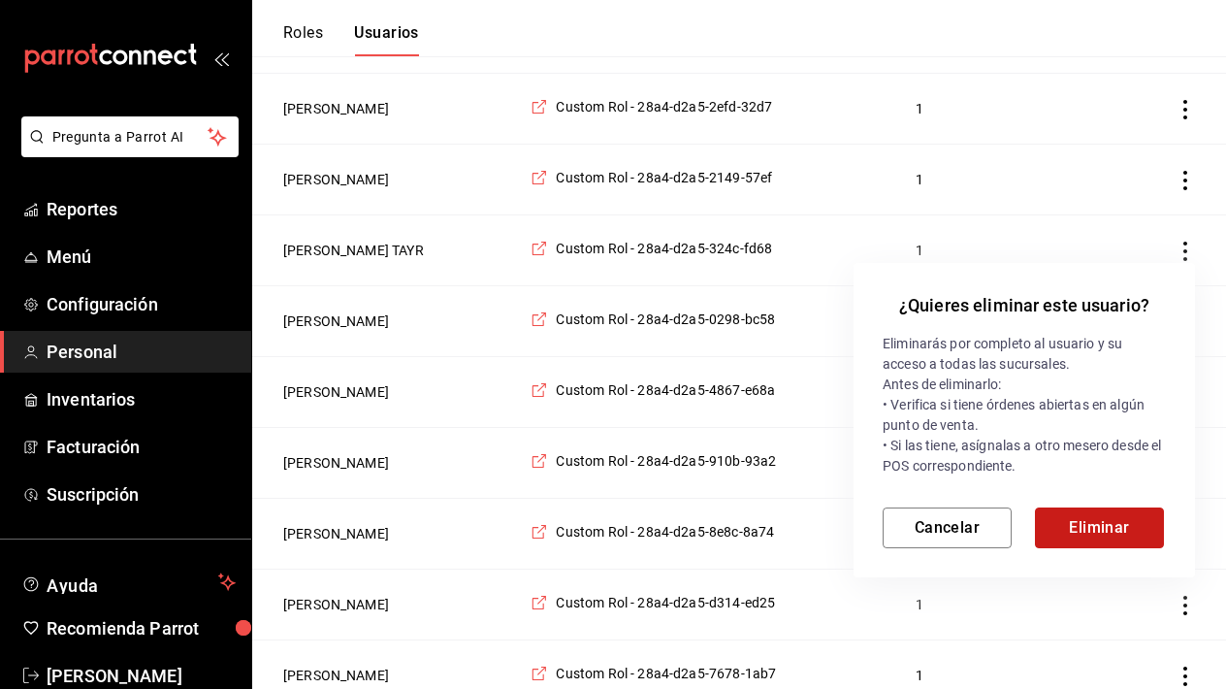
click at [1092, 521] on button "Eliminar" at bounding box center [1099, 527] width 129 height 41
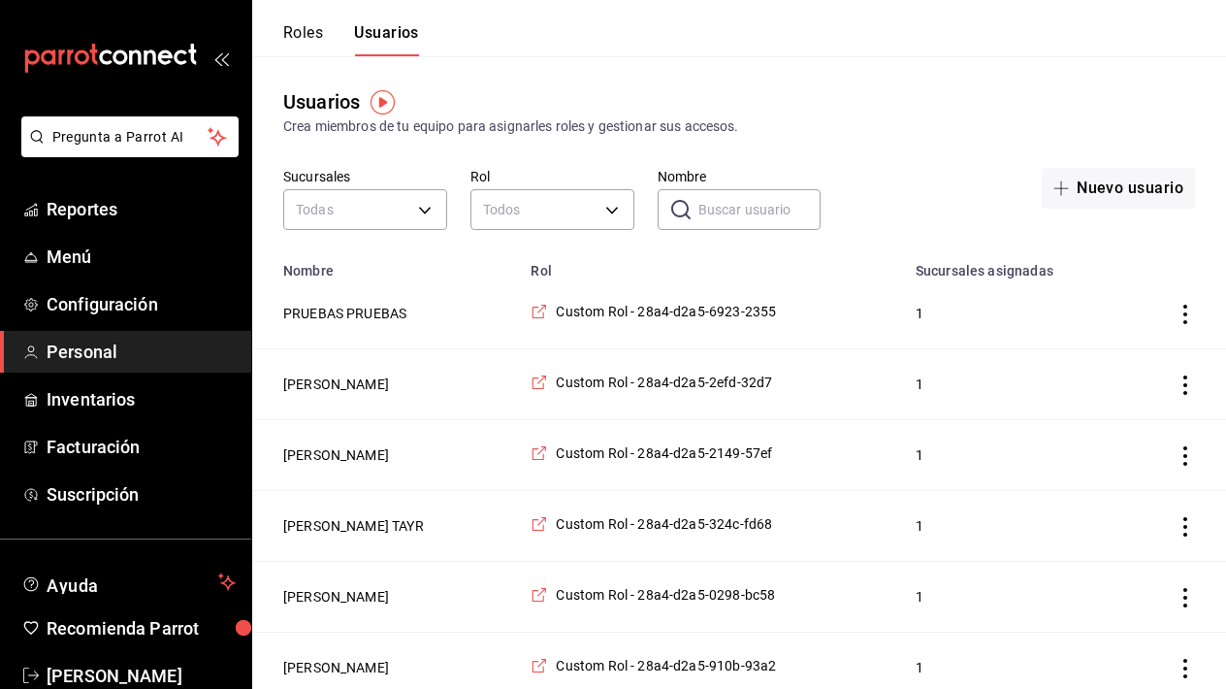
scroll to position [0, 0]
click at [102, 214] on span "Reportes" at bounding box center [141, 209] width 189 height 26
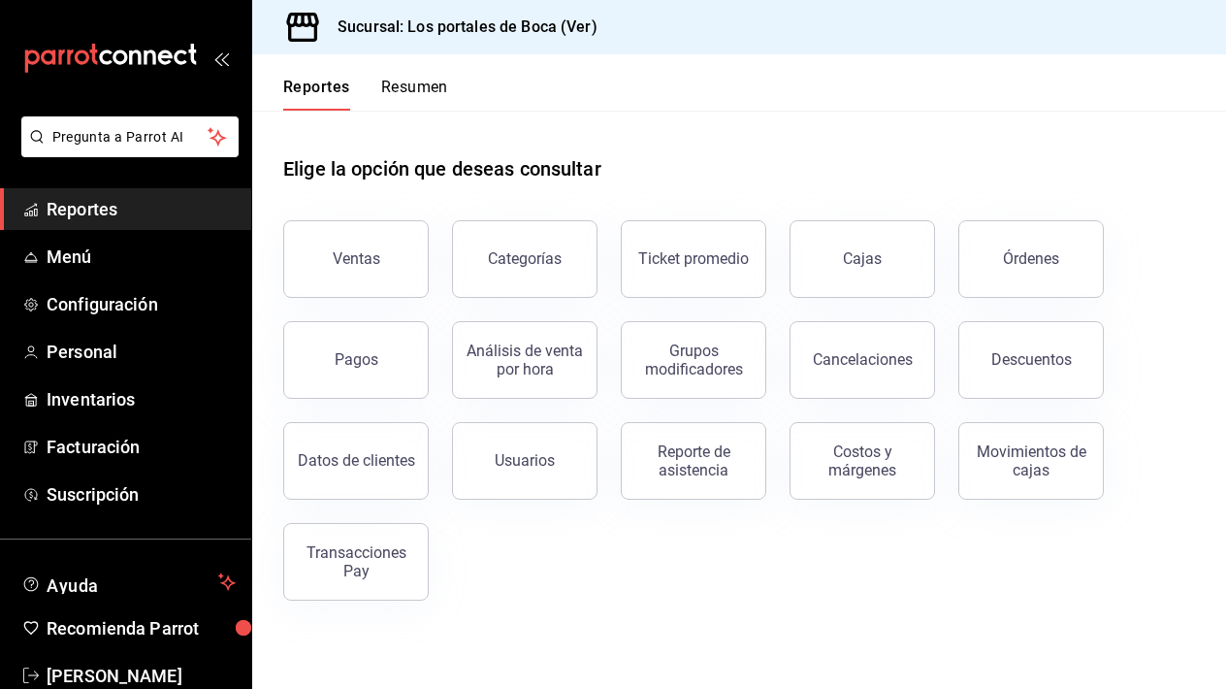
click at [884, 548] on div "Ventas Categorías Ticket promedio Cajas Órdenes Pagos Análisis de venta por hor…" at bounding box center [727, 398] width 935 height 403
click at [105, 351] on span "Personal" at bounding box center [141, 351] width 189 height 26
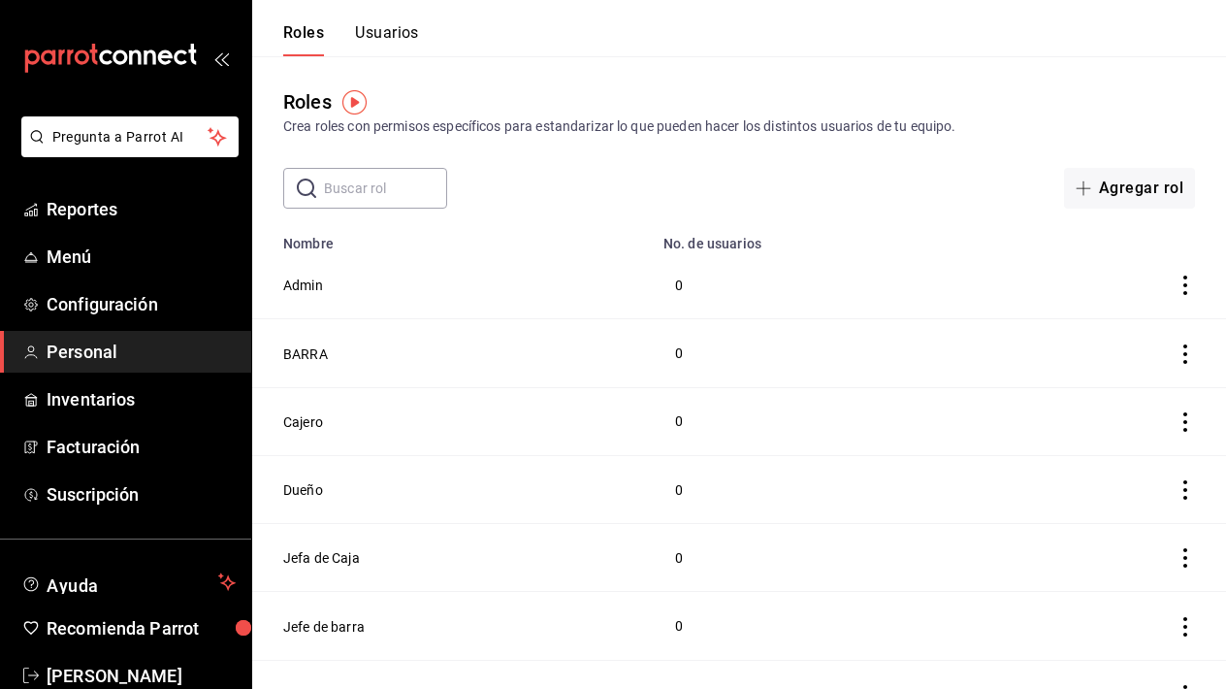
click at [121, 178] on li "Pregunta a Parrot AI" at bounding box center [126, 152] width 236 height 72
click at [103, 202] on span "Reportes" at bounding box center [141, 209] width 189 height 26
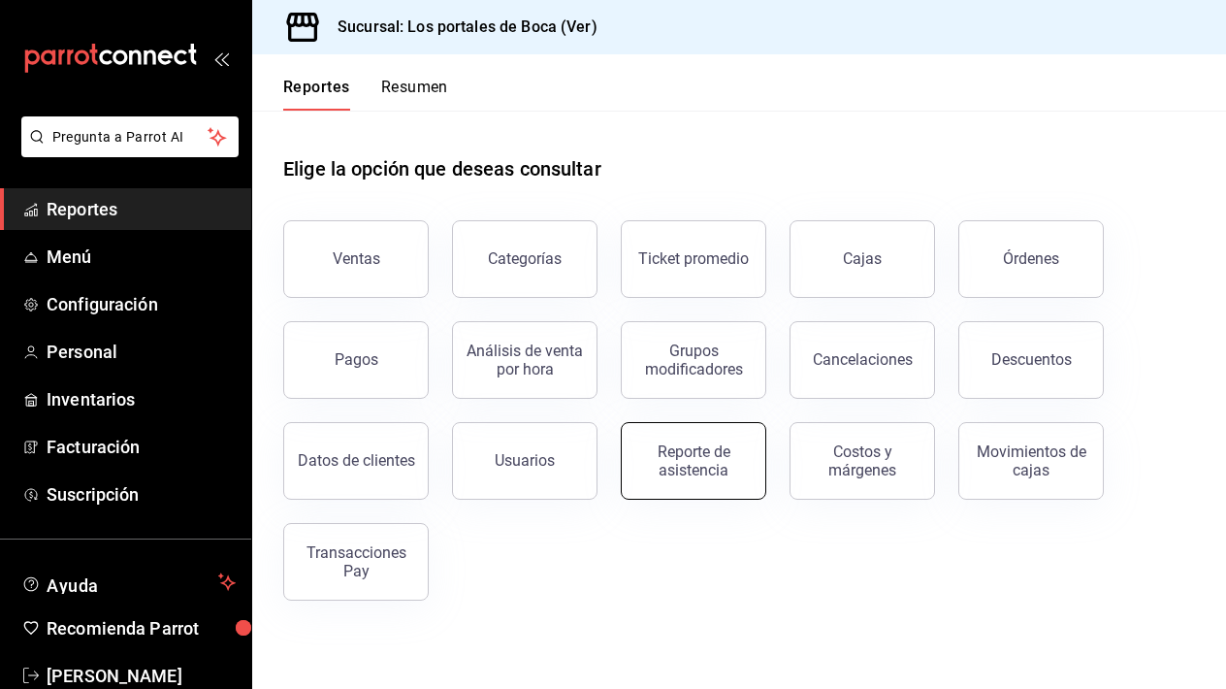
click at [681, 474] on div "Reporte de asistencia" at bounding box center [693, 460] width 120 height 37
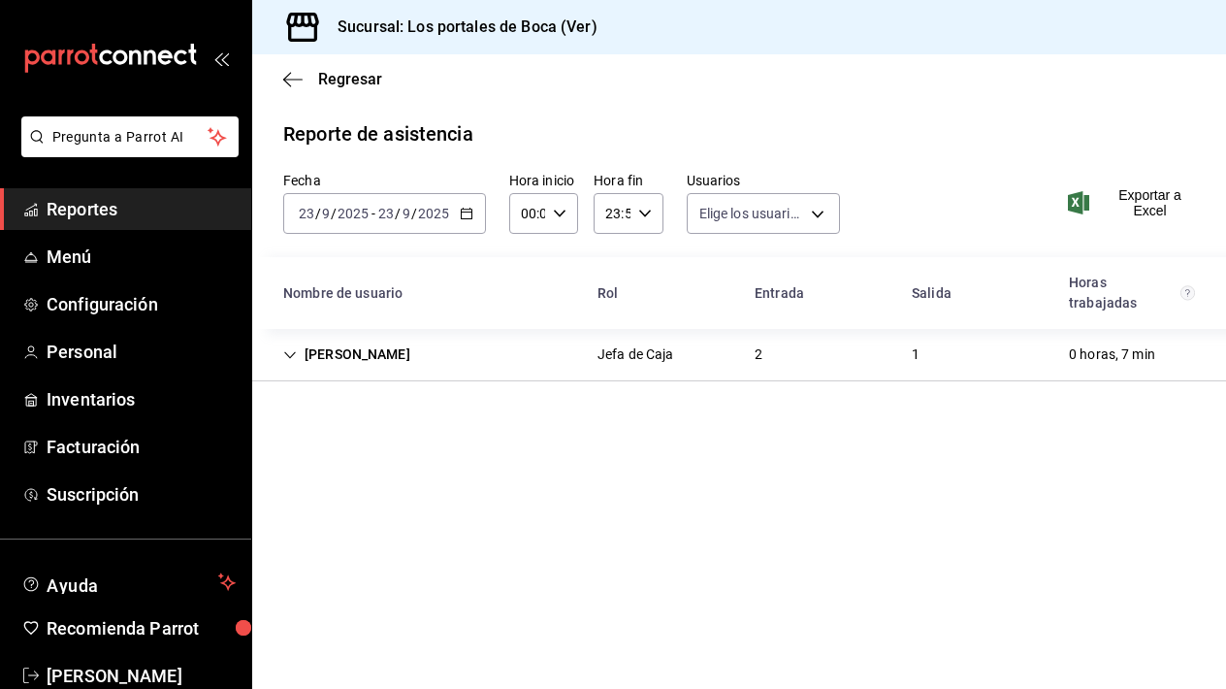
type input "09f4ca2d-ac8c-4623-8708-ae4ec9db9ad9,8e8caf5b-081e-477d-ada5-212ac0e88a74,910b8…"
click at [288, 350] on icon "Cell" at bounding box center [290, 355] width 14 height 14
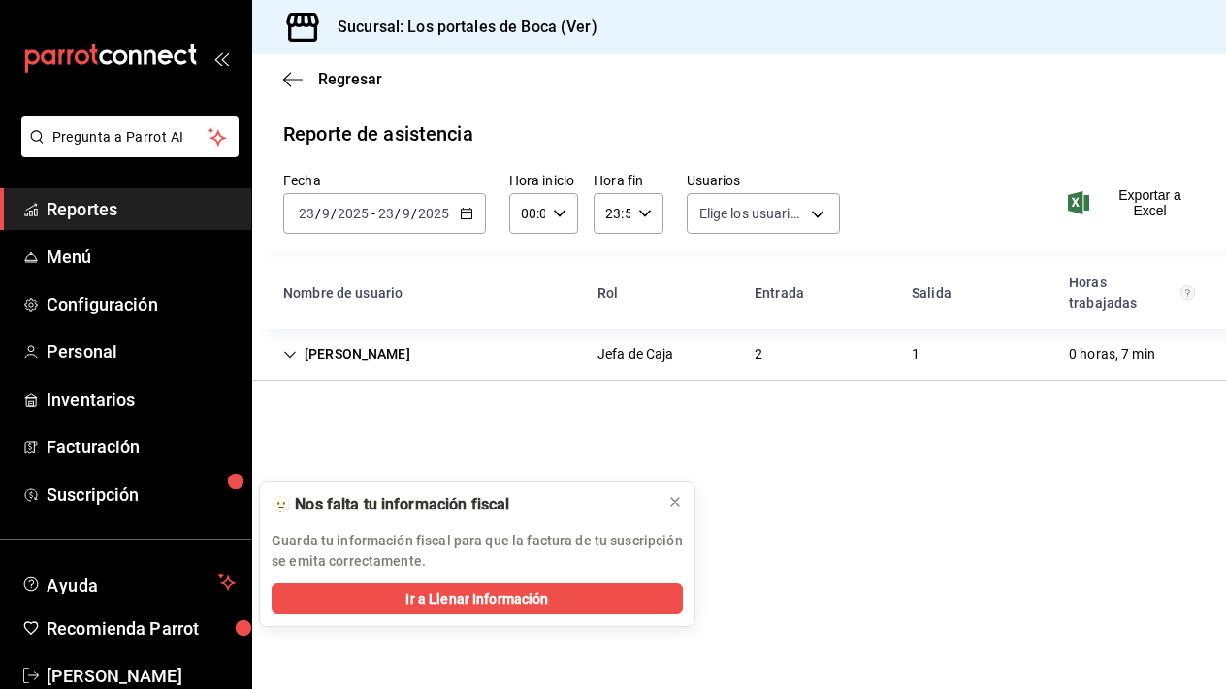
type input "09f4ca2d-ac8c-4623-8708-ae4ec9db9ad9,8e8caf5b-081e-477d-ada5-212ac0e88a74,910b8…"
click at [674, 504] on icon at bounding box center [675, 502] width 16 height 16
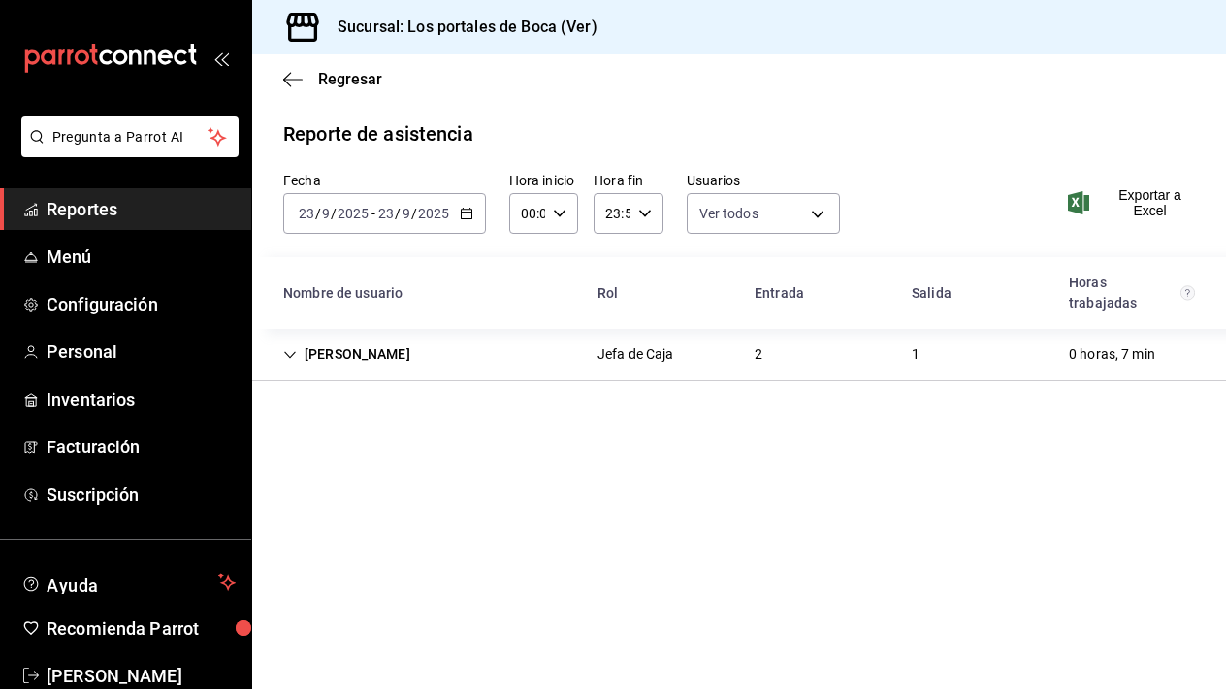
click at [284, 343] on div "Maria Fernanda Rivera lara" at bounding box center [347, 355] width 158 height 36
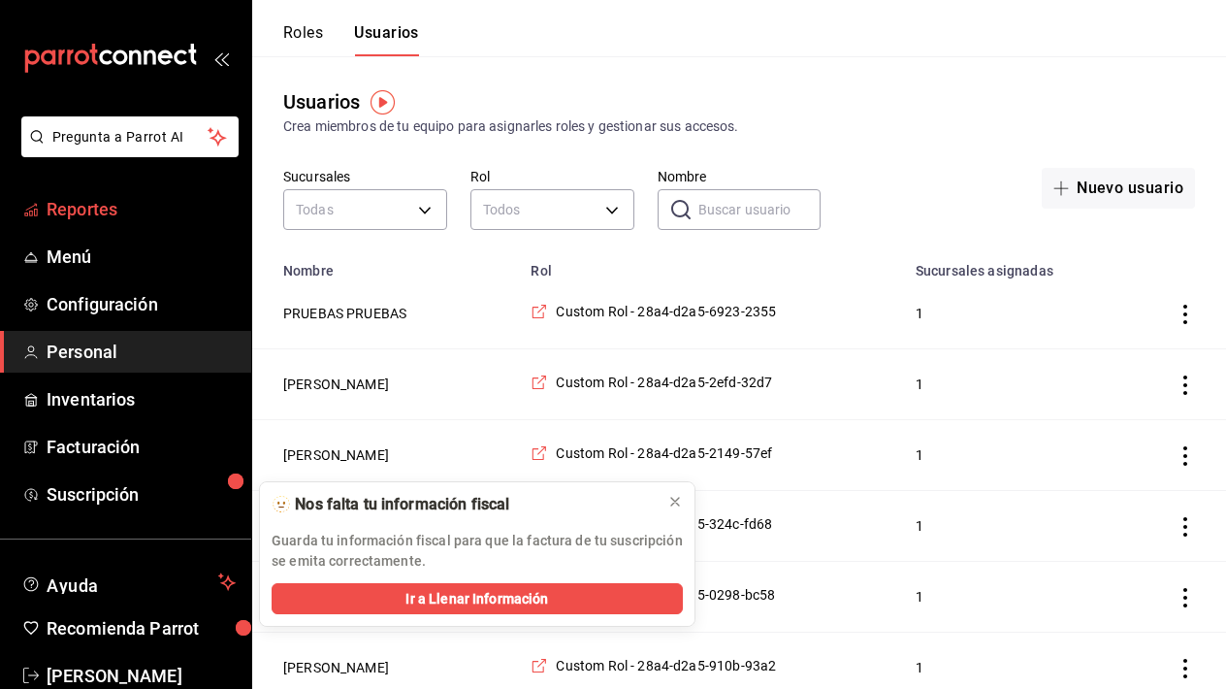
click at [90, 213] on span "Reportes" at bounding box center [141, 209] width 189 height 26
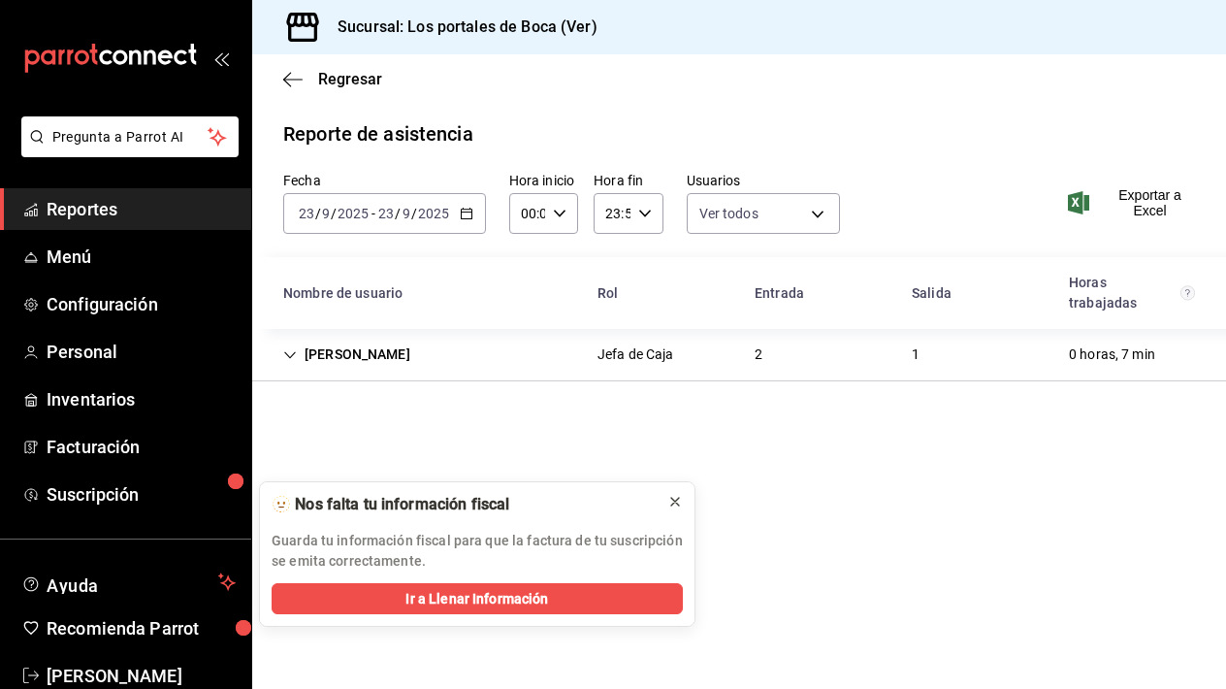
click at [679, 501] on icon at bounding box center [675, 502] width 16 height 16
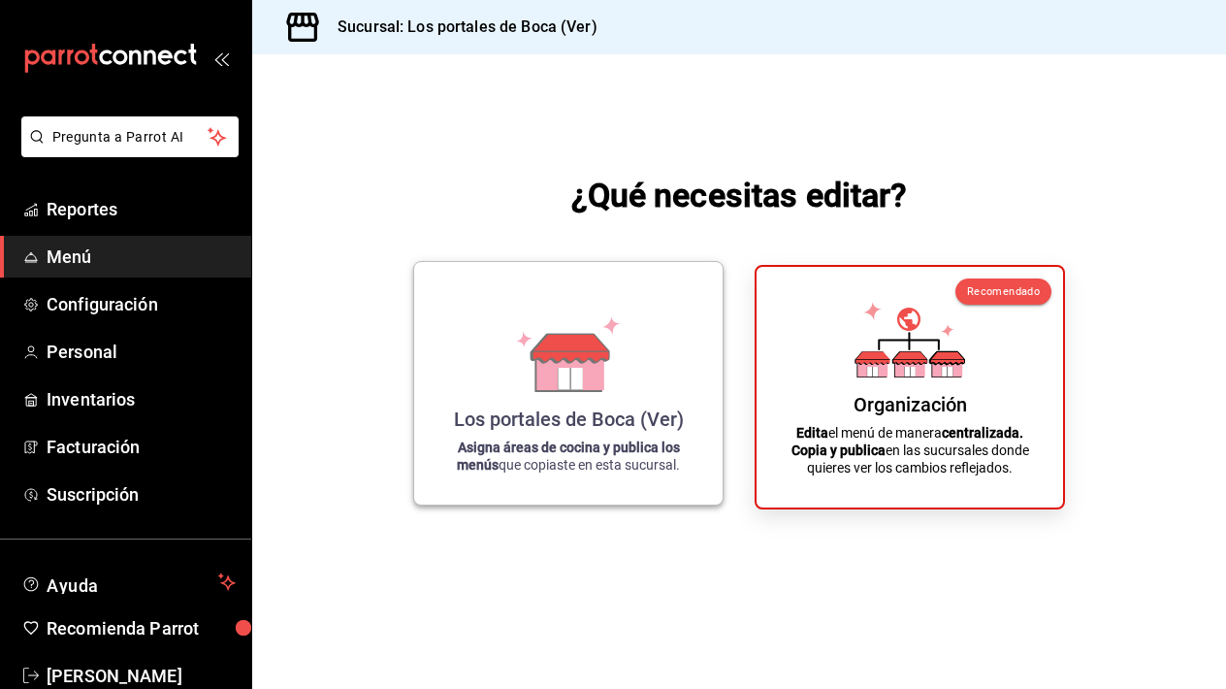
click at [504, 367] on div "Los portales de Boca (Ver) Asigna áreas de cocina y publica los menús que copia…" at bounding box center [568, 382] width 262 height 211
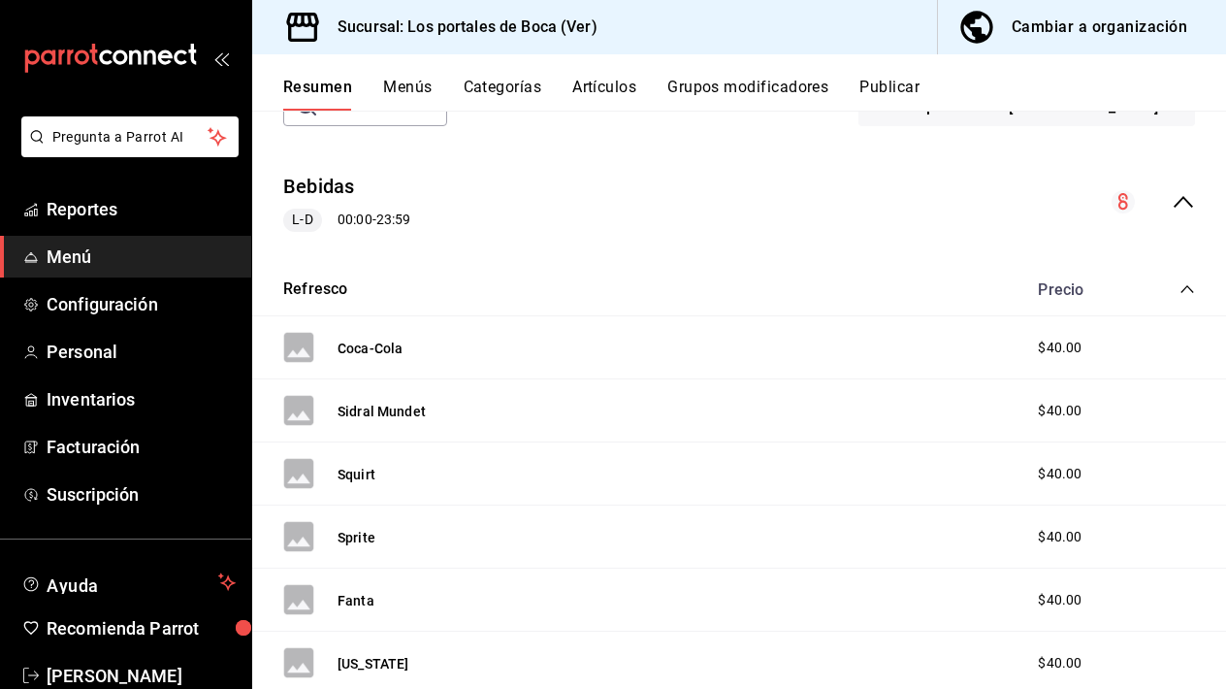
scroll to position [142, 0]
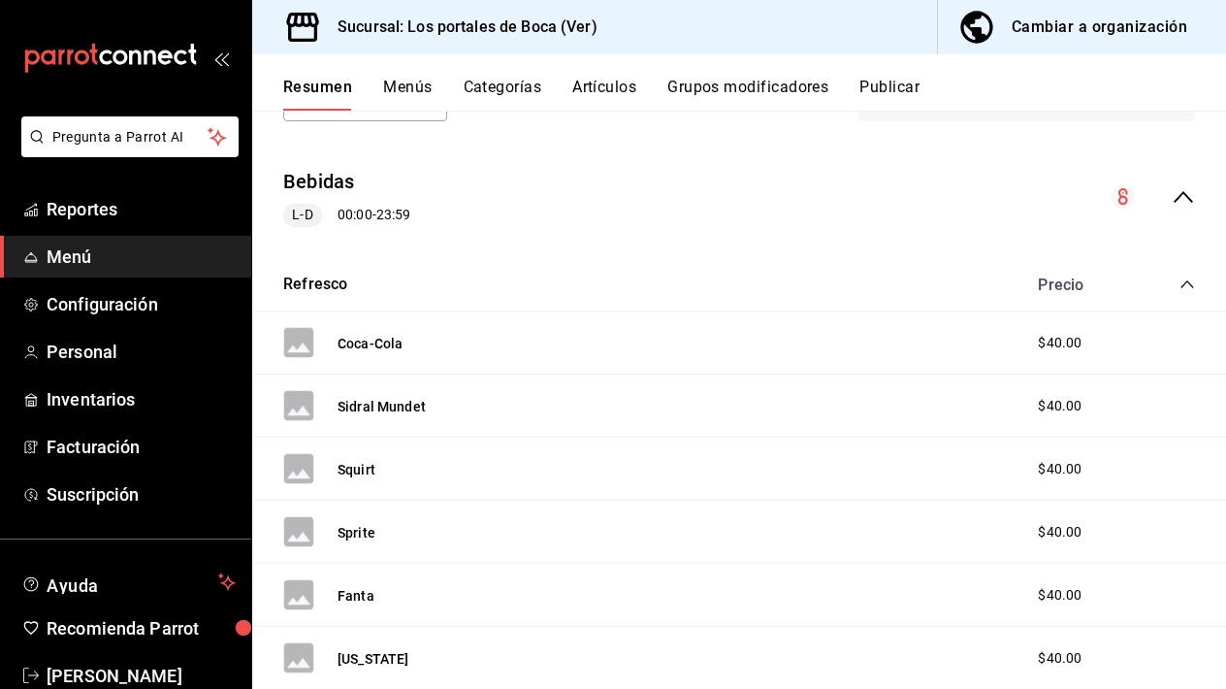
click at [1180, 200] on icon "collapse-menu-row" at bounding box center [1183, 196] width 23 height 23
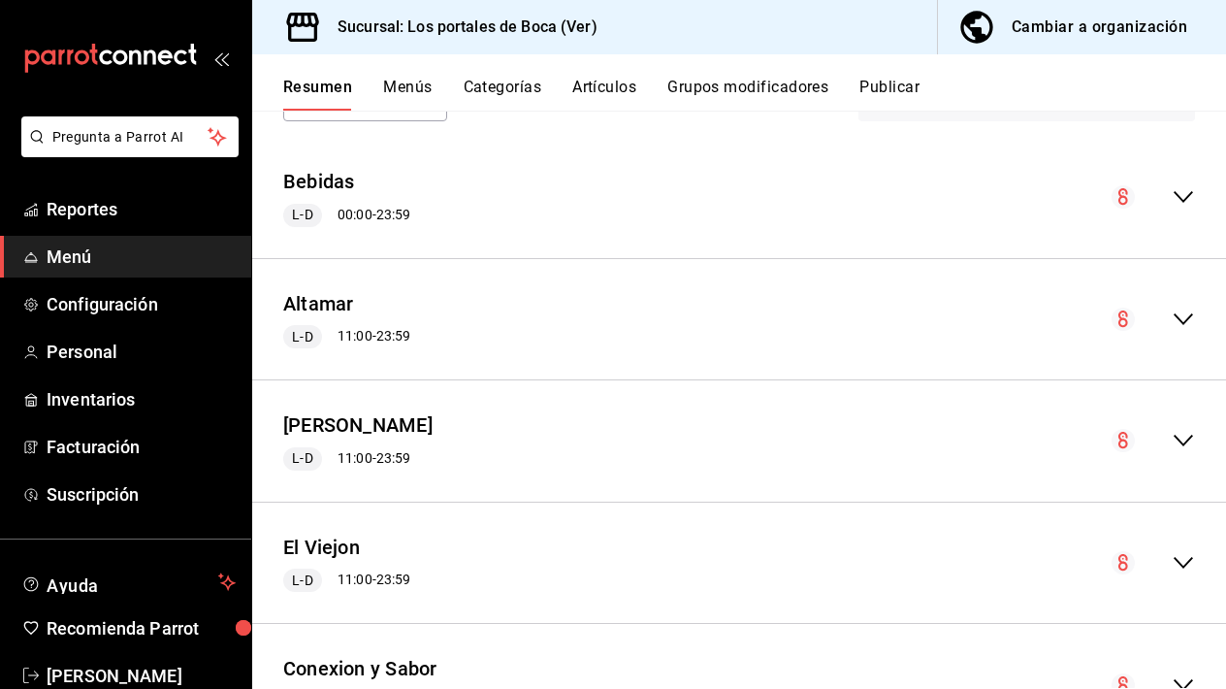
click at [1187, 321] on icon "collapse-menu-row" at bounding box center [1183, 318] width 23 height 23
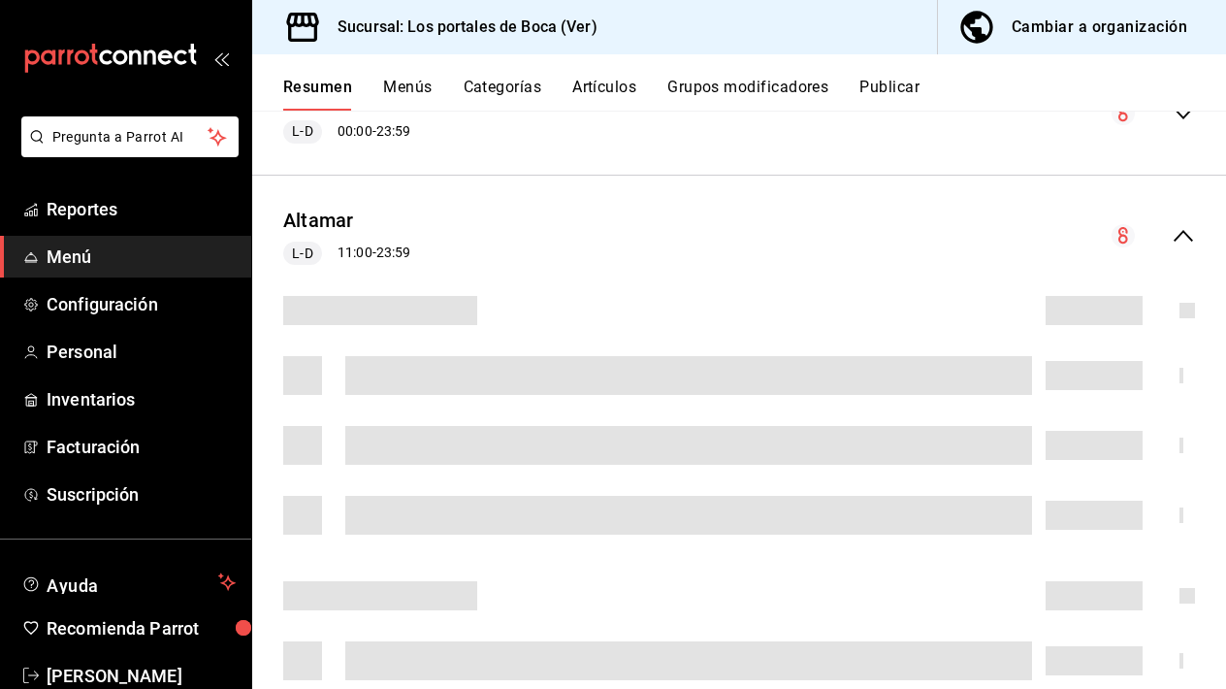
scroll to position [227, 0]
